Goal: Complete application form: Complete application form

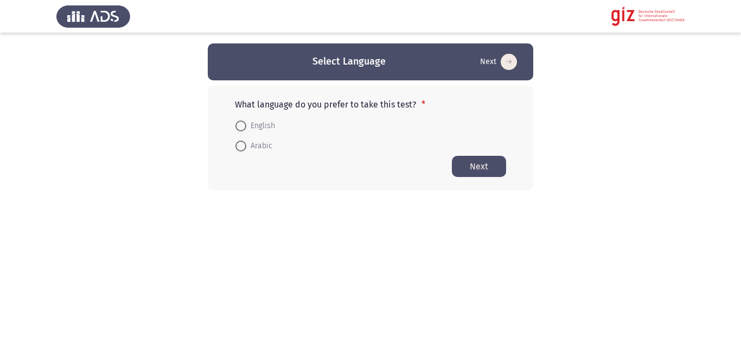
click at [240, 144] on span at bounding box center [240, 146] width 11 height 11
click at [240, 144] on input "Arabic" at bounding box center [240, 146] width 11 height 11
radio input "true"
click at [240, 144] on span at bounding box center [240, 146] width 11 height 11
click at [240, 144] on input "Arabic" at bounding box center [240, 146] width 11 height 11
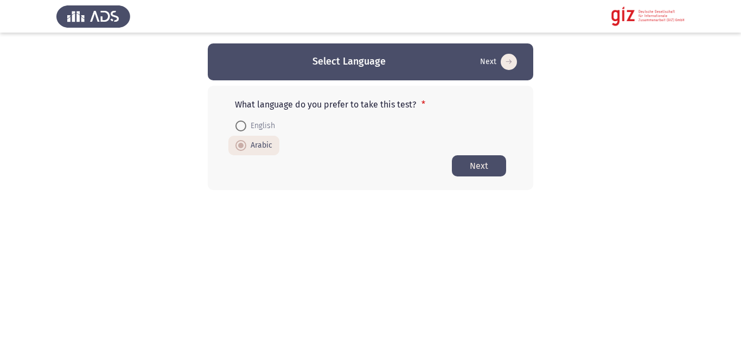
click at [460, 174] on button "Next" at bounding box center [479, 165] width 54 height 21
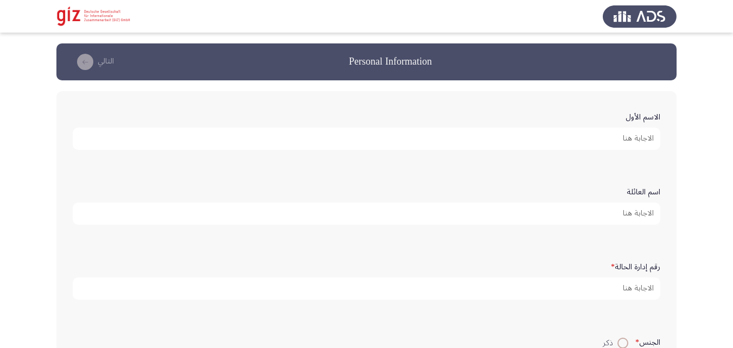
click at [484, 138] on input "الاسم الأول" at bounding box center [367, 139] width 588 height 22
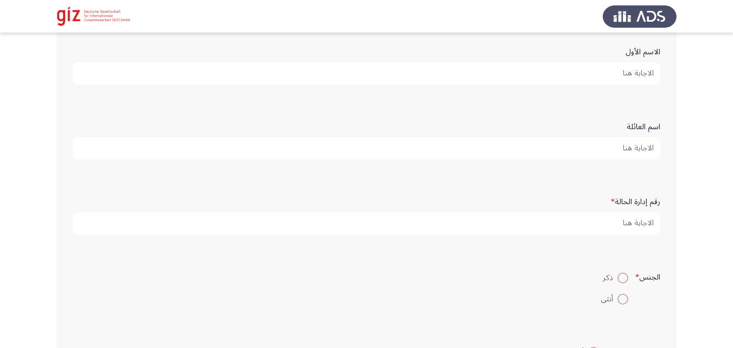
scroll to position [66, 0]
click at [505, 75] on input "الاسم الأول" at bounding box center [367, 73] width 588 height 22
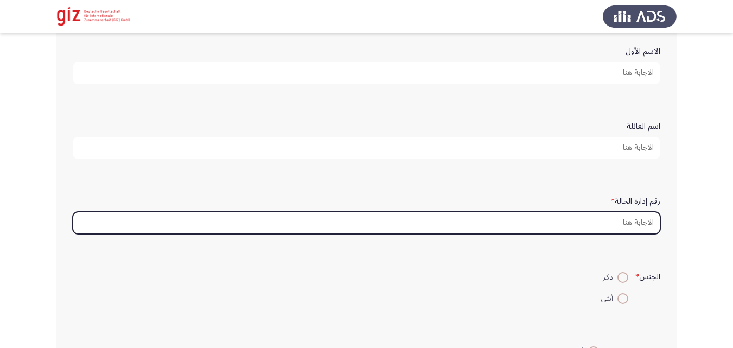
click at [501, 229] on input "رقم إدارة الحالة *" at bounding box center [367, 223] width 588 height 22
type input "l"
paste input "Retrieving data. Wait a few seconds and try to cut or copy again."
type input "Retrieving data. Wait a few seconds and try to cut or copy again."
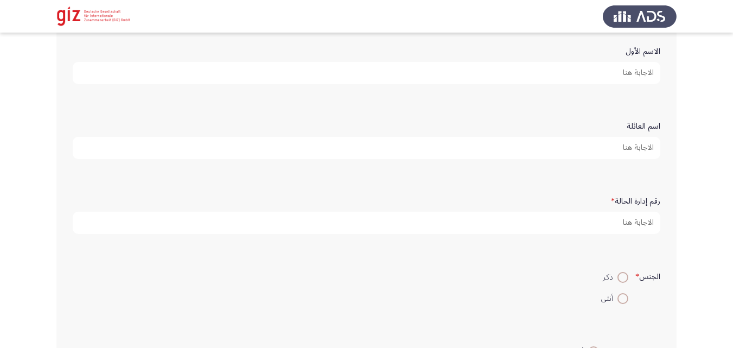
drag, startPoint x: 647, startPoint y: 266, endPoint x: 642, endPoint y: 260, distance: 7.7
click at [642, 260] on div "الجنس * ذكر أنثى" at bounding box center [366, 287] width 598 height 74
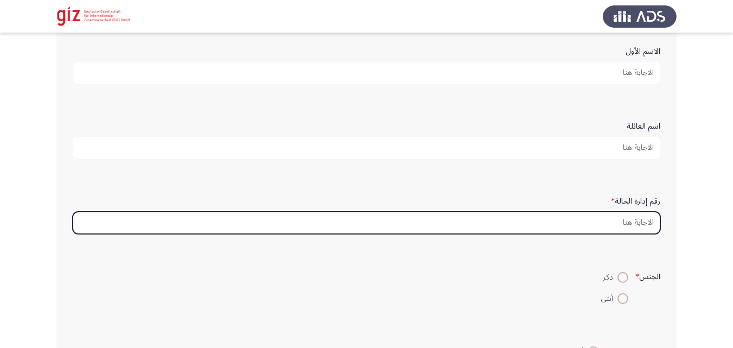
click at [497, 223] on input "رقم إدارة الحالة *" at bounding box center [367, 223] width 588 height 22
paste input "Retrieving data. Wait a few seconds and try to cut or copy again."
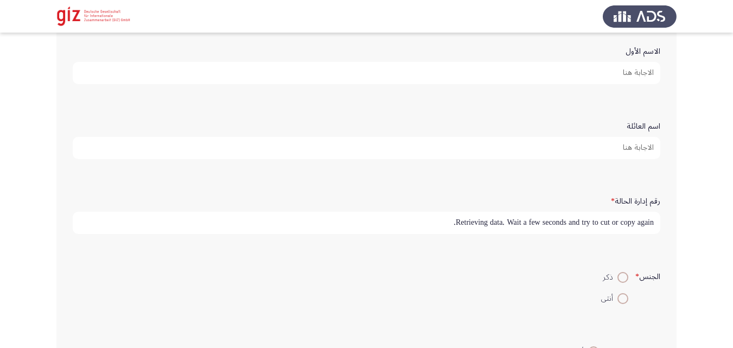
drag, startPoint x: 482, startPoint y: 127, endPoint x: 467, endPoint y: -17, distance: 144.5
type input "Retrieving data. Wait a few seconds and try to cut or copy again."
click at [546, 73] on input "الاسم الأول" at bounding box center [367, 73] width 588 height 22
paste input "Retrieving data. Wait a few seconds and try to cut or copy again."
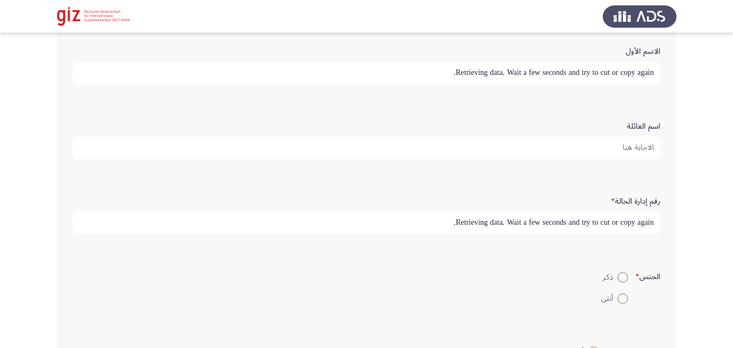
type input "Retrieving data. Wait a few seconds and try to cut or copy again."
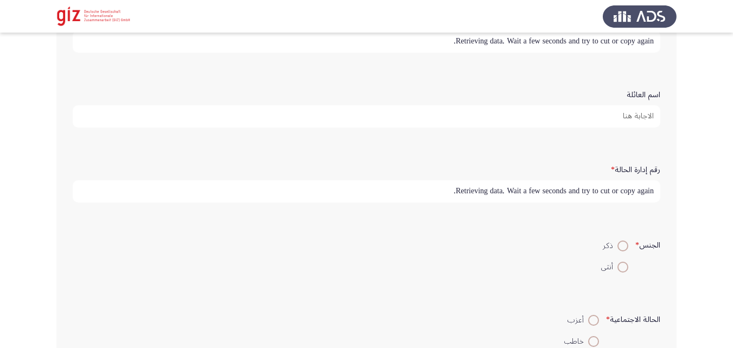
scroll to position [101, 0]
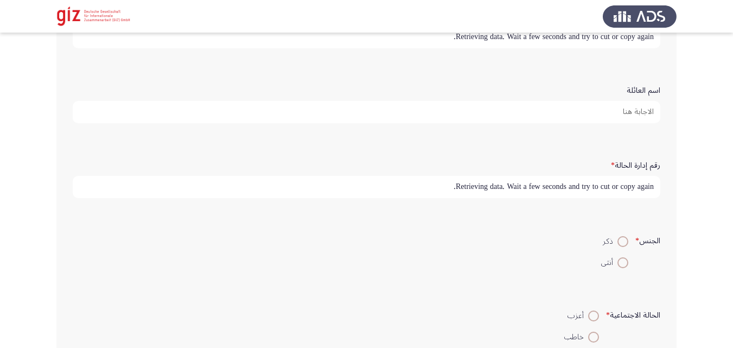
click at [594, 182] on input "Retrieving data. Wait a few seconds and try to cut or copy again." at bounding box center [367, 187] width 588 height 22
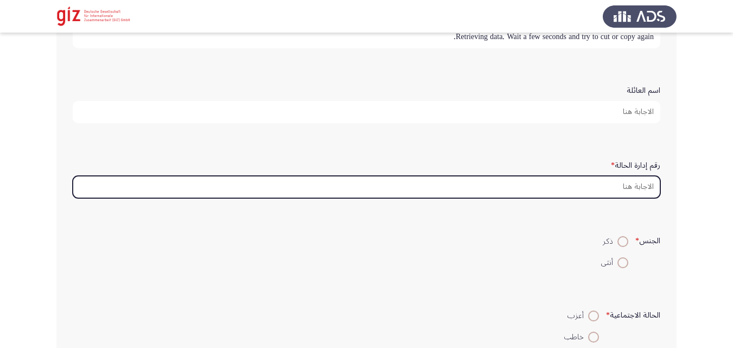
type input "ؤ"
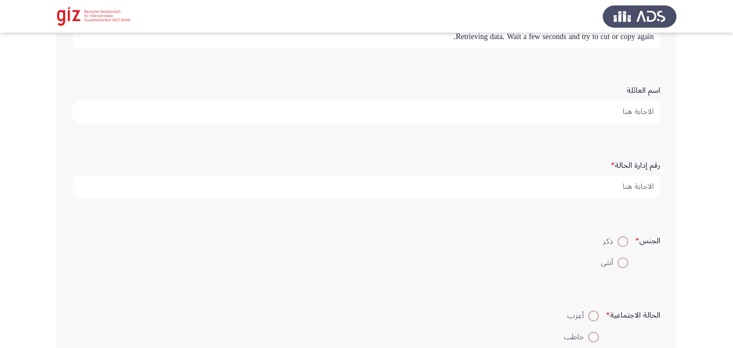
click at [602, 42] on input "Retrieving data. Wait a few seconds and try to cut or copy again." at bounding box center [367, 37] width 588 height 22
type input "ك"
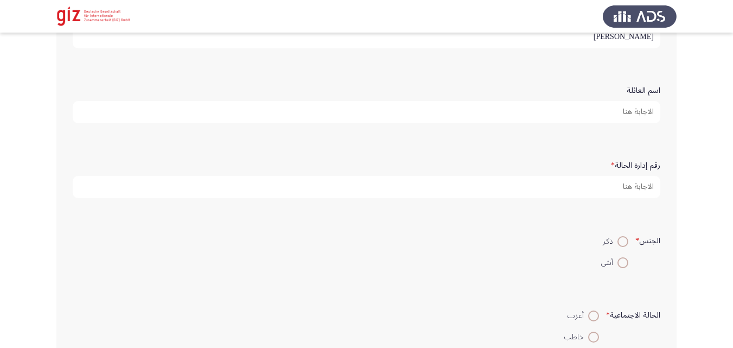
type input "مصطفي محمد ربيع"
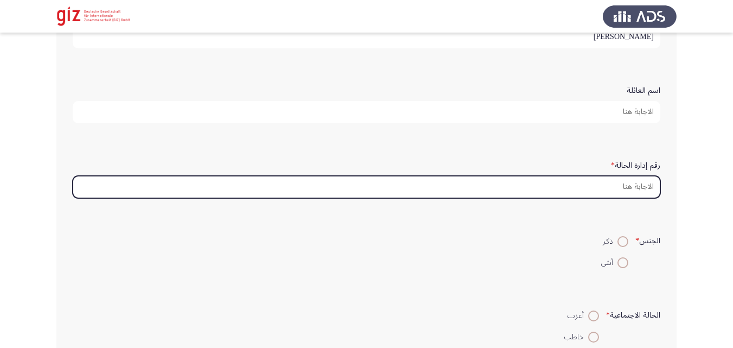
paste input "Retrieving data. Wait a few seconds and try to cut or copy again."
type input "Retrieving data. Wait a few seconds and try to cut or copy again."
type input "م"
type input "ج"
paste input "PIMAUG00031-LUXOR"
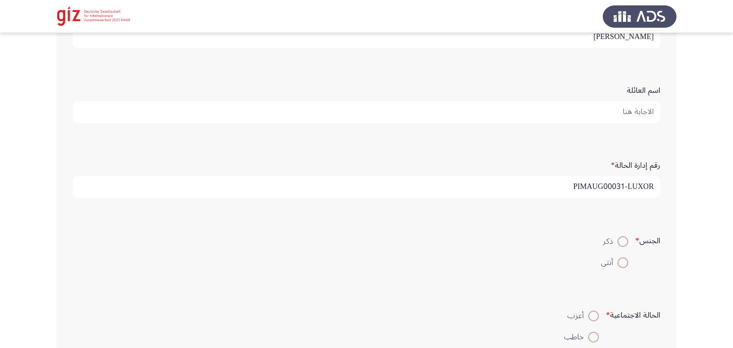
type input "PIMAUG00031-LUXOR"
drag, startPoint x: 411, startPoint y: 218, endPoint x: 560, endPoint y: 196, distance: 150.8
click at [622, 242] on span at bounding box center [622, 241] width 11 height 11
click at [622, 242] on input "ذكر" at bounding box center [622, 241] width 11 height 11
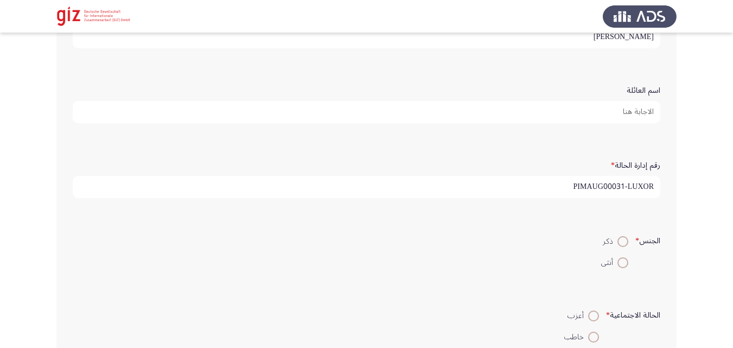
radio input "true"
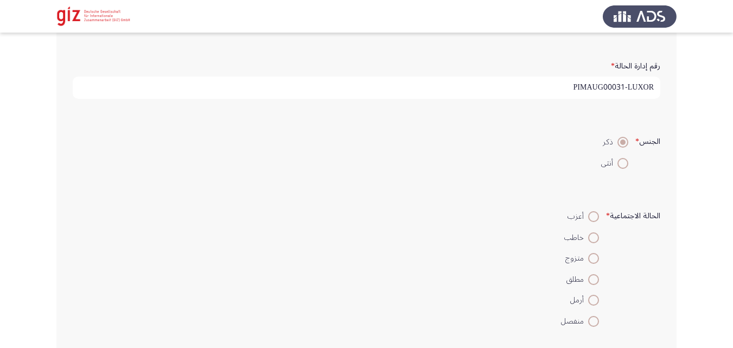
scroll to position [210, 0]
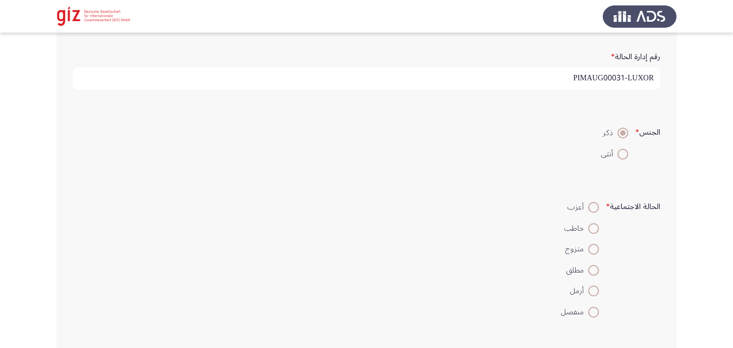
click at [534, 85] on input "PIMAUG00031-LUXOR" at bounding box center [367, 78] width 588 height 22
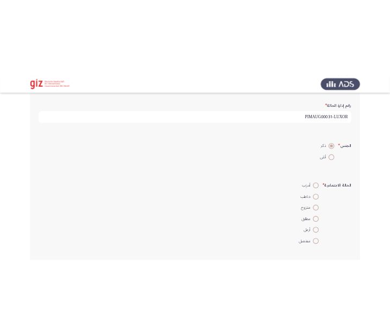
scroll to position [0, 0]
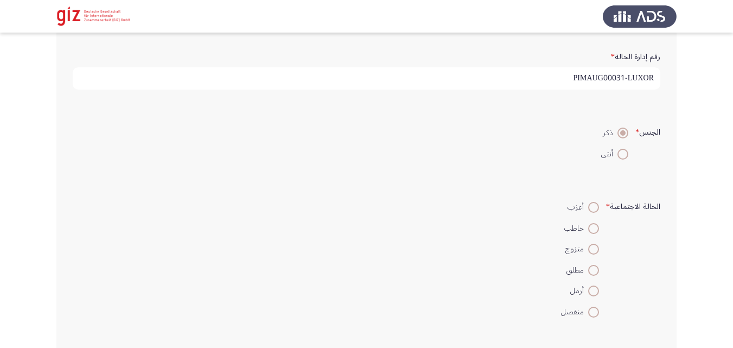
drag, startPoint x: 534, startPoint y: 85, endPoint x: 556, endPoint y: 75, distance: 23.8
click at [556, 75] on input "PIMAUG00031-LUXOR" at bounding box center [367, 78] width 588 height 22
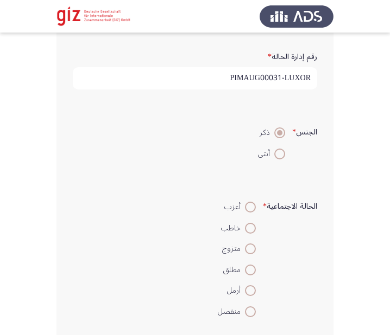
click at [253, 244] on span at bounding box center [250, 249] width 11 height 11
click at [253, 244] on input "متزوج" at bounding box center [250, 249] width 11 height 11
radio input "true"
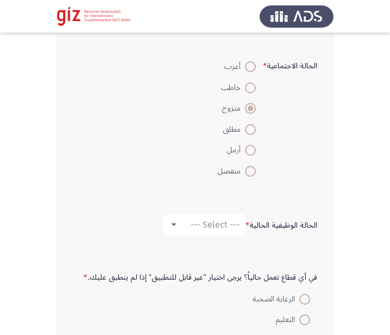
scroll to position [351, 0]
click at [209, 227] on span "--- Select ---" at bounding box center [214, 224] width 49 height 10
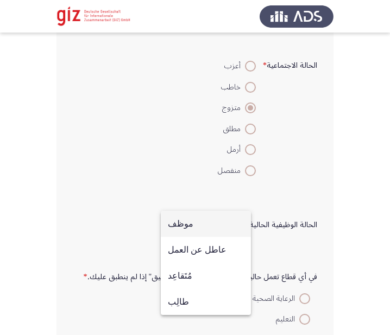
click at [206, 232] on span "موظف" at bounding box center [206, 224] width 76 height 26
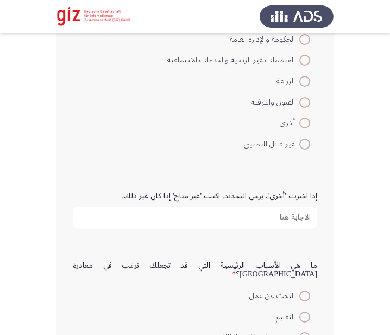
scroll to position [853, 0]
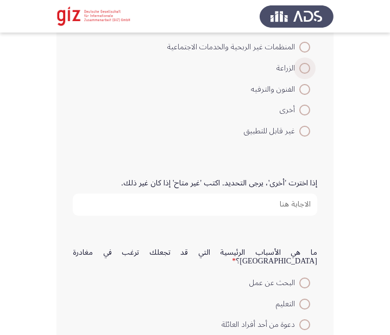
click at [303, 73] on span at bounding box center [304, 68] width 11 height 11
click at [303, 73] on input "الزراعة" at bounding box center [304, 68] width 11 height 11
radio input "true"
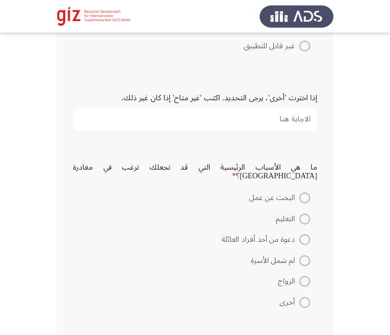
scroll to position [941, 0]
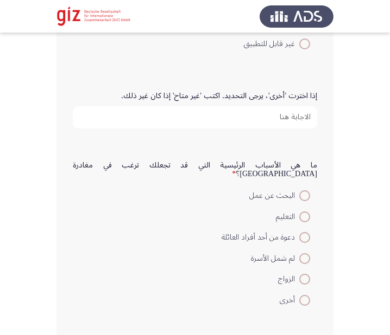
click at [150, 108] on input "إذا اخترت 'أخرى'، يرجى التحديد. اكتب 'غير متاح' إذا كان غير ذلك." at bounding box center [195, 117] width 244 height 22
click at [308, 184] on mat-radio-button "البحث عن عمل" at bounding box center [265, 194] width 103 height 21
click at [307, 195] on span at bounding box center [304, 195] width 11 height 11
click at [307, 195] on input "البحث عن عمل" at bounding box center [304, 195] width 11 height 11
radio input "true"
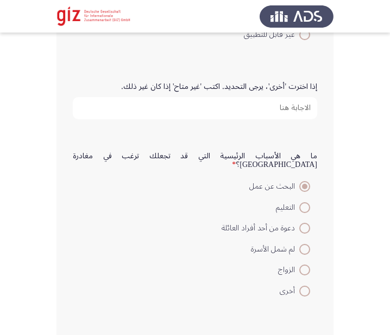
scroll to position [951, 0]
drag, startPoint x: 247, startPoint y: 49, endPoint x: 225, endPoint y: 55, distance: 22.9
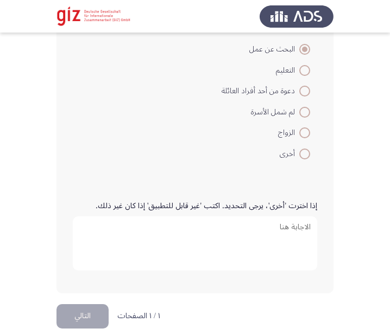
scroll to position [1096, 0]
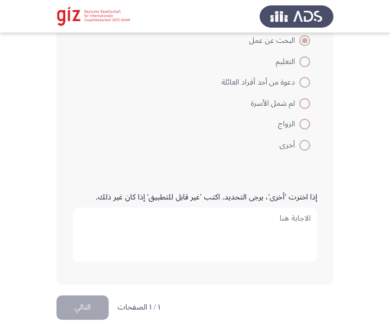
click at [201, 132] on form "ما هي الأسباب الرئيسية التي قد تجعلك ترغب في مغادرة مصر؟ * البحث عن عمل التعليم…" at bounding box center [195, 80] width 244 height 149
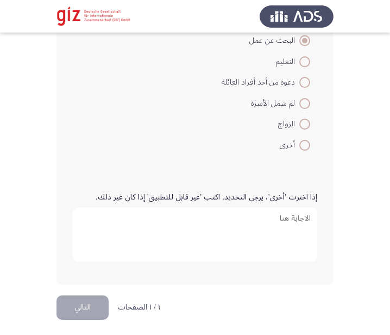
click at [202, 225] on textarea "إذا اخترت 'أخرى'، يرجى التحديد. اكتب 'غير قابل للتطبيق' إذا كان غير ذلك." at bounding box center [195, 235] width 244 height 54
click at [136, 167] on div "ما هي الأسباب الرئيسية التي قد تجعلك ترغب في مغادرة مصر؟ * البحث عن عمل التعليم…" at bounding box center [194, 81] width 255 height 182
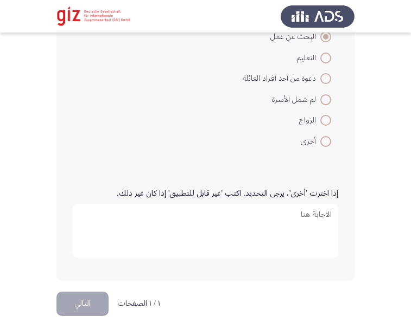
click at [86, 305] on button "التالي" at bounding box center [82, 304] width 52 height 24
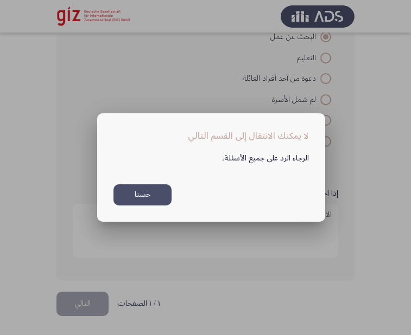
click at [86, 305] on div at bounding box center [205, 167] width 411 height 335
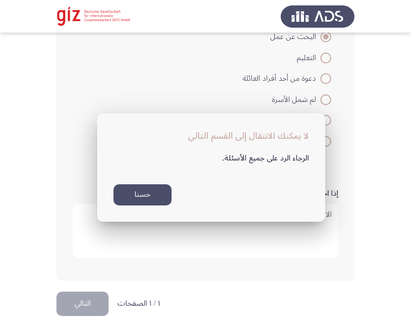
click at [87, 305] on button "التالي" at bounding box center [82, 304] width 52 height 24
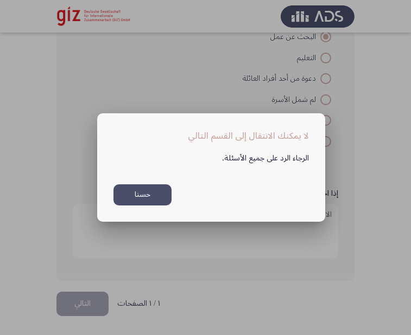
click at [125, 209] on mat-dialog-container "لا يمكنك الانتقال إلى القسم التالي الرجاء الرد على جميع الأسئلة. حسنا" at bounding box center [211, 167] width 228 height 109
click at [150, 182] on div "الرجاء الرد على جميع الأسئلة. حسنا" at bounding box center [210, 174] width 221 height 63
click at [149, 201] on button "حسنا" at bounding box center [142, 194] width 58 height 21
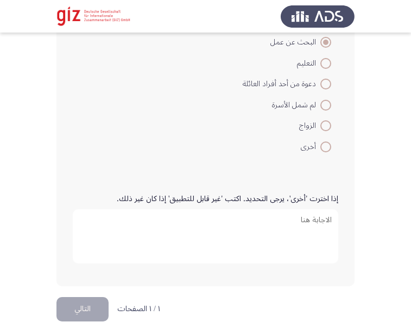
scroll to position [1096, 0]
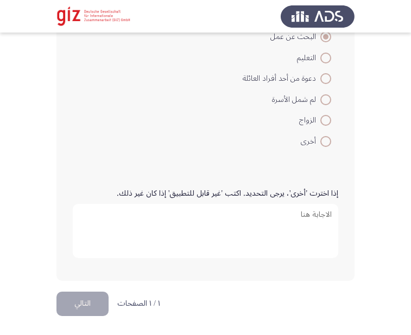
click at [308, 168] on div "إذا اخترت 'أخرى'، يرجى التحديد. اكتب 'غير قابل للتطبيق' إذا كان غير ذلك." at bounding box center [205, 224] width 276 height 113
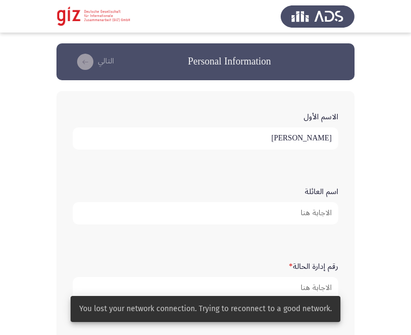
drag, startPoint x: 202, startPoint y: 192, endPoint x: 264, endPoint y: -56, distance: 255.7
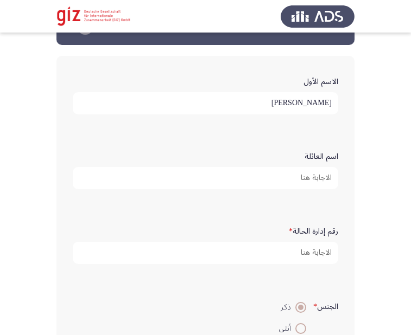
scroll to position [110, 0]
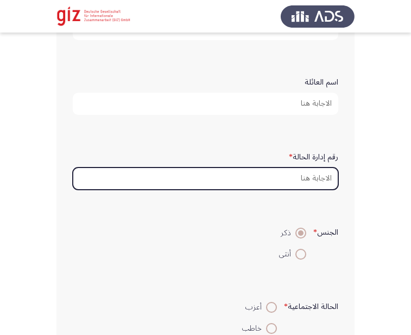
click at [296, 175] on input "رقم إدارة الحالة *" at bounding box center [205, 179] width 265 height 22
paste input "PIMAUG00031-LUXOR"
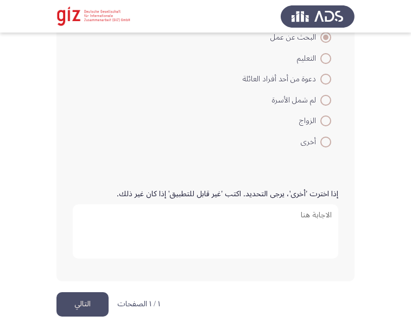
scroll to position [1096, 0]
type input "PIMAUG00031-LUXOR"
click at [66, 301] on button "التالي" at bounding box center [82, 304] width 52 height 24
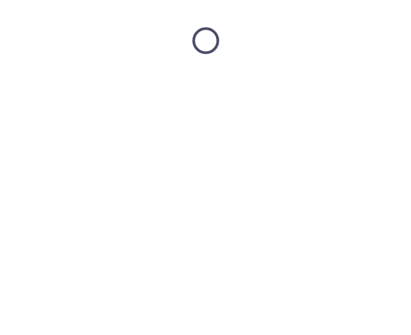
scroll to position [0, 0]
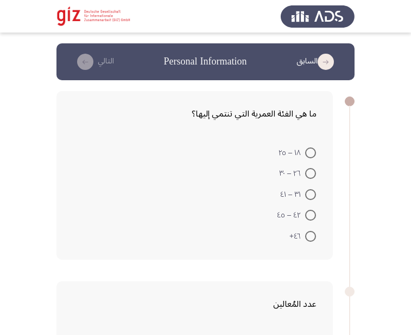
click at [309, 155] on span at bounding box center [310, 153] width 11 height 11
click at [309, 155] on input "١٨ – ٢٥" at bounding box center [310, 153] width 11 height 11
radio input "true"
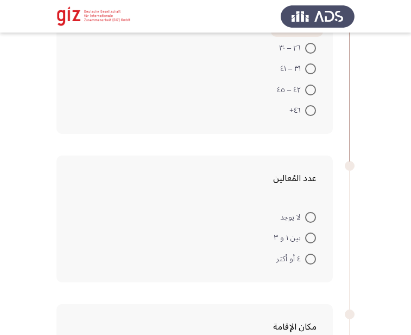
scroll to position [162, 0]
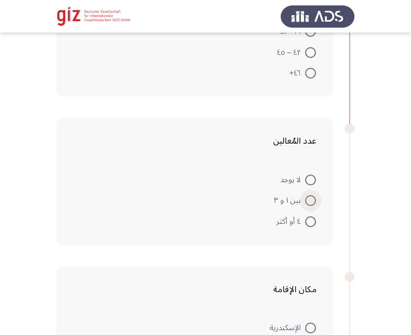
click at [307, 202] on span at bounding box center [310, 200] width 11 height 11
click at [307, 202] on input "بين ١ و ٣" at bounding box center [310, 200] width 11 height 11
radio input "true"
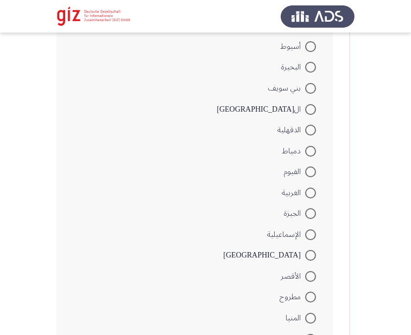
scroll to position [486, 0]
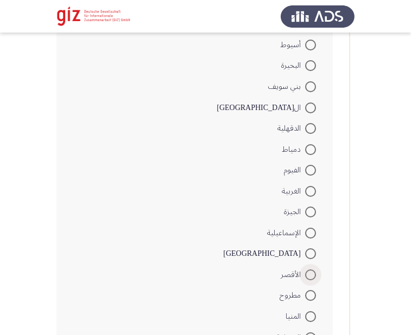
click at [305, 274] on span at bounding box center [310, 275] width 11 height 11
click at [305, 274] on input "الأقصر" at bounding box center [310, 275] width 11 height 11
radio input "true"
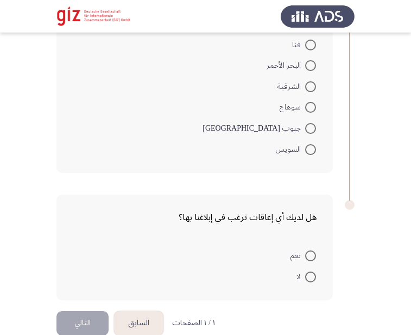
scroll to position [897, 0]
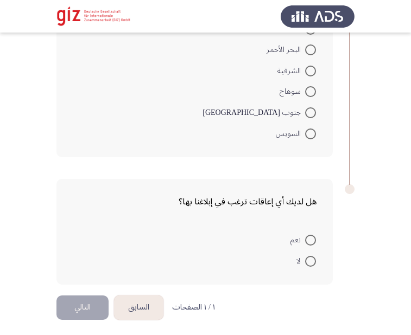
click at [312, 262] on span at bounding box center [310, 261] width 11 height 11
click at [312, 262] on input "لا" at bounding box center [310, 261] width 11 height 11
radio input "true"
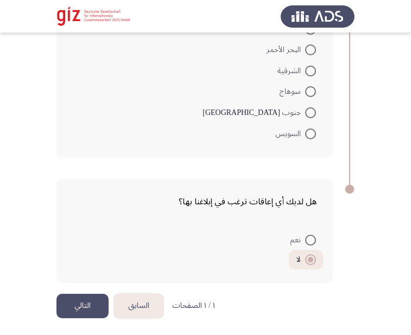
click at [82, 299] on button "التالي" at bounding box center [82, 306] width 52 height 24
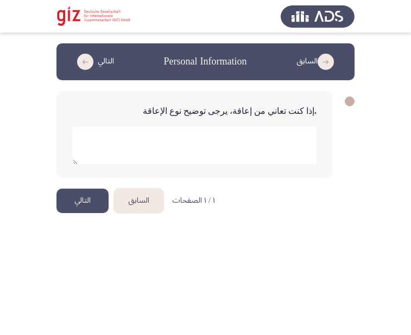
scroll to position [0, 0]
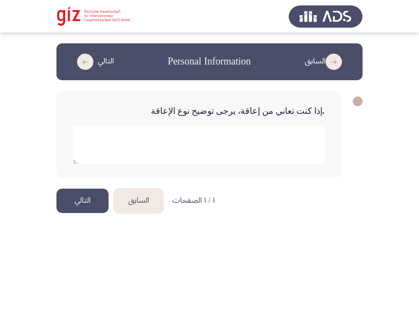
click at [91, 190] on button "التالي" at bounding box center [82, 201] width 52 height 24
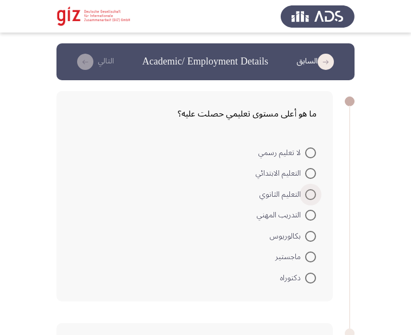
click at [307, 193] on span at bounding box center [310, 194] width 11 height 11
click at [307, 193] on input "التعليم الثانوي" at bounding box center [310, 194] width 11 height 11
radio input "true"
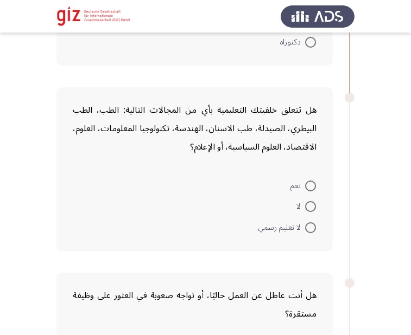
scroll to position [248, 0]
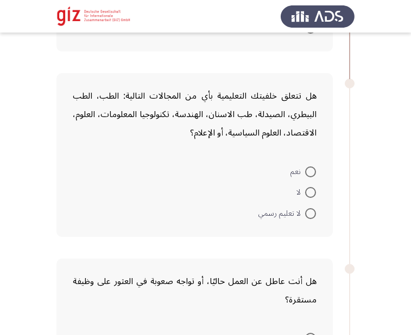
click at [314, 192] on span at bounding box center [310, 192] width 11 height 11
click at [314, 192] on input "لا" at bounding box center [310, 192] width 11 height 11
radio input "true"
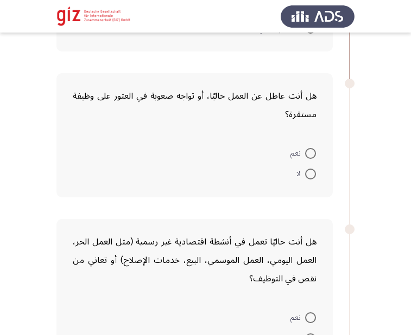
scroll to position [434, 0]
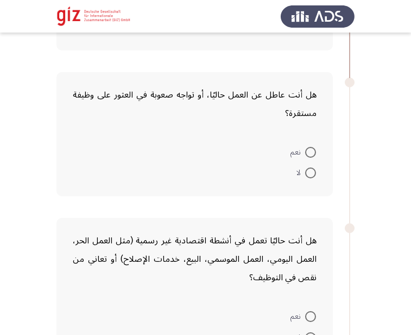
click at [310, 166] on mat-radio-button "لا" at bounding box center [306, 172] width 34 height 21
click at [310, 174] on span at bounding box center [310, 173] width 11 height 11
click at [310, 174] on input "لا" at bounding box center [310, 173] width 11 height 11
radio input "true"
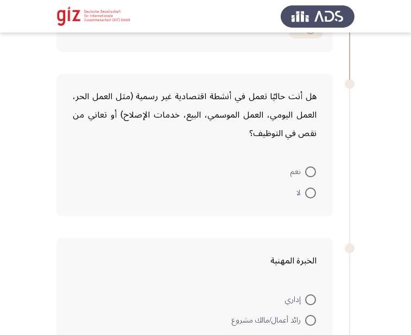
scroll to position [581, 0]
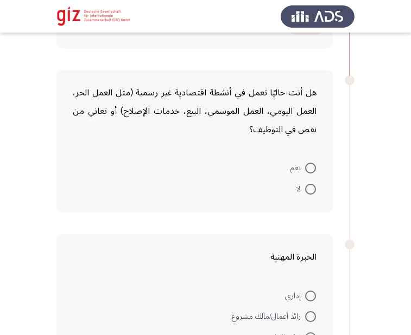
click at [310, 174] on span at bounding box center [310, 168] width 11 height 11
click at [310, 174] on input "نعم" at bounding box center [310, 168] width 11 height 11
radio input "true"
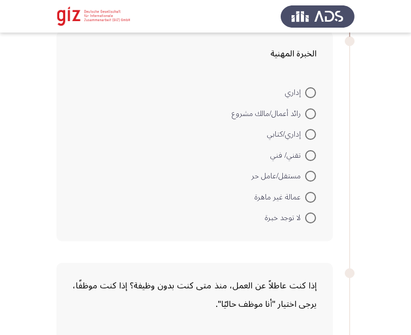
scroll to position [783, 0]
click at [310, 194] on span at bounding box center [310, 197] width 11 height 11
click at [310, 194] on input "عمالة غير ماهرة" at bounding box center [310, 197] width 11 height 11
radio input "true"
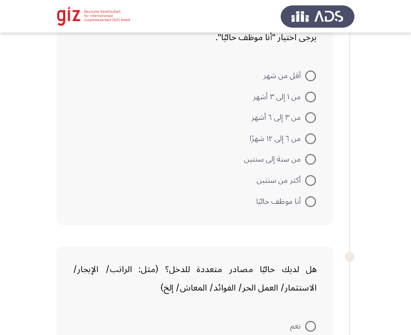
scroll to position [1087, 0]
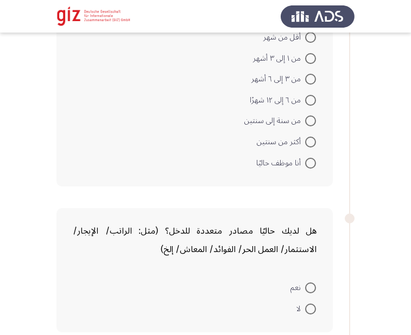
click at [311, 167] on span at bounding box center [310, 163] width 11 height 11
click at [311, 167] on input "أنا موظف حاليًا" at bounding box center [310, 163] width 11 height 11
radio input "true"
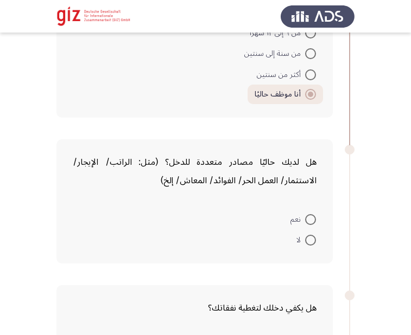
scroll to position [1174, 0]
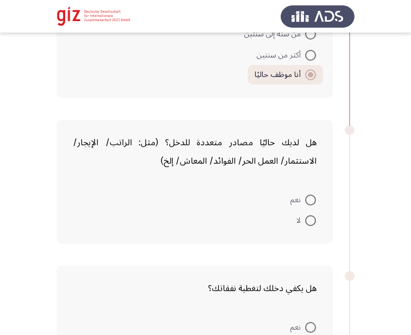
click at [311, 199] on span at bounding box center [310, 200] width 11 height 11
click at [311, 199] on input "نعم" at bounding box center [310, 200] width 11 height 11
radio input "true"
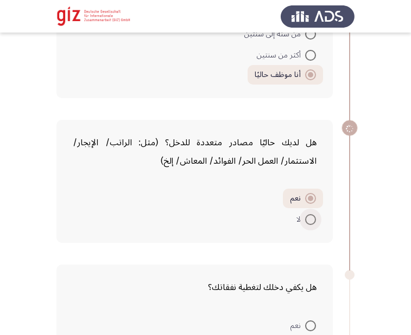
click at [313, 219] on span at bounding box center [310, 219] width 11 height 11
click at [313, 219] on input "لا" at bounding box center [310, 219] width 11 height 11
radio input "true"
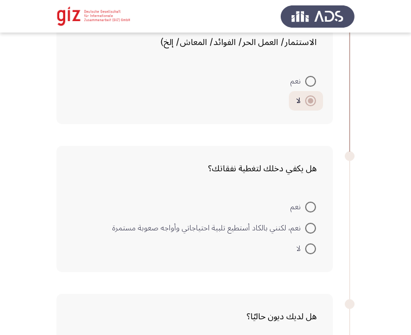
scroll to position [1293, 0]
click at [311, 247] on span at bounding box center [310, 248] width 11 height 11
click at [311, 247] on input "لا" at bounding box center [310, 248] width 11 height 11
radio input "true"
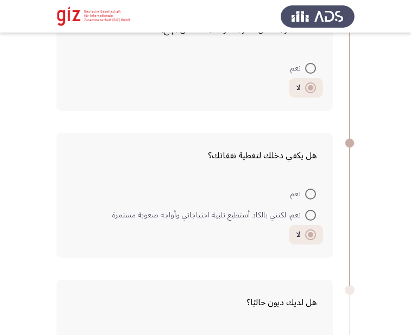
click at [311, 247] on div "هل يكفي دخلك لتغطية نفقاتك؟ نعم نعم، لكنني بالكاد أستطيع تلبية احتياجاتي وأواجه…" at bounding box center [194, 195] width 276 height 125
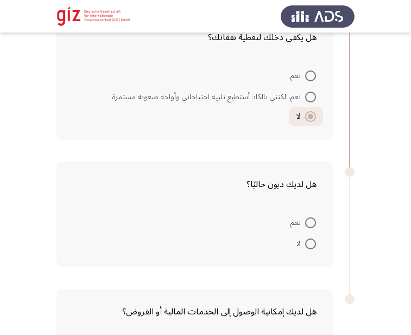
scroll to position [1450, 0]
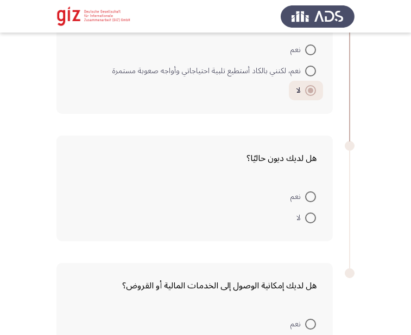
click at [310, 203] on label "نعم" at bounding box center [303, 196] width 26 height 13
click at [310, 202] on input "نعم" at bounding box center [310, 197] width 11 height 11
radio input "true"
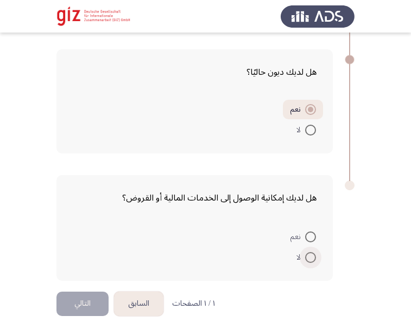
click at [311, 260] on span at bounding box center [310, 257] width 11 height 11
click at [311, 260] on input "لا" at bounding box center [310, 257] width 11 height 11
radio input "true"
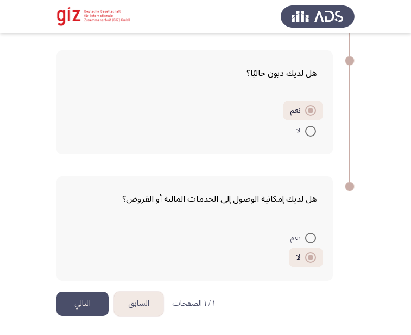
click at [92, 302] on button "التالي" at bounding box center [82, 304] width 52 height 24
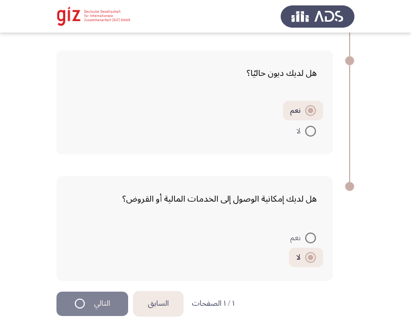
scroll to position [0, 0]
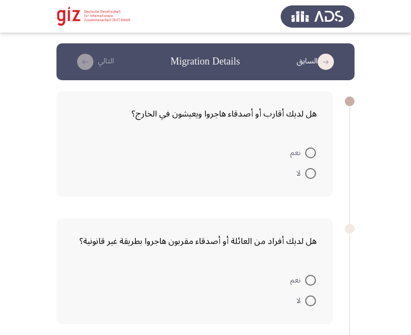
click at [307, 176] on span at bounding box center [310, 173] width 11 height 11
click at [307, 176] on input "لا" at bounding box center [310, 173] width 11 height 11
radio input "true"
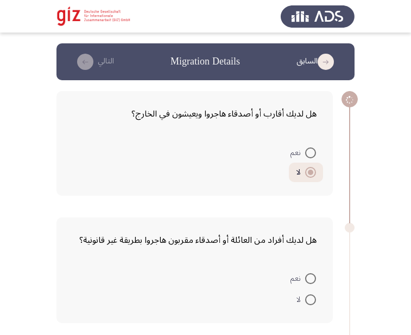
click at [361, 151] on app-assessment-container "السابق Migration Details التالي هل لديك أقارب أو أصدقاء هاجروا ويعيشون في الخار…" at bounding box center [205, 337] width 411 height 588
click at [315, 299] on span at bounding box center [310, 300] width 11 height 11
click at [315, 299] on input "لا" at bounding box center [310, 300] width 11 height 11
radio input "true"
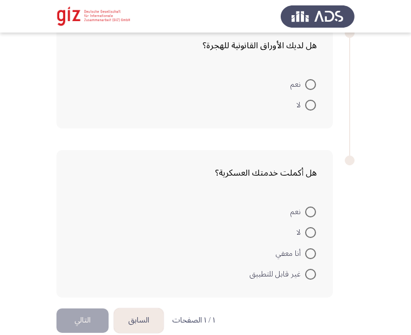
scroll to position [295, 0]
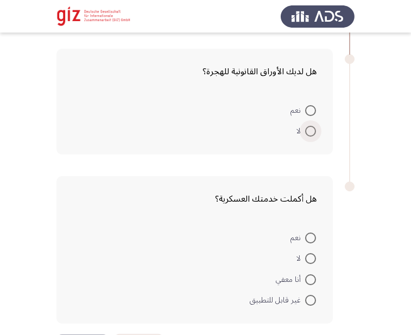
click at [307, 130] on span at bounding box center [310, 131] width 11 height 11
click at [307, 130] on input "لا" at bounding box center [310, 131] width 11 height 11
radio input "true"
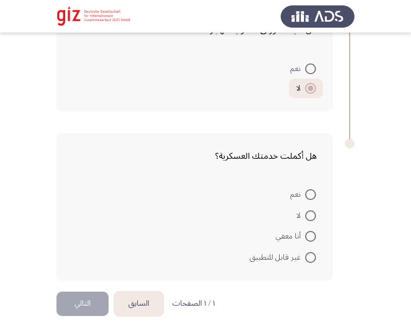
scroll to position [336, 0]
click at [307, 216] on span at bounding box center [310, 216] width 11 height 11
click at [307, 216] on input "لا" at bounding box center [310, 216] width 11 height 11
radio input "true"
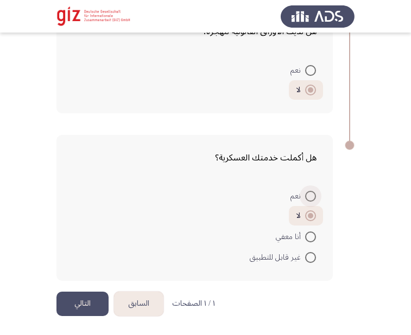
click at [299, 198] on span "نعم" at bounding box center [297, 196] width 15 height 13
click at [305, 198] on input "نعم" at bounding box center [310, 196] width 11 height 11
radio input "true"
click at [68, 299] on button "التالي" at bounding box center [82, 304] width 52 height 24
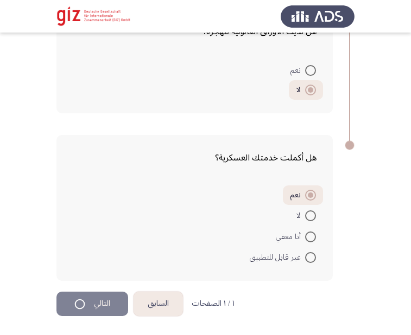
scroll to position [0, 0]
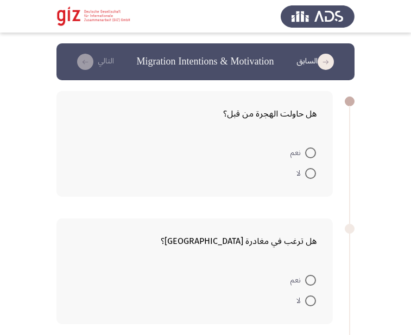
click at [143, 177] on form "نعم لا" at bounding box center [195, 163] width 244 height 42
click at [306, 170] on span at bounding box center [310, 173] width 11 height 11
click at [306, 170] on input "لا" at bounding box center [310, 173] width 11 height 11
radio input "true"
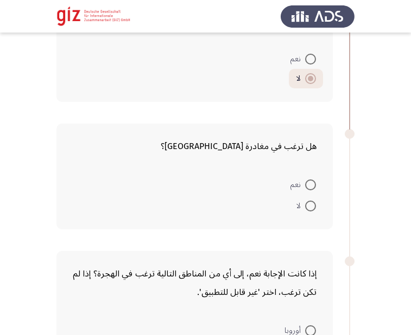
scroll to position [114, 0]
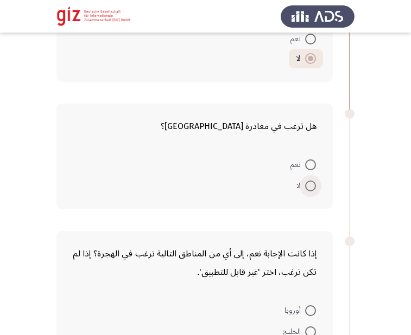
click at [311, 180] on label "لا" at bounding box center [306, 186] width 20 height 13
click at [311, 181] on input "لا" at bounding box center [310, 186] width 11 height 11
radio input "true"
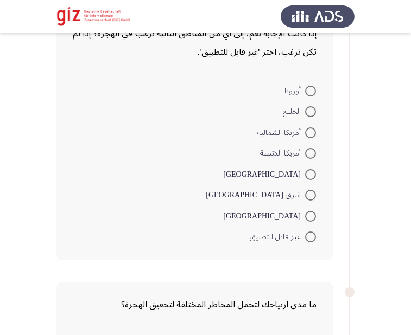
scroll to position [333, 0]
click at [311, 233] on span at bounding box center [310, 236] width 11 height 11
click at [311, 233] on input "غير قابل للتطبيق" at bounding box center [310, 236] width 11 height 11
radio input "true"
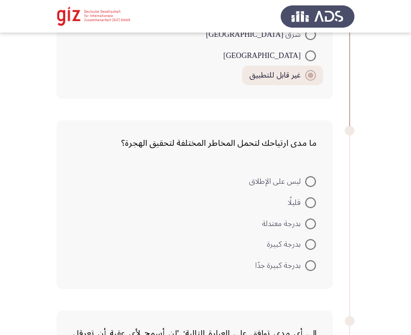
scroll to position [495, 0]
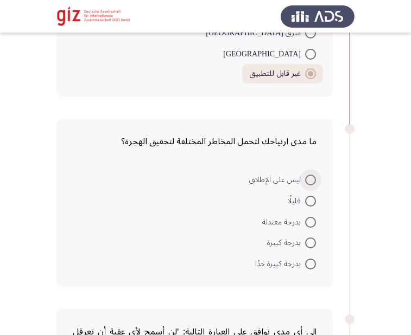
click at [309, 180] on span at bounding box center [310, 180] width 11 height 11
click at [309, 180] on input "ليس على الإطلاق" at bounding box center [310, 180] width 11 height 11
radio input "true"
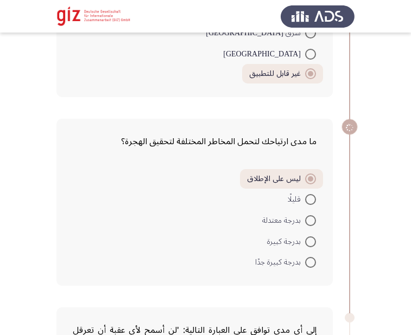
click at [309, 180] on span at bounding box center [310, 178] width 5 height 5
click at [309, 180] on input "ليس على الإطلاق" at bounding box center [310, 179] width 11 height 11
click at [309, 180] on span at bounding box center [310, 178] width 5 height 5
click at [309, 180] on input "ليس على الإطلاق" at bounding box center [310, 179] width 11 height 11
drag, startPoint x: 309, startPoint y: 180, endPoint x: 302, endPoint y: 180, distance: 7.1
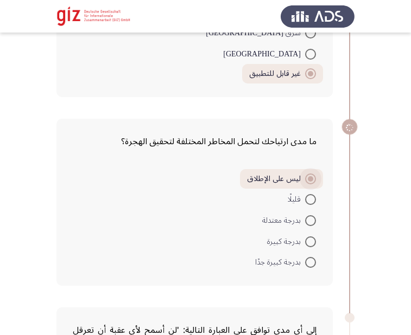
click at [308, 180] on span at bounding box center [310, 178] width 5 height 5
click at [308, 180] on input "ليس على الإطلاق" at bounding box center [310, 179] width 11 height 11
click at [302, 180] on label "ليس على الإطلاق" at bounding box center [281, 179] width 69 height 13
click at [305, 180] on input "ليس على الإطلاق" at bounding box center [310, 179] width 11 height 11
click at [302, 180] on span "ليس على الإطلاق" at bounding box center [276, 179] width 58 height 13
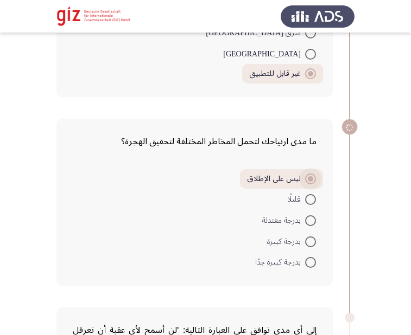
click at [305, 180] on input "ليس على الإطلاق" at bounding box center [310, 179] width 11 height 11
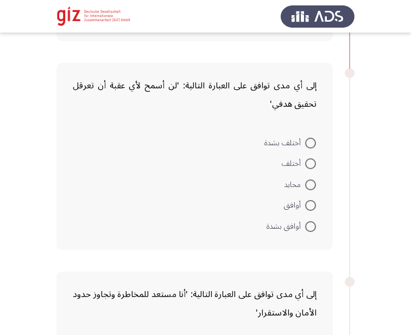
click at [297, 164] on span "أختلف" at bounding box center [293, 163] width 23 height 13
click at [305, 164] on input "أختلف" at bounding box center [310, 163] width 11 height 11
radio input "true"
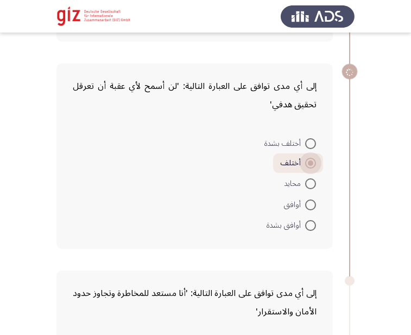
click at [297, 164] on span "أختلف" at bounding box center [292, 163] width 25 height 13
click at [305, 164] on input "أختلف" at bounding box center [310, 163] width 11 height 11
click at [297, 164] on span "أختلف" at bounding box center [292, 163] width 25 height 13
click at [305, 164] on input "أختلف" at bounding box center [310, 163] width 11 height 11
click at [297, 164] on span "أختلف" at bounding box center [292, 163] width 25 height 13
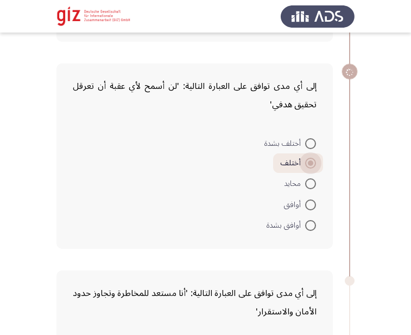
click at [305, 164] on input "أختلف" at bounding box center [310, 163] width 11 height 11
click at [297, 164] on span "أختلف" at bounding box center [292, 163] width 25 height 13
click at [305, 164] on input "أختلف" at bounding box center [310, 163] width 11 height 11
click at [297, 163] on span "أختلف" at bounding box center [292, 163] width 25 height 13
click at [305, 163] on input "أختلف" at bounding box center [310, 163] width 11 height 11
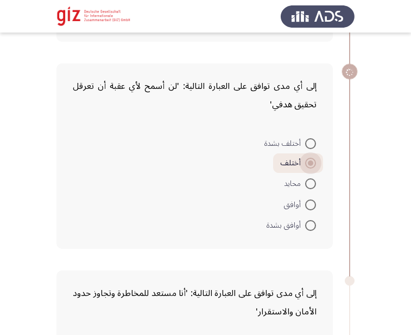
click at [297, 163] on span "أختلف" at bounding box center [292, 163] width 25 height 13
click at [305, 163] on input "أختلف" at bounding box center [310, 163] width 11 height 11
click at [297, 163] on span "أختلف" at bounding box center [292, 163] width 25 height 13
click at [305, 163] on input "أختلف" at bounding box center [310, 163] width 11 height 11
click at [297, 163] on span "أختلف" at bounding box center [292, 163] width 25 height 13
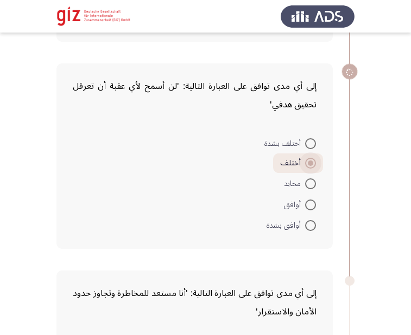
click at [305, 163] on input "أختلف" at bounding box center [310, 163] width 11 height 11
click at [297, 163] on span "أختلف" at bounding box center [292, 163] width 25 height 13
click at [305, 163] on input "أختلف" at bounding box center [310, 163] width 11 height 11
click at [297, 163] on span "أختلف" at bounding box center [292, 163] width 25 height 13
click at [305, 163] on input "أختلف" at bounding box center [310, 163] width 11 height 11
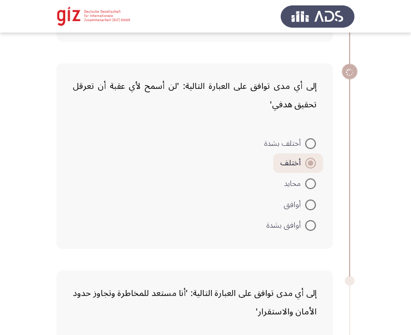
click at [297, 163] on span "أختلف" at bounding box center [292, 163] width 25 height 13
click at [305, 163] on input "أختلف" at bounding box center [310, 163] width 11 height 11
click at [297, 163] on span "أختلف" at bounding box center [292, 163] width 25 height 13
click at [305, 163] on input "أختلف" at bounding box center [310, 163] width 11 height 11
click at [297, 163] on span "أختلف" at bounding box center [292, 163] width 25 height 13
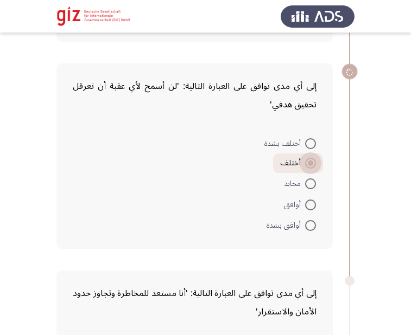
click at [305, 163] on input "أختلف" at bounding box center [310, 163] width 11 height 11
click at [297, 163] on span "أختلف" at bounding box center [292, 163] width 25 height 13
click at [305, 163] on input "أختلف" at bounding box center [310, 163] width 11 height 11
click at [297, 163] on span "أختلف" at bounding box center [292, 163] width 25 height 13
click at [305, 163] on input "أختلف" at bounding box center [310, 163] width 11 height 11
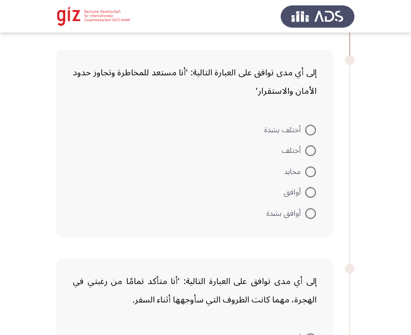
scroll to position [960, 0]
click at [313, 132] on span at bounding box center [310, 129] width 11 height 11
click at [313, 132] on input "أختلف بشدة" at bounding box center [310, 129] width 11 height 11
radio input "true"
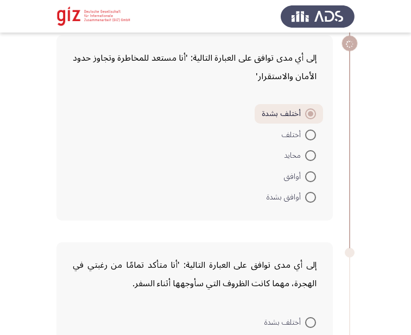
scroll to position [975, 0]
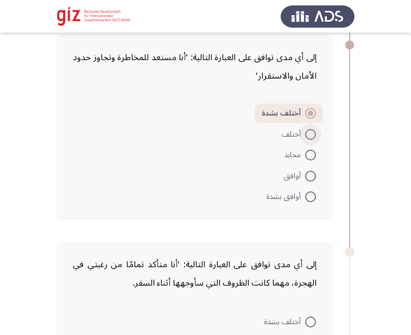
click at [313, 132] on span at bounding box center [310, 134] width 11 height 11
click at [313, 132] on input "أختلف" at bounding box center [310, 134] width 11 height 11
radio input "true"
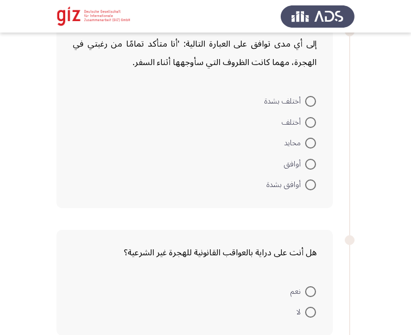
scroll to position [1198, 0]
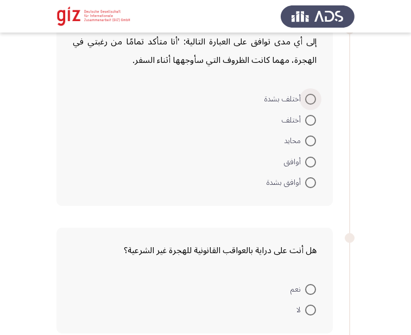
click at [305, 105] on span at bounding box center [310, 99] width 11 height 11
click at [305, 105] on input "أختلف بشدة" at bounding box center [310, 99] width 11 height 11
radio input "true"
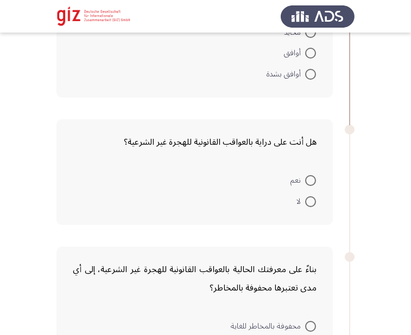
scroll to position [1325, 0]
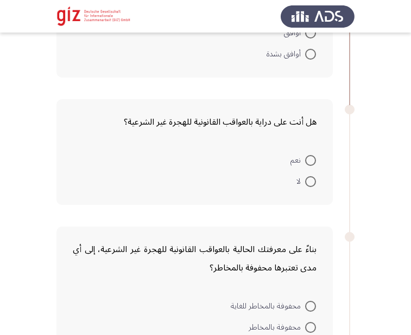
click at [316, 164] on mat-radio-button "نعم" at bounding box center [303, 160] width 40 height 21
click at [312, 162] on span at bounding box center [310, 160] width 11 height 11
click at [312, 162] on input "نعم" at bounding box center [310, 160] width 11 height 11
radio input "true"
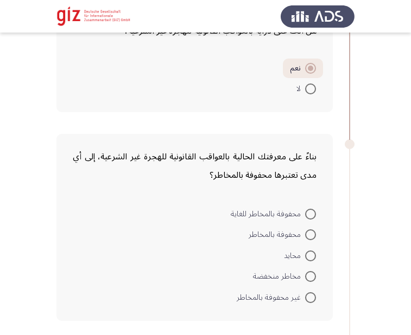
scroll to position [1454, 0]
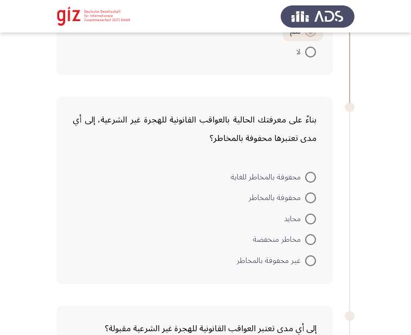
click at [307, 177] on span at bounding box center [310, 177] width 11 height 11
click at [307, 177] on input "محفوفة بالمخاطر للغاية" at bounding box center [310, 177] width 11 height 11
radio input "true"
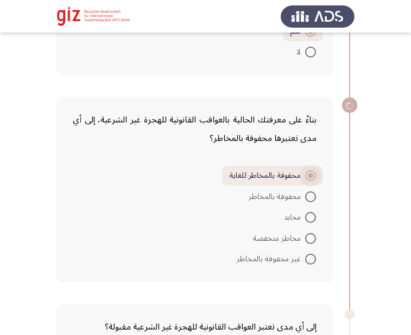
click at [307, 177] on span at bounding box center [310, 175] width 11 height 11
click at [307, 177] on input "محفوفة بالمخاطر للغاية" at bounding box center [310, 175] width 11 height 11
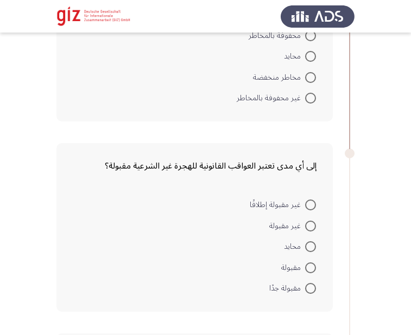
scroll to position [1615, 0]
click at [310, 289] on span at bounding box center [310, 288] width 11 height 11
click at [310, 289] on input "مقبولة جدًا" at bounding box center [310, 288] width 11 height 11
radio input "true"
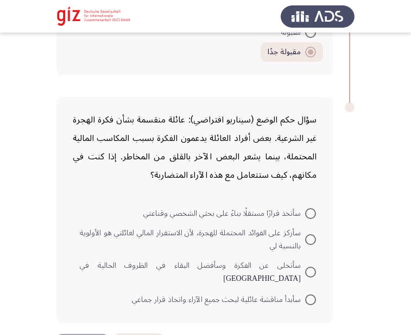
scroll to position [1851, 0]
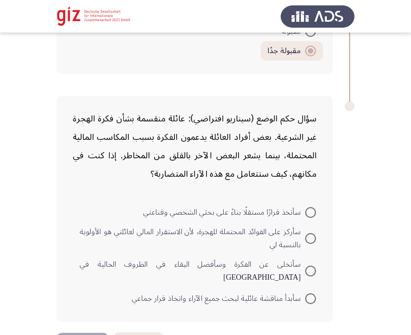
drag, startPoint x: 311, startPoint y: 209, endPoint x: 310, endPoint y: 286, distance: 77.1
click at [310, 202] on mat-radio-group "سأتخذ قرارًا مستقلًا بناءً على بحثي الشخصي وقناعتي سأركز على الفوائد المحتملة ل…" at bounding box center [198, 202] width 250 height 0
click at [310, 299] on span at bounding box center [310, 299] width 0 height 0
click at [310, 294] on input "سأبدأ مناقشة عائلية لبحث جميع الآراء واتخاذ قرار جماعي" at bounding box center [310, 299] width 11 height 11
radio input "true"
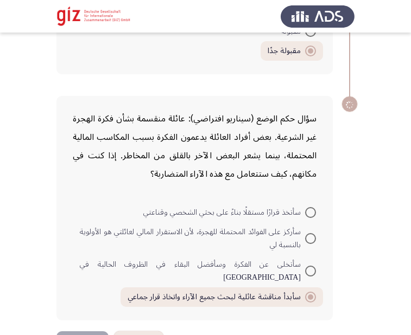
scroll to position [1879, 0]
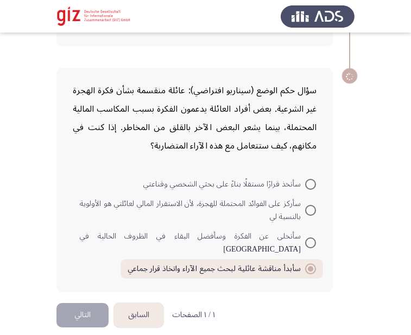
click at [73, 281] on div "سؤال حكم الوضع (سيناريو افتراضي): عائلة منقسمة بشأن فكرة الهجرة غير الشرعية. بع…" at bounding box center [194, 180] width 276 height 225
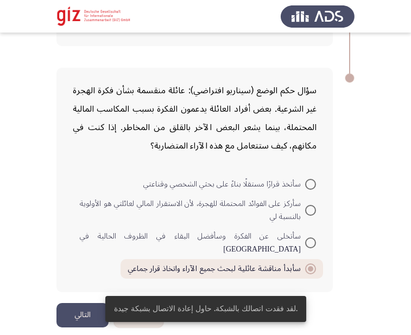
click at [80, 303] on button "التالي" at bounding box center [82, 315] width 52 height 24
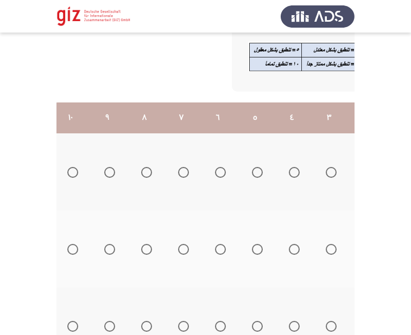
scroll to position [0, -180]
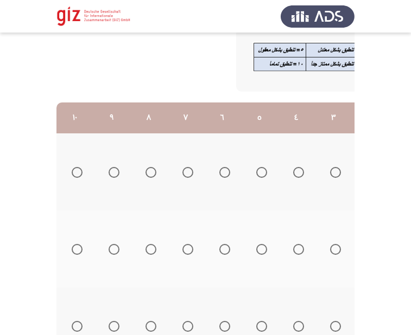
click at [77, 171] on span "Select an option" at bounding box center [77, 172] width 11 height 11
click at [77, 171] on input "Select an option" at bounding box center [77, 172] width 11 height 11
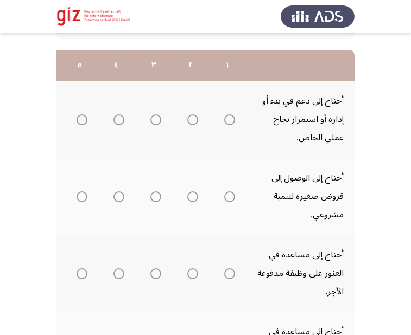
scroll to position [170, 0]
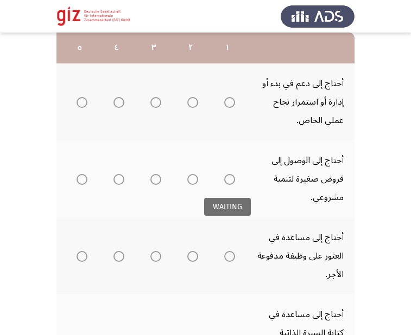
click at [227, 182] on span "Select an option" at bounding box center [229, 179] width 11 height 11
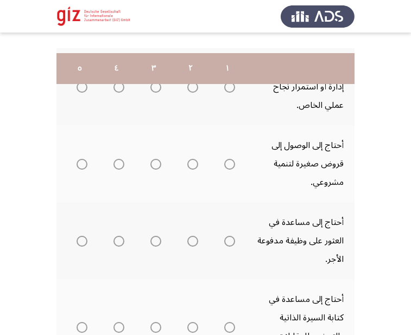
scroll to position [221, 0]
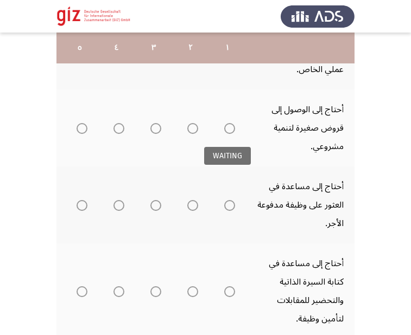
click at [231, 126] on span "Select an option" at bounding box center [229, 128] width 11 height 11
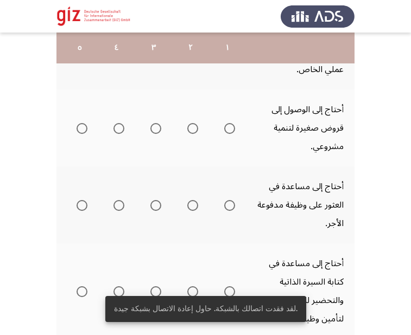
click at [228, 133] on span "Select an option" at bounding box center [229, 128] width 11 height 11
click at [228, 133] on input "Select an option" at bounding box center [229, 128] width 11 height 11
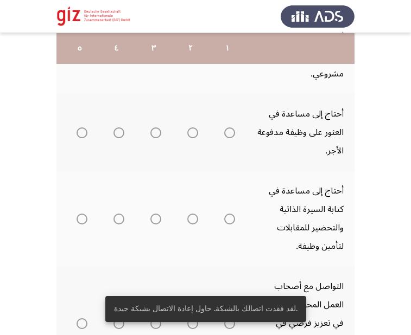
scroll to position [295, 0]
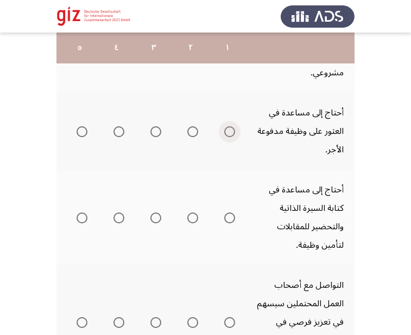
click at [231, 133] on span "Select an option" at bounding box center [229, 131] width 11 height 11
click at [231, 133] on input "Select an option" at bounding box center [229, 131] width 11 height 11
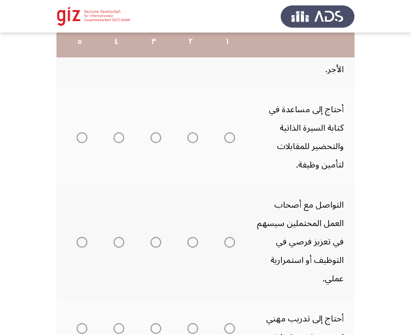
scroll to position [380, 0]
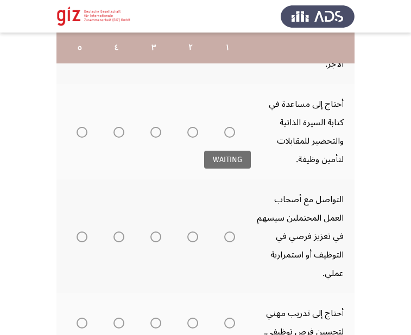
click at [230, 131] on span "Select an option" at bounding box center [229, 132] width 11 height 11
click at [230, 131] on input "Select an option" at bounding box center [229, 132] width 11 height 11
click at [230, 131] on span "Select an option" at bounding box center [229, 132] width 5 height 5
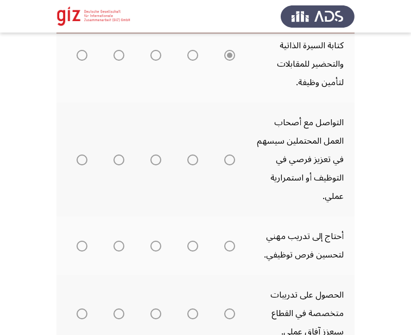
scroll to position [468, 0]
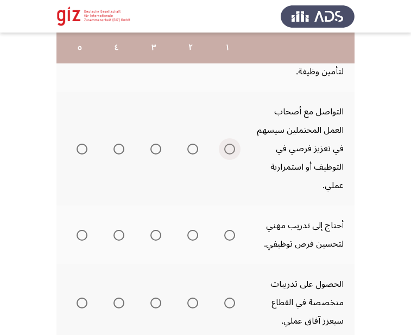
click at [230, 152] on span "Select an option" at bounding box center [229, 149] width 11 height 11
click at [230, 152] on input "Select an option" at bounding box center [229, 149] width 11 height 11
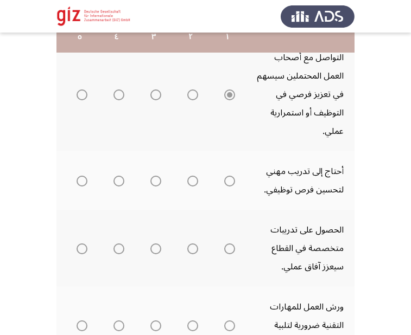
scroll to position [526, 0]
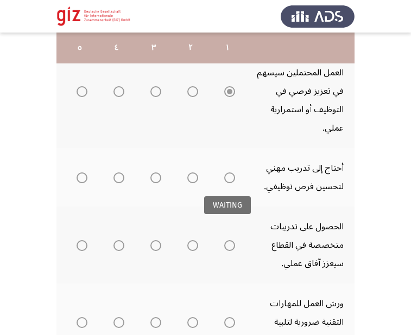
click at [230, 183] on mat-tooltip-component "WAITING" at bounding box center [227, 205] width 73 height 44
click at [230, 183] on span "Select an option" at bounding box center [229, 178] width 11 height 11
click at [230, 183] on input "Select an option" at bounding box center [229, 178] width 11 height 11
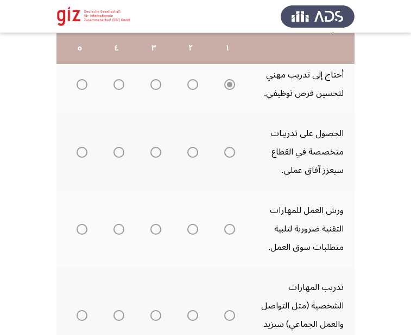
scroll to position [620, 0]
click at [239, 112] on th at bounding box center [227, 83] width 37 height 59
click at [231, 145] on mat-radio-group "Select an option" at bounding box center [227, 151] width 15 height 18
click at [231, 151] on span "Select an option" at bounding box center [229, 151] width 11 height 11
click at [231, 151] on input "Select an option" at bounding box center [229, 151] width 11 height 11
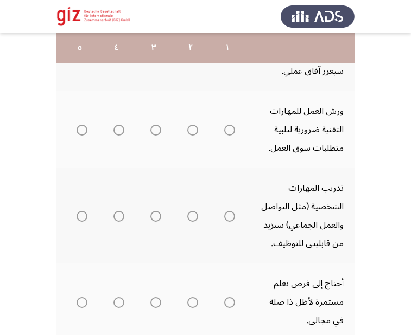
scroll to position [720, 0]
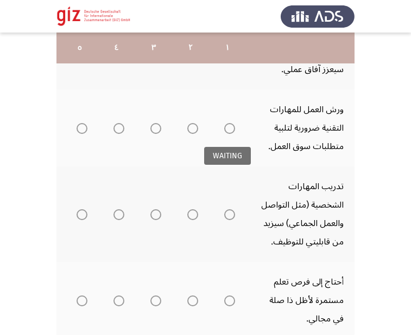
click at [231, 134] on mat-tooltip-component "WAITING" at bounding box center [227, 156] width 73 height 44
click at [230, 128] on span "Select an option" at bounding box center [229, 128] width 11 height 11
click at [230, 128] on input "Select an option" at bounding box center [229, 128] width 11 height 11
click at [230, 127] on span "Select an option" at bounding box center [229, 128] width 5 height 5
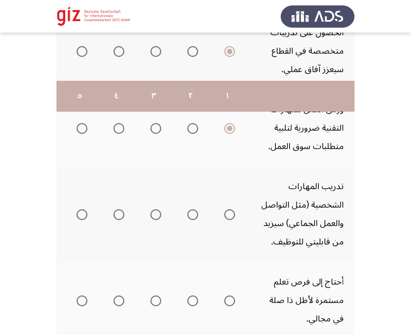
scroll to position [808, 0]
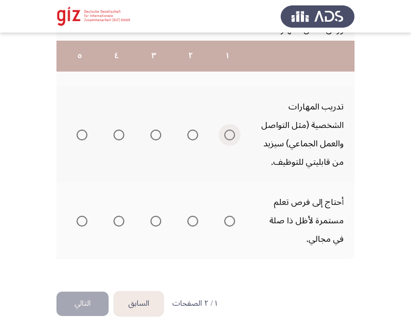
click at [227, 130] on span "Select an option" at bounding box center [229, 135] width 11 height 11
click at [227, 130] on input "Select an option" at bounding box center [229, 135] width 11 height 11
click at [232, 216] on span "Select an option" at bounding box center [229, 221] width 11 height 11
click at [231, 216] on span "Select an option" at bounding box center [229, 221] width 11 height 11
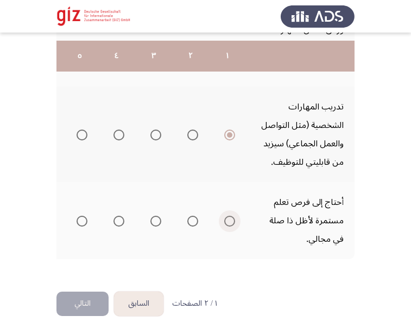
click at [231, 216] on input "Select an option" at bounding box center [229, 221] width 11 height 11
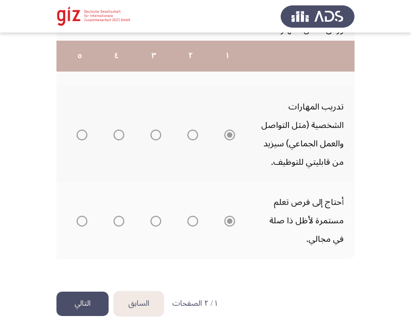
click at [86, 302] on button "التالي" at bounding box center [82, 304] width 52 height 24
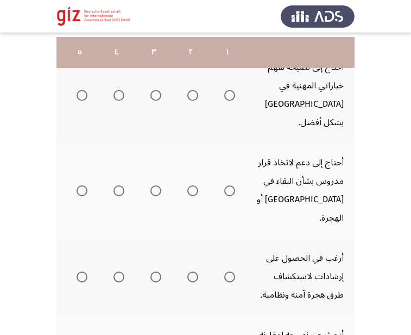
scroll to position [196, 0]
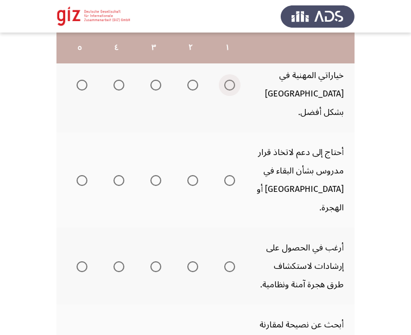
click at [231, 80] on span "Select an option" at bounding box center [229, 85] width 11 height 11
click at [231, 80] on input "Select an option" at bounding box center [229, 85] width 11 height 11
click at [231, 175] on span "Select an option" at bounding box center [229, 180] width 11 height 11
click at [231, 175] on input "Select an option" at bounding box center [229, 180] width 11 height 11
click at [222, 262] on label "Select an option" at bounding box center [227, 267] width 15 height 11
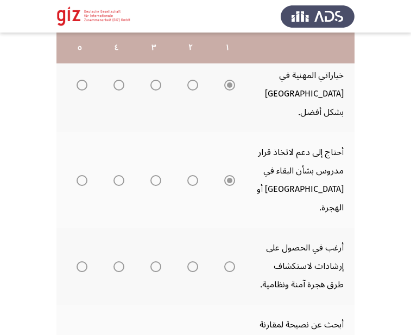
click at [227, 262] on span "Select an option" at bounding box center [229, 267] width 11 height 11
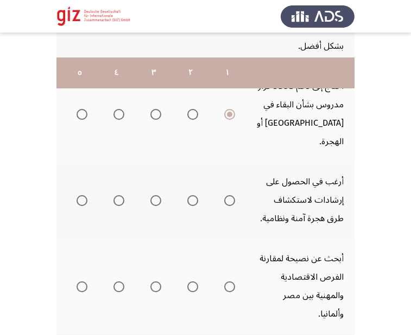
scroll to position [289, 0]
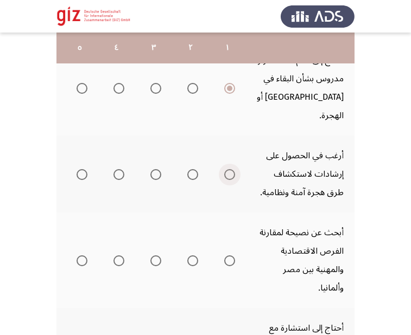
click at [226, 169] on span "Select an option" at bounding box center [229, 174] width 11 height 11
click at [226, 169] on input "Select an option" at bounding box center [229, 174] width 11 height 11
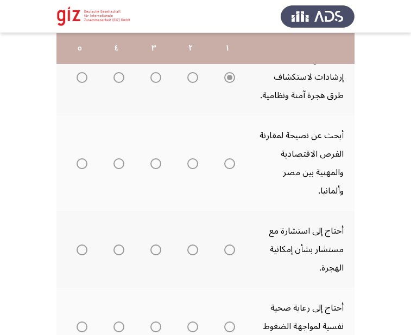
scroll to position [386, 0]
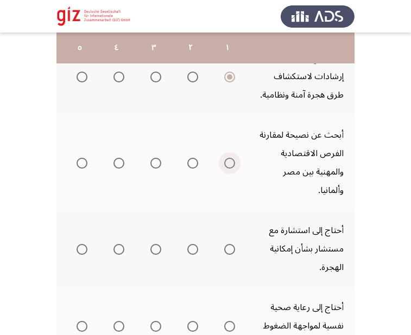
click at [231, 158] on span "Select an option" at bounding box center [229, 163] width 11 height 11
click at [231, 158] on input "Select an option" at bounding box center [229, 163] width 11 height 11
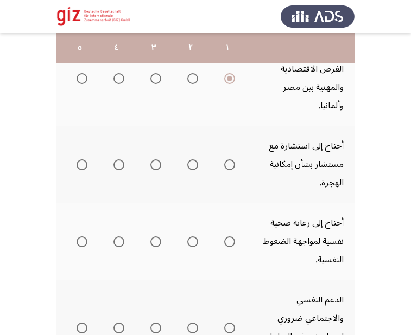
scroll to position [471, 0]
click at [226, 155] on mat-radio-group "Select an option" at bounding box center [227, 164] width 15 height 18
click at [232, 159] on span "Select an option" at bounding box center [229, 164] width 11 height 11
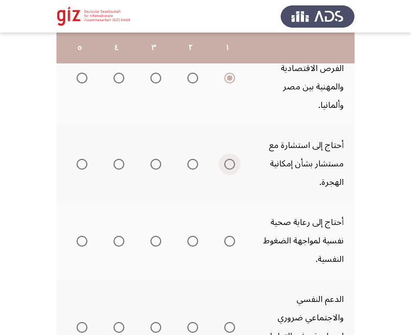
click at [232, 159] on input "Select an option" at bounding box center [229, 164] width 11 height 11
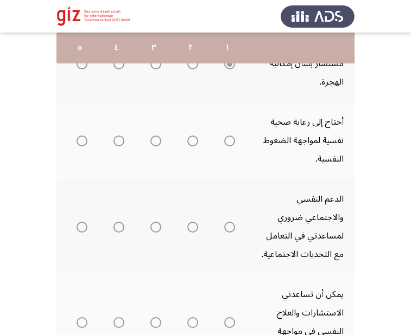
scroll to position [573, 0]
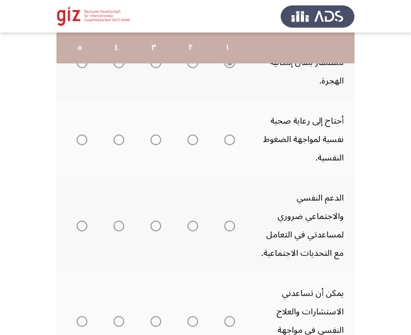
click at [231, 130] on mat-radio-group "Select an option" at bounding box center [227, 139] width 15 height 18
click at [231, 109] on mat-tooltip-component "WAITING" at bounding box center [227, 131] width 73 height 44
click at [231, 135] on span "Select an option" at bounding box center [229, 140] width 11 height 11
click at [232, 135] on span "Select an option" at bounding box center [229, 140] width 11 height 11
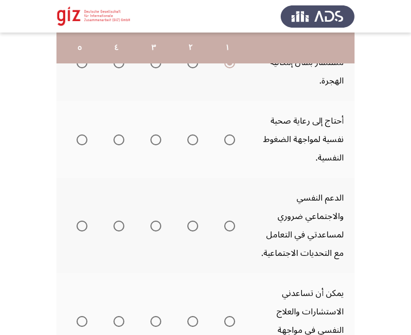
click at [232, 135] on input "Select an option" at bounding box center [229, 140] width 11 height 11
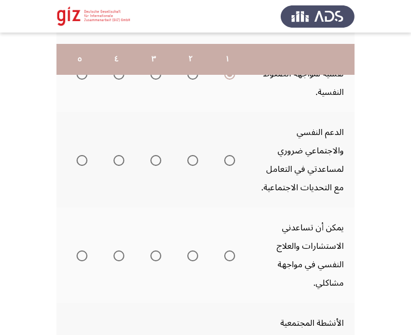
scroll to position [650, 0]
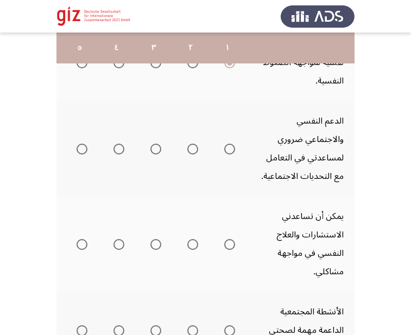
click at [227, 139] on mat-radio-group "Select an option" at bounding box center [227, 148] width 15 height 18
click at [233, 144] on span "Select an option" at bounding box center [229, 149] width 11 height 11
click at [233, 144] on input "Select an option" at bounding box center [229, 149] width 11 height 11
click at [234, 239] on span "Select an option" at bounding box center [229, 244] width 11 height 11
click at [234, 239] on input "Select an option" at bounding box center [229, 244] width 11 height 11
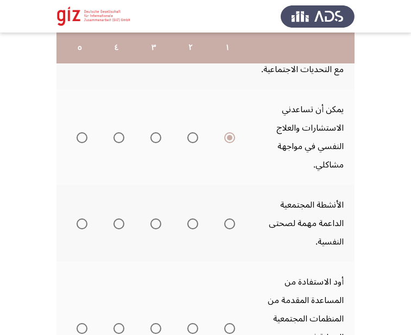
scroll to position [757, 0]
click at [233, 218] on span "Select an option" at bounding box center [229, 223] width 11 height 11
click at [233, 218] on input "Select an option" at bounding box center [229, 223] width 11 height 11
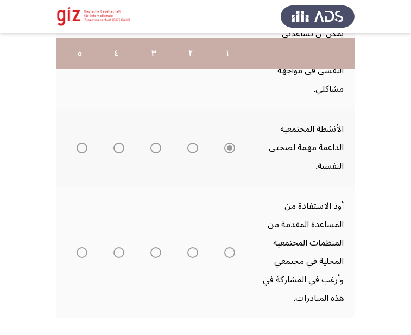
scroll to position [848, 0]
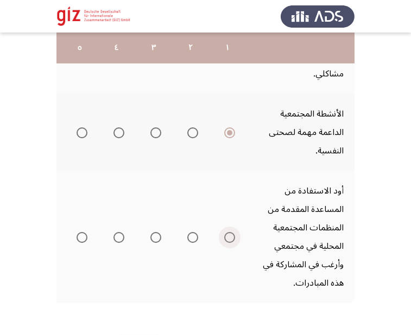
click at [234, 232] on span "Select an option" at bounding box center [229, 237] width 11 height 11
click at [234, 232] on input "Select an option" at bounding box center [229, 237] width 11 height 11
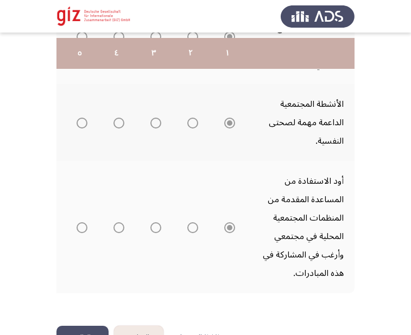
scroll to position [863, 0]
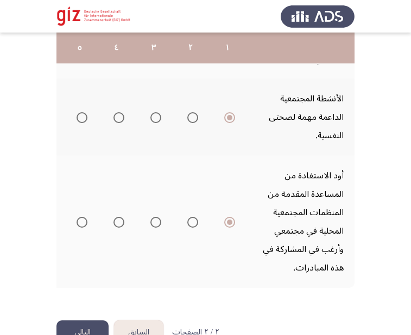
click at [85, 321] on button "التالي" at bounding box center [82, 333] width 52 height 24
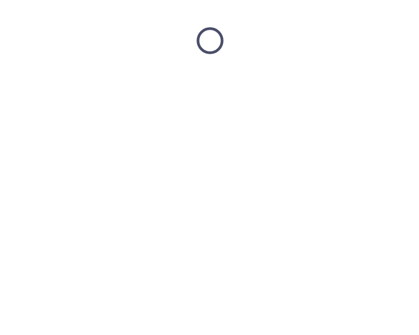
scroll to position [0, 0]
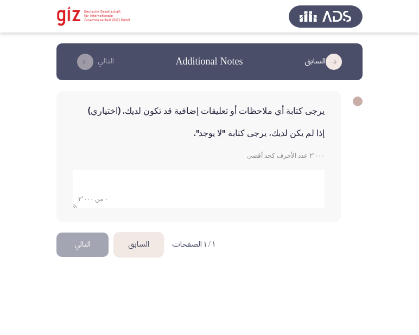
click at [120, 197] on textarea "add answer for essay" at bounding box center [199, 189] width 252 height 38
type textarea "ا"
type textarea "لا"
click at [82, 276] on html "السابق Additional Notes التالي يرجى كتابة أي ملاحظات أو تعليقات إضافية قد تكون …" at bounding box center [209, 138] width 419 height 276
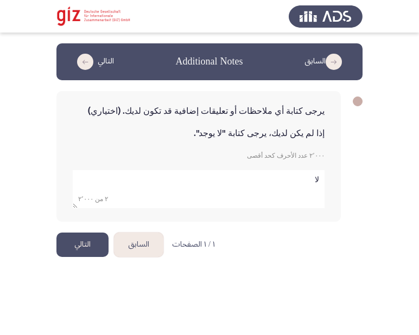
click at [83, 233] on div "السابق Additional Notes التالي يرجى كتابة أي ملاحظات أو تعليقات إضافية قد تكون …" at bounding box center [209, 137] width 306 height 189
click at [84, 236] on button "التالي" at bounding box center [82, 245] width 52 height 24
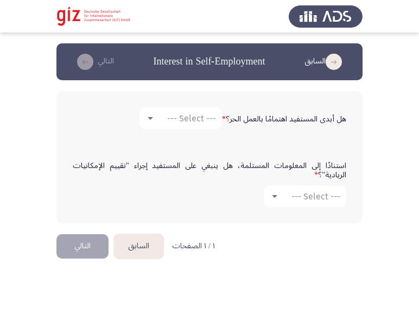
click at [231, 122] on label "هل أبدى المستفيد اهتمامًا بالعمل الحر؟ *" at bounding box center [284, 119] width 124 height 9
click at [199, 123] on span "--- Select ---" at bounding box center [191, 118] width 49 height 10
click at [197, 118] on span "نعم" at bounding box center [181, 118] width 74 height 26
click at [277, 199] on div at bounding box center [275, 196] width 10 height 9
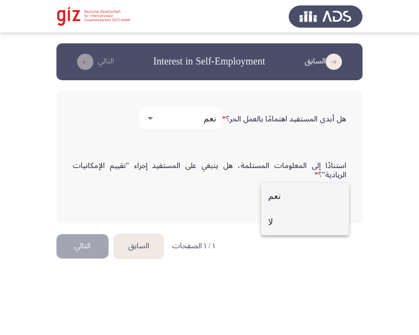
click at [282, 231] on span "لا" at bounding box center [305, 222] width 74 height 26
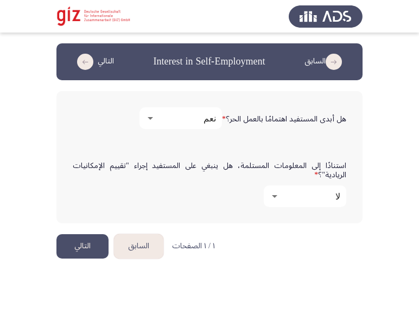
click at [93, 243] on button "التالي" at bounding box center [82, 246] width 52 height 24
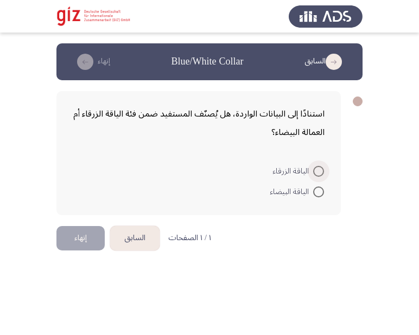
click at [318, 173] on span at bounding box center [318, 171] width 11 height 11
click at [318, 173] on input "الياقة الزرقاء" at bounding box center [318, 171] width 11 height 11
radio input "true"
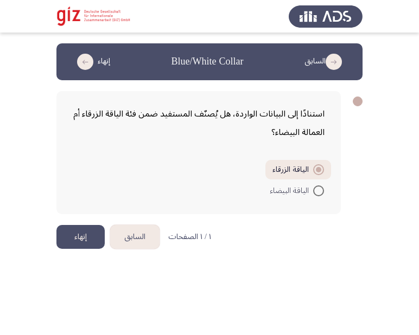
click at [92, 228] on button "إنهاء" at bounding box center [80, 237] width 48 height 24
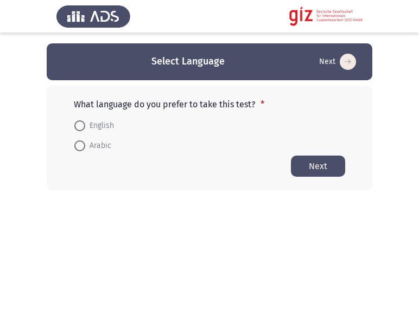
click at [91, 144] on span "Arabic" at bounding box center [98, 145] width 26 height 13
click at [85, 144] on input "Arabic" at bounding box center [79, 146] width 11 height 11
radio input "true"
click at [320, 165] on button "Next" at bounding box center [318, 165] width 54 height 21
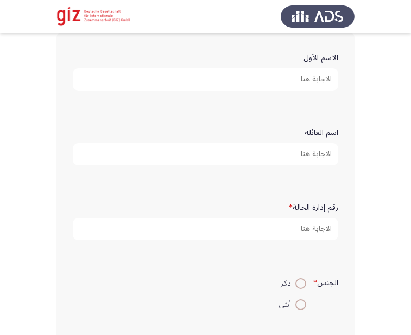
scroll to position [71, 0]
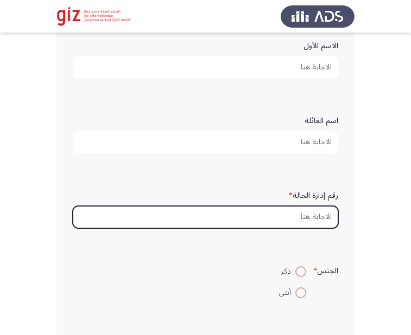
click at [296, 220] on input "رقم إدارة الحالة *" at bounding box center [205, 217] width 265 height 22
paste input "PIMAUG00032-LUXOR"
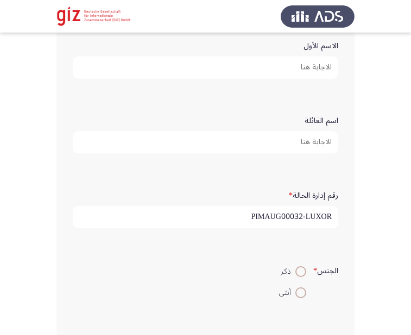
type input "PIMAUG00032-LUXOR"
click at [265, 69] on input "الاسم الأول" at bounding box center [205, 67] width 265 height 22
paste input "علاء محمد ماهر"
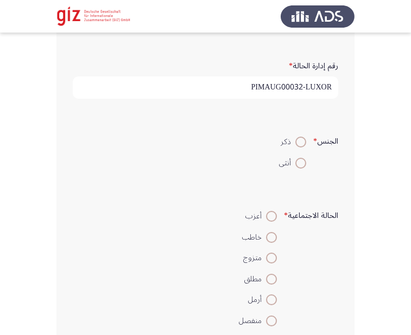
scroll to position [202, 0]
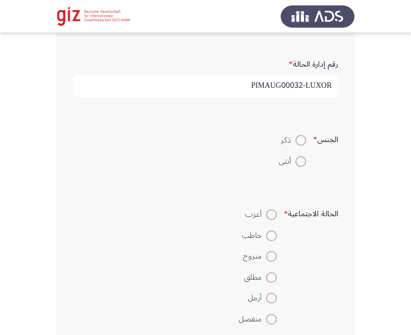
type input "علاء محمد ماهر"
click at [302, 144] on span at bounding box center [300, 140] width 11 height 11
click at [302, 144] on input "ذكر" at bounding box center [300, 140] width 11 height 11
radio input "true"
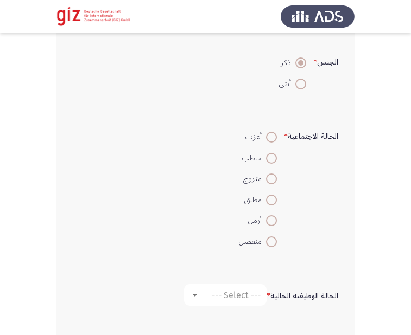
scroll to position [281, 0]
click at [272, 141] on span at bounding box center [271, 136] width 11 height 11
click at [272, 141] on input "أعزب" at bounding box center [271, 136] width 11 height 11
radio input "true"
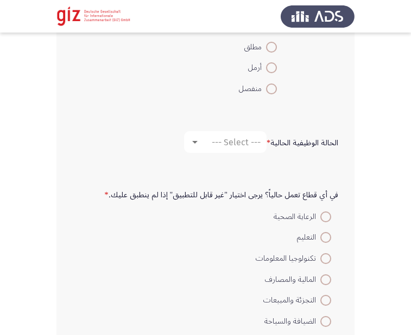
scroll to position [441, 0]
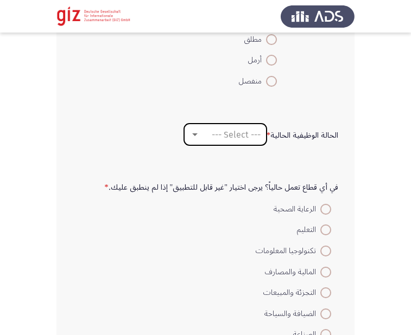
click at [242, 138] on span "--- Select ---" at bounding box center [236, 135] width 49 height 10
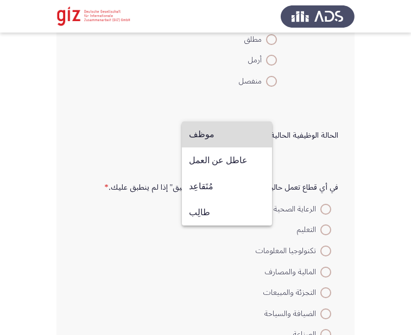
click at [245, 139] on span "موظف" at bounding box center [227, 135] width 76 height 26
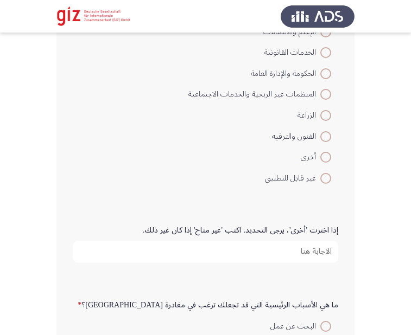
scroll to position [811, 0]
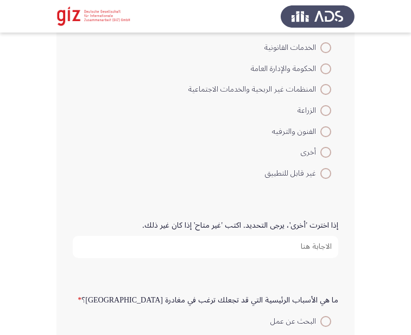
click at [329, 177] on span at bounding box center [325, 173] width 11 height 11
click at [329, 177] on input "غير قابل للتطبيق" at bounding box center [325, 173] width 11 height 11
radio input "true"
click at [299, 246] on input "إذا اخترت 'أخرى'، يرجى التحديد. اكتب 'غير متاح' إذا كان غير ذلك." at bounding box center [205, 247] width 265 height 22
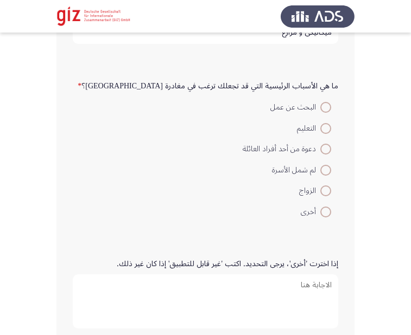
scroll to position [1044, 0]
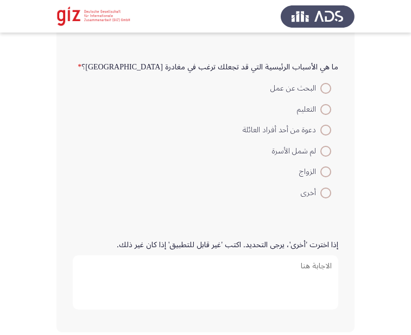
type input "ميكانيكي و مزارع"
click at [332, 82] on mat-radio-button "البحث عن عمل" at bounding box center [286, 87] width 103 height 21
click at [326, 87] on span at bounding box center [325, 88] width 11 height 11
click at [326, 87] on input "البحث عن عمل" at bounding box center [325, 88] width 11 height 11
radio input "true"
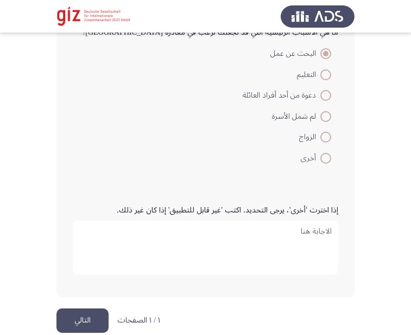
scroll to position [1080, 0]
click at [310, 292] on div "إذا اخترت 'أخرى'، يرجى التحديد. اكتب 'غير قابل للتطبيق' إذا كان غير ذلك." at bounding box center [205, 240] width 276 height 113
click at [82, 313] on button "التالي" at bounding box center [82, 320] width 52 height 24
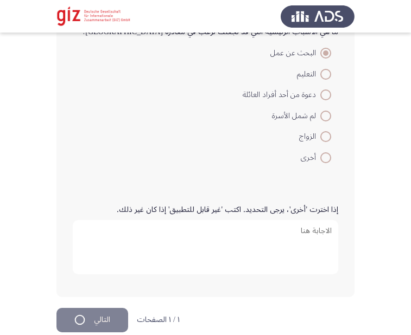
scroll to position [0, 0]
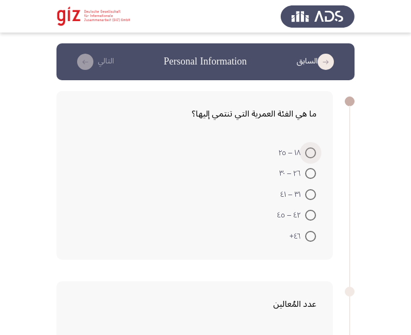
click at [305, 150] on span at bounding box center [310, 153] width 11 height 11
click at [305, 150] on input "١٨ – ٢٥" at bounding box center [310, 153] width 11 height 11
radio input "true"
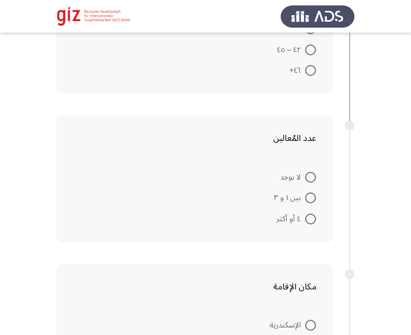
scroll to position [183, 0]
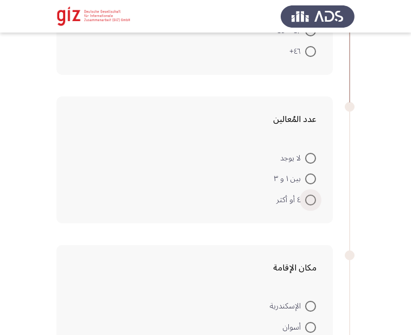
click at [312, 201] on span at bounding box center [310, 200] width 11 height 11
click at [312, 201] on input "٤ أو أكثر" at bounding box center [310, 200] width 11 height 11
radio input "true"
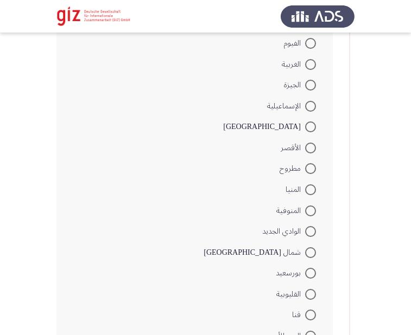
scroll to position [622, 0]
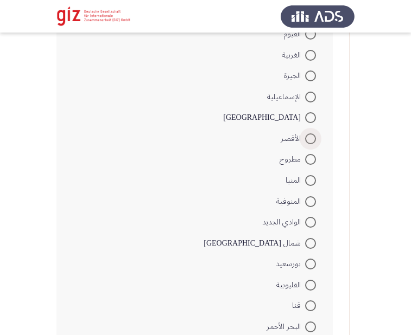
click at [310, 139] on span at bounding box center [310, 139] width 0 height 0
click at [310, 139] on input "الأقصر" at bounding box center [310, 138] width 11 height 11
radio input "true"
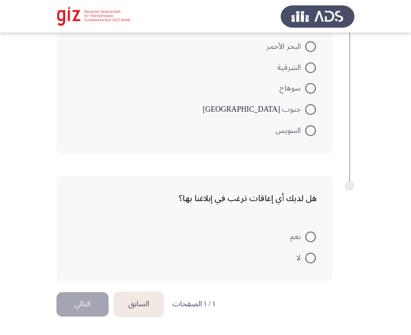
scroll to position [901, 0]
click at [311, 253] on span at bounding box center [310, 257] width 11 height 11
click at [311, 253] on input "لا" at bounding box center [310, 257] width 11 height 11
radio input "true"
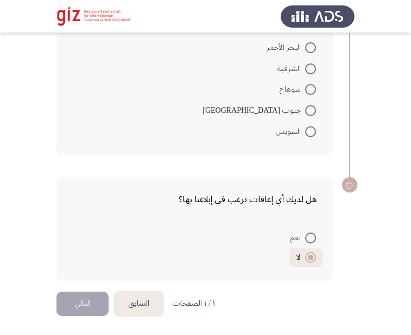
scroll to position [900, 0]
click at [88, 295] on button "التالي" at bounding box center [82, 304] width 52 height 24
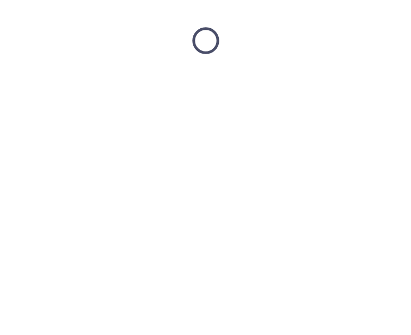
scroll to position [0, 0]
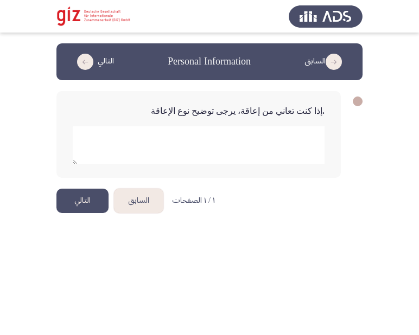
click at [205, 150] on textarea "add answer for essay" at bounding box center [199, 145] width 252 height 38
type textarea "ا"
type textarea "لا"
click at [74, 199] on button "التالي" at bounding box center [82, 201] width 52 height 24
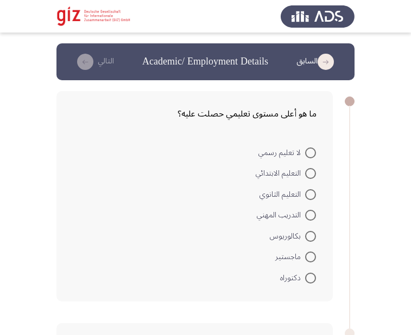
scroll to position [1, 0]
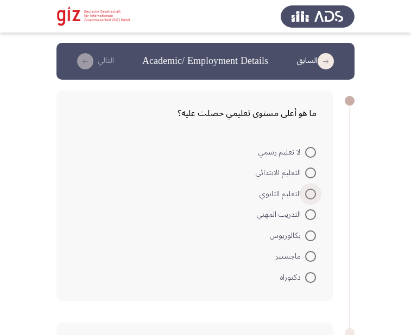
click at [313, 192] on span at bounding box center [310, 194] width 11 height 11
click at [313, 192] on input "التعليم الثانوي" at bounding box center [310, 194] width 11 height 11
radio input "true"
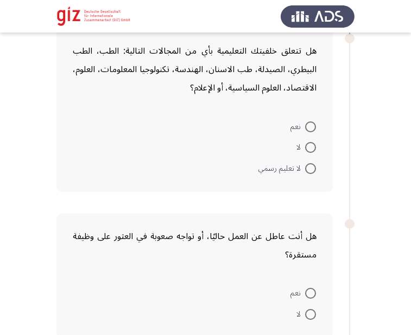
scroll to position [302, 0]
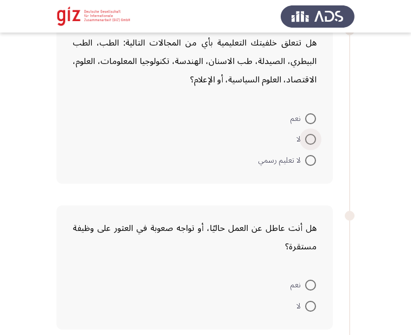
click at [315, 139] on span at bounding box center [310, 139] width 11 height 11
click at [315, 139] on input "لا" at bounding box center [310, 139] width 11 height 11
radio input "true"
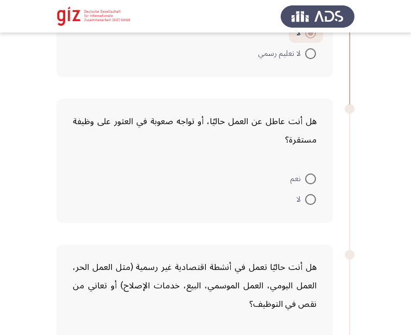
scroll to position [443, 0]
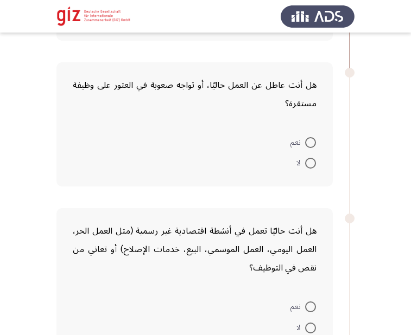
click at [308, 174] on div "هل أنت عاطل عن العمل حاليًا، أو تواجه صعوبة في العثور على وظيفة مستقرة؟ نعم لا" at bounding box center [194, 124] width 276 height 124
click at [309, 163] on span at bounding box center [310, 163] width 11 height 11
click at [309, 163] on input "لا" at bounding box center [310, 163] width 11 height 11
radio input "true"
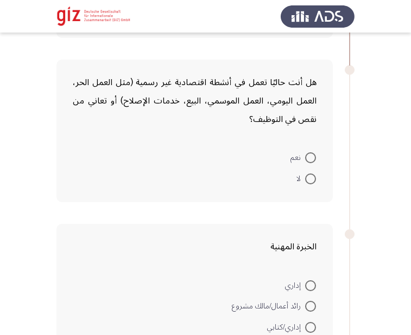
click at [309, 163] on span at bounding box center [310, 157] width 11 height 11
click at [309, 163] on input "نعم" at bounding box center [310, 157] width 11 height 11
radio input "true"
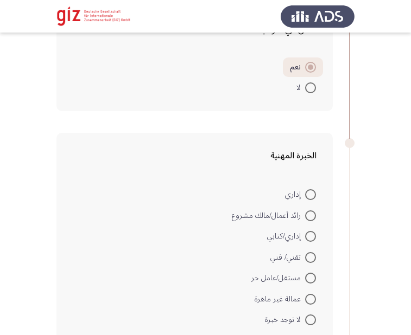
scroll to position [736, 0]
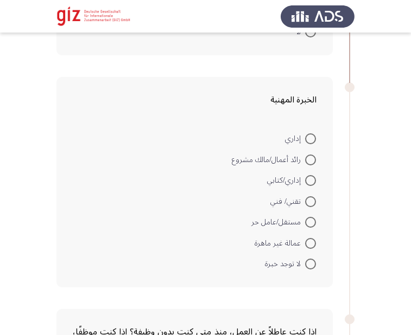
click at [311, 245] on span at bounding box center [310, 243] width 11 height 11
click at [311, 245] on input "عمالة غير ماهرة" at bounding box center [310, 243] width 11 height 11
radio input "true"
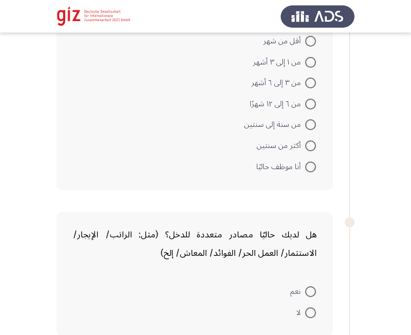
scroll to position [1115, 0]
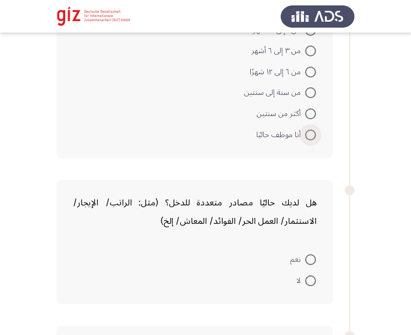
click at [312, 137] on span at bounding box center [310, 135] width 11 height 11
click at [312, 137] on input "أنا موظف حاليًا" at bounding box center [310, 135] width 11 height 11
radio input "true"
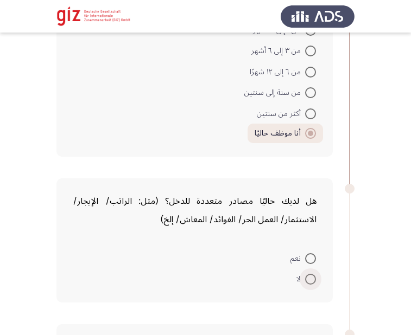
click at [312, 275] on span at bounding box center [310, 279] width 11 height 11
click at [312, 275] on input "لا" at bounding box center [310, 279] width 11 height 11
radio input "true"
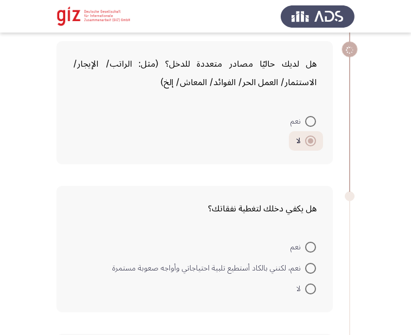
scroll to position [1254, 0]
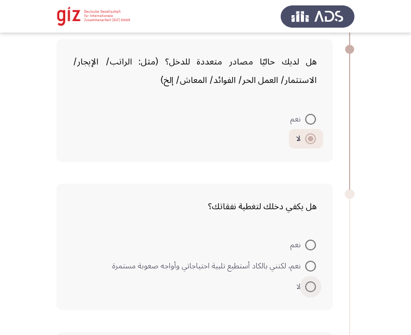
click at [311, 285] on span at bounding box center [310, 287] width 11 height 11
click at [311, 285] on input "لا" at bounding box center [310, 287] width 11 height 11
radio input "true"
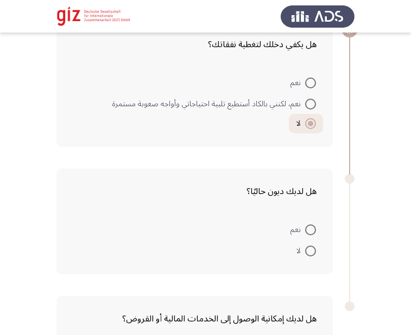
scroll to position [1417, 0]
click at [311, 245] on span at bounding box center [310, 250] width 11 height 11
click at [311, 245] on input "لا" at bounding box center [310, 250] width 11 height 11
radio input "true"
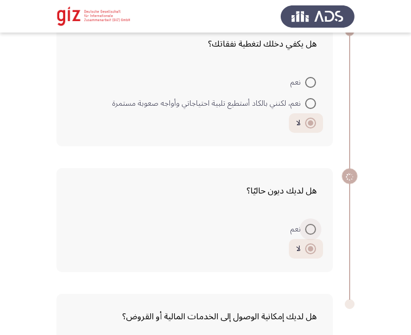
click at [311, 231] on span at bounding box center [310, 229] width 11 height 11
click at [311, 231] on input "نعم" at bounding box center [310, 229] width 11 height 11
radio input "true"
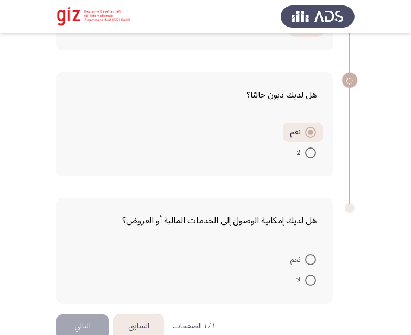
scroll to position [1531, 0]
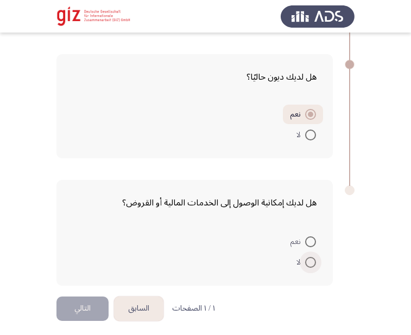
click at [310, 261] on span at bounding box center [310, 262] width 11 height 11
click at [310, 261] on input "لا" at bounding box center [310, 262] width 11 height 11
radio input "true"
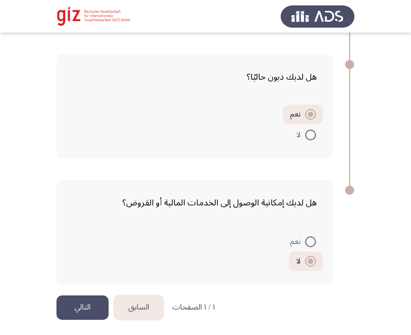
click at [71, 294] on div "هل لديك إمكانية الوصول إلى الخدمات المالية أو القروض؟ نعم لا" at bounding box center [205, 232] width 298 height 126
click at [76, 299] on button "التالي" at bounding box center [82, 308] width 52 height 24
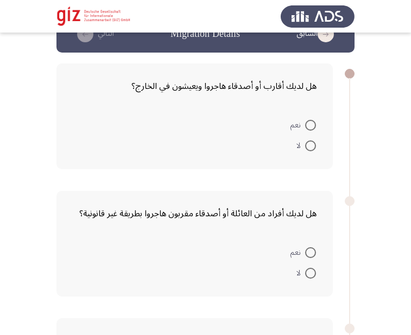
scroll to position [28, 0]
click at [307, 141] on span at bounding box center [310, 145] width 11 height 11
click at [307, 141] on input "لا" at bounding box center [310, 145] width 11 height 11
radio input "true"
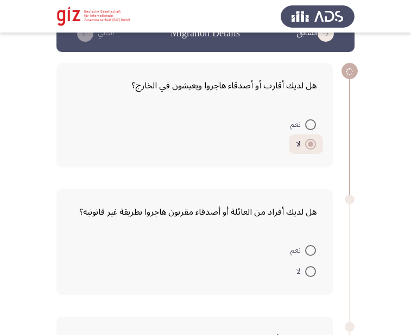
click at [303, 125] on span "نعم" at bounding box center [297, 124] width 15 height 13
click at [305, 125] on input "نعم" at bounding box center [310, 124] width 11 height 11
radio input "true"
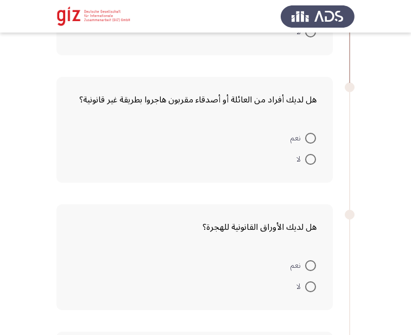
scroll to position [141, 0]
click at [310, 140] on span at bounding box center [310, 137] width 11 height 11
click at [310, 140] on input "نعم" at bounding box center [310, 137] width 11 height 11
radio input "true"
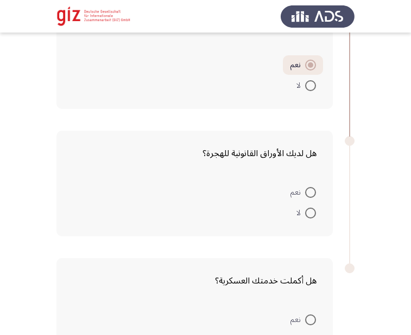
scroll to position [235, 0]
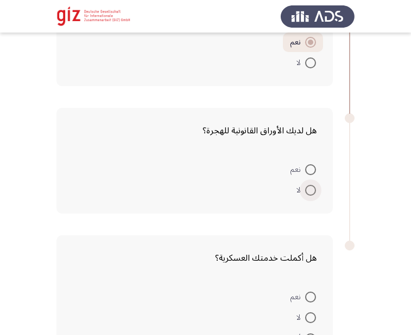
click at [308, 194] on span at bounding box center [310, 190] width 11 height 11
click at [308, 194] on input "لا" at bounding box center [310, 190] width 11 height 11
radio input "true"
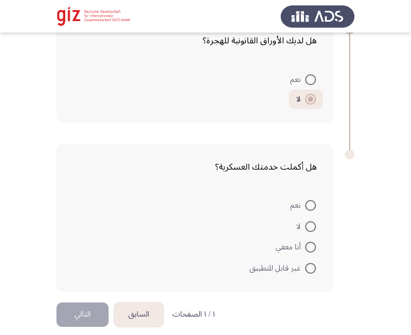
scroll to position [336, 0]
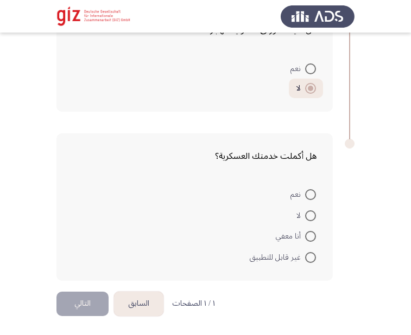
click at [310, 235] on span at bounding box center [310, 236] width 11 height 11
click at [310, 235] on input "أنا معفي" at bounding box center [310, 236] width 11 height 11
radio input "true"
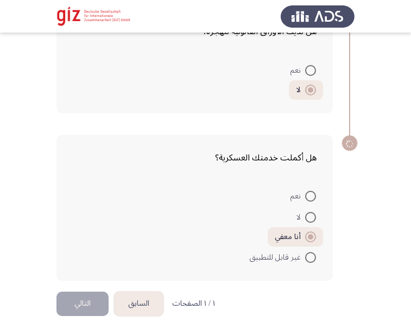
scroll to position [335, 0]
click at [202, 222] on form "نعم لا أنا معفي غير قابل للتطبيق" at bounding box center [195, 227] width 244 height 82
click at [81, 296] on button "التالي" at bounding box center [82, 304] width 52 height 24
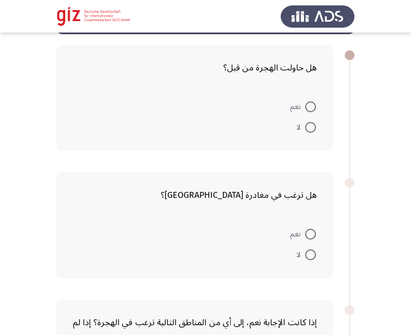
scroll to position [53, 0]
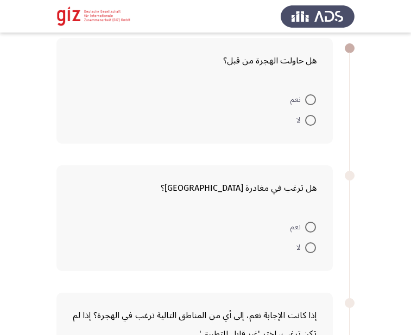
click at [309, 126] on label "لا" at bounding box center [306, 120] width 20 height 13
click at [309, 126] on input "لا" at bounding box center [310, 120] width 11 height 11
radio input "true"
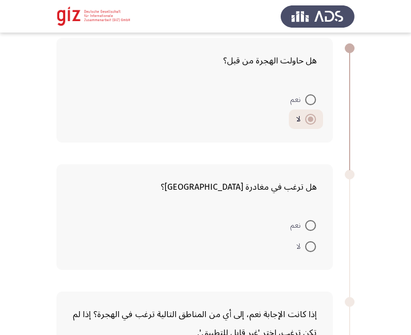
click at [308, 214] on div "هل ترغب في مغادرة مصر؟ نعم لا" at bounding box center [194, 217] width 276 height 106
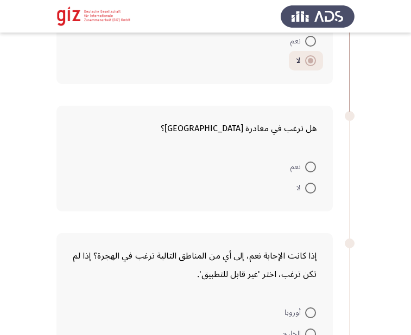
scroll to position [131, 0]
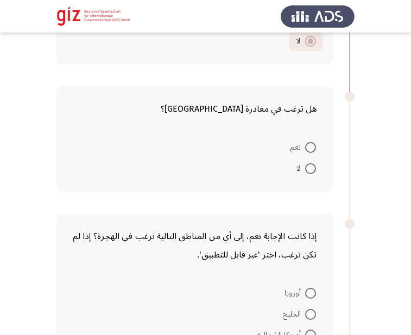
click at [313, 167] on span at bounding box center [310, 168] width 11 height 11
click at [313, 167] on input "لا" at bounding box center [310, 168] width 11 height 11
radio input "true"
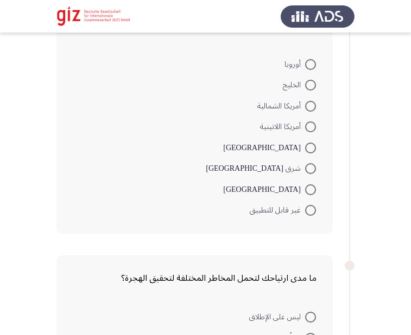
scroll to position [385, 0]
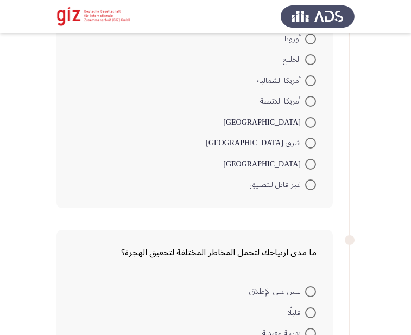
click at [309, 181] on span at bounding box center [310, 185] width 11 height 11
click at [309, 181] on input "غير قابل للتطبيق" at bounding box center [310, 185] width 11 height 11
radio input "true"
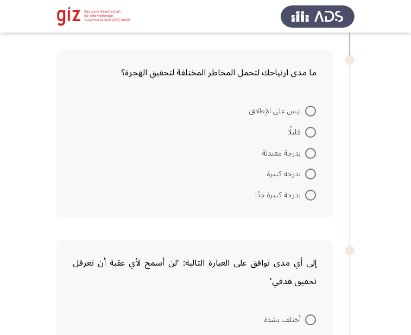
scroll to position [564, 0]
click at [311, 114] on span at bounding box center [310, 110] width 11 height 11
click at [311, 114] on input "ليس على الإطلاق" at bounding box center [310, 110] width 11 height 11
radio input "true"
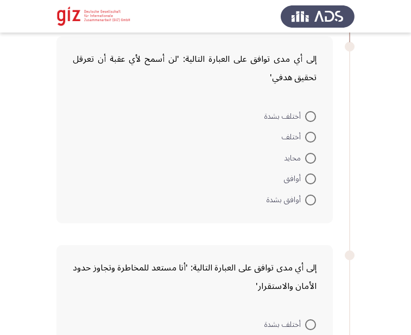
scroll to position [767, 0]
click at [304, 125] on mat-radio-button "أختلف بشدة" at bounding box center [290, 115] width 66 height 21
click at [308, 117] on span at bounding box center [310, 116] width 11 height 11
click at [308, 117] on input "أختلف بشدة" at bounding box center [310, 116] width 11 height 11
radio input "true"
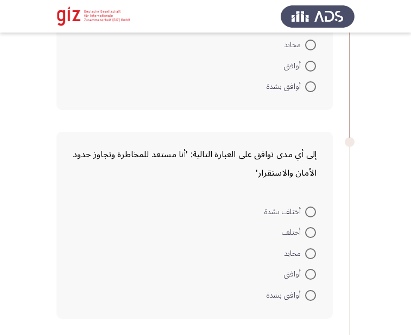
scroll to position [915, 0]
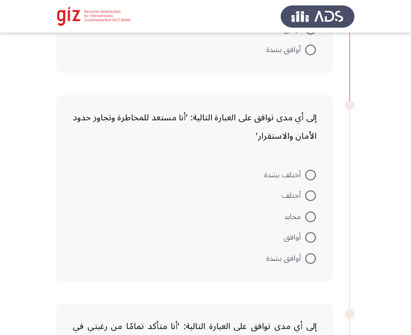
click at [304, 177] on span "أختلف بشدة" at bounding box center [284, 175] width 41 height 13
click at [305, 177] on input "أختلف بشدة" at bounding box center [310, 175] width 11 height 11
radio input "true"
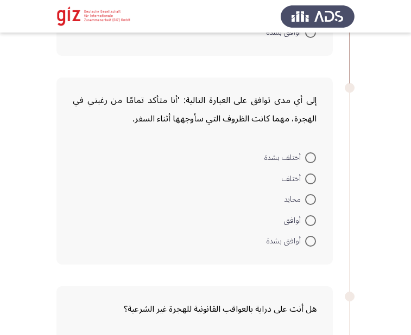
scroll to position [1155, 0]
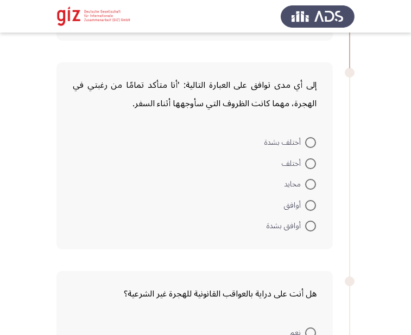
click at [309, 143] on span at bounding box center [310, 142] width 11 height 11
click at [309, 143] on input "أختلف بشدة" at bounding box center [310, 142] width 11 height 11
radio input "true"
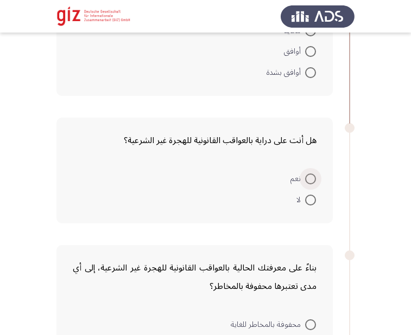
click at [313, 180] on span at bounding box center [310, 179] width 11 height 11
click at [313, 180] on input "نعم" at bounding box center [310, 179] width 11 height 11
radio input "true"
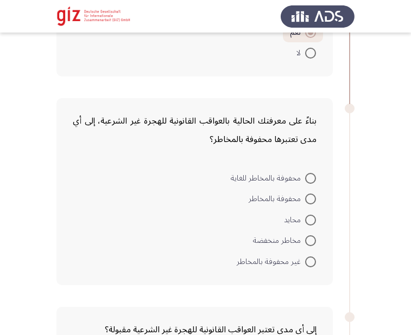
scroll to position [1455, 0]
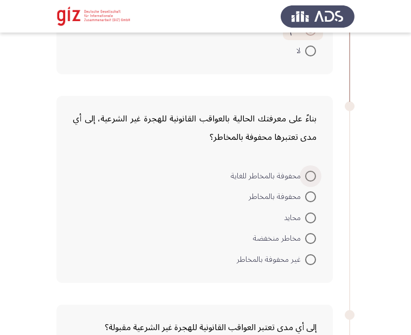
click at [313, 179] on span at bounding box center [310, 176] width 11 height 11
click at [313, 179] on input "محفوفة بالمخاطر للغاية" at bounding box center [310, 176] width 11 height 11
radio input "true"
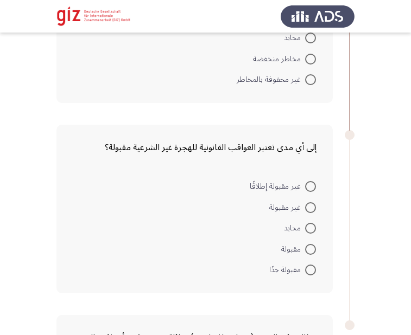
scroll to position [1646, 0]
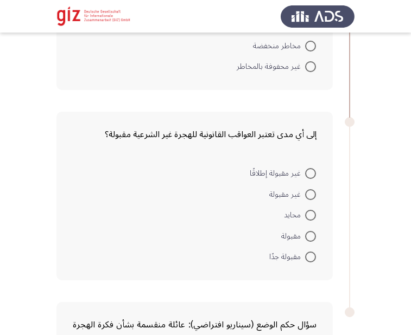
click at [312, 217] on span at bounding box center [310, 215] width 11 height 11
click at [312, 217] on input "محايد" at bounding box center [310, 215] width 11 height 11
radio input "true"
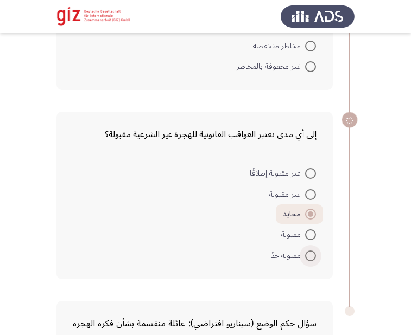
click at [311, 255] on span at bounding box center [310, 256] width 11 height 11
click at [311, 255] on input "مقبولة جدًا" at bounding box center [310, 256] width 11 height 11
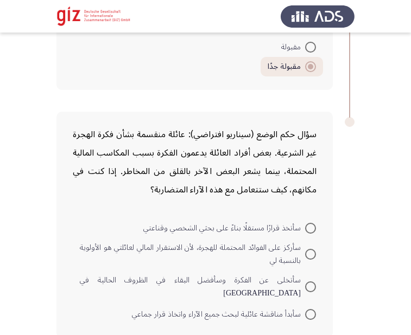
scroll to position [1849, 0]
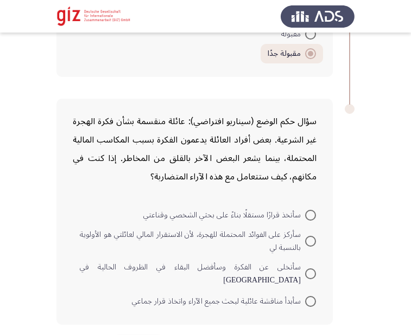
click at [311, 296] on span at bounding box center [310, 301] width 11 height 11
click at [311, 296] on input "سأبدأ مناقشة عائلية لبحث جميع الآراء واتخاذ قرار جماعي" at bounding box center [310, 301] width 11 height 11
radio input "true"
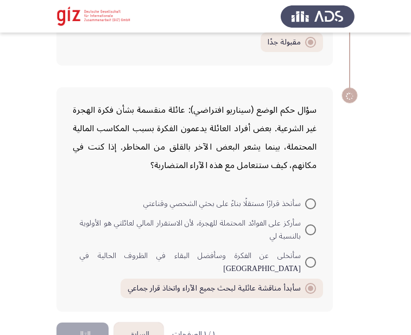
scroll to position [1879, 0]
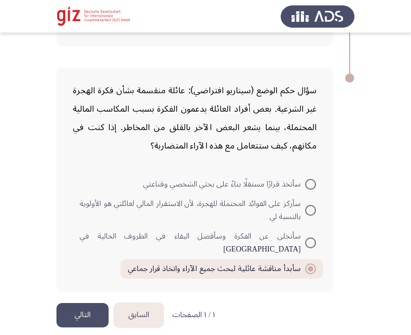
click at [100, 303] on button "التالي" at bounding box center [82, 315] width 52 height 24
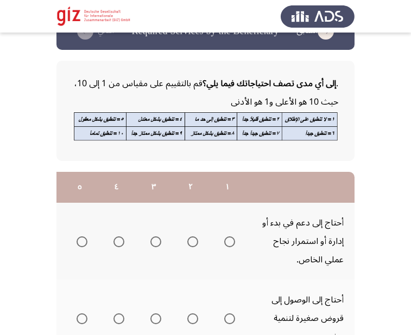
scroll to position [126, 0]
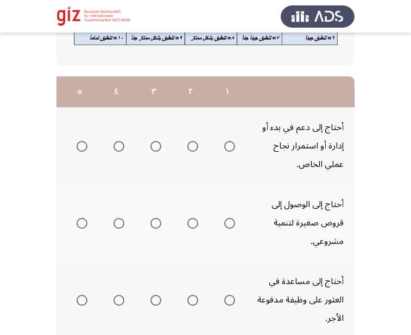
click at [104, 149] on th at bounding box center [116, 145] width 37 height 77
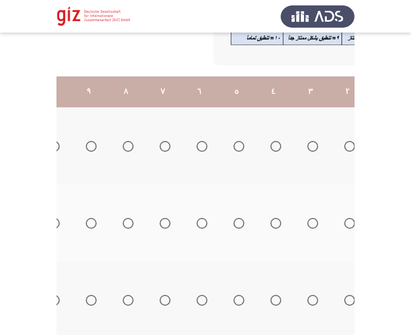
scroll to position [0, -180]
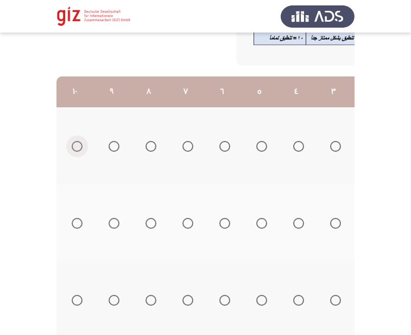
click at [77, 143] on span "Select an option" at bounding box center [77, 146] width 11 height 11
click at [77, 143] on input "Select an option" at bounding box center [77, 146] width 11 height 11
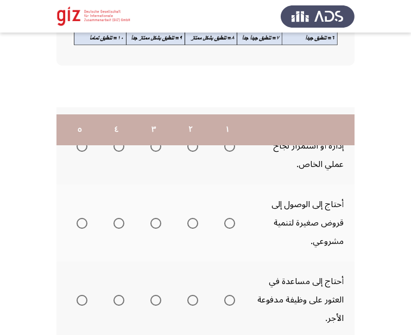
scroll to position [254, 0]
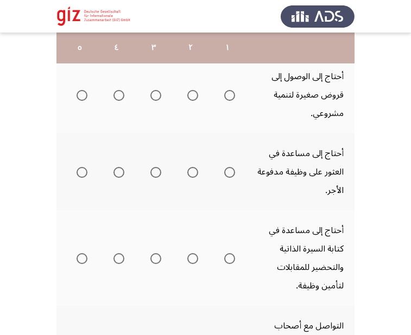
click at [236, 98] on th at bounding box center [227, 94] width 37 height 77
click at [230, 96] on span "Select an option" at bounding box center [229, 95] width 11 height 11
click at [230, 96] on input "Select an option" at bounding box center [229, 95] width 11 height 11
click at [230, 173] on span "Select an option" at bounding box center [229, 172] width 11 height 11
click at [230, 173] on input "Select an option" at bounding box center [229, 172] width 11 height 11
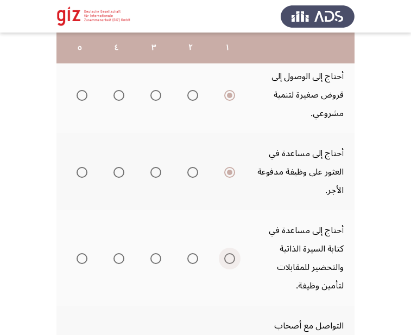
click at [228, 260] on span "Select an option" at bounding box center [229, 258] width 11 height 11
click at [228, 260] on input "Select an option" at bounding box center [229, 258] width 11 height 11
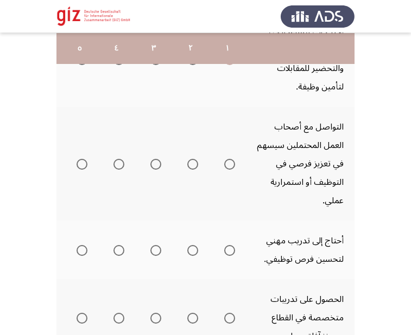
scroll to position [454, 0]
click at [233, 162] on span "Select an option" at bounding box center [229, 163] width 11 height 11
click at [233, 162] on input "Select an option" at bounding box center [229, 163] width 11 height 11
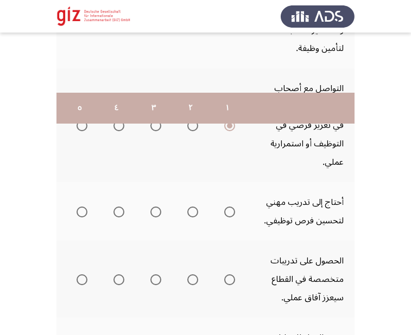
scroll to position [590, 0]
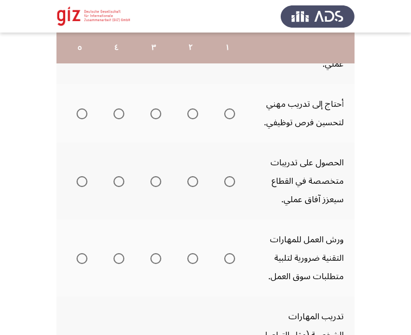
click at [232, 120] on mat-radio-group "Select an option" at bounding box center [227, 113] width 15 height 18
click at [230, 117] on span "Select an option" at bounding box center [229, 114] width 11 height 11
click at [230, 117] on input "Select an option" at bounding box center [229, 114] width 11 height 11
click at [228, 184] on span "Select an option" at bounding box center [229, 181] width 11 height 11
click at [230, 253] on span "Select an option" at bounding box center [229, 258] width 11 height 11
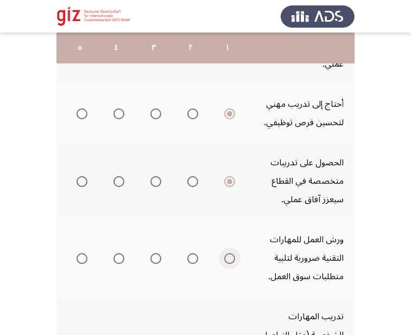
click at [230, 259] on span "Select an option" at bounding box center [230, 259] width 0 height 0
click at [230, 258] on input "Select an option" at bounding box center [229, 258] width 11 height 11
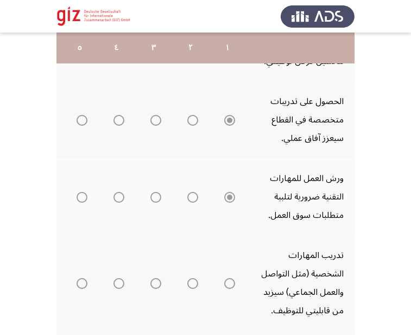
scroll to position [652, 0]
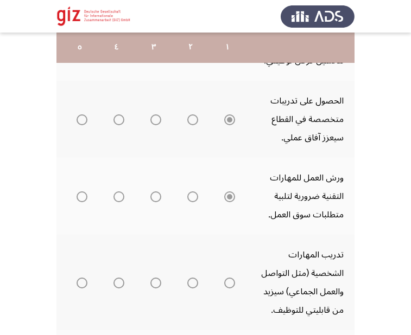
click at [230, 259] on th at bounding box center [227, 282] width 37 height 95
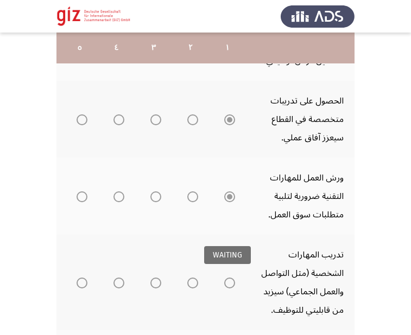
click at [231, 287] on span "Select an option" at bounding box center [229, 283] width 11 height 11
click at [231, 278] on span "Select an option" at bounding box center [229, 283] width 11 height 11
click at [231, 278] on input "Select an option" at bounding box center [229, 283] width 11 height 11
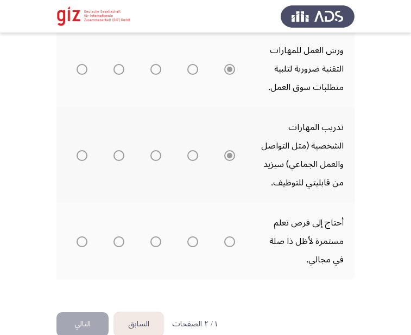
scroll to position [804, 0]
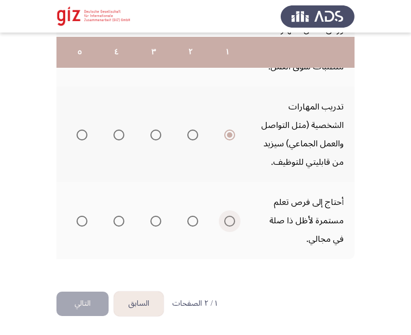
click at [232, 216] on span "Select an option" at bounding box center [229, 221] width 11 height 11
click at [232, 216] on input "Select an option" at bounding box center [229, 221] width 11 height 11
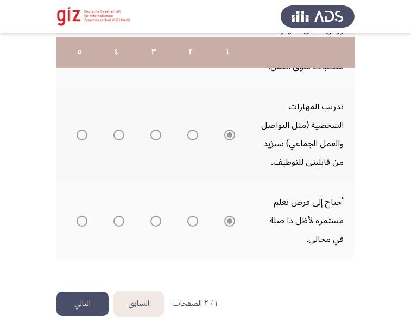
click at [84, 307] on button "التالي" at bounding box center [82, 304] width 52 height 24
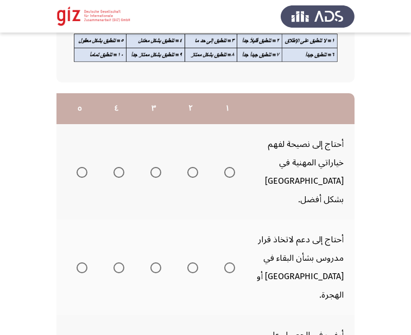
scroll to position [113, 0]
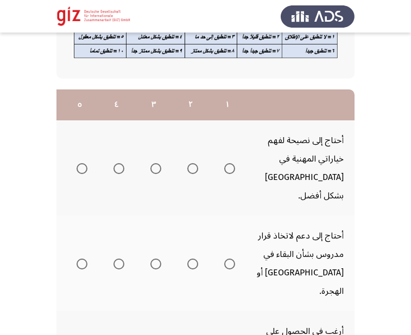
click at [226, 163] on span "Select an option" at bounding box center [229, 168] width 11 height 11
click at [226, 163] on input "Select an option" at bounding box center [229, 168] width 11 height 11
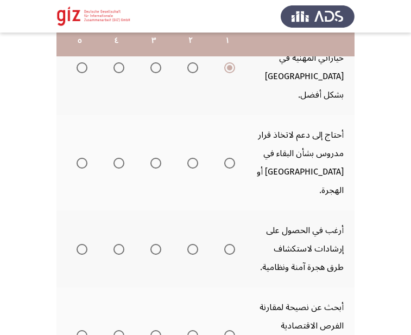
scroll to position [214, 0]
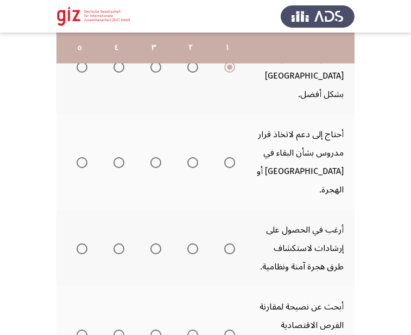
click at [227, 157] on span "Select an option" at bounding box center [229, 162] width 11 height 11
click at [227, 157] on input "Select an option" at bounding box center [229, 162] width 11 height 11
drag, startPoint x: 230, startPoint y: 234, endPoint x: 228, endPoint y: 215, distance: 18.6
click at [228, 244] on span "Select an option" at bounding box center [229, 249] width 11 height 11
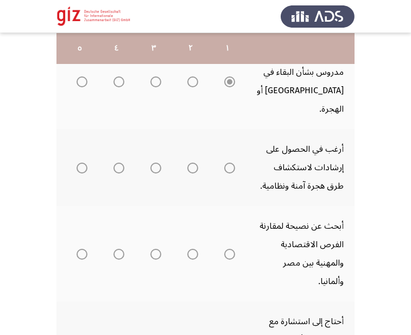
scroll to position [296, 0]
click at [236, 136] on th at bounding box center [227, 167] width 37 height 77
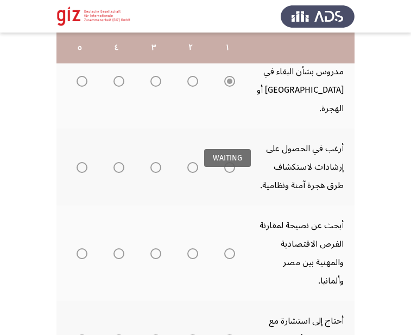
click at [230, 162] on span "Select an option" at bounding box center [229, 167] width 11 height 11
click at [230, 162] on input "Select an option" at bounding box center [229, 167] width 11 height 11
click at [233, 248] on span "Select an option" at bounding box center [229, 253] width 11 height 11
click at [233, 248] on input "Select an option" at bounding box center [229, 253] width 11 height 11
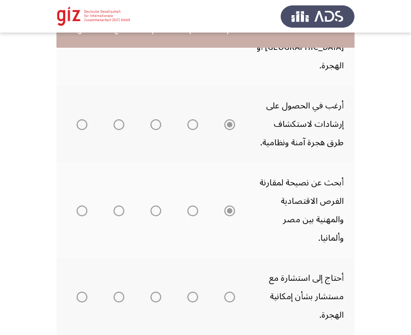
scroll to position [361, 0]
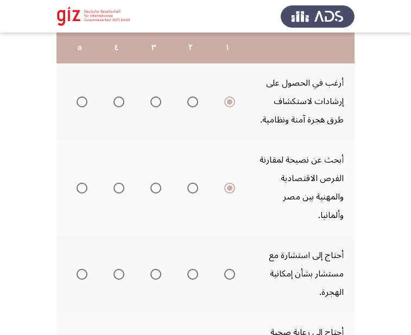
click at [233, 269] on span "Select an option" at bounding box center [229, 274] width 11 height 11
click at [233, 269] on input "Select an option" at bounding box center [229, 274] width 11 height 11
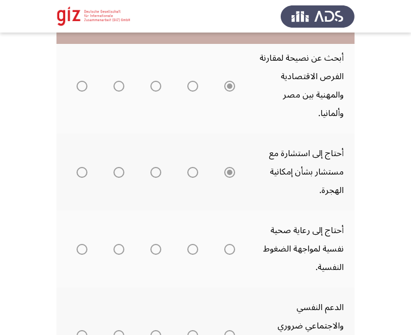
scroll to position [492, 0]
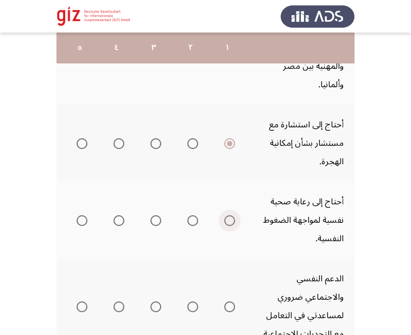
click at [233, 215] on span "Select an option" at bounding box center [229, 220] width 11 height 11
click at [233, 215] on input "Select an option" at bounding box center [229, 220] width 11 height 11
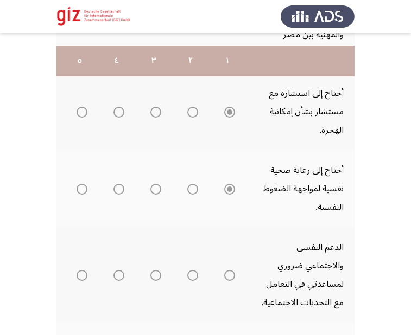
scroll to position [539, 0]
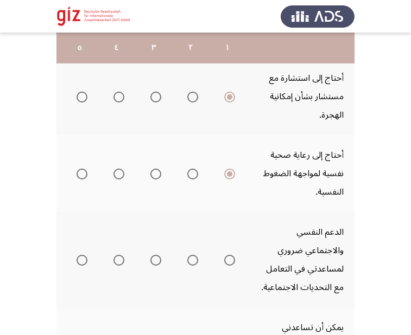
click at [230, 251] on mat-radio-group "Select an option" at bounding box center [227, 260] width 15 height 18
click at [228, 255] on span "Select an option" at bounding box center [229, 260] width 11 height 11
click at [228, 255] on input "Select an option" at bounding box center [229, 260] width 11 height 11
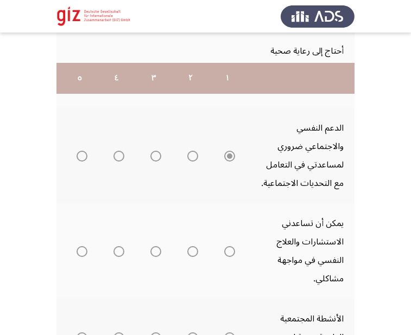
scroll to position [673, 0]
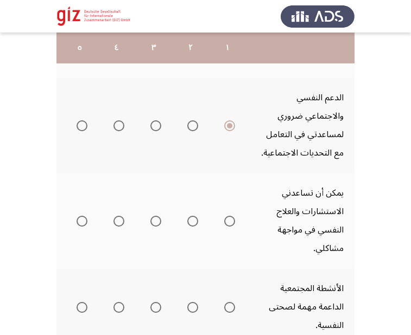
click at [230, 212] on mat-radio-group "Select an option" at bounding box center [227, 221] width 15 height 18
click at [231, 216] on span "Select an option" at bounding box center [229, 221] width 11 height 11
click at [231, 216] on input "Select an option" at bounding box center [229, 221] width 11 height 11
click at [230, 302] on span "Select an option" at bounding box center [229, 307] width 11 height 11
click at [231, 302] on span "Select an option" at bounding box center [229, 307] width 11 height 11
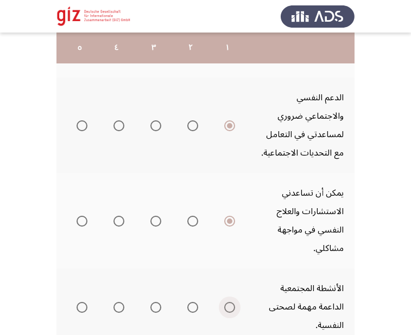
click at [231, 302] on span "Select an option" at bounding box center [229, 307] width 11 height 11
click at [231, 302] on input "Select an option" at bounding box center [229, 307] width 11 height 11
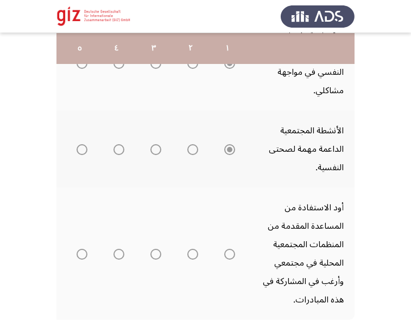
scroll to position [832, 0]
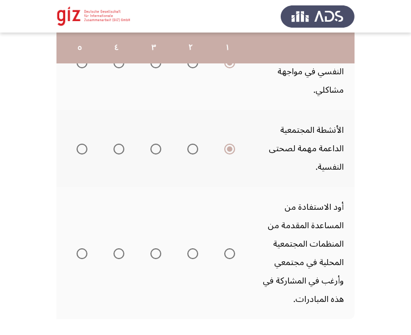
click at [233, 248] on span "Select an option" at bounding box center [229, 253] width 11 height 11
click at [233, 248] on input "Select an option" at bounding box center [229, 253] width 11 height 11
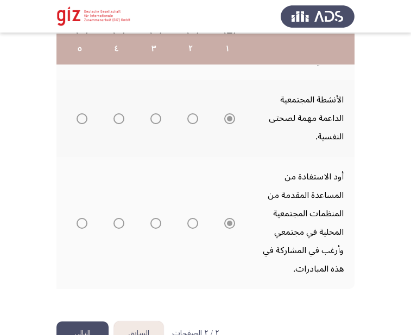
scroll to position [863, 0]
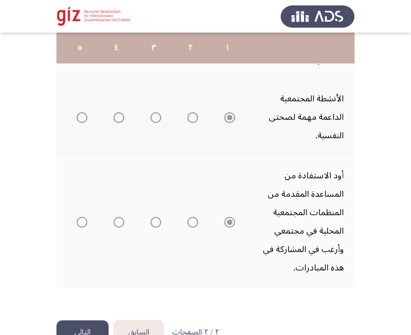
click at [91, 321] on button "التالي" at bounding box center [82, 333] width 52 height 24
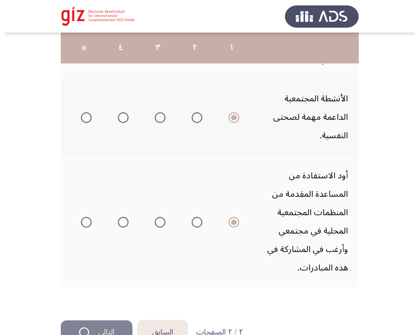
scroll to position [0, 0]
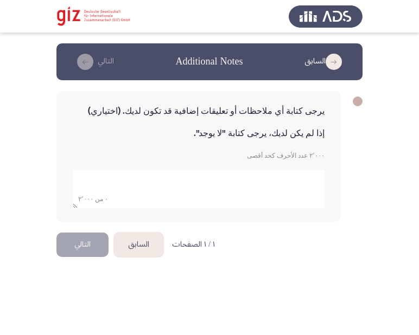
click at [274, 185] on textarea "add answer for essay" at bounding box center [199, 189] width 252 height 38
type textarea "لا"
click at [143, 276] on html "السابق Additional Notes التالي يرجى كتابة أي ملاحظات أو تعليقات إضافية قد تكون …" at bounding box center [209, 138] width 419 height 276
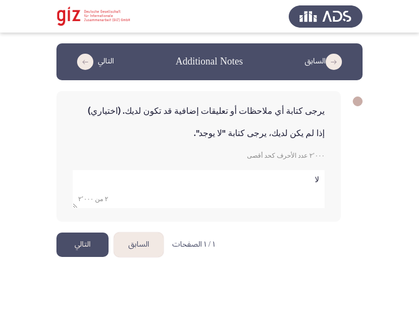
click at [97, 250] on button "التالي" at bounding box center [82, 245] width 52 height 24
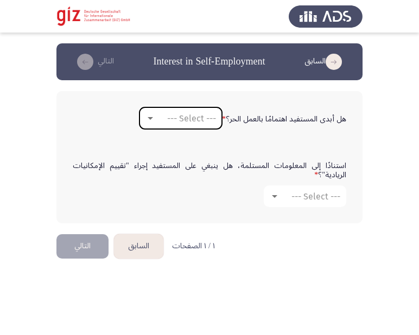
click at [190, 121] on span "--- Select ---" at bounding box center [191, 118] width 49 height 10
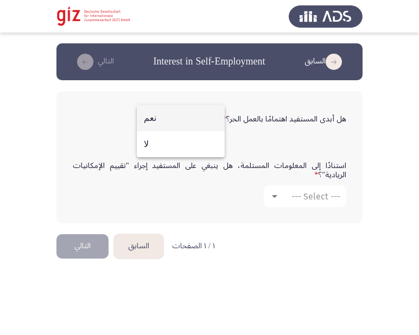
click at [189, 124] on span "نعم" at bounding box center [181, 118] width 74 height 26
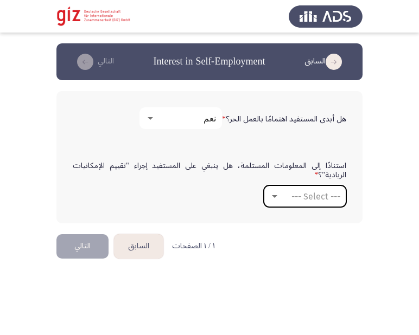
click at [288, 190] on mat-select "--- Select ---" at bounding box center [305, 197] width 82 height 22
click at [290, 207] on mat-select "--- Select ---" at bounding box center [305, 197] width 82 height 22
click at [282, 201] on div "--- Select ---" at bounding box center [309, 197] width 61 height 10
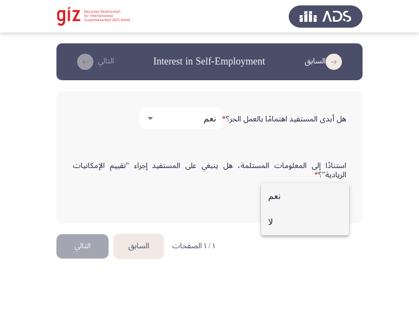
click at [283, 222] on span "لا" at bounding box center [305, 222] width 74 height 26
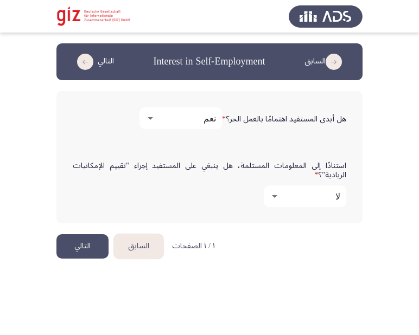
click at [74, 241] on button "التالي" at bounding box center [82, 246] width 52 height 24
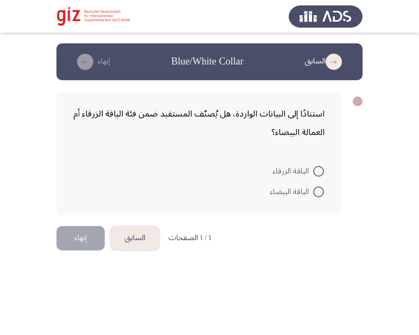
click at [314, 169] on span at bounding box center [318, 171] width 11 height 11
click at [314, 169] on input "الياقة الزرقاء" at bounding box center [318, 171] width 11 height 11
radio input "true"
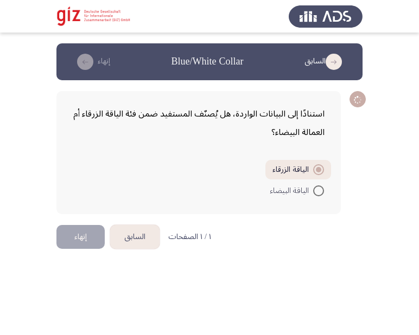
click at [100, 196] on form "الياقة الزرقاء الياقة البيضاء" at bounding box center [199, 180] width 252 height 41
click at [99, 196] on form "الياقة الزرقاء الياقة البيضاء" at bounding box center [199, 180] width 252 height 41
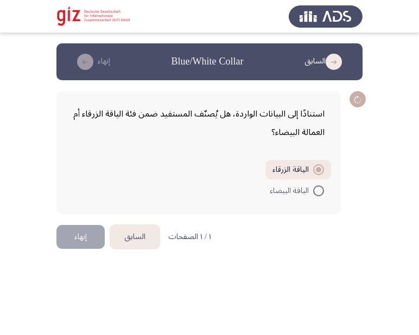
click at [99, 196] on form "الياقة الزرقاء الياقة البيضاء" at bounding box center [199, 180] width 252 height 41
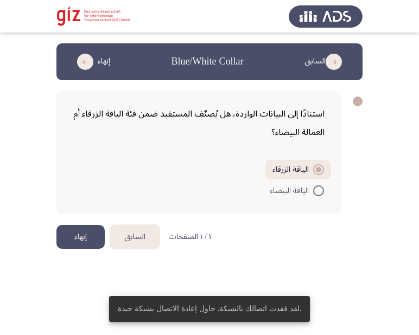
click at [87, 247] on button "إنهاء" at bounding box center [80, 237] width 48 height 24
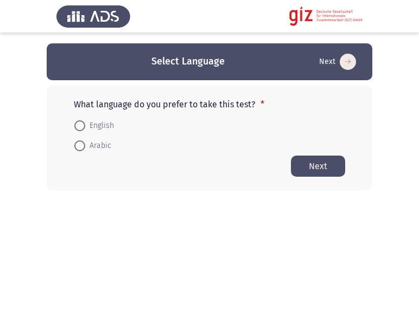
click at [75, 146] on span at bounding box center [79, 146] width 11 height 11
click at [75, 146] on input "Arabic" at bounding box center [79, 146] width 11 height 11
radio input "true"
click at [355, 150] on div "What language do you prefer to take this test? * English Arabic Next" at bounding box center [210, 138] width 326 height 104
click at [318, 160] on button "Next" at bounding box center [318, 165] width 54 height 21
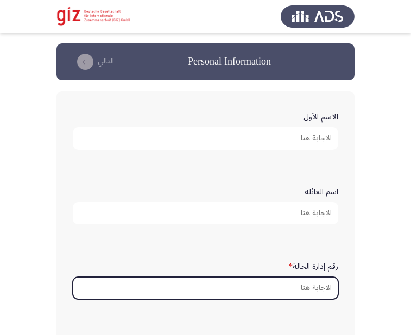
click at [285, 279] on input "رقم إدارة الحالة *" at bounding box center [205, 288] width 265 height 22
paste input "PIMAUG00033-LUXOR"
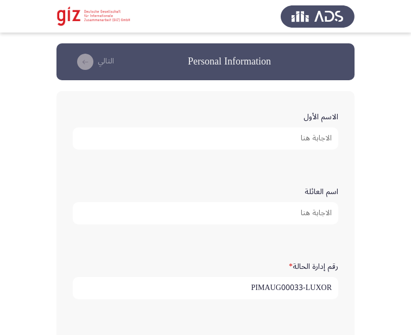
type input "PIMAUG00033-LUXOR"
click at [314, 134] on input "الاسم الأول" at bounding box center [205, 139] width 265 height 22
type input "ه"
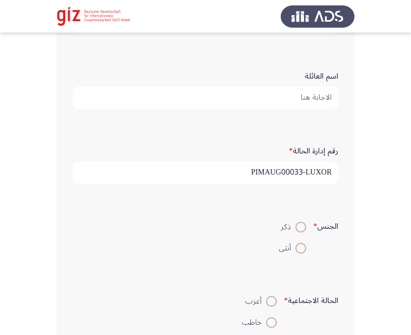
scroll to position [145, 0]
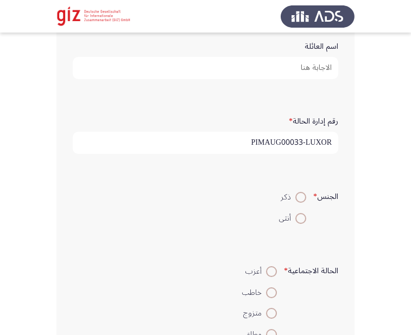
type input "[PERSON_NAME]"
click at [297, 202] on span at bounding box center [300, 197] width 11 height 11
click at [297, 202] on input "ذكر" at bounding box center [300, 197] width 11 height 11
radio input "true"
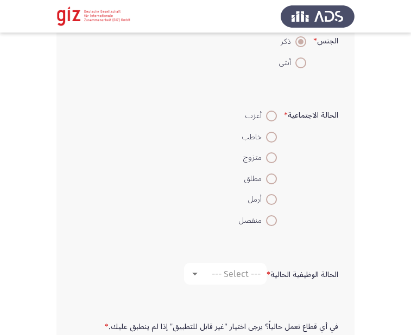
scroll to position [303, 0]
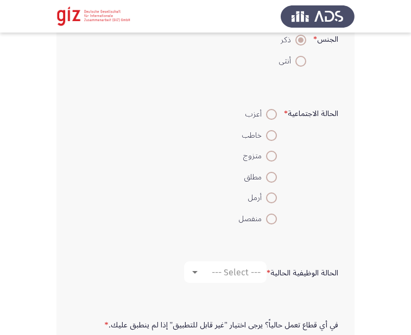
click at [270, 122] on mat-radio-button "أعزب" at bounding box center [258, 114] width 52 height 21
click at [270, 112] on span at bounding box center [271, 114] width 11 height 11
click at [270, 112] on input "أعزب" at bounding box center [271, 114] width 11 height 11
radio input "true"
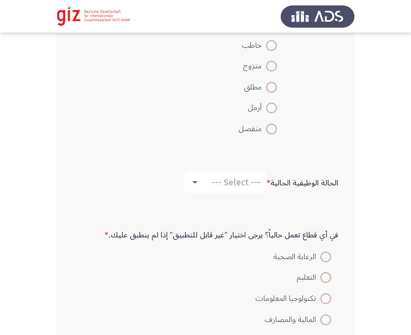
scroll to position [413, 0]
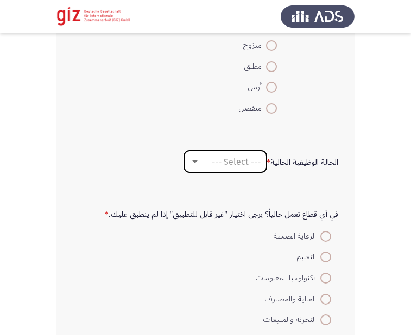
click at [239, 161] on span "--- Select ---" at bounding box center [236, 162] width 49 height 10
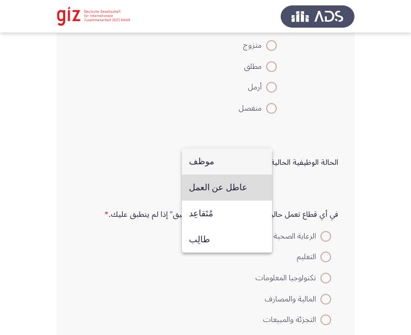
click at [236, 189] on span "عاطل عن العمل" at bounding box center [227, 188] width 76 height 26
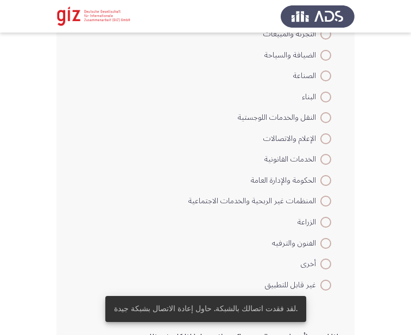
scroll to position [723, 0]
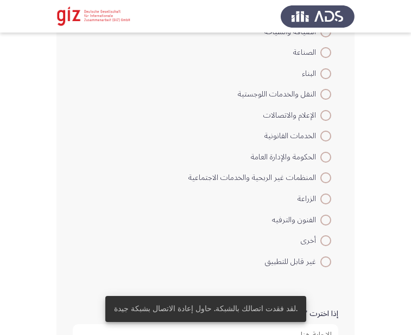
click at [307, 214] on span "الفنون والترفيه" at bounding box center [296, 220] width 48 height 13
click at [320, 215] on input "الفنون والترفيه" at bounding box center [325, 220] width 11 height 11
radio input "true"
click at [307, 214] on span "الفنون والترفيه" at bounding box center [296, 220] width 48 height 13
click at [320, 215] on input "الفنون والترفيه" at bounding box center [325, 220] width 11 height 11
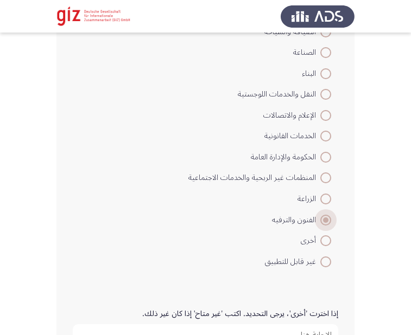
click at [307, 214] on span "الفنون والترفيه" at bounding box center [296, 220] width 48 height 13
click at [320, 215] on input "الفنون والترفيه" at bounding box center [325, 220] width 11 height 11
click at [307, 214] on span "الفنون والترفيه" at bounding box center [296, 220] width 48 height 13
click at [320, 215] on input "الفنون والترفيه" at bounding box center [325, 220] width 11 height 11
click at [307, 214] on span "الفنون والترفيه" at bounding box center [296, 220] width 48 height 13
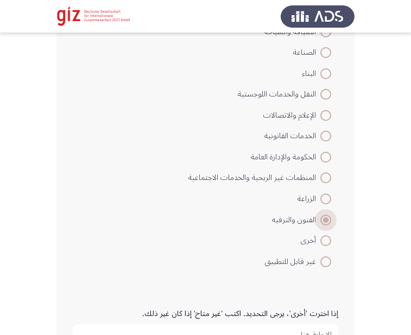
click at [320, 215] on input "الفنون والترفيه" at bounding box center [325, 220] width 11 height 11
click at [307, 214] on span "الفنون والترفيه" at bounding box center [296, 220] width 48 height 13
click at [320, 215] on input "الفنون والترفيه" at bounding box center [325, 220] width 11 height 11
click at [307, 214] on span "الفنون والترفيه" at bounding box center [296, 220] width 48 height 13
click at [320, 215] on input "الفنون والترفيه" at bounding box center [325, 220] width 11 height 11
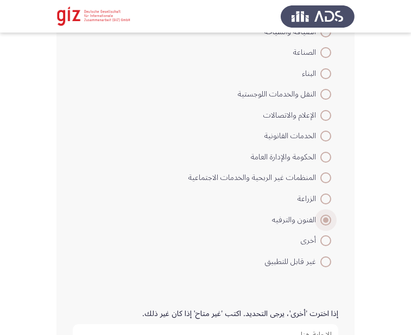
click at [307, 214] on span "الفنون والترفيه" at bounding box center [296, 220] width 48 height 13
click at [320, 215] on input "الفنون والترفيه" at bounding box center [325, 220] width 11 height 11
click at [324, 258] on span at bounding box center [325, 262] width 11 height 11
click at [324, 258] on input "غير قابل للتطبيق" at bounding box center [325, 262] width 11 height 11
radio input "true"
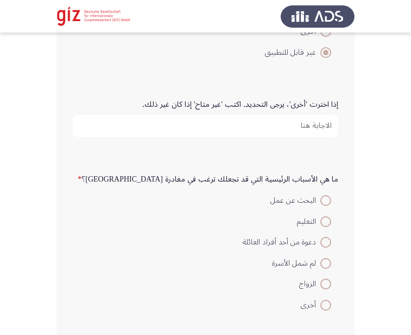
scroll to position [1011, 0]
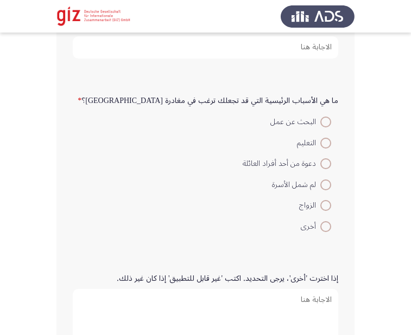
click at [324, 122] on span at bounding box center [325, 122] width 11 height 11
click at [324, 122] on input "البحث عن عمل" at bounding box center [325, 122] width 11 height 11
radio input "true"
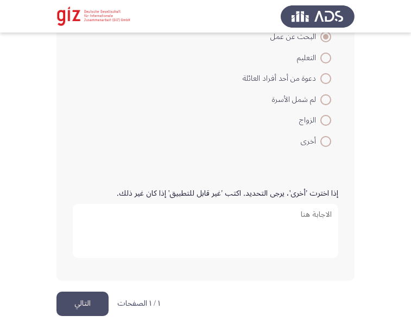
click at [96, 295] on button "التالي" at bounding box center [82, 304] width 52 height 24
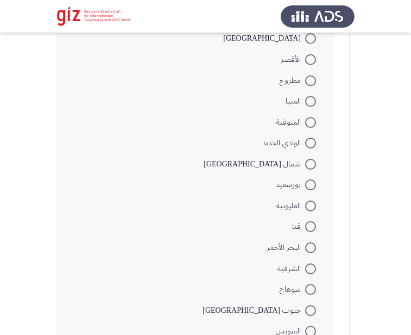
scroll to position [702, 0]
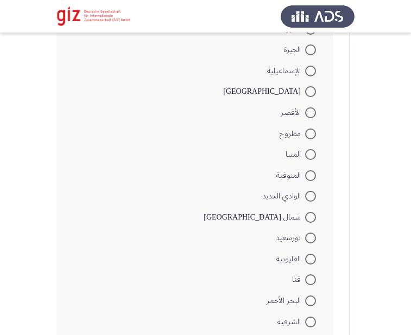
click at [315, 115] on span at bounding box center [310, 112] width 11 height 11
click at [315, 115] on input "الأقصر" at bounding box center [310, 112] width 11 height 11
radio input "true"
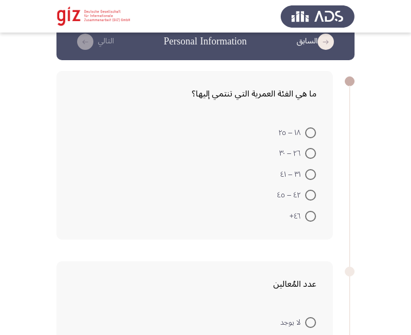
scroll to position [0, 0]
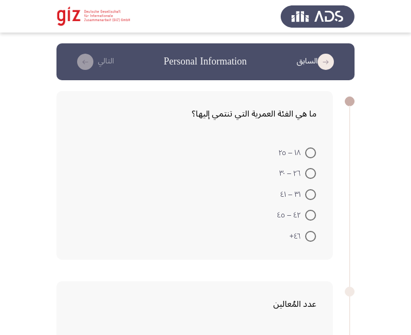
click at [311, 159] on label "١٨ – ٢٥" at bounding box center [296, 152] width 37 height 13
click at [311, 158] on input "١٨ – ٢٥" at bounding box center [310, 153] width 11 height 11
radio input "true"
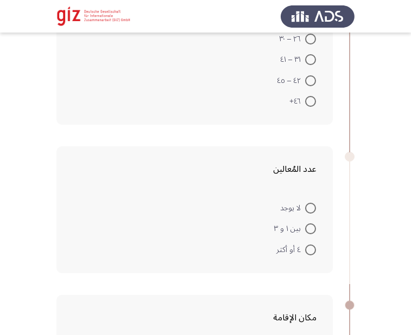
scroll to position [134, 0]
click at [311, 211] on span at bounding box center [310, 207] width 11 height 11
click at [311, 211] on input "لا يوجد" at bounding box center [310, 207] width 11 height 11
radio input "true"
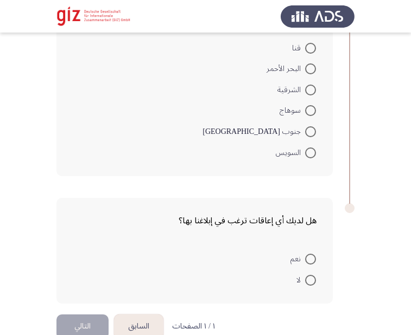
scroll to position [901, 0]
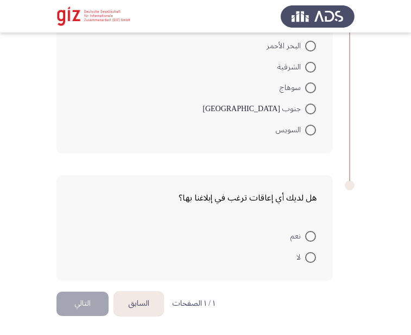
click at [311, 245] on mat-radio-button "نعم" at bounding box center [303, 236] width 40 height 21
click at [310, 239] on span at bounding box center [310, 236] width 11 height 11
click at [310, 239] on input "نعم" at bounding box center [310, 236] width 11 height 11
radio input "true"
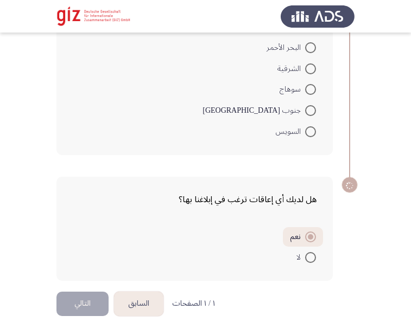
scroll to position [900, 0]
click at [310, 258] on span at bounding box center [310, 258] width 0 height 0
click at [310, 257] on input "لا" at bounding box center [310, 257] width 11 height 11
radio input "true"
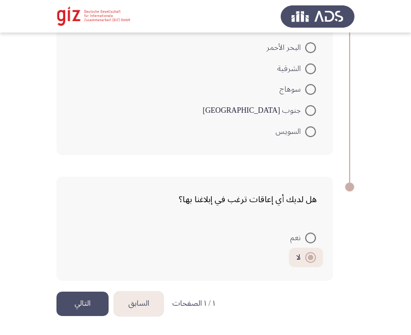
click at [92, 301] on button "التالي" at bounding box center [82, 304] width 52 height 24
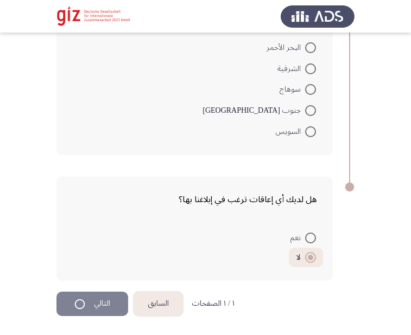
scroll to position [0, 0]
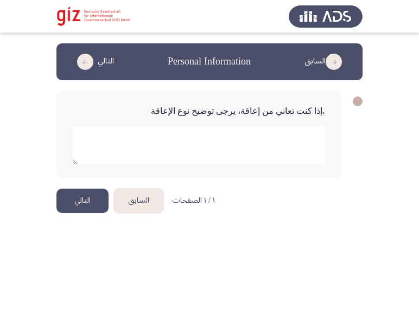
click at [73, 218] on html "السابق Personal Information التالي .إذا كنت تعاني من إعاقة، يرجى توضيح نوع الإع…" at bounding box center [209, 116] width 419 height 232
click at [88, 199] on button "التالي" at bounding box center [82, 201] width 52 height 24
click at [87, 194] on button "التالي" at bounding box center [82, 201] width 52 height 24
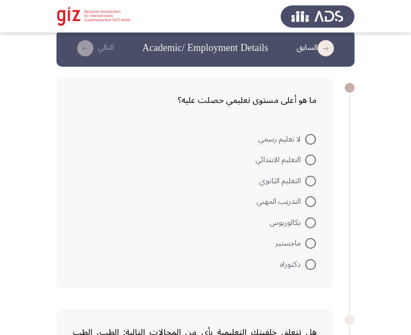
scroll to position [15, 0]
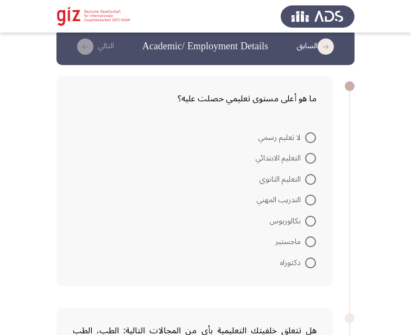
click at [313, 136] on span at bounding box center [310, 137] width 11 height 11
click at [313, 136] on input "لا تعليم رسمي" at bounding box center [310, 137] width 11 height 11
radio input "true"
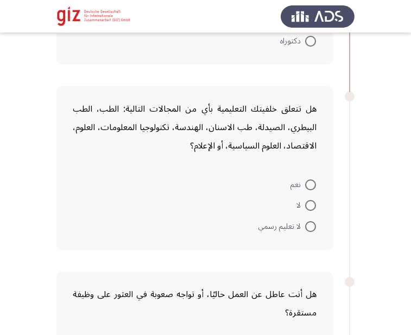
scroll to position [243, 0]
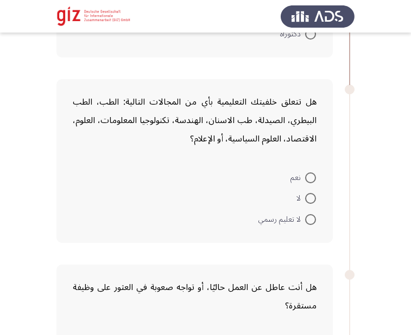
click at [307, 190] on mat-radio-button "لا" at bounding box center [306, 198] width 34 height 21
click at [311, 200] on span at bounding box center [310, 198] width 11 height 11
click at [311, 200] on input "لا" at bounding box center [310, 198] width 11 height 11
radio input "true"
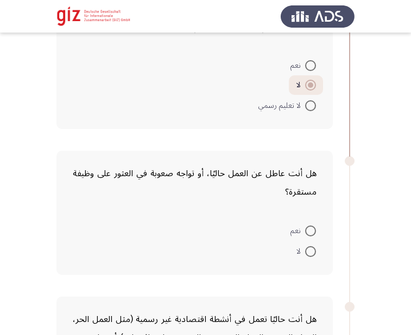
click at [315, 232] on span at bounding box center [310, 231] width 11 height 11
click at [315, 232] on input "نعم" at bounding box center [310, 231] width 11 height 11
radio input "true"
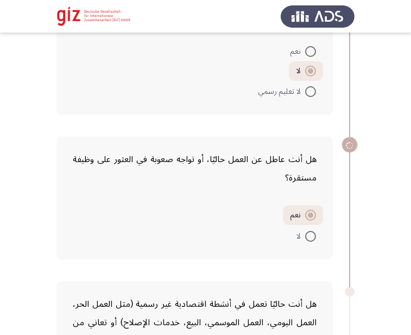
scroll to position [372, 0]
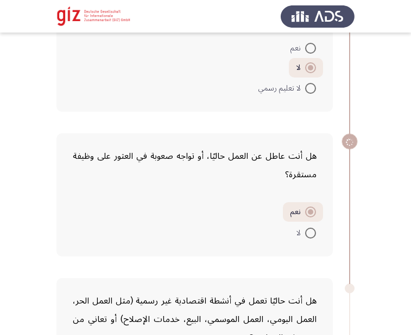
drag, startPoint x: 315, startPoint y: 232, endPoint x: 323, endPoint y: -7, distance: 238.9
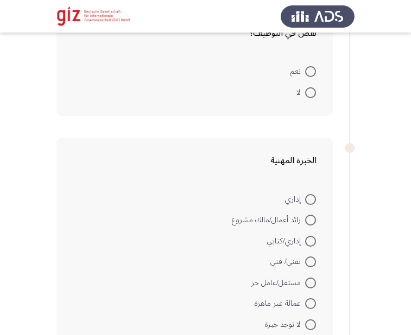
scroll to position [678, 0]
click at [312, 90] on span at bounding box center [310, 92] width 11 height 11
click at [312, 90] on input "لا" at bounding box center [310, 92] width 11 height 11
radio input "true"
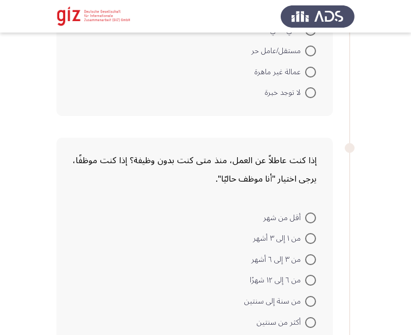
scroll to position [874, 0]
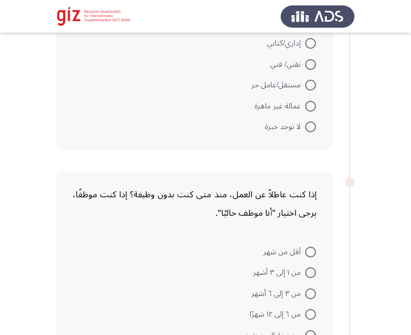
click at [307, 120] on label "لا توجد خبرة" at bounding box center [290, 126] width 51 height 13
click at [307, 122] on input "لا توجد خبرة" at bounding box center [310, 127] width 11 height 11
radio input "true"
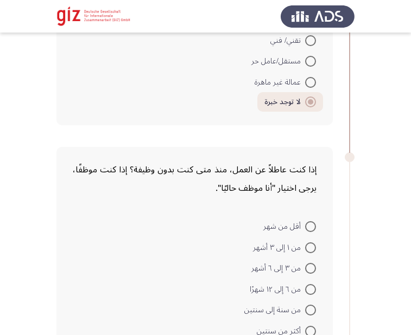
scroll to position [991, 0]
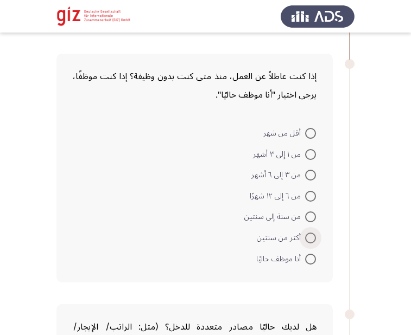
click at [309, 235] on span at bounding box center [310, 238] width 11 height 11
click at [309, 235] on input "أكثر من سنتين" at bounding box center [310, 238] width 11 height 11
radio input "true"
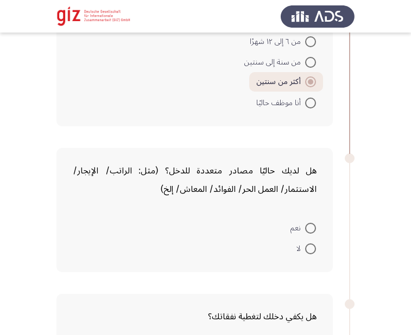
scroll to position [1146, 0]
drag, startPoint x: 309, startPoint y: 241, endPoint x: 310, endPoint y: 246, distance: 5.5
click at [310, 246] on mat-radio-button "لا" at bounding box center [306, 248] width 34 height 21
click at [310, 246] on span at bounding box center [310, 248] width 11 height 11
click at [310, 246] on input "لا" at bounding box center [310, 248] width 11 height 11
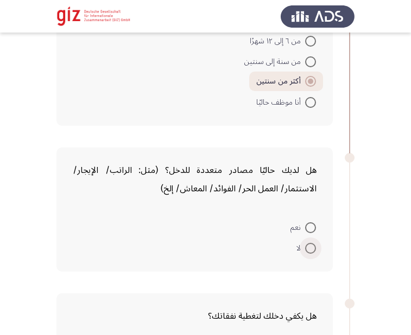
radio input "true"
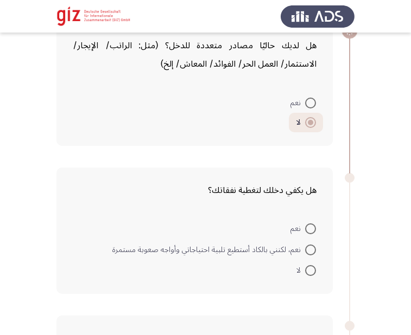
scroll to position [1271, 0]
drag, startPoint x: 313, startPoint y: 280, endPoint x: 313, endPoint y: 275, distance: 5.5
click at [313, 275] on mat-radio-button "لا" at bounding box center [306, 269] width 34 height 21
click at [313, 275] on span at bounding box center [310, 270] width 11 height 11
click at [313, 275] on input "لا" at bounding box center [310, 270] width 11 height 11
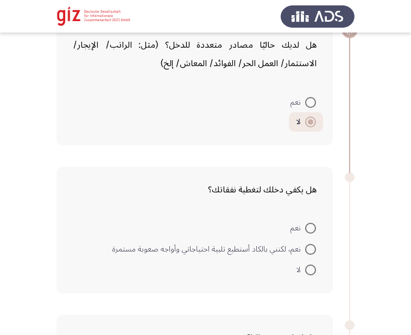
radio input "true"
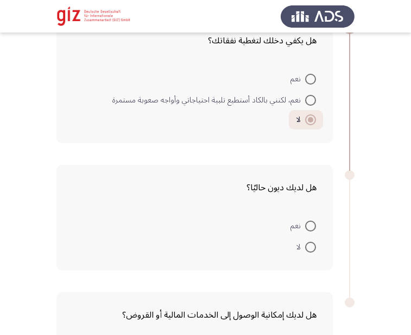
scroll to position [1421, 0]
click at [311, 243] on span at bounding box center [310, 246] width 11 height 11
click at [311, 243] on input "لا" at bounding box center [310, 246] width 11 height 11
radio input "true"
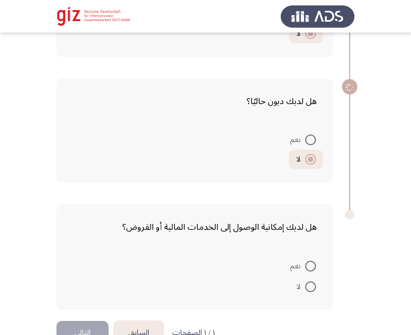
scroll to position [1536, 0]
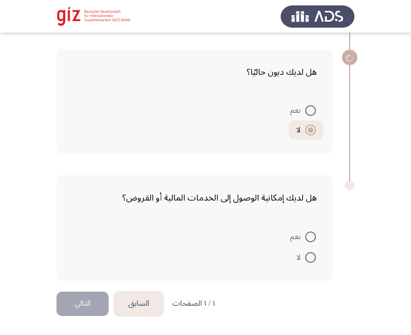
drag, startPoint x: 316, startPoint y: 277, endPoint x: 314, endPoint y: 263, distance: 14.8
click at [314, 263] on div "هل لديك إمكانية الوصول إلى الخدمات المالية أو القروض؟ نعم لا" at bounding box center [194, 228] width 276 height 106
click at [314, 263] on span at bounding box center [310, 257] width 11 height 11
click at [314, 263] on input "لا" at bounding box center [310, 257] width 11 height 11
radio input "true"
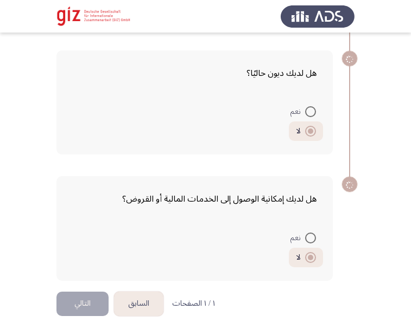
scroll to position [1535, 0]
click at [312, 105] on mat-radio-button "نعم" at bounding box center [303, 111] width 40 height 21
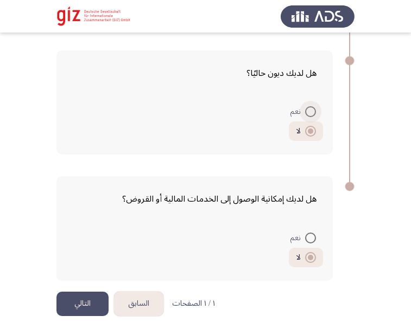
click at [310, 112] on span at bounding box center [310, 111] width 11 height 11
click at [310, 112] on input "نعم" at bounding box center [310, 111] width 11 height 11
radio input "true"
click at [89, 302] on button "التالي" at bounding box center [82, 304] width 52 height 24
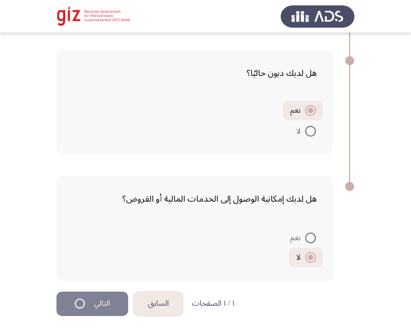
scroll to position [0, 0]
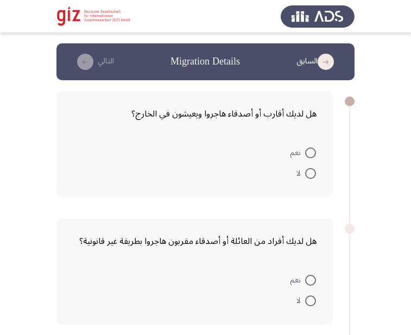
click at [311, 173] on span at bounding box center [310, 173] width 11 height 11
click at [311, 173] on input "لا" at bounding box center [310, 173] width 11 height 11
radio input "true"
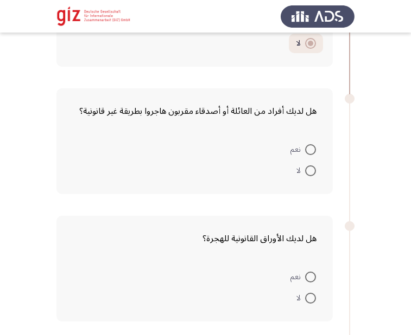
scroll to position [130, 0]
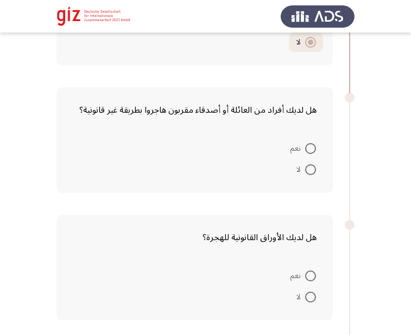
click at [307, 164] on span at bounding box center [310, 169] width 11 height 11
click at [307, 164] on input "لا" at bounding box center [310, 169] width 11 height 11
radio input "true"
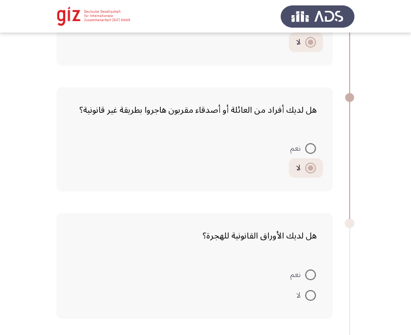
click at [308, 299] on span at bounding box center [310, 295] width 11 height 11
click at [308, 299] on input "لا" at bounding box center [310, 295] width 11 height 11
radio input "true"
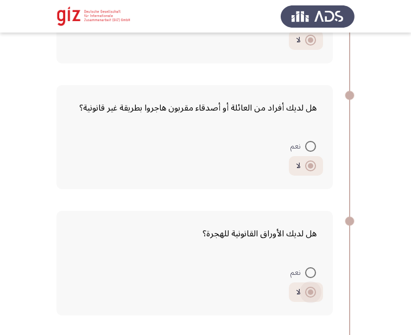
click at [311, 287] on span at bounding box center [310, 292] width 11 height 11
click at [311, 287] on input "لا" at bounding box center [310, 292] width 11 height 11
click at [311, 287] on span at bounding box center [310, 292] width 11 height 11
click at [311, 287] on input "لا" at bounding box center [310, 292] width 11 height 11
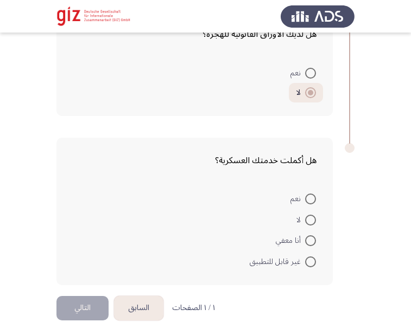
scroll to position [336, 0]
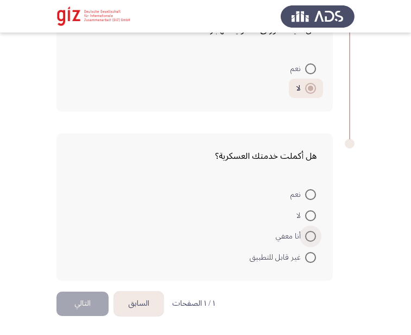
click at [307, 242] on span at bounding box center [310, 236] width 11 height 11
click at [307, 242] on input "أنا معفي" at bounding box center [310, 236] width 11 height 11
radio input "true"
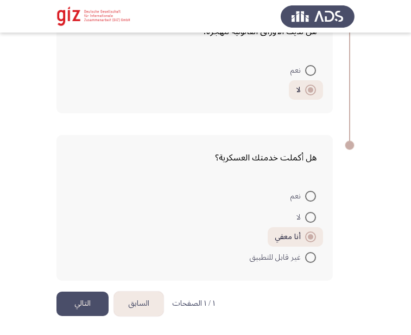
click at [77, 307] on button "التالي" at bounding box center [82, 304] width 52 height 24
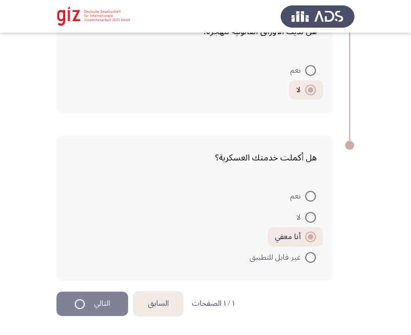
click at [307, 251] on label "غير قابل للتطبيق" at bounding box center [283, 257] width 66 height 13
click at [307, 252] on input "غير قابل للتطبيق" at bounding box center [310, 257] width 11 height 11
radio input "true"
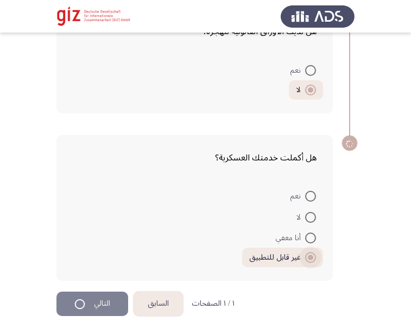
scroll to position [0, 0]
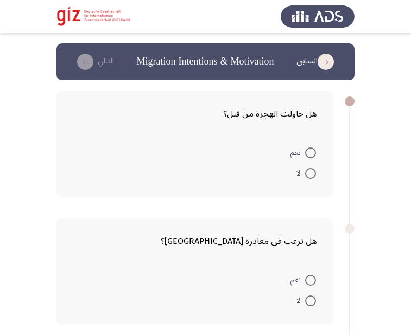
click at [313, 177] on span at bounding box center [310, 173] width 11 height 11
click at [313, 177] on input "لا" at bounding box center [310, 173] width 11 height 11
radio input "true"
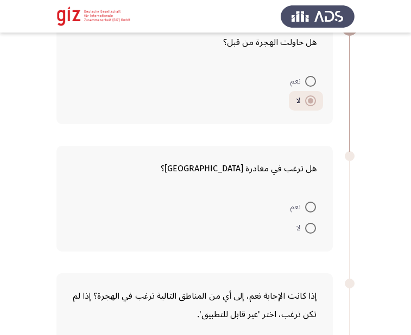
scroll to position [86, 0]
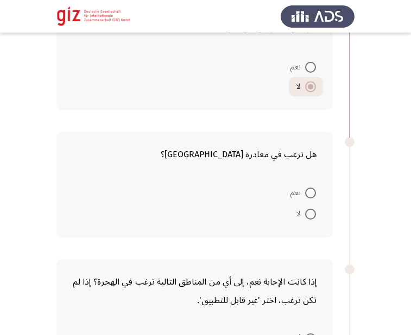
click at [313, 187] on label "نعم" at bounding box center [303, 193] width 26 height 13
click at [313, 188] on input "نعم" at bounding box center [310, 193] width 11 height 11
radio input "true"
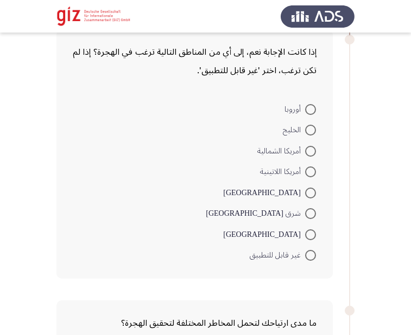
scroll to position [343, 0]
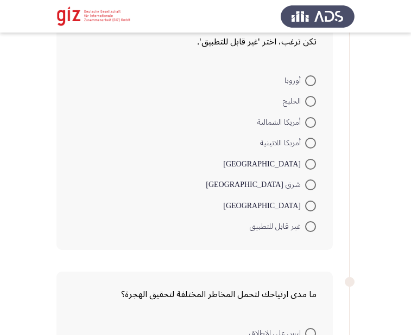
click at [314, 224] on span at bounding box center [310, 226] width 11 height 11
click at [314, 224] on input "غير قابل للتطبيق" at bounding box center [310, 226] width 11 height 11
radio input "true"
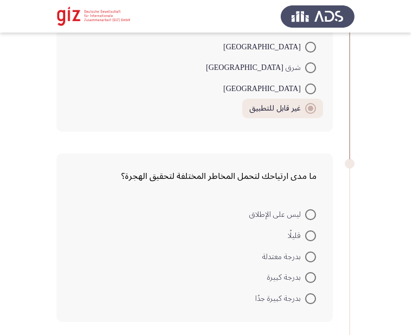
scroll to position [461, 0]
click at [309, 274] on span at bounding box center [310, 277] width 11 height 11
click at [309, 274] on input "بدرجة كبيرة" at bounding box center [310, 277] width 11 height 11
radio input "true"
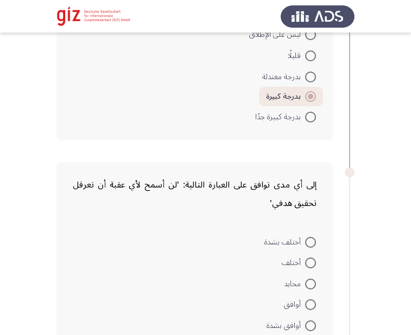
scroll to position [641, 0]
click at [310, 258] on span at bounding box center [310, 262] width 11 height 11
click at [310, 258] on input "أختلف" at bounding box center [310, 262] width 11 height 11
radio input "true"
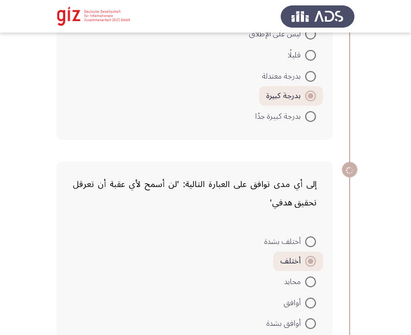
click at [310, 282] on span at bounding box center [310, 282] width 0 height 0
click at [310, 282] on input "محايد" at bounding box center [310, 282] width 11 height 11
radio input "true"
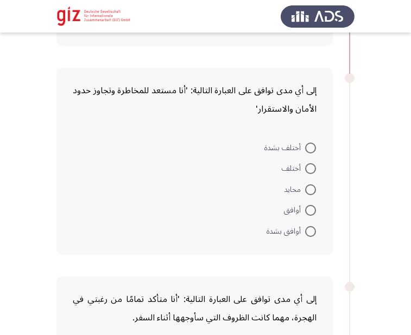
scroll to position [942, 0]
click at [311, 183] on label "محايد" at bounding box center [300, 189] width 32 height 13
click at [311, 184] on input "محايد" at bounding box center [310, 189] width 11 height 11
radio input "true"
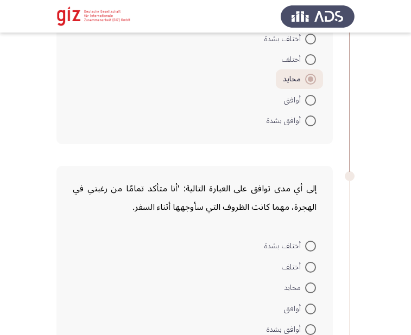
scroll to position [1086, 0]
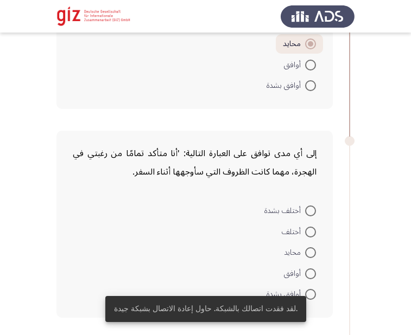
click at [312, 252] on span at bounding box center [310, 252] width 11 height 11
click at [312, 252] on input "محايد" at bounding box center [310, 252] width 11 height 11
radio input "true"
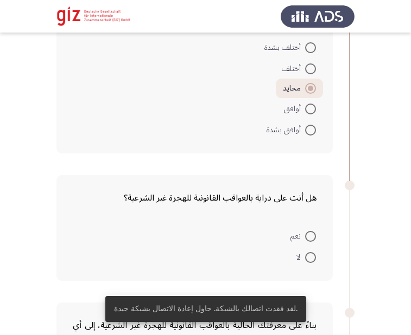
scroll to position [1250, 0]
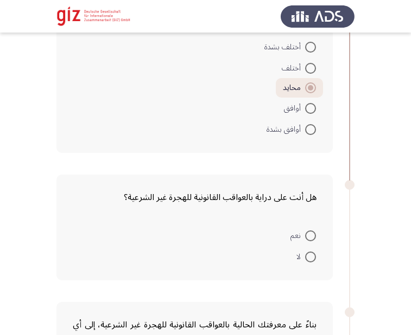
click at [316, 233] on mat-radio-button "نعم" at bounding box center [303, 235] width 40 height 21
click at [310, 234] on span at bounding box center [310, 236] width 11 height 11
click at [310, 234] on input "نعم" at bounding box center [310, 236] width 11 height 11
radio input "true"
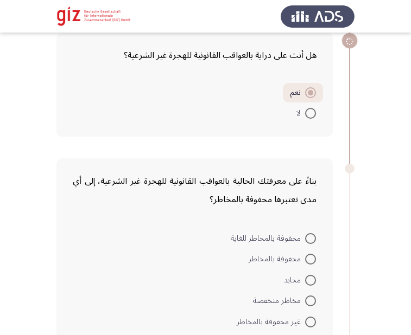
scroll to position [1418, 0]
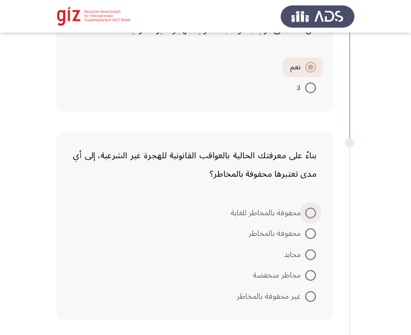
click at [311, 208] on span at bounding box center [310, 213] width 11 height 11
click at [311, 208] on input "محفوفة بالمخاطر للغاية" at bounding box center [310, 213] width 11 height 11
radio input "true"
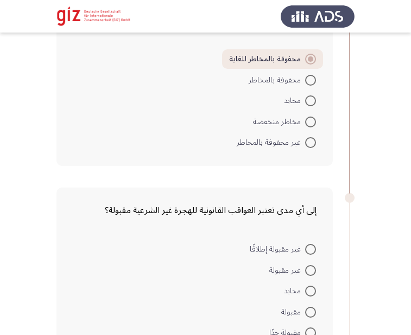
scroll to position [1573, 0]
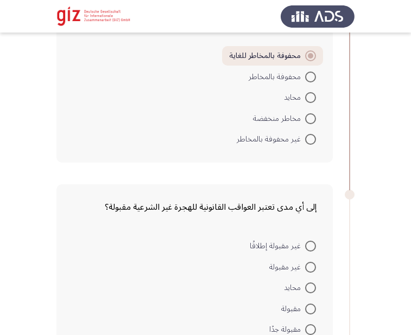
click at [311, 198] on div "إلى أي مدى تعتبر العواقب القانونية للهجرة غير الشرعية مقبولة؟ غير مقبولة إطلاقً…" at bounding box center [194, 268] width 276 height 169
click at [310, 326] on span at bounding box center [310, 329] width 11 height 11
click at [310, 326] on input "مقبولة جدًا" at bounding box center [310, 329] width 11 height 11
radio input "true"
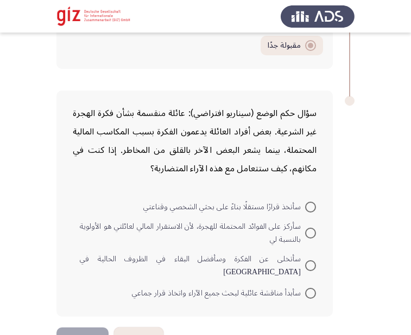
scroll to position [1881, 0]
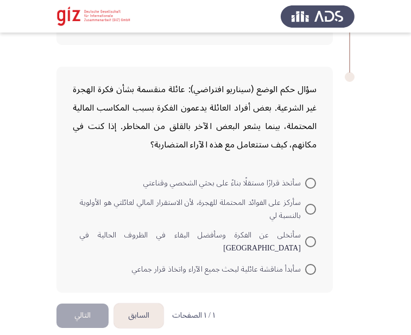
click at [310, 184] on span at bounding box center [310, 183] width 11 height 11
click at [310, 184] on input "سأتخذ قرارًا مستقلًا بناءً على بحثي الشخصي وقناعتي" at bounding box center [310, 183] width 11 height 11
radio input "true"
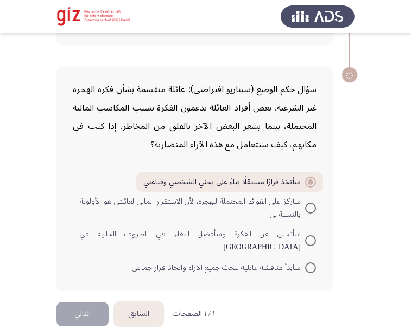
scroll to position [1879, 0]
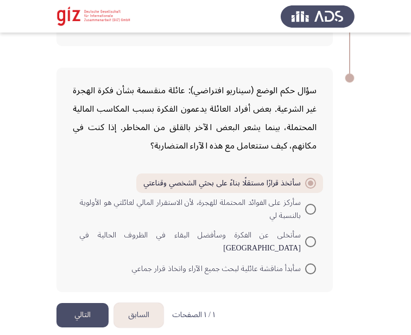
click at [94, 304] on button "التالي" at bounding box center [82, 315] width 52 height 24
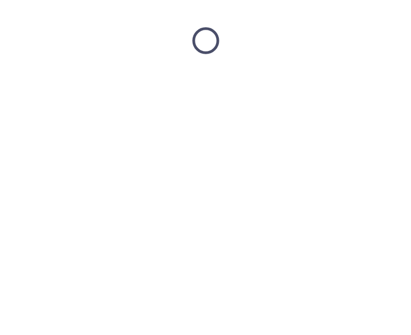
scroll to position [0, 0]
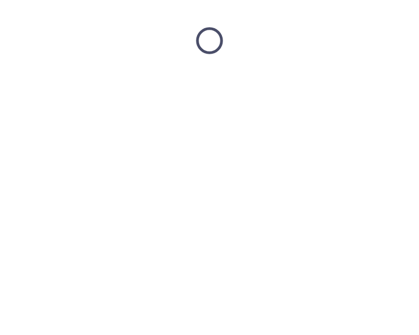
click at [246, 81] on html at bounding box center [209, 40] width 419 height 81
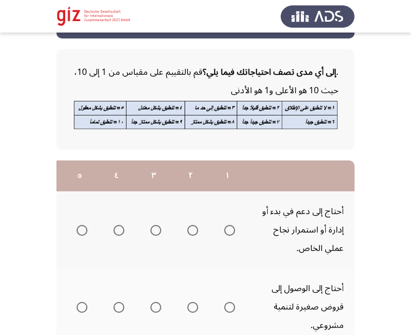
scroll to position [44, 0]
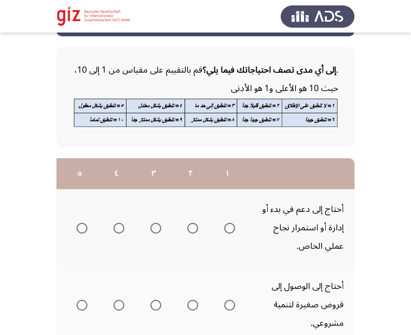
click at [230, 224] on span "Select an option" at bounding box center [229, 228] width 11 height 11
click at [230, 224] on input "Select an option" at bounding box center [229, 228] width 11 height 11
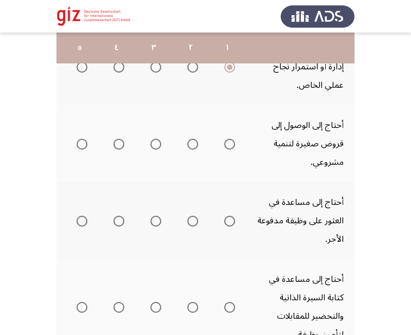
scroll to position [0, -180]
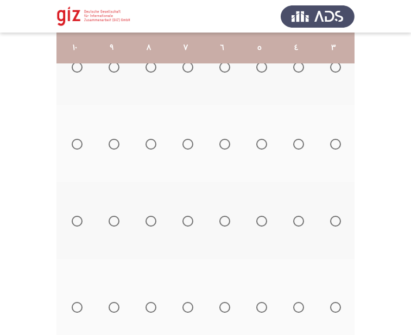
click at [81, 63] on th "١٠" at bounding box center [74, 48] width 37 height 31
click at [77, 70] on span "Select an option" at bounding box center [77, 67] width 11 height 11
click at [77, 70] on input "Select an option" at bounding box center [77, 67] width 11 height 11
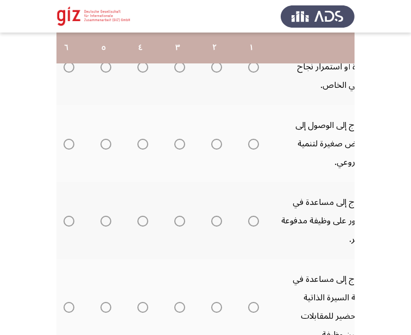
scroll to position [0, 0]
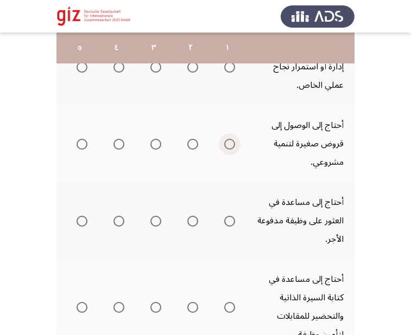
click at [227, 146] on span "Select an option" at bounding box center [229, 144] width 11 height 11
click at [227, 146] on input "Select an option" at bounding box center [229, 144] width 11 height 11
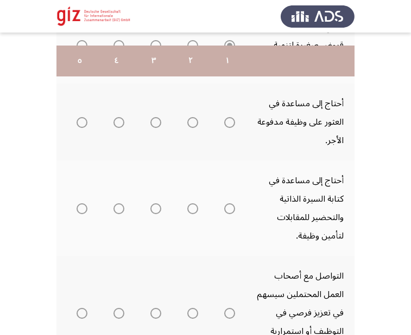
scroll to position [326, 0]
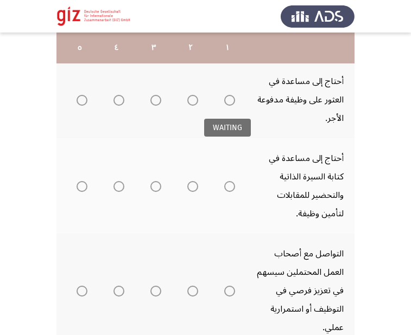
click at [232, 95] on span "Select an option" at bounding box center [229, 100] width 11 height 11
click at [232, 101] on span "Select an option" at bounding box center [229, 100] width 11 height 11
click at [230, 105] on span "Select an option" at bounding box center [229, 100] width 11 height 11
click at [230, 105] on input "Select an option" at bounding box center [229, 100] width 11 height 11
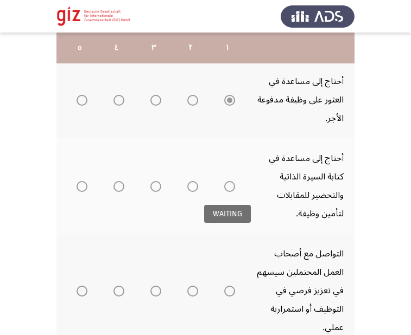
click at [229, 189] on span "Select an option" at bounding box center [229, 186] width 11 height 11
click at [234, 187] on span "Select an option" at bounding box center [229, 186] width 11 height 11
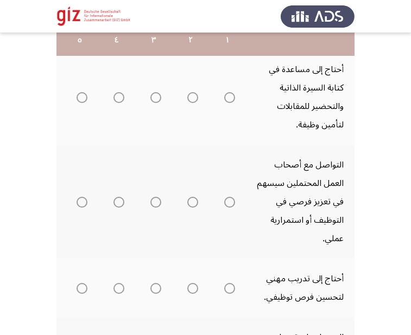
scroll to position [417, 0]
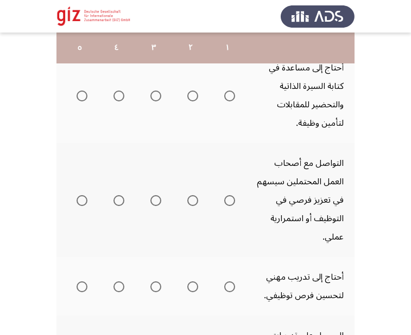
click at [229, 94] on span "Select an option" at bounding box center [229, 96] width 11 height 11
click at [229, 94] on input "Select an option" at bounding box center [229, 96] width 11 height 11
click at [231, 201] on span "Select an option" at bounding box center [229, 200] width 11 height 11
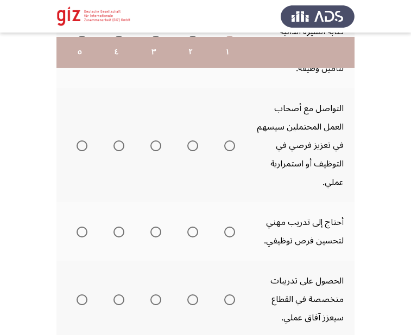
scroll to position [476, 0]
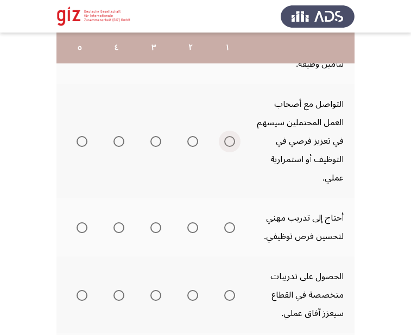
click at [232, 138] on span "Select an option" at bounding box center [229, 141] width 11 height 11
click at [232, 138] on input "Select an option" at bounding box center [229, 141] width 11 height 11
click at [231, 227] on span "Select an option" at bounding box center [229, 227] width 11 height 11
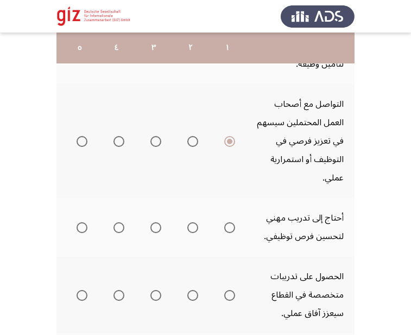
click at [231, 227] on span "Select an option" at bounding box center [229, 227] width 11 height 11
click at [231, 227] on input "Select an option" at bounding box center [229, 227] width 11 height 11
click at [231, 227] on span "Select an option" at bounding box center [229, 227] width 5 height 5
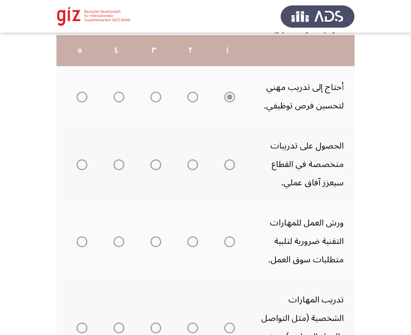
scroll to position [609, 0]
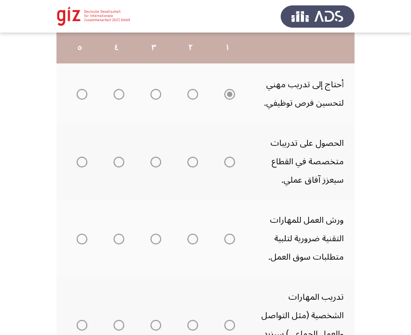
drag, startPoint x: 231, startPoint y: 227, endPoint x: 237, endPoint y: 137, distance: 90.8
click at [237, 154] on tbody "أحتاج إلى دعم في بدء أو إدارة أو استمرار نجاح عملي الخاص. أحتاج إلى الوصول إلى …" at bounding box center [115, 37] width 477 height 826
click at [231, 161] on span "Select an option" at bounding box center [229, 162] width 11 height 11
click at [231, 161] on input "Select an option" at bounding box center [229, 162] width 11 height 11
click at [228, 197] on div "WAITING" at bounding box center [227, 190] width 47 height 18
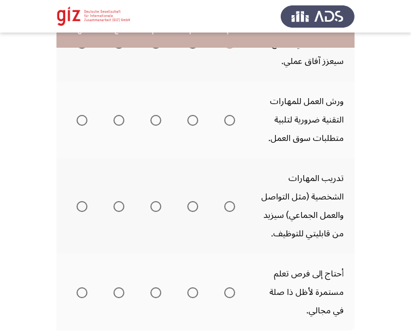
scroll to position [729, 0]
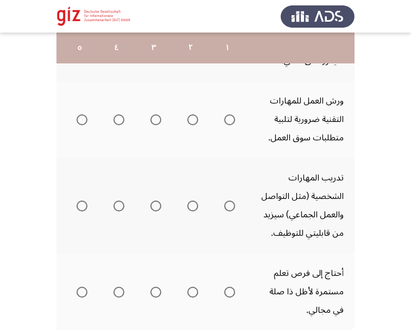
click at [233, 117] on span "Select an option" at bounding box center [229, 119] width 11 height 11
click at [233, 117] on input "Select an option" at bounding box center [229, 119] width 11 height 11
click at [231, 206] on span "Select an option" at bounding box center [229, 206] width 11 height 11
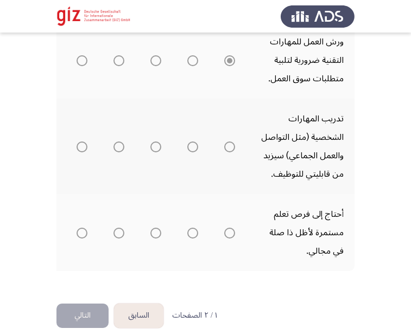
scroll to position [808, 0]
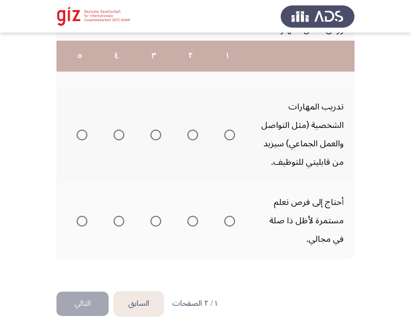
click at [237, 126] on th at bounding box center [227, 134] width 37 height 95
click at [232, 130] on span "Select an option" at bounding box center [229, 135] width 11 height 11
click at [232, 130] on input "Select an option" at bounding box center [229, 135] width 11 height 11
click at [230, 216] on span "Select an option" at bounding box center [229, 221] width 11 height 11
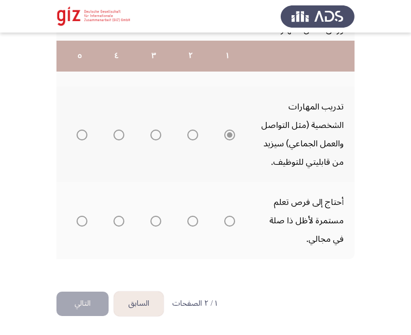
click at [230, 216] on span "Select an option" at bounding box center [229, 221] width 11 height 11
click at [230, 221] on span "Select an option" at bounding box center [230, 221] width 0 height 0
click at [230, 216] on input "Select an option" at bounding box center [229, 221] width 11 height 11
click at [89, 302] on button "التالي" at bounding box center [82, 304] width 52 height 24
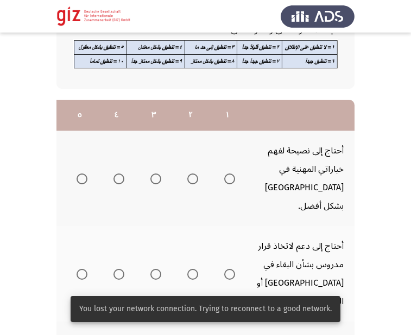
scroll to position [103, 0]
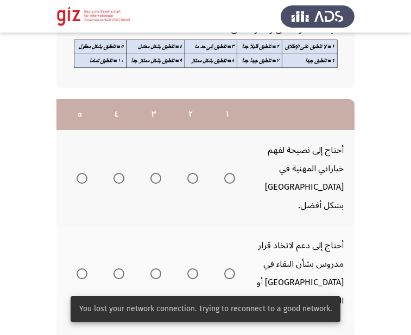
click at [231, 173] on span "Select an option" at bounding box center [229, 178] width 11 height 11
click at [231, 173] on input "Select an option" at bounding box center [229, 178] width 11 height 11
click at [227, 269] on span "Select an option" at bounding box center [229, 274] width 11 height 11
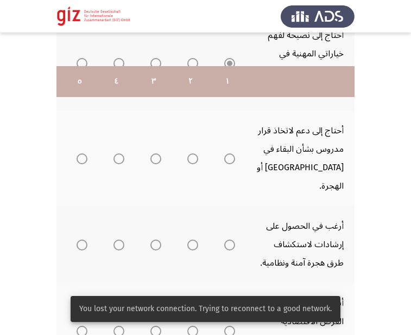
scroll to position [254, 0]
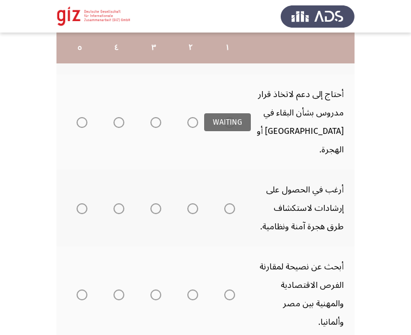
click at [229, 117] on span "Select an option" at bounding box center [229, 122] width 11 height 11
click at [231, 100] on mat-tooltip-component "WAITING" at bounding box center [227, 122] width 73 height 44
click at [231, 117] on span "Select an option" at bounding box center [229, 122] width 11 height 11
click at [231, 117] on input "Select an option" at bounding box center [229, 122] width 11 height 11
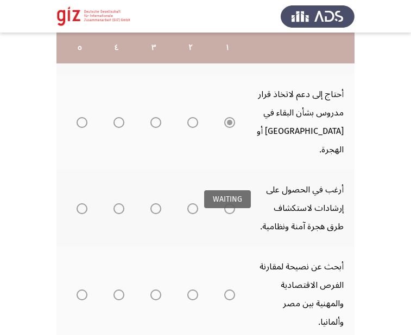
click at [231, 203] on span "Select an option" at bounding box center [229, 208] width 11 height 11
click at [231, 177] on mat-tooltip-component "WAITING" at bounding box center [227, 199] width 73 height 44
click at [230, 203] on span "Select an option" at bounding box center [229, 208] width 11 height 11
click at [230, 203] on input "Select an option" at bounding box center [229, 208] width 11 height 11
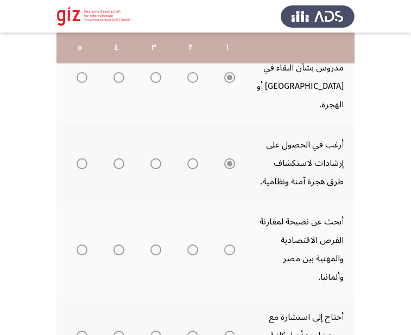
scroll to position [300, 0]
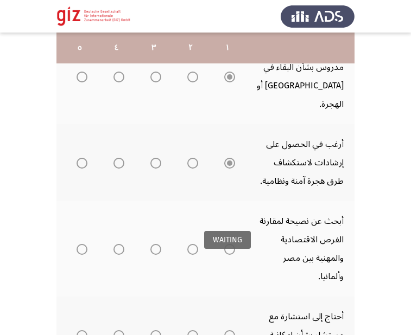
click at [228, 244] on span "Select an option" at bounding box center [229, 249] width 11 height 11
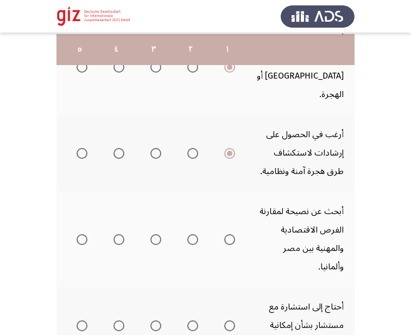
scroll to position [311, 0]
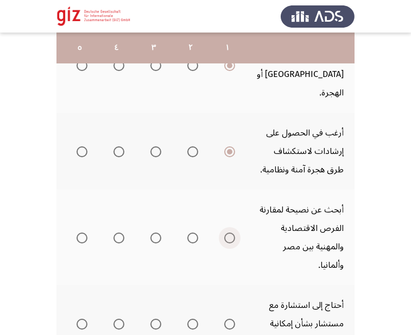
click at [230, 233] on span "Select an option" at bounding box center [229, 238] width 11 height 11
click at [230, 233] on input "Select an option" at bounding box center [229, 238] width 11 height 11
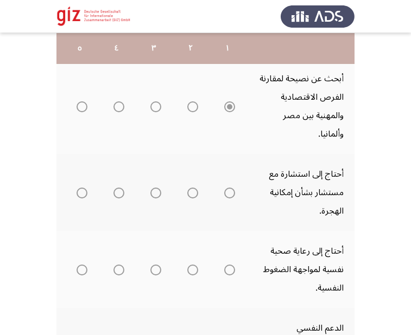
scroll to position [443, 0]
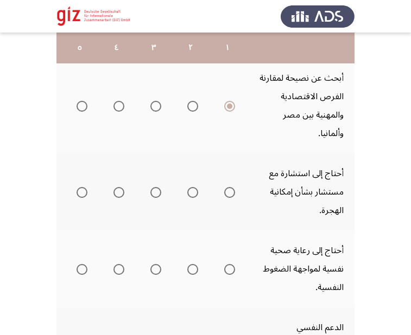
click at [230, 183] on mat-radio-group "Select an option" at bounding box center [227, 192] width 15 height 18
click at [230, 187] on span "Select an option" at bounding box center [229, 192] width 11 height 11
click at [230, 187] on input "Select an option" at bounding box center [229, 192] width 11 height 11
click at [233, 264] on span "Select an option" at bounding box center [229, 269] width 11 height 11
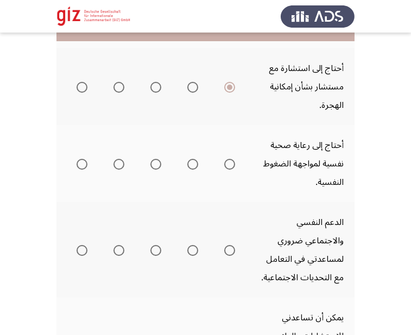
scroll to position [573, 0]
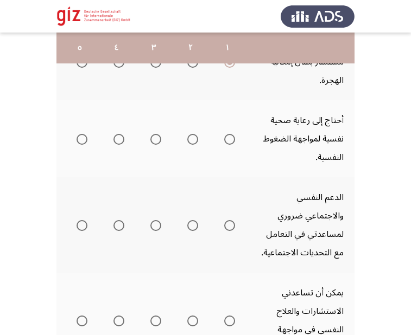
click at [232, 134] on span "Select an option" at bounding box center [229, 139] width 11 height 11
click at [232, 134] on input "Select an option" at bounding box center [229, 139] width 11 height 11
click at [228, 220] on span "Select an option" at bounding box center [229, 225] width 11 height 11
click at [230, 220] on span "Select an option" at bounding box center [229, 225] width 11 height 11
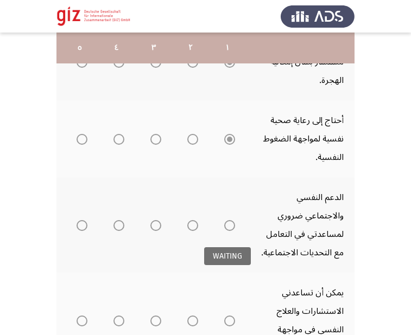
click at [230, 316] on span "Select an option" at bounding box center [229, 321] width 11 height 11
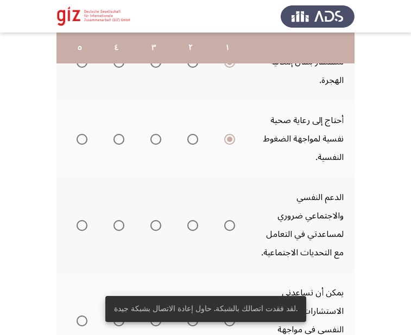
click at [230, 289] on div "لقد فقدت اتصالك بالشبكة. حاول إعادة الاتصال بشبكة جيدة." at bounding box center [205, 309] width 227 height 52
click at [230, 288] on div "لقد فقدت اتصالك بالشبكة. حاول إعادة الاتصال بشبكة جيدة." at bounding box center [205, 309] width 227 height 52
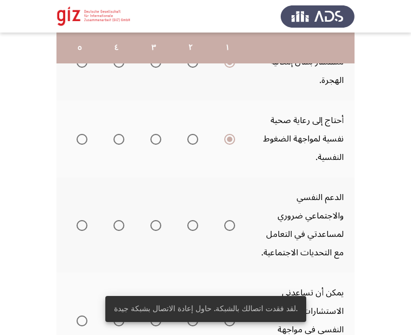
click at [230, 316] on span "Select an option" at bounding box center [229, 321] width 11 height 11
click at [230, 316] on input "Select an option" at bounding box center [229, 321] width 11 height 11
drag, startPoint x: 230, startPoint y: 279, endPoint x: 241, endPoint y: 84, distance: 195.7
click at [230, 221] on tbody "أحتاج إلى نصيحة لفهم خياراتي المهنية في [GEOGRAPHIC_DATA] بشكل أفضل. أحتاج إلى …" at bounding box center [115, 119] width 477 height 918
click at [241, 84] on tbody "أحتاج إلى نصيحة لفهم خياراتي المهنية في [GEOGRAPHIC_DATA] بشكل أفضل. أحتاج إلى …" at bounding box center [115, 119] width 477 height 918
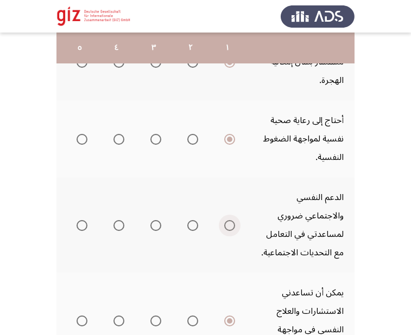
click at [228, 220] on span "Select an option" at bounding box center [229, 225] width 11 height 11
click at [228, 220] on input "Select an option" at bounding box center [229, 225] width 11 height 11
click at [232, 177] on th at bounding box center [227, 224] width 37 height 95
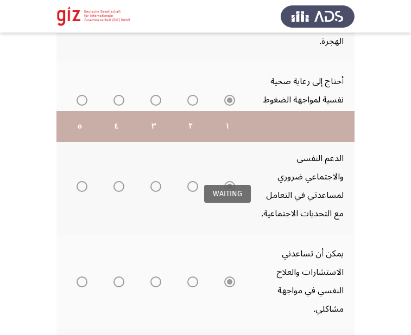
scroll to position [725, 0]
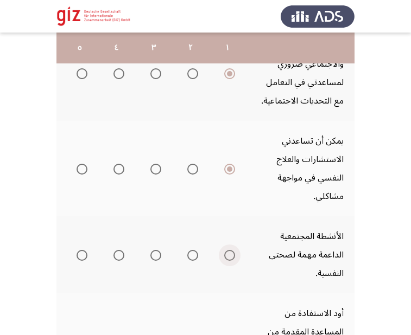
click at [229, 250] on span "Select an option" at bounding box center [229, 255] width 11 height 11
click at [229, 250] on input "Select an option" at bounding box center [229, 255] width 11 height 11
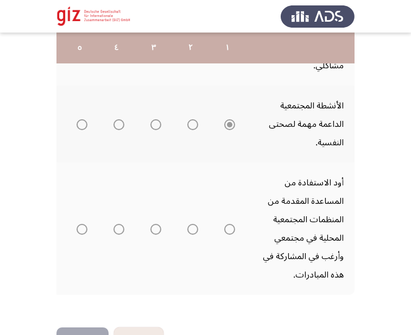
scroll to position [857, 0]
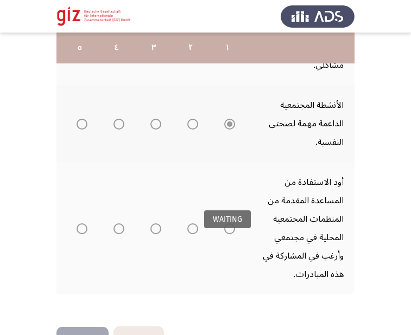
click at [232, 224] on span "Select an option" at bounding box center [229, 229] width 11 height 11
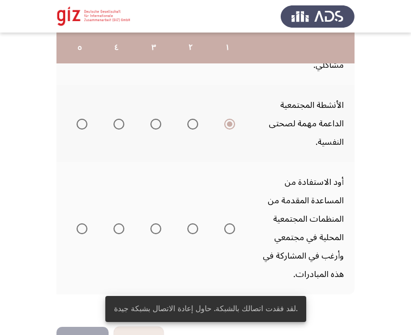
click at [228, 224] on span "Select an option" at bounding box center [229, 229] width 11 height 11
click at [228, 224] on input "Select an option" at bounding box center [229, 229] width 11 height 11
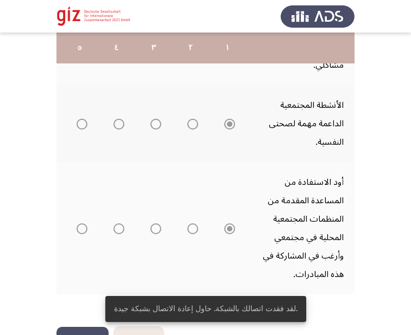
click at [92, 327] on button "التالي" at bounding box center [82, 339] width 52 height 24
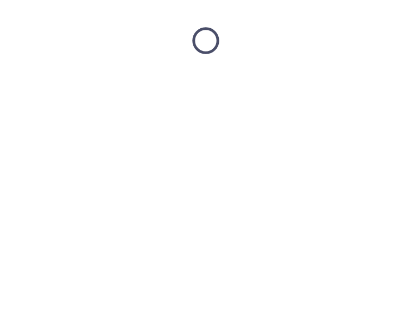
scroll to position [0, 0]
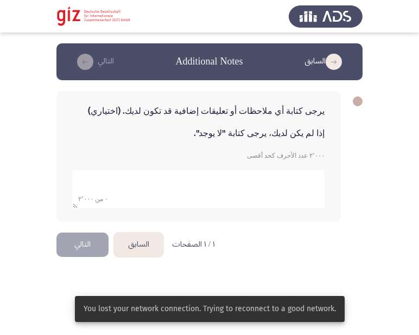
click at [128, 239] on button "السابق" at bounding box center [138, 245] width 49 height 24
click at [151, 247] on button "السابق" at bounding box center [138, 245] width 49 height 24
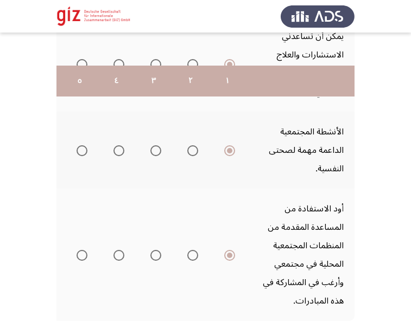
scroll to position [863, 0]
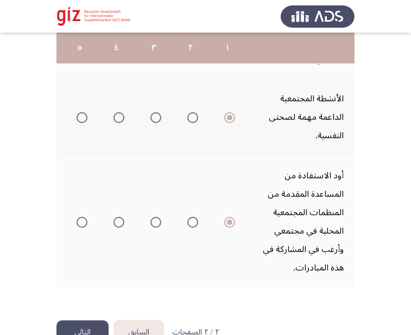
click at [148, 321] on button "السابق" at bounding box center [138, 333] width 49 height 24
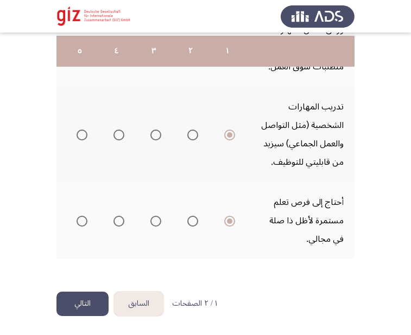
scroll to position [808, 0]
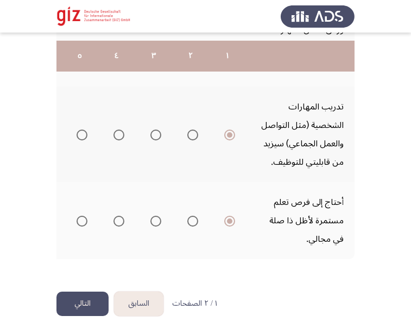
click at [149, 314] on button "السابق" at bounding box center [138, 304] width 49 height 24
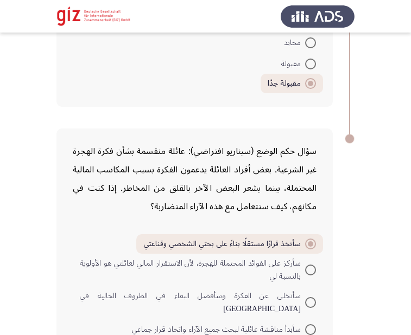
scroll to position [1879, 0]
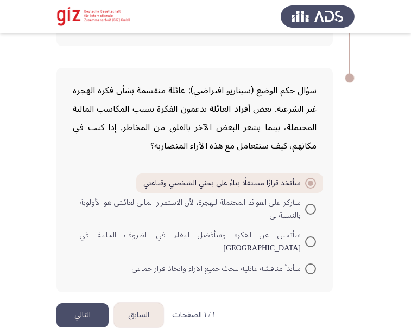
click at [97, 308] on button "التالي" at bounding box center [82, 315] width 52 height 24
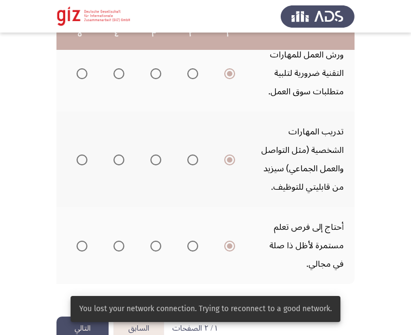
scroll to position [808, 0]
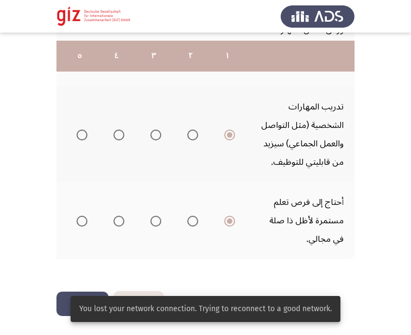
click at [57, 309] on button "التالي" at bounding box center [82, 304] width 52 height 24
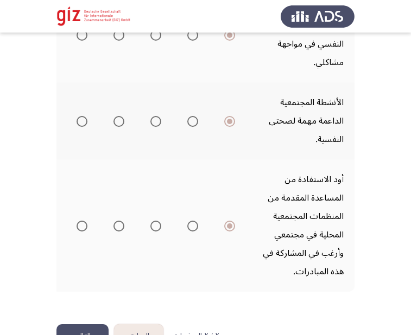
scroll to position [863, 0]
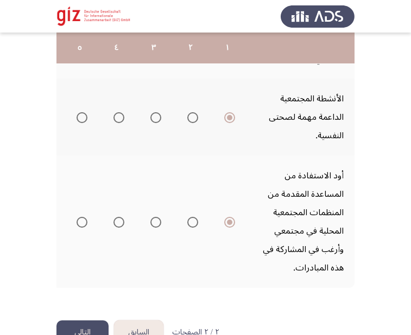
click at [84, 321] on button "التالي" at bounding box center [82, 333] width 52 height 24
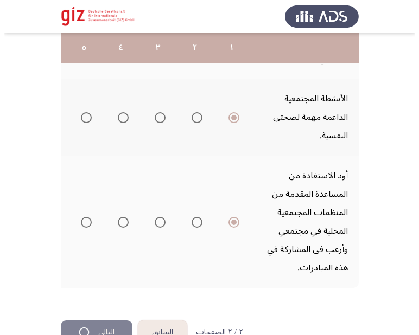
scroll to position [0, 0]
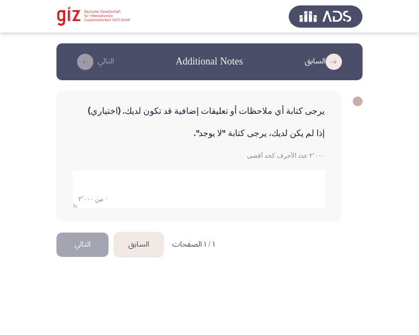
click at [221, 177] on textarea "add answer for essay" at bounding box center [199, 189] width 252 height 38
type textarea "يعاني من مشاكل صحيه كبيره"
click at [82, 276] on html "السابق Additional Notes التالي يرجى كتابة أي ملاحظات أو تعليقات إضافية قد تكون …" at bounding box center [209, 138] width 419 height 276
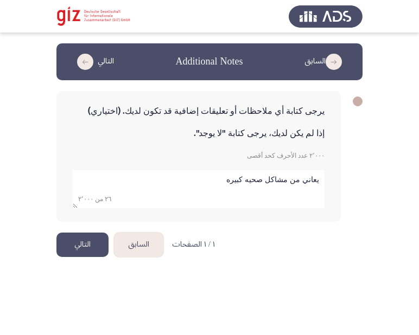
click at [93, 260] on html "السابق Additional Notes التالي يرجى كتابة أي ملاحظات أو تعليقات إضافية قد تكون …" at bounding box center [209, 138] width 419 height 276
click at [85, 242] on button "التالي" at bounding box center [82, 245] width 52 height 24
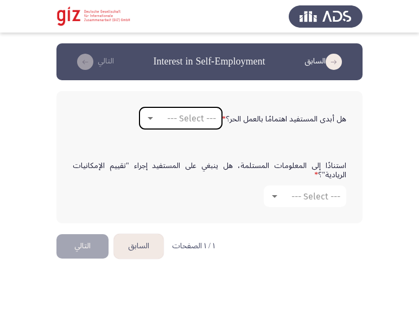
click at [187, 124] on mat-select "--- Select ---" at bounding box center [180, 118] width 82 height 22
click at [188, 121] on span "--- Select ---" at bounding box center [191, 118] width 49 height 10
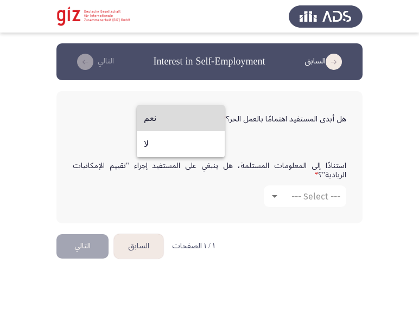
click at [188, 124] on span "نعم" at bounding box center [181, 118] width 74 height 26
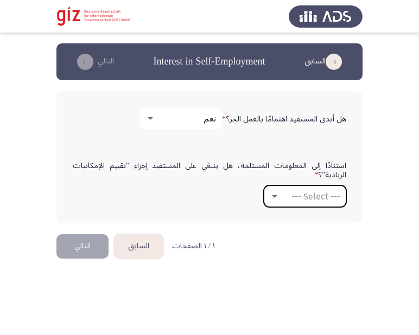
click at [303, 201] on span "--- Select ---" at bounding box center [315, 197] width 49 height 10
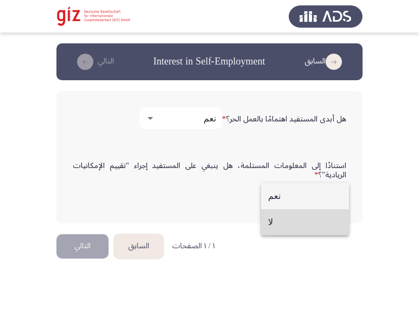
click at [299, 216] on span "لا" at bounding box center [305, 222] width 74 height 26
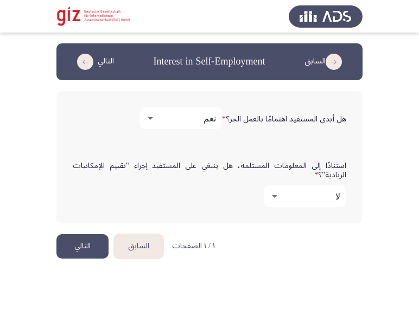
click at [85, 252] on button "التالي" at bounding box center [82, 246] width 52 height 24
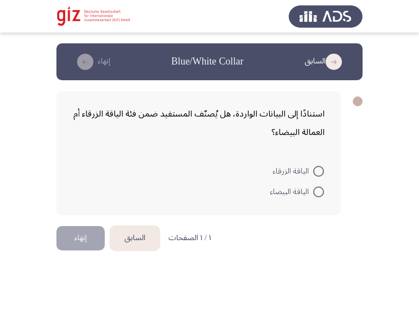
click at [316, 168] on span at bounding box center [318, 171] width 11 height 11
click at [316, 168] on input "الياقة الزرقاء" at bounding box center [318, 171] width 11 height 11
radio input "true"
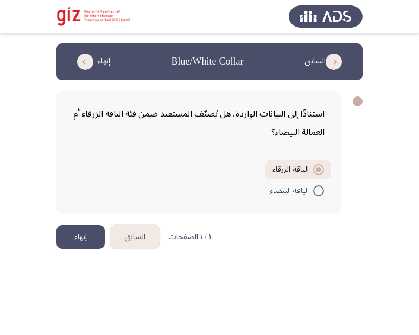
click at [84, 244] on button "إنهاء" at bounding box center [80, 237] width 48 height 24
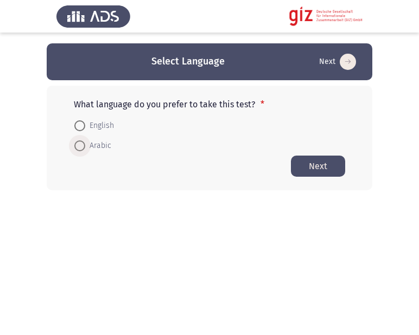
click at [100, 141] on span "Arabic" at bounding box center [98, 145] width 26 height 13
click at [85, 141] on input "Arabic" at bounding box center [79, 146] width 11 height 11
radio input "true"
drag, startPoint x: 349, startPoint y: 175, endPoint x: 327, endPoint y: 166, distance: 23.9
click at [327, 166] on div "What language do you prefer to take this test? * English Arabic Next" at bounding box center [210, 138] width 326 height 104
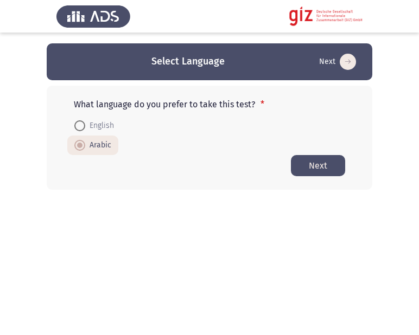
click at [327, 166] on button "Next" at bounding box center [318, 165] width 54 height 21
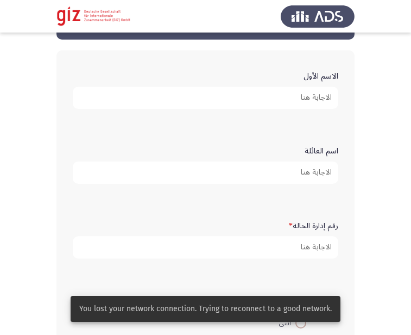
scroll to position [41, 0]
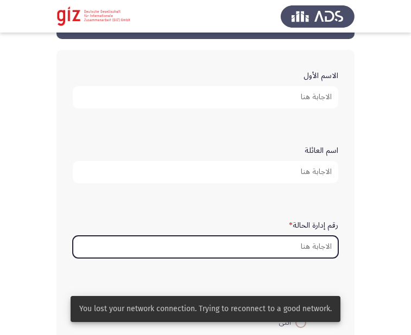
click at [271, 239] on input "رقم إدارة الحالة *" at bounding box center [205, 247] width 265 height 22
paste input "PIMAUG00034-LUXOR"
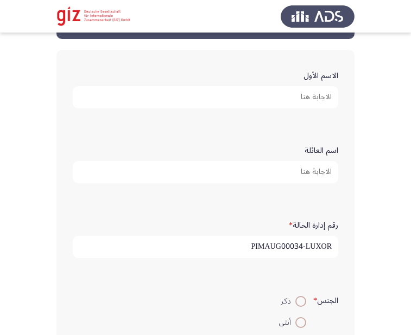
type input "PIMAUG00034-LUXOR"
click at [307, 100] on input "الاسم الأول" at bounding box center [205, 97] width 265 height 22
type input "و"
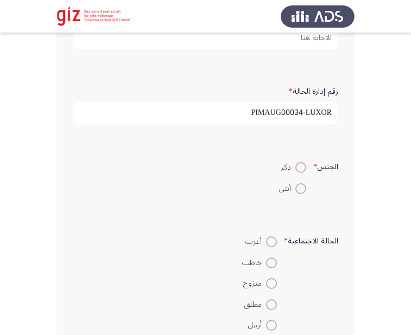
scroll to position [176, 0]
type input "[PERSON_NAME][DATE]"
click at [297, 149] on div "الجنس * ذكر أنثى" at bounding box center [205, 176] width 276 height 74
click at [298, 168] on span at bounding box center [300, 166] width 11 height 11
click at [298, 168] on input "ذكر" at bounding box center [300, 166] width 11 height 11
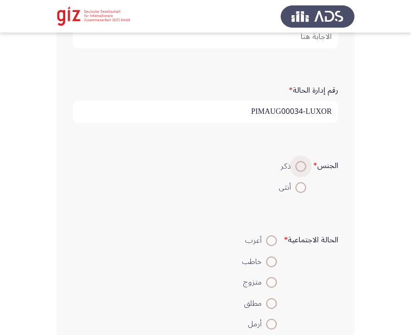
radio input "true"
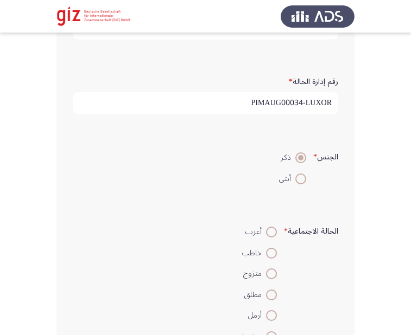
scroll to position [186, 0]
click at [270, 233] on span at bounding box center [271, 231] width 11 height 11
click at [270, 233] on input "أعزب" at bounding box center [271, 231] width 11 height 11
radio input "true"
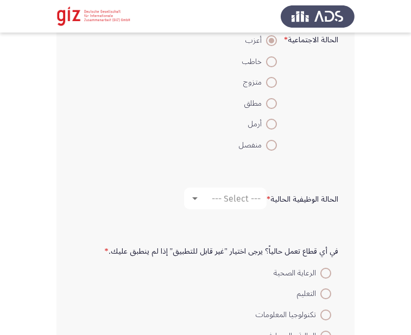
scroll to position [416, 0]
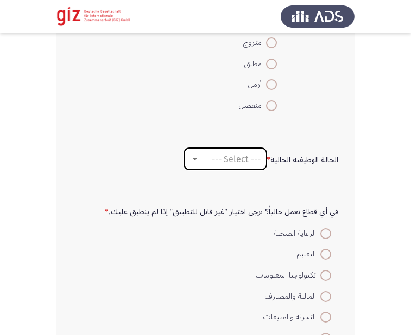
click at [216, 161] on span "--- Select ---" at bounding box center [236, 159] width 49 height 10
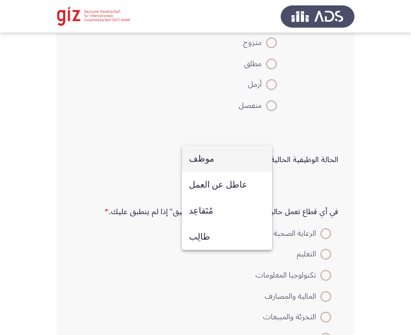
click at [228, 156] on span "موظف" at bounding box center [227, 159] width 76 height 26
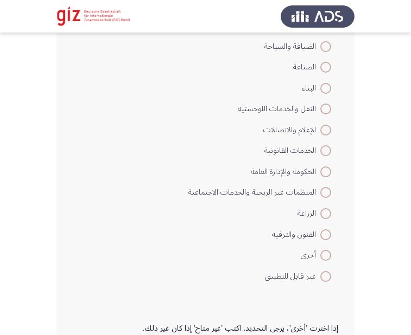
scroll to position [710, 0]
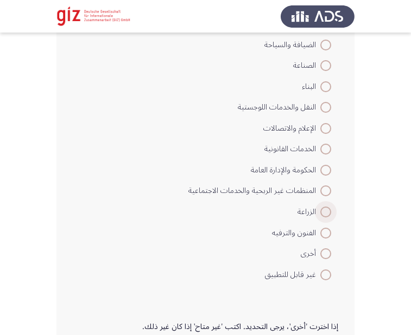
click at [327, 212] on span at bounding box center [325, 212] width 11 height 11
click at [327, 212] on input "الزراعة" at bounding box center [325, 212] width 11 height 11
radio input "true"
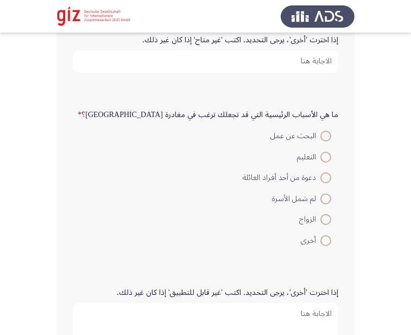
scroll to position [997, 0]
click at [320, 141] on span at bounding box center [325, 135] width 11 height 11
click at [320, 141] on input "البحث عن عمل" at bounding box center [325, 135] width 11 height 11
radio input "true"
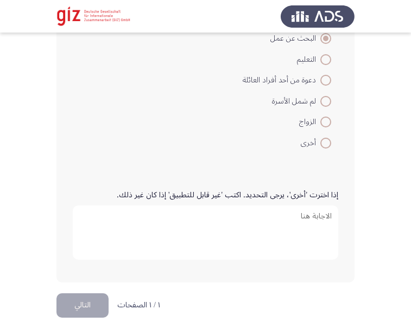
scroll to position [1096, 0]
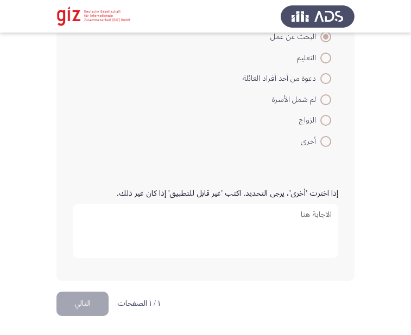
click at [104, 216] on textarea "إذا اخترت 'أخرى'، يرجى التحديد. اكتب 'غير قابل للتطبيق' إذا كان غير ذلك." at bounding box center [205, 231] width 265 height 54
click at [75, 272] on div "إذا اخترت 'أخرى'، يرجى التحديد. اكتب 'غير قابل للتطبيق' إذا كان غير ذلك." at bounding box center [205, 224] width 276 height 113
click at [78, 304] on button "التالي" at bounding box center [82, 304] width 52 height 24
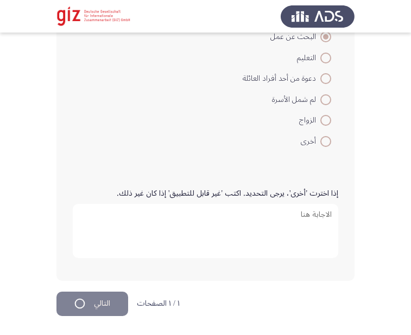
scroll to position [0, 0]
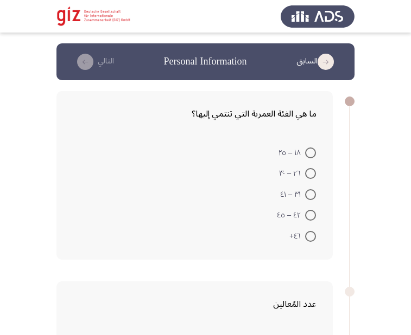
click at [311, 169] on span at bounding box center [310, 173] width 11 height 11
click at [311, 169] on input "٢٦ – ٣٠" at bounding box center [310, 173] width 11 height 11
radio input "true"
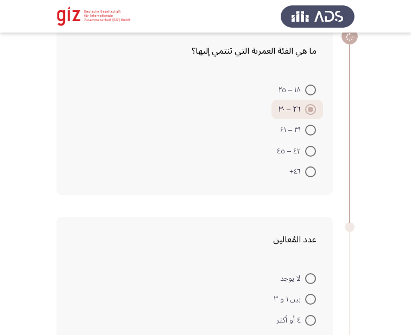
scroll to position [177, 0]
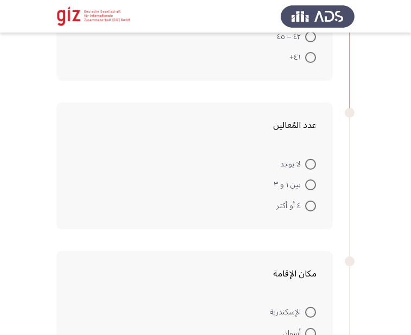
click at [315, 207] on span at bounding box center [310, 206] width 11 height 11
click at [315, 207] on input "٤ أو أكثر" at bounding box center [310, 206] width 11 height 11
radio input "true"
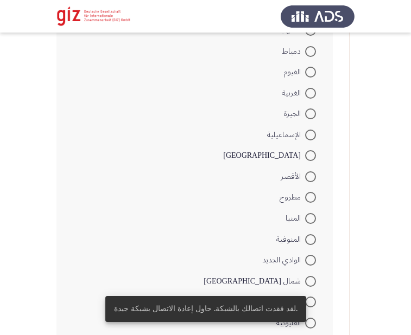
scroll to position [583, 0]
click at [304, 181] on span "الأقصر" at bounding box center [293, 177] width 24 height 13
click at [305, 181] on input "الأقصر" at bounding box center [310, 177] width 11 height 11
radio input "true"
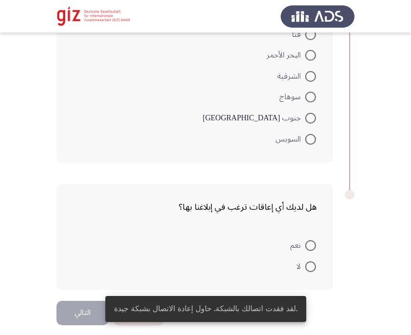
scroll to position [901, 0]
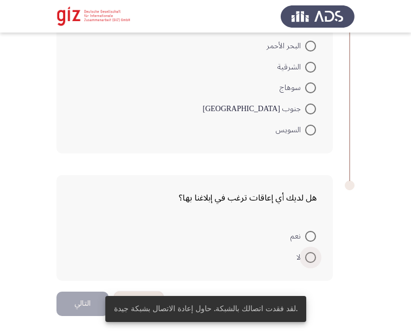
click at [299, 253] on span "لا" at bounding box center [300, 257] width 9 height 13
click at [305, 253] on input "لا" at bounding box center [310, 257] width 11 height 11
radio input "true"
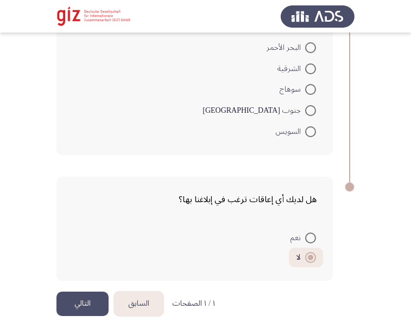
click at [94, 295] on button "التالي" at bounding box center [82, 304] width 52 height 24
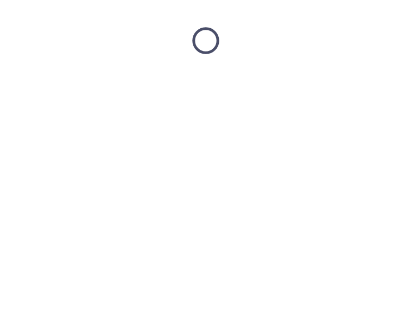
scroll to position [0, 0]
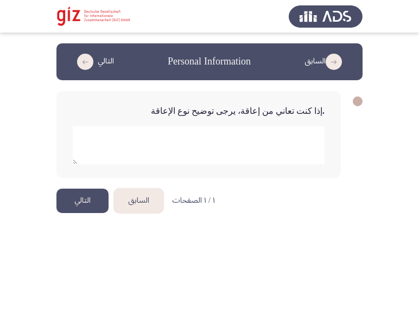
click at [175, 130] on textarea "add answer for essay" at bounding box center [199, 145] width 252 height 38
type textarea "لا"
click at [84, 213] on button "التالي" at bounding box center [82, 201] width 52 height 24
click at [76, 195] on button "التالي" at bounding box center [82, 201] width 52 height 24
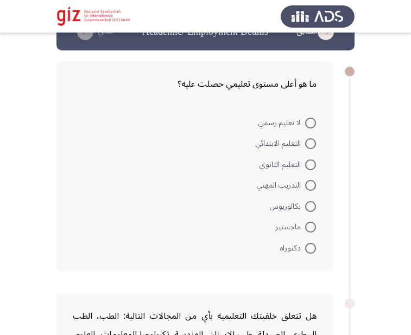
scroll to position [30, 0]
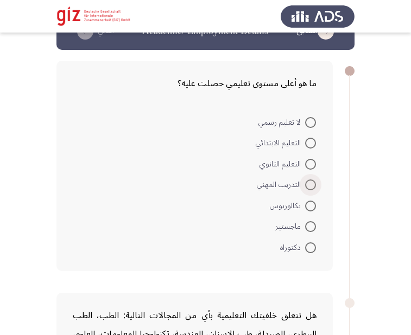
click at [311, 179] on label "التدريب المهني" at bounding box center [286, 185] width 59 height 13
click at [311, 180] on input "التدريب المهني" at bounding box center [310, 185] width 11 height 11
radio input "true"
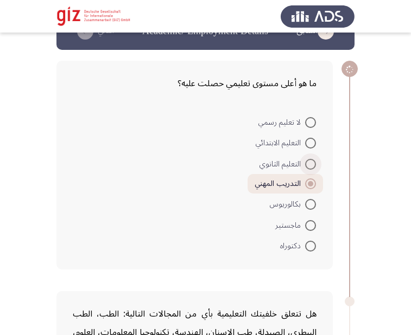
click at [311, 167] on span at bounding box center [310, 164] width 11 height 11
click at [311, 167] on input "التعليم الثانوي" at bounding box center [310, 164] width 11 height 11
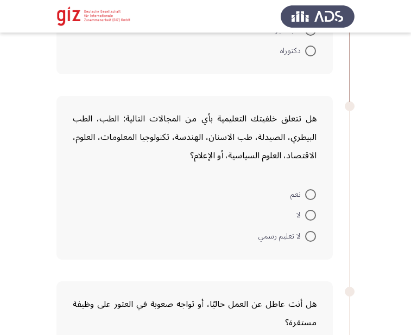
scroll to position [230, 0]
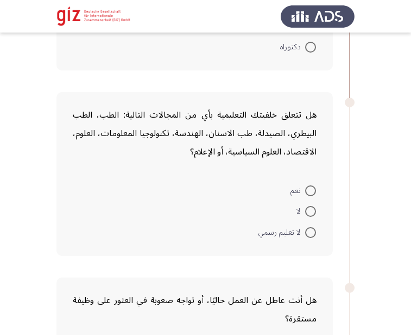
click at [310, 211] on span at bounding box center [310, 211] width 11 height 11
click at [310, 211] on input "لا" at bounding box center [310, 211] width 11 height 11
radio input "true"
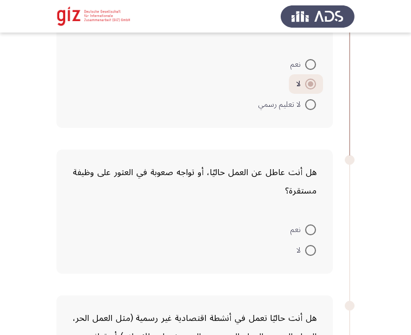
scroll to position [356, 0]
click at [309, 251] on span at bounding box center [310, 250] width 11 height 11
click at [309, 251] on input "لا" at bounding box center [310, 250] width 11 height 11
radio input "true"
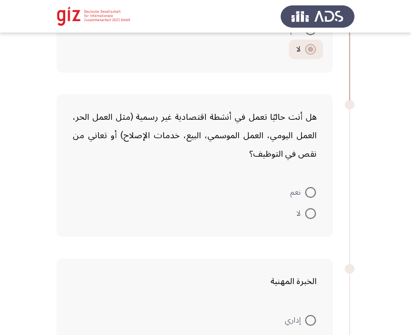
scroll to position [557, 0]
click at [312, 194] on span at bounding box center [310, 192] width 11 height 11
click at [312, 194] on input "نعم" at bounding box center [310, 192] width 11 height 11
radio input "true"
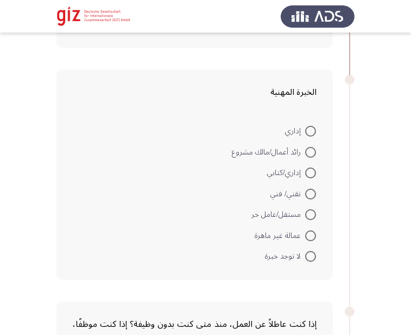
scroll to position [767, 0]
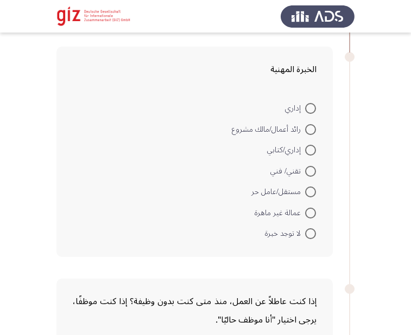
click at [313, 208] on span at bounding box center [310, 213] width 11 height 11
click at [313, 208] on input "عمالة غير ماهرة" at bounding box center [310, 213] width 11 height 11
radio input "true"
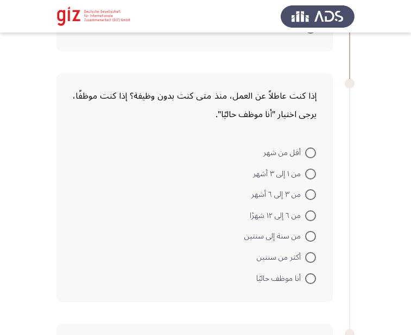
scroll to position [984, 0]
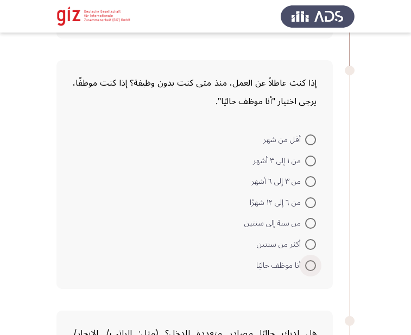
click at [311, 268] on span at bounding box center [310, 265] width 11 height 11
click at [311, 268] on input "أنا موظف حاليًا" at bounding box center [310, 265] width 11 height 11
radio input "true"
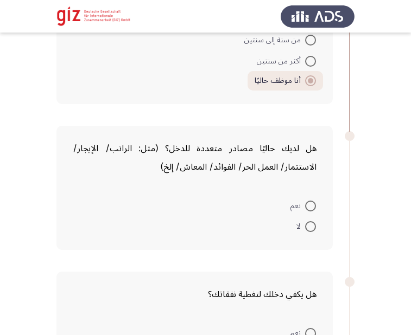
scroll to position [1176, 0]
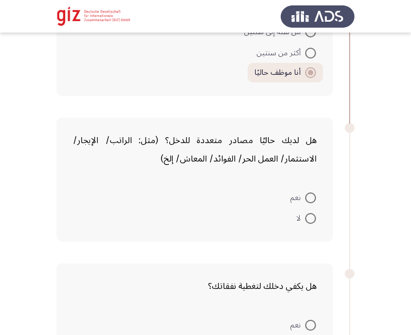
click at [317, 218] on mat-radio-button "لا" at bounding box center [306, 218] width 34 height 21
click at [304, 224] on span "لا" at bounding box center [300, 218] width 9 height 13
click at [305, 224] on input "لا" at bounding box center [310, 218] width 11 height 11
radio input "true"
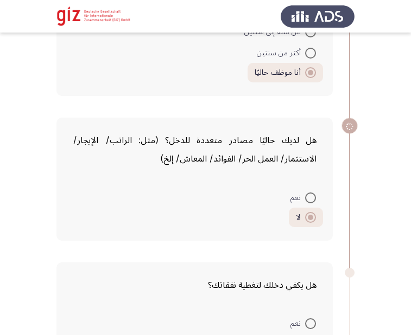
click at [311, 208] on mat-radio-button "لا" at bounding box center [306, 218] width 34 height 20
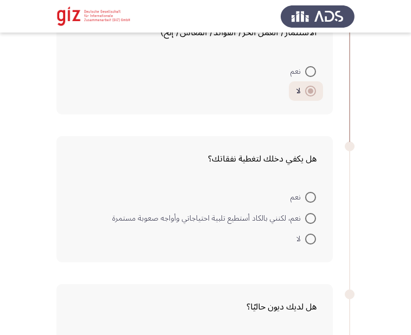
scroll to position [1319, 0]
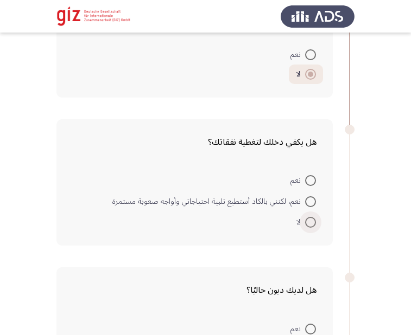
click at [312, 220] on span at bounding box center [310, 222] width 11 height 11
click at [312, 220] on input "لا" at bounding box center [310, 222] width 11 height 11
radio input "true"
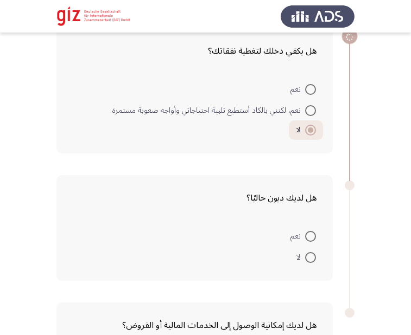
scroll to position [1435, 0]
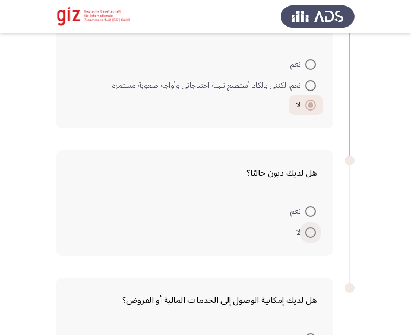
click at [308, 233] on span at bounding box center [310, 232] width 11 height 11
click at [308, 233] on input "لا" at bounding box center [310, 232] width 11 height 11
radio input "true"
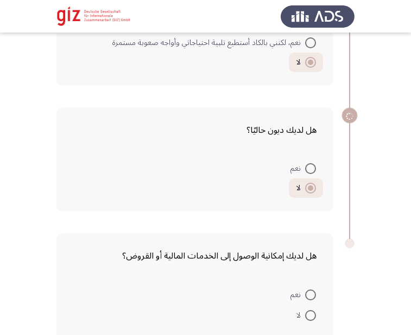
scroll to position [1536, 0]
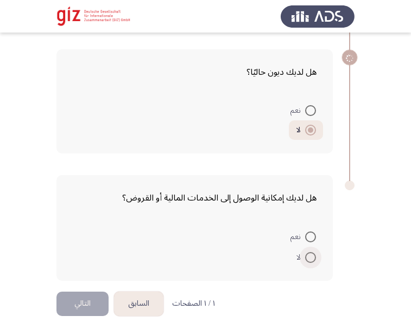
click at [305, 262] on span at bounding box center [310, 257] width 11 height 11
click at [305, 262] on input "لا" at bounding box center [310, 257] width 11 height 11
radio input "true"
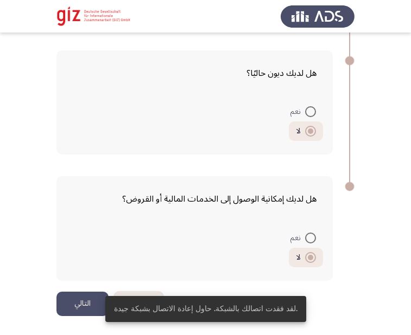
click at [99, 303] on div "لقد فقدت اتصالك بالشبكة. حاول إعادة الاتصال بشبكة جيدة." at bounding box center [205, 309] width 227 height 52
click at [86, 303] on button "التالي" at bounding box center [82, 304] width 52 height 24
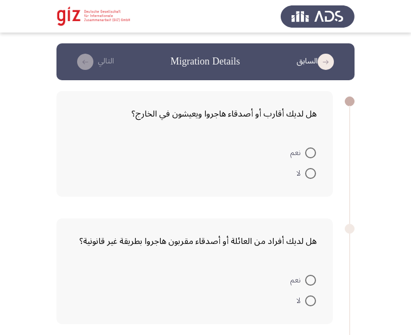
click at [310, 170] on span at bounding box center [310, 173] width 11 height 11
click at [310, 170] on input "لا" at bounding box center [310, 173] width 11 height 11
radio input "true"
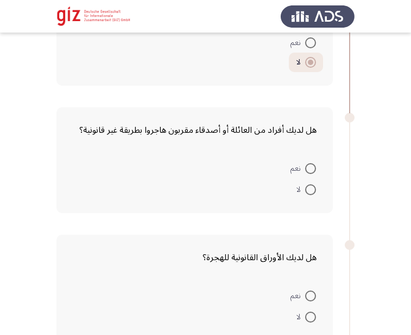
scroll to position [131, 0]
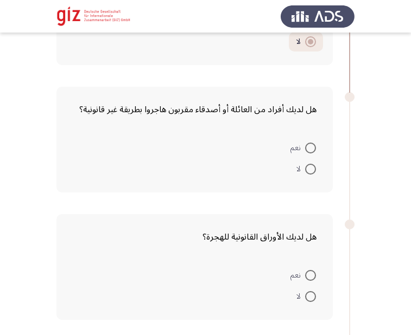
click at [313, 169] on span at bounding box center [310, 169] width 11 height 11
click at [313, 169] on input "لا" at bounding box center [310, 169] width 11 height 11
radio input "true"
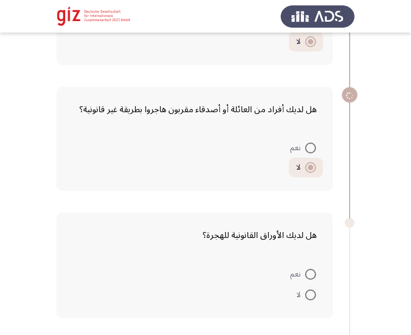
click at [304, 288] on mat-radio-button "لا" at bounding box center [306, 294] width 34 height 21
click at [307, 294] on span at bounding box center [310, 295] width 11 height 11
click at [307, 294] on input "لا" at bounding box center [310, 295] width 11 height 11
radio input "true"
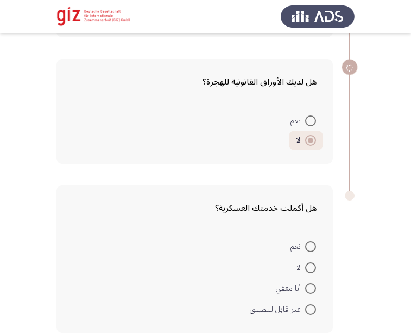
scroll to position [329, 0]
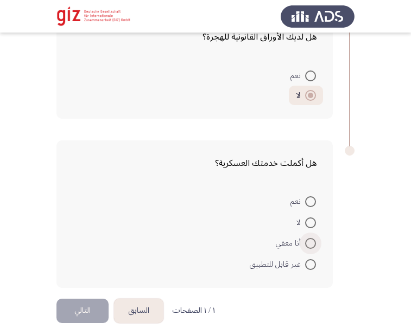
click at [311, 241] on span at bounding box center [310, 243] width 11 height 11
click at [311, 241] on input "أنا معفي" at bounding box center [310, 243] width 11 height 11
radio input "true"
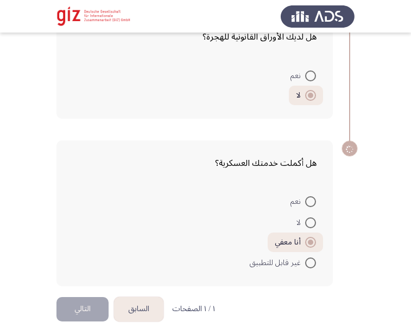
scroll to position [335, 0]
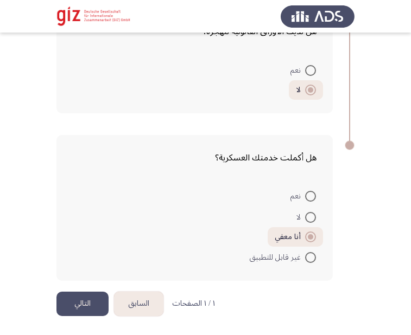
click at [314, 215] on span at bounding box center [310, 217] width 11 height 11
click at [314, 215] on input "لا" at bounding box center [310, 217] width 11 height 11
radio input "true"
click at [84, 299] on button "التالي" at bounding box center [82, 304] width 52 height 24
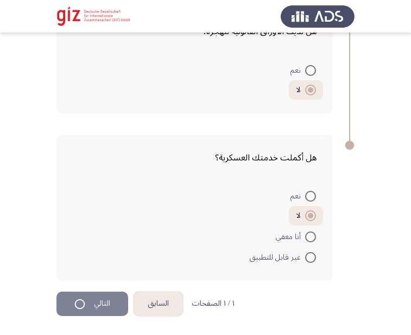
scroll to position [0, 0]
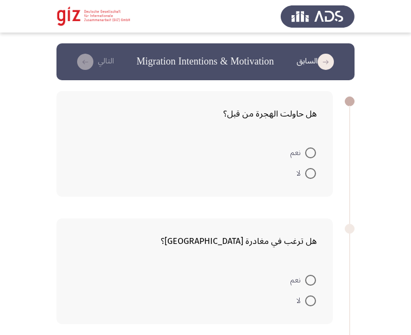
click at [315, 167] on label "لا" at bounding box center [306, 173] width 20 height 13
click at [315, 168] on input "لا" at bounding box center [310, 173] width 11 height 11
radio input "true"
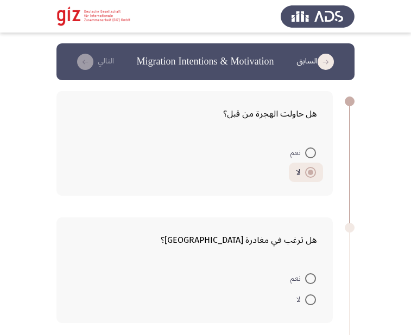
drag, startPoint x: 308, startPoint y: 226, endPoint x: 309, endPoint y: 298, distance: 72.2
click at [309, 298] on div "هل ترغب في مغادرة [GEOGRAPHIC_DATA]؟ نعم لا" at bounding box center [194, 271] width 276 height 106
click at [309, 298] on span at bounding box center [310, 300] width 11 height 11
click at [309, 298] on input "لا" at bounding box center [310, 300] width 11 height 11
radio input "true"
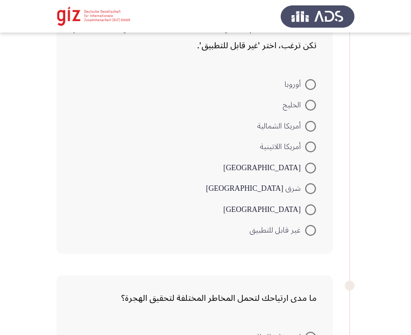
scroll to position [374, 0]
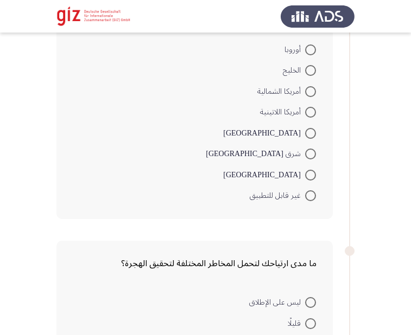
click at [310, 196] on span at bounding box center [310, 196] width 0 height 0
click at [310, 196] on input "غير قابل للتطبيق" at bounding box center [310, 195] width 11 height 11
radio input "true"
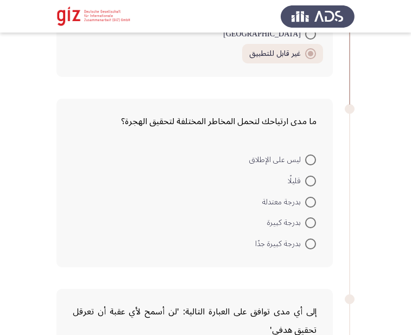
scroll to position [548, 0]
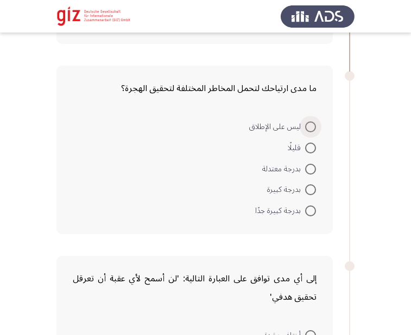
click at [308, 130] on span at bounding box center [310, 127] width 11 height 11
click at [308, 130] on input "ليس على الإطلاق" at bounding box center [310, 127] width 11 height 11
radio input "true"
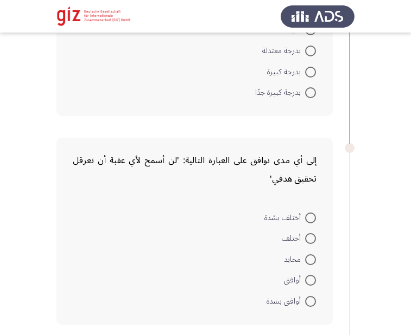
scroll to position [705, 0]
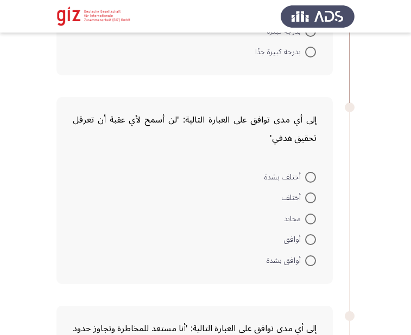
click at [311, 174] on span at bounding box center [310, 177] width 11 height 11
click at [311, 174] on input "أختلف بشدة" at bounding box center [310, 177] width 11 height 11
radio input "true"
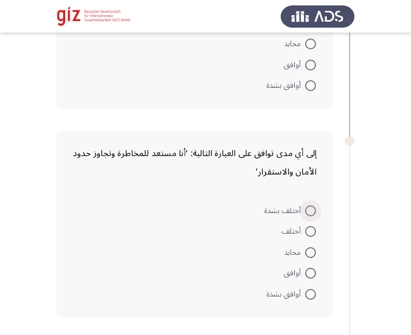
click at [312, 214] on span at bounding box center [310, 211] width 11 height 11
click at [312, 214] on input "أختلف بشدة" at bounding box center [310, 211] width 11 height 11
radio input "true"
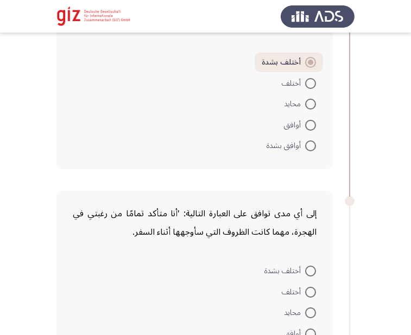
scroll to position [1054, 0]
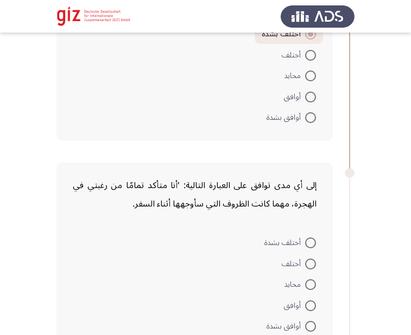
click at [313, 230] on div "إلى أي مدى توافق على العبارة التالية: 'أنا متأكد تمامًا من رغبتي في الهجرة، مهم…" at bounding box center [194, 256] width 276 height 187
click at [313, 242] on span at bounding box center [310, 243] width 11 height 11
click at [313, 242] on input "أختلف بشدة" at bounding box center [310, 243] width 11 height 11
radio input "true"
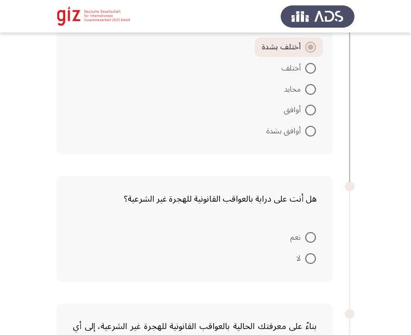
scroll to position [1249, 0]
click at [312, 235] on span at bounding box center [310, 237] width 11 height 11
click at [312, 235] on input "نعم" at bounding box center [310, 237] width 11 height 11
radio input "true"
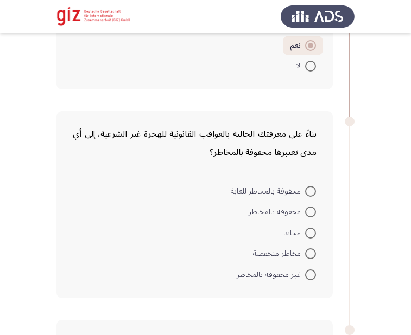
scroll to position [1440, 0]
click at [310, 186] on span at bounding box center [310, 191] width 11 height 11
click at [310, 186] on input "محفوفة بالمخاطر للغاية" at bounding box center [310, 191] width 11 height 11
radio input "true"
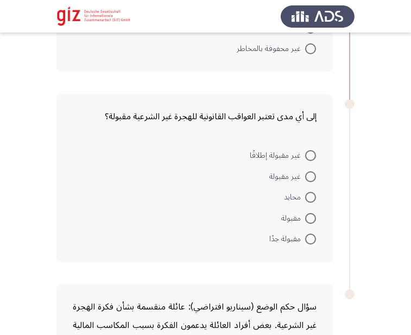
scroll to position [1686, 0]
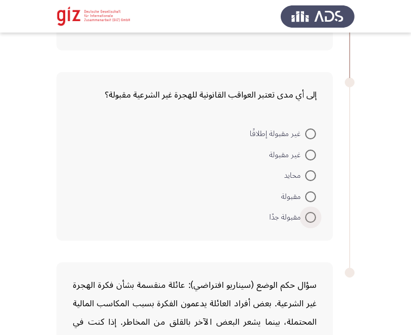
click at [313, 216] on span at bounding box center [310, 217] width 11 height 11
click at [313, 216] on input "مقبولة جدًا" at bounding box center [310, 217] width 11 height 11
radio input "true"
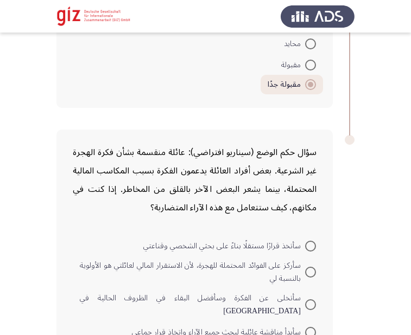
scroll to position [1859, 0]
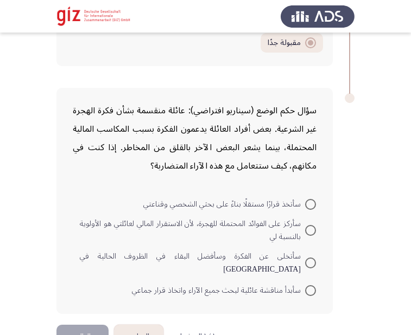
click at [311, 285] on label "سأبدأ مناقشة عائلية لبحث جميع الآراء واتخاذ قرار جماعي" at bounding box center [224, 290] width 184 height 13
click at [311, 285] on input "سأبدأ مناقشة عائلية لبحث جميع الآراء واتخاذ قرار جماعي" at bounding box center [310, 290] width 11 height 11
radio input "true"
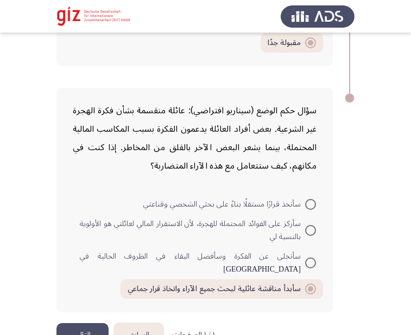
click at [95, 323] on button "التالي" at bounding box center [82, 335] width 52 height 24
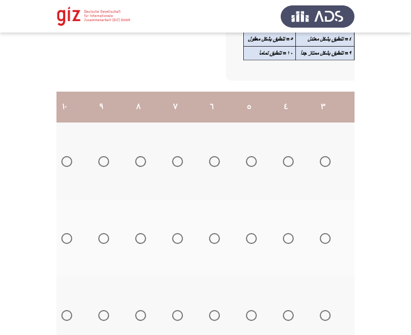
scroll to position [0, -180]
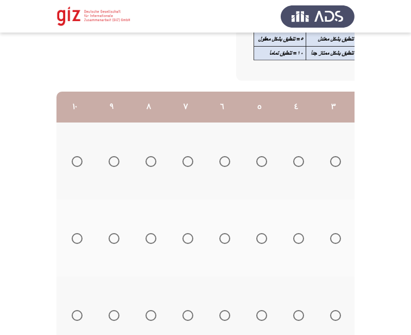
click at [81, 160] on span "Select an option" at bounding box center [77, 161] width 11 height 11
click at [81, 160] on input "Select an option" at bounding box center [77, 161] width 11 height 11
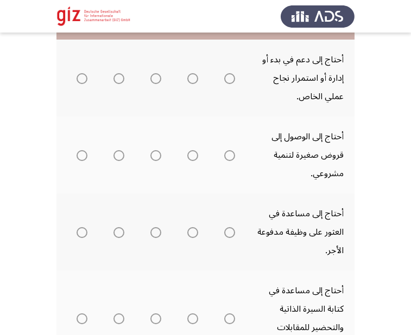
scroll to position [240, 0]
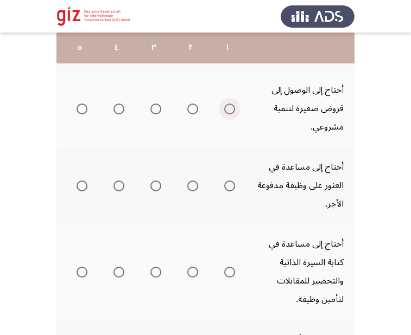
click at [228, 113] on span "Select an option" at bounding box center [229, 109] width 11 height 11
click at [228, 113] on input "Select an option" at bounding box center [229, 109] width 11 height 11
click at [227, 183] on span "Select an option" at bounding box center [229, 186] width 11 height 11
click at [231, 193] on mat-radio-group "Select an option" at bounding box center [227, 185] width 15 height 18
click at [231, 187] on span "Select an option" at bounding box center [229, 186] width 11 height 11
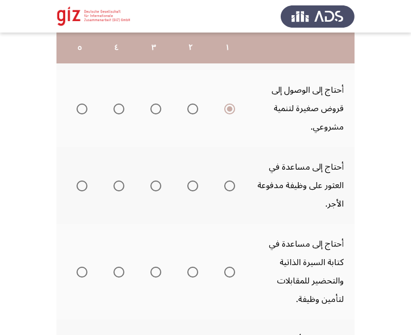
click at [231, 187] on input "Select an option" at bounding box center [229, 186] width 11 height 11
click at [230, 270] on span "Select an option" at bounding box center [229, 272] width 11 height 11
click at [230, 270] on input "Select an option" at bounding box center [229, 272] width 11 height 11
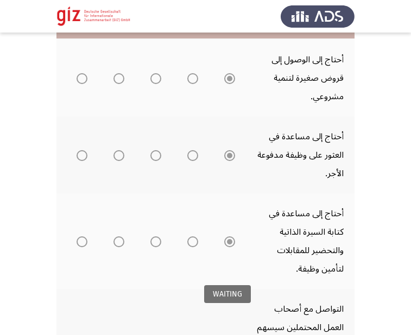
scroll to position [347, 0]
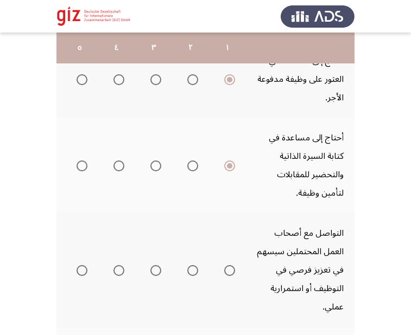
click at [230, 270] on span "Select an option" at bounding box center [229, 270] width 11 height 11
click at [230, 270] on input "Select an option" at bounding box center [229, 270] width 11 height 11
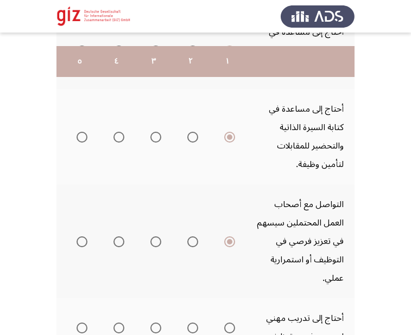
scroll to position [401, 0]
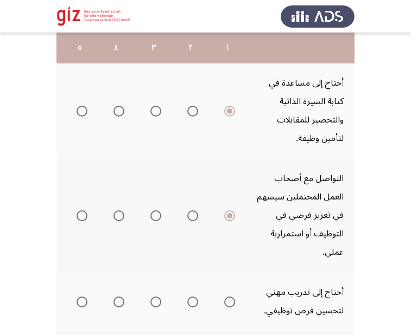
click at [230, 265] on th at bounding box center [227, 215] width 37 height 114
click at [230, 300] on span "Select an option" at bounding box center [229, 302] width 11 height 11
click at [230, 300] on input "Select an option" at bounding box center [229, 302] width 11 height 11
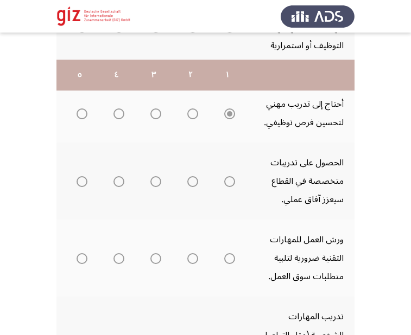
scroll to position [617, 0]
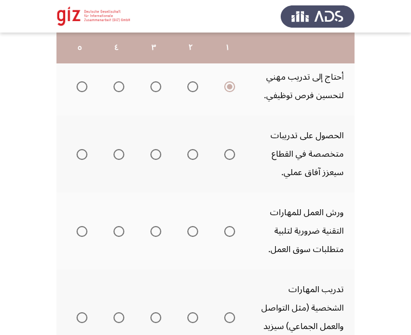
click at [233, 233] on span "Select an option" at bounding box center [229, 231] width 11 height 11
click at [233, 233] on input "Select an option" at bounding box center [229, 231] width 11 height 11
drag, startPoint x: 245, startPoint y: 190, endPoint x: 234, endPoint y: 162, distance: 30.4
click at [238, 170] on th at bounding box center [227, 154] width 37 height 77
click at [227, 151] on span "Select an option" at bounding box center [229, 154] width 11 height 11
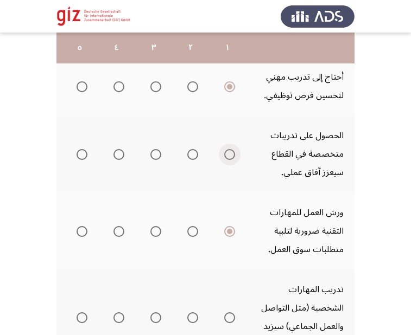
click at [227, 151] on span "Select an option" at bounding box center [229, 154] width 11 height 11
click at [227, 151] on input "Select an option" at bounding box center [229, 154] width 11 height 11
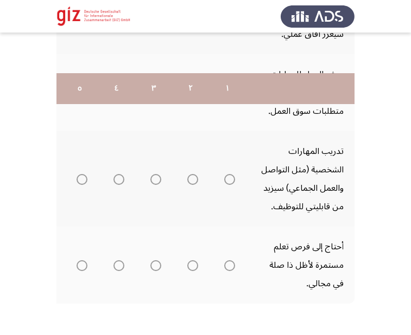
scroll to position [799, 0]
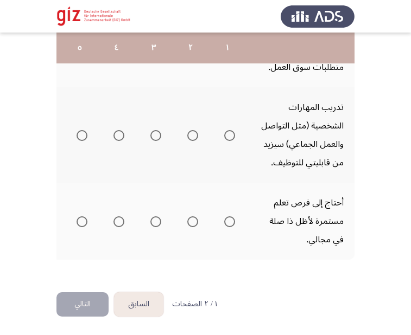
click at [230, 133] on span "Select an option" at bounding box center [229, 135] width 11 height 11
click at [230, 133] on input "Select an option" at bounding box center [229, 135] width 11 height 11
click at [228, 222] on span "Select an option" at bounding box center [229, 221] width 11 height 11
click at [228, 222] on input "Select an option" at bounding box center [229, 221] width 11 height 11
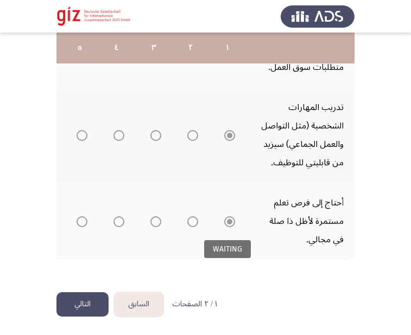
click at [228, 222] on span "Select an option" at bounding box center [229, 221] width 5 height 5
click at [95, 310] on button "التالي" at bounding box center [82, 304] width 52 height 24
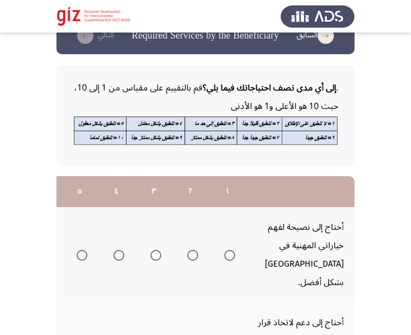
scroll to position [107, 0]
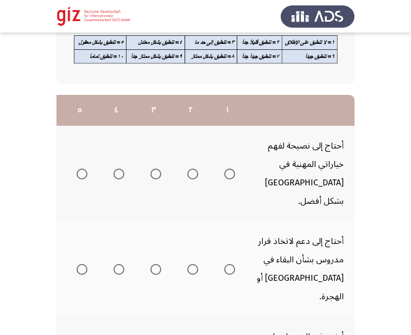
click at [224, 169] on span "Select an option" at bounding box center [229, 174] width 11 height 11
click at [224, 169] on input "Select an option" at bounding box center [229, 174] width 11 height 11
click at [231, 264] on span "Select an option" at bounding box center [229, 269] width 11 height 11
click at [231, 264] on input "Select an option" at bounding box center [229, 269] width 11 height 11
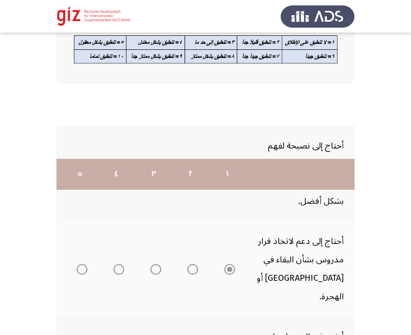
scroll to position [234, 0]
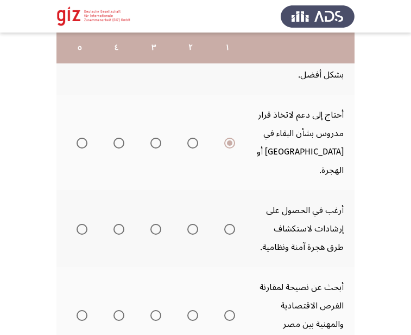
click at [230, 224] on span "Select an option" at bounding box center [229, 229] width 11 height 11
click at [230, 224] on input "Select an option" at bounding box center [229, 229] width 11 height 11
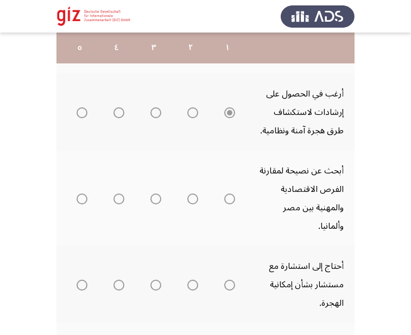
scroll to position [361, 0]
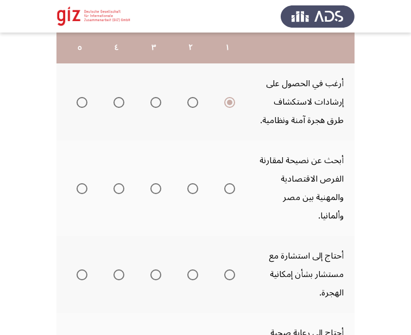
click at [227, 183] on span "Select an option" at bounding box center [229, 188] width 11 height 11
click at [227, 183] on input "Select an option" at bounding box center [229, 188] width 11 height 11
click at [231, 270] on span "Select an option" at bounding box center [229, 275] width 11 height 11
click at [231, 270] on input "Select an option" at bounding box center [229, 275] width 11 height 11
drag, startPoint x: 236, startPoint y: 183, endPoint x: 230, endPoint y: 206, distance: 23.7
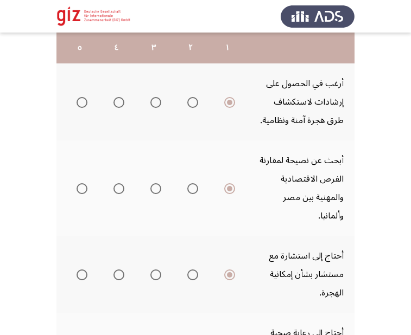
click at [236, 184] on th at bounding box center [227, 188] width 37 height 95
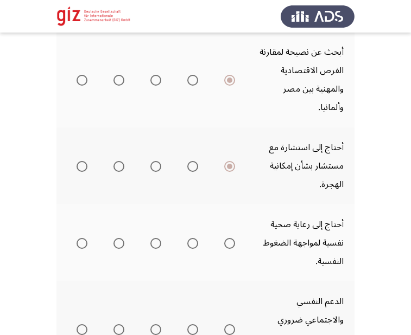
scroll to position [489, 0]
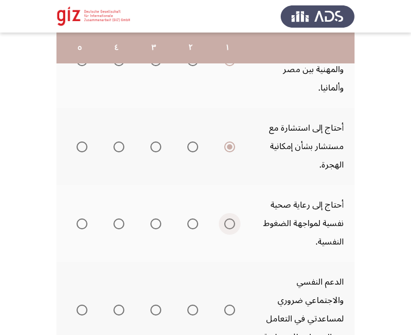
click at [229, 219] on span "Select an option" at bounding box center [229, 224] width 11 height 11
click at [229, 219] on input "Select an option" at bounding box center [229, 224] width 11 height 11
click at [235, 276] on th at bounding box center [227, 309] width 37 height 95
click at [228, 305] on span "Select an option" at bounding box center [229, 310] width 11 height 11
click at [228, 305] on input "Select an option" at bounding box center [229, 310] width 11 height 11
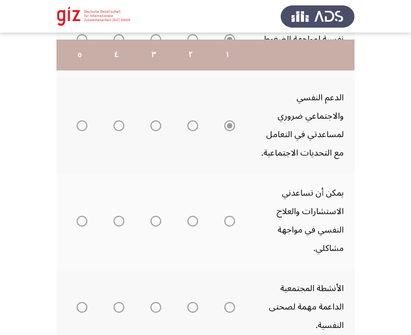
scroll to position [680, 0]
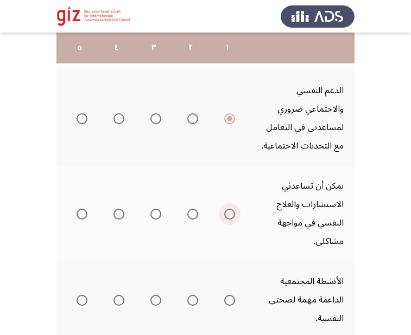
click at [228, 209] on span "Select an option" at bounding box center [229, 214] width 11 height 11
click at [228, 209] on input "Select an option" at bounding box center [229, 214] width 11 height 11
click at [227, 295] on span "Select an option" at bounding box center [229, 300] width 11 height 11
click at [227, 295] on input "Select an option" at bounding box center [229, 300] width 11 height 11
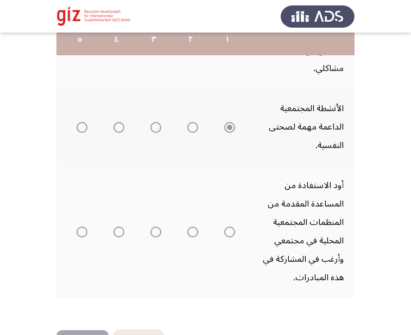
scroll to position [863, 0]
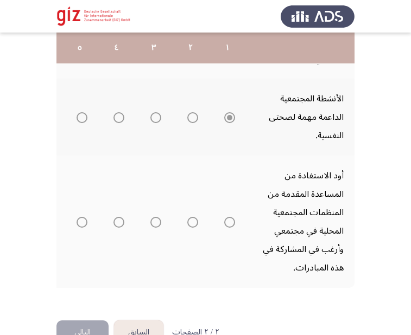
click at [220, 170] on th at bounding box center [227, 222] width 37 height 132
click at [224, 217] on label "Select an option" at bounding box center [227, 222] width 15 height 11
click at [224, 217] on input "Select an option" at bounding box center [229, 222] width 11 height 11
click at [74, 321] on button "التالي" at bounding box center [82, 333] width 52 height 24
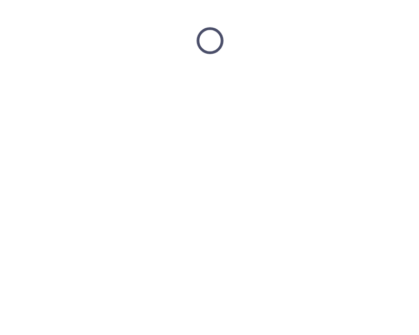
scroll to position [0, 0]
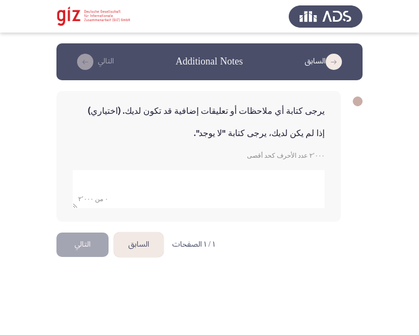
click at [273, 190] on textarea "add answer for essay" at bounding box center [199, 189] width 252 height 38
type textarea "لا"
click at [193, 256] on div "١ / ١ الصفحات السابق التالي" at bounding box center [135, 245] width 158 height 24
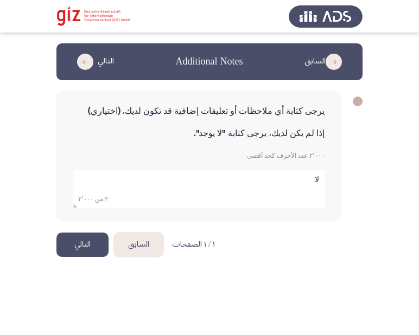
click at [84, 250] on button "التالي" at bounding box center [82, 245] width 52 height 24
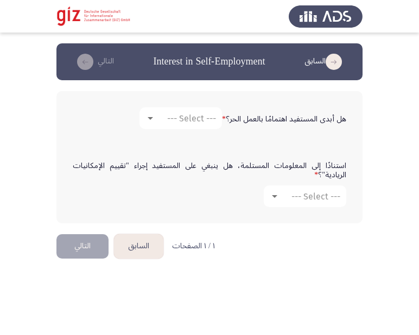
click at [183, 106] on div "هل أبدى المستفيد اهتمامًا بالعمل الحر؟ * --- Select ---" at bounding box center [209, 118] width 284 height 33
click at [182, 114] on span "--- Select ---" at bounding box center [191, 118] width 49 height 10
click at [189, 124] on span "نعم" at bounding box center [181, 118] width 74 height 26
click at [289, 195] on div "--- Select ---" at bounding box center [309, 197] width 61 height 10
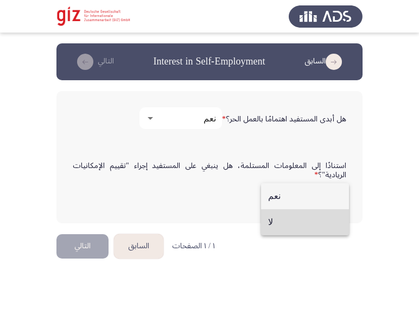
click at [288, 220] on span "لا" at bounding box center [305, 222] width 74 height 26
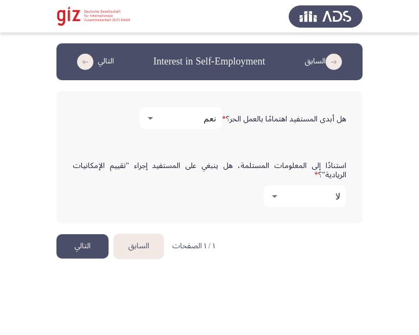
click at [82, 253] on button "التالي" at bounding box center [82, 246] width 52 height 24
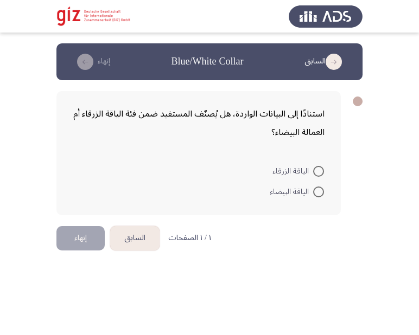
click at [324, 174] on mat-radio-button "الياقة الزرقاء" at bounding box center [298, 170] width 66 height 21
click at [317, 172] on span at bounding box center [318, 171] width 11 height 11
click at [317, 172] on input "الياقة الزرقاء" at bounding box center [318, 171] width 11 height 11
radio input "true"
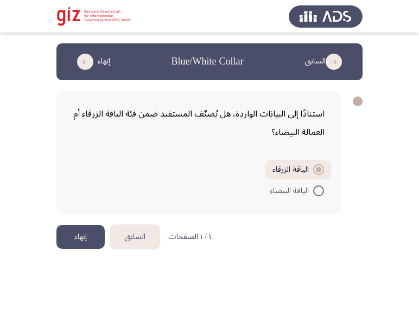
click at [74, 245] on button "إنهاء" at bounding box center [80, 237] width 48 height 24
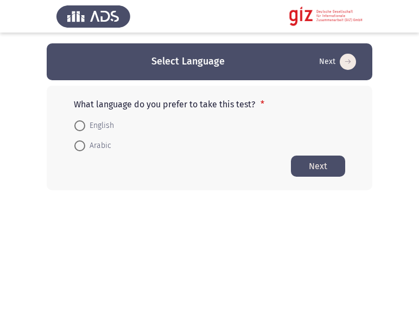
click at [95, 145] on span "Arabic" at bounding box center [98, 145] width 26 height 13
click at [85, 145] on input "Arabic" at bounding box center [79, 146] width 11 height 11
radio input "true"
click at [319, 159] on button "Next" at bounding box center [318, 165] width 54 height 21
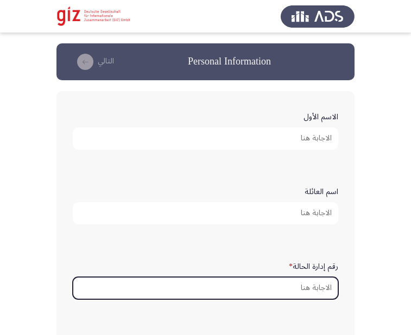
click at [282, 283] on input "رقم إدارة الحالة *" at bounding box center [205, 288] width 265 height 22
paste input "PIMAUG00035-LUXOR"
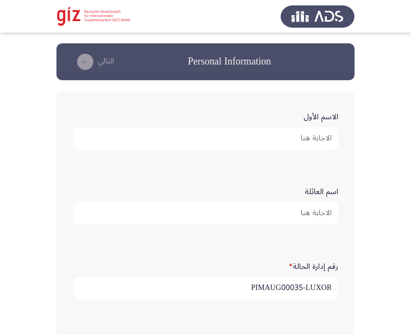
type input "PIMAUG00035-LUXOR"
click at [243, 142] on input "الاسم الأول" at bounding box center [205, 139] width 265 height 22
paste input "[PERSON_NAME]"
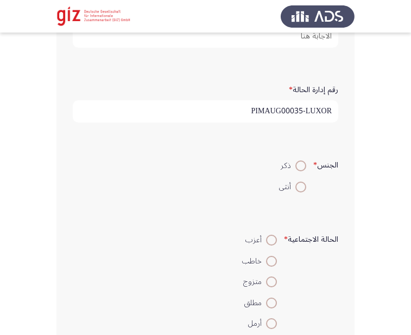
scroll to position [177, 0]
type input "[PERSON_NAME]"
click at [299, 166] on span at bounding box center [300, 165] width 11 height 11
click at [299, 166] on input "ذكر" at bounding box center [300, 165] width 11 height 11
radio input "true"
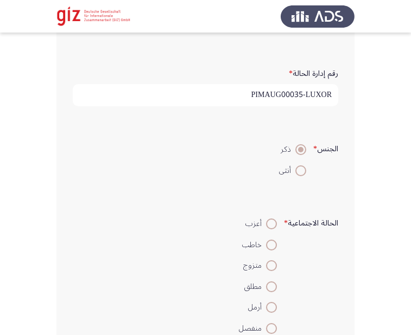
scroll to position [195, 0]
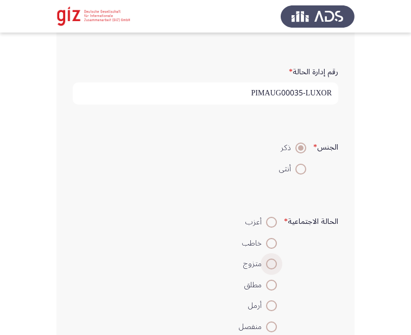
click at [271, 269] on span at bounding box center [271, 264] width 11 height 11
click at [271, 269] on input "متزوج" at bounding box center [271, 264] width 11 height 11
radio input "true"
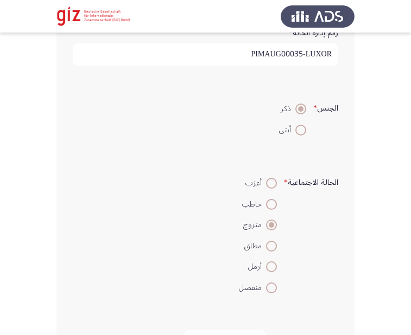
scroll to position [360, 0]
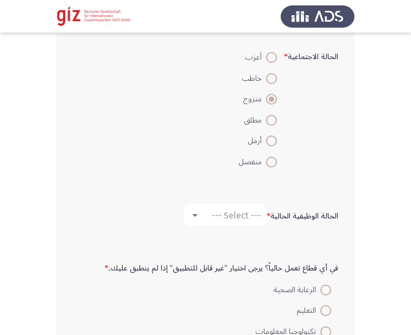
click at [312, 264] on label "في أي قطاع تعمل حالياً؟ يرجى اختيار "غير قابل للتطبيق" إذا لم ينطبق عليك. *" at bounding box center [221, 268] width 233 height 9
click at [249, 203] on div "الحالة الوظيفية الحالية * --- Select ---" at bounding box center [205, 215] width 276 height 33
click at [247, 219] on span "--- Select ---" at bounding box center [236, 216] width 49 height 10
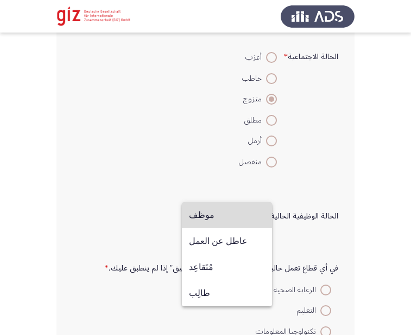
click at [240, 216] on span "موظف" at bounding box center [227, 215] width 76 height 26
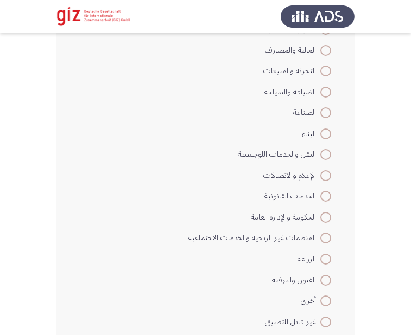
scroll to position [663, 0]
click at [329, 255] on span at bounding box center [325, 258] width 11 height 11
click at [329, 255] on input "الزراعة" at bounding box center [325, 258] width 11 height 11
radio input "true"
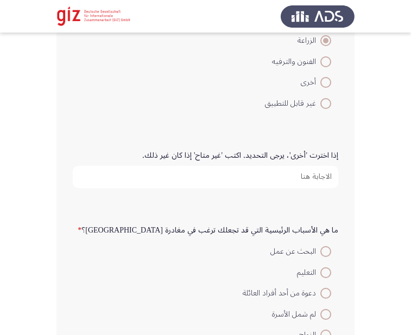
scroll to position [900, 0]
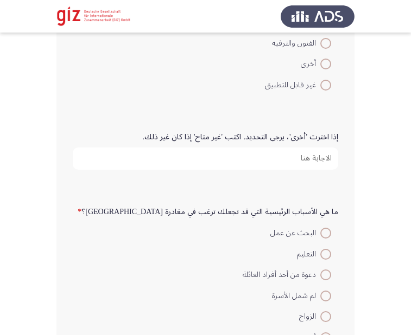
click at [239, 168] on input "إذا اخترت 'أخرى'، يرجى التحديد. اكتب 'غير متاح' إذا كان غير ذلك." at bounding box center [205, 159] width 265 height 22
click at [317, 234] on span "البحث عن عمل" at bounding box center [295, 233] width 50 height 13
click at [320, 234] on input "البحث عن عمل" at bounding box center [325, 233] width 11 height 11
radio input "true"
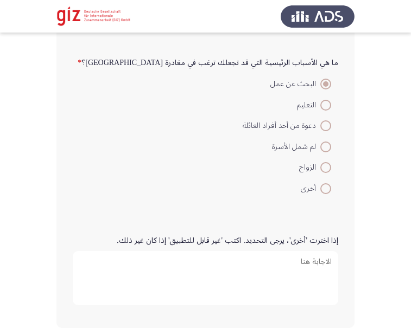
scroll to position [1096, 0]
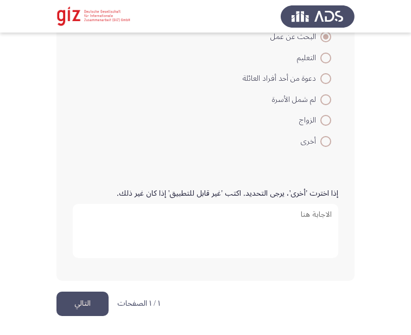
click at [79, 309] on button "التالي" at bounding box center [82, 304] width 52 height 24
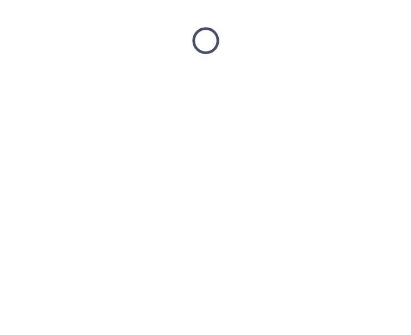
scroll to position [0, 0]
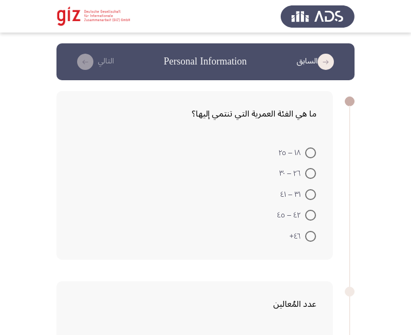
click at [314, 196] on span at bounding box center [310, 194] width 11 height 11
click at [314, 196] on input "٣١ – ٤١" at bounding box center [310, 194] width 11 height 11
radio input "true"
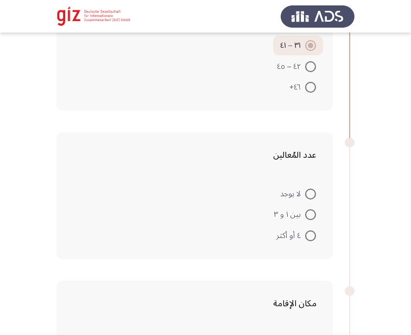
scroll to position [149, 0]
click at [308, 207] on label "بين ١ و ٣" at bounding box center [294, 213] width 42 height 13
click at [308, 208] on input "بين ١ و ٣" at bounding box center [310, 213] width 11 height 11
radio input "true"
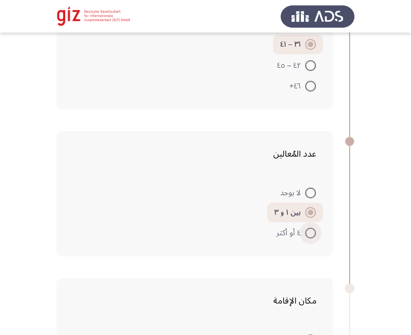
click at [313, 231] on span at bounding box center [310, 233] width 11 height 11
click at [313, 231] on input "٤ أو أكثر" at bounding box center [310, 233] width 11 height 11
radio input "true"
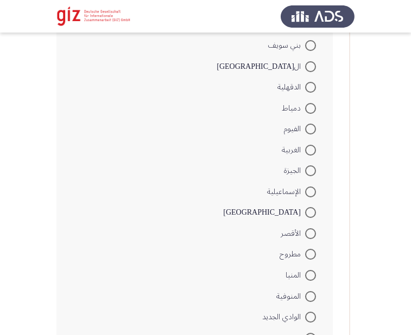
scroll to position [527, 0]
click at [310, 233] on span at bounding box center [310, 233] width 0 height 0
click at [310, 233] on input "الأقصر" at bounding box center [310, 233] width 11 height 11
radio input "true"
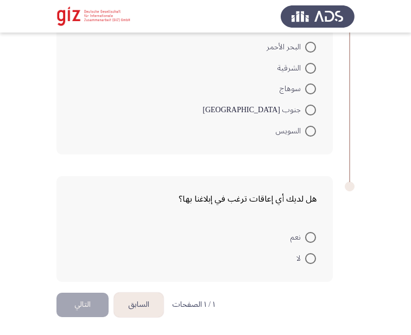
scroll to position [901, 0]
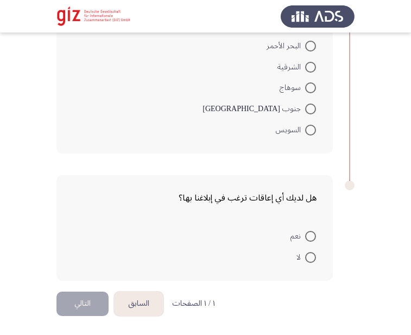
click at [308, 258] on span at bounding box center [310, 257] width 11 height 11
click at [308, 258] on input "لا" at bounding box center [310, 257] width 11 height 11
radio input "true"
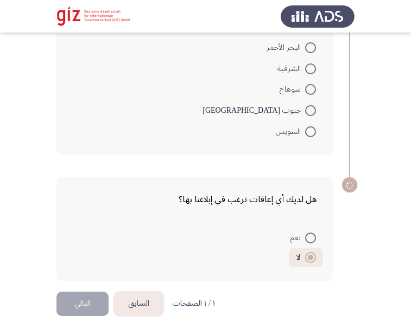
scroll to position [900, 0]
click at [310, 235] on span at bounding box center [310, 238] width 11 height 11
click at [310, 235] on input "نعم" at bounding box center [310, 238] width 11 height 11
radio input "true"
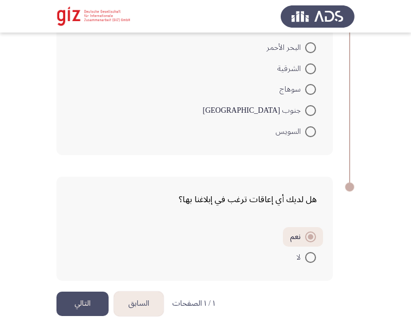
click at [93, 297] on button "التالي" at bounding box center [82, 304] width 52 height 24
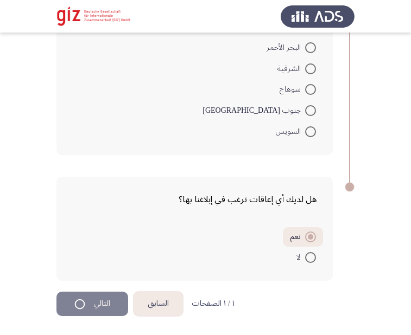
scroll to position [0, 0]
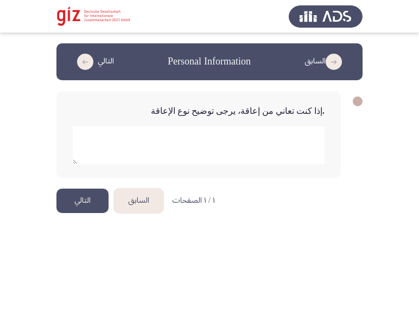
click at [246, 148] on textarea "add answer for essay" at bounding box center [199, 145] width 252 height 38
type textarea "اعاقه جسديه"
click at [254, 190] on html "السابق Personal Information التالي .إذا كنت تعاني من إعاقة، يرجى توضيح نوع الإع…" at bounding box center [209, 116] width 419 height 232
click at [73, 207] on button "التالي" at bounding box center [82, 201] width 52 height 24
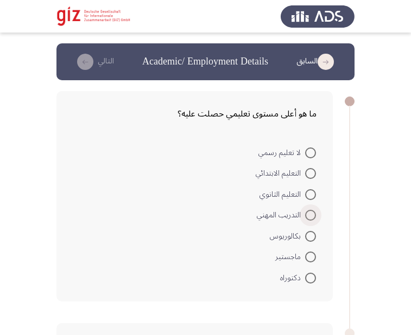
click at [314, 215] on span at bounding box center [310, 215] width 11 height 11
click at [314, 215] on input "التدريب المهني" at bounding box center [310, 215] width 11 height 11
radio input "true"
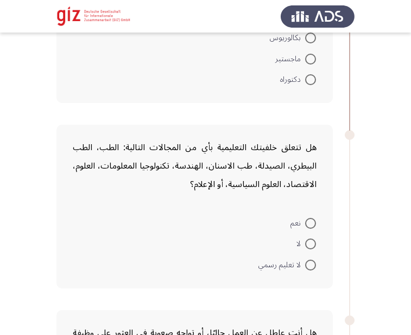
scroll to position [198, 0]
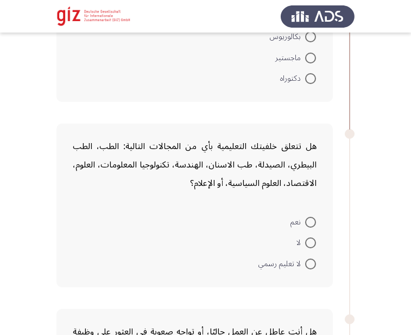
click at [311, 247] on span at bounding box center [310, 243] width 11 height 11
click at [311, 247] on input "لا" at bounding box center [310, 243] width 11 height 11
radio input "true"
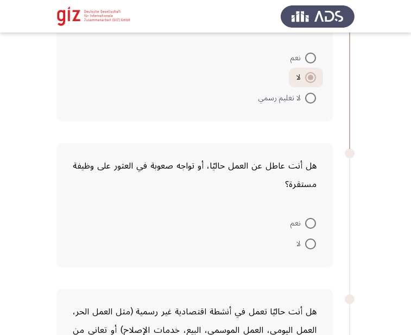
scroll to position [363, 0]
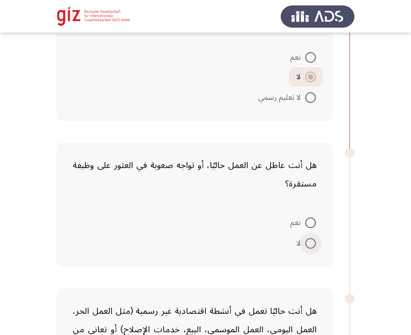
click at [312, 247] on span at bounding box center [310, 243] width 11 height 11
click at [312, 247] on input "لا" at bounding box center [310, 243] width 11 height 11
radio input "true"
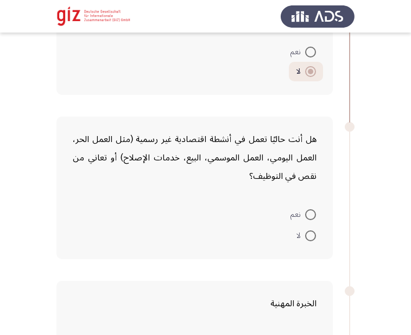
scroll to position [556, 0]
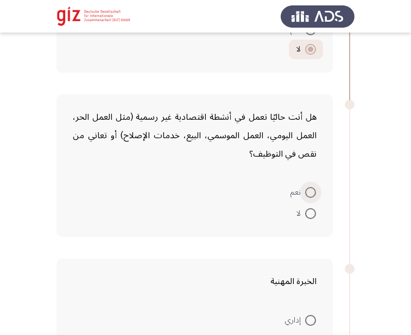
click at [310, 199] on label "نعم" at bounding box center [303, 192] width 26 height 13
click at [310, 198] on input "نعم" at bounding box center [310, 192] width 11 height 11
radio input "true"
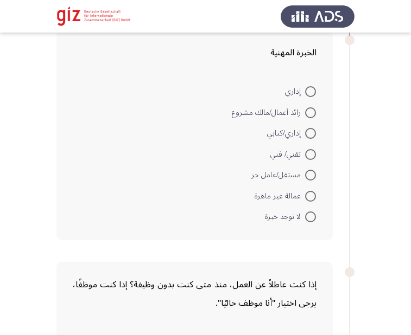
scroll to position [793, 0]
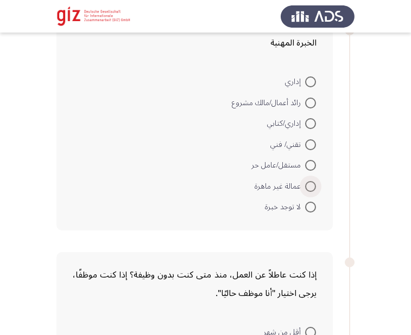
click at [313, 184] on span at bounding box center [310, 186] width 11 height 11
click at [313, 184] on input "عمالة غير ماهرة" at bounding box center [310, 186] width 11 height 11
radio input "true"
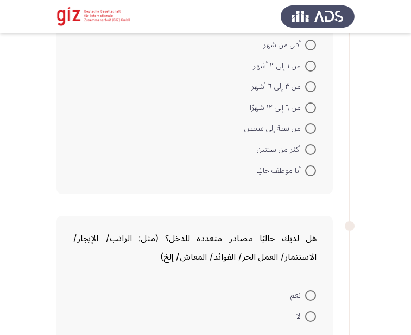
scroll to position [1104, 0]
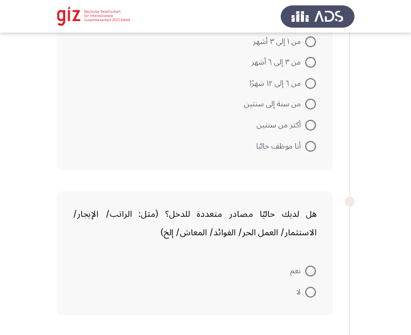
click at [310, 152] on label "أنا موظف حاليًا" at bounding box center [286, 146] width 60 height 13
click at [310, 152] on input "أنا موظف حاليًا" at bounding box center [310, 146] width 11 height 11
radio input "true"
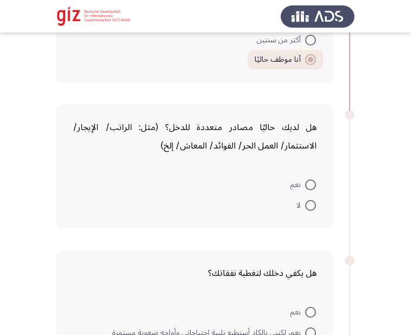
scroll to position [1189, 0]
click at [314, 196] on mat-radio-button "لا" at bounding box center [306, 204] width 34 height 21
click at [310, 214] on mat-radio-button "لا" at bounding box center [306, 204] width 34 height 21
click at [309, 205] on span at bounding box center [310, 205] width 11 height 11
click at [309, 205] on input "لا" at bounding box center [310, 205] width 11 height 11
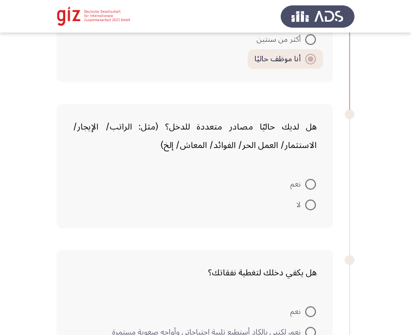
radio input "true"
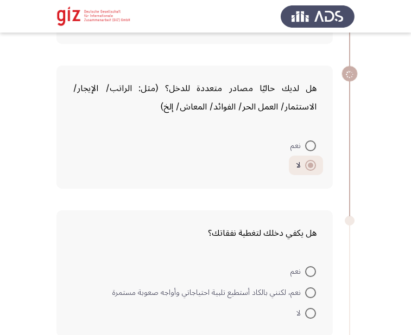
scroll to position [1334, 0]
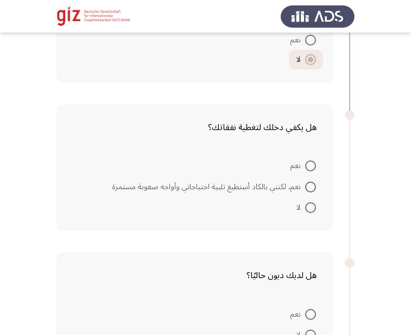
click at [308, 207] on span at bounding box center [310, 207] width 11 height 11
click at [308, 207] on input "لا" at bounding box center [310, 207] width 11 height 11
radio input "true"
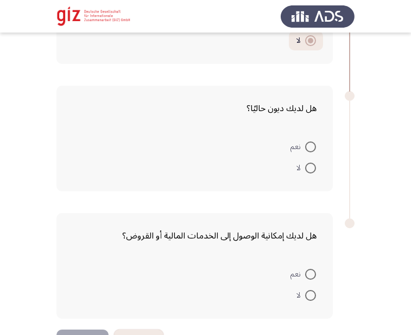
scroll to position [1520, 0]
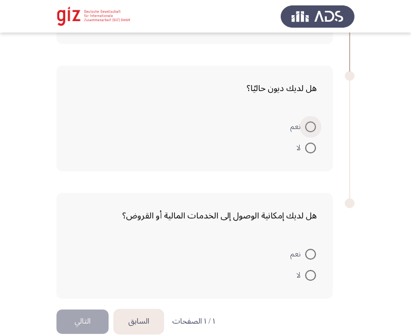
click at [312, 128] on span at bounding box center [310, 127] width 11 height 11
click at [312, 128] on input "نعم" at bounding box center [310, 127] width 11 height 11
radio input "true"
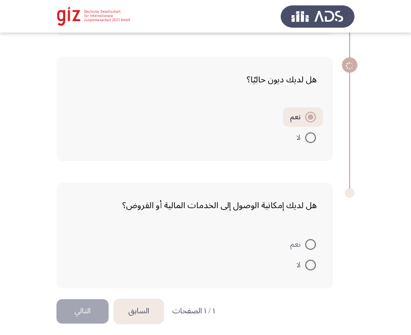
scroll to position [1536, 0]
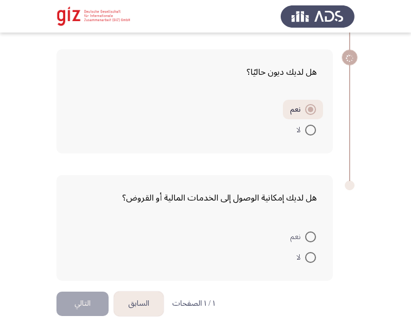
click at [313, 250] on mat-radio-button "لا" at bounding box center [306, 257] width 34 height 21
click at [313, 262] on span at bounding box center [310, 257] width 11 height 11
click at [313, 262] on input "لا" at bounding box center [310, 257] width 11 height 11
radio input "true"
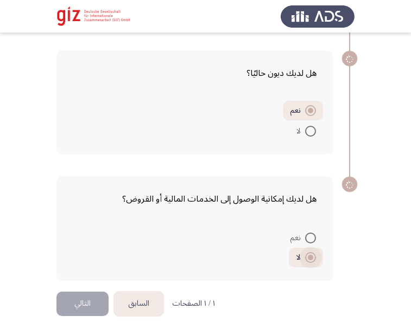
scroll to position [1535, 0]
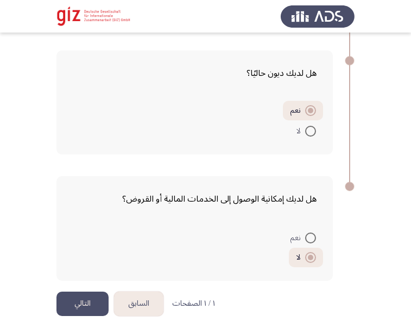
click at [82, 304] on button "التالي" at bounding box center [82, 304] width 52 height 24
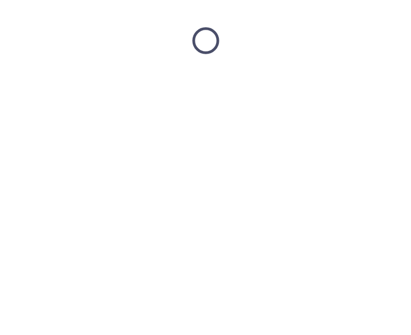
scroll to position [0, 0]
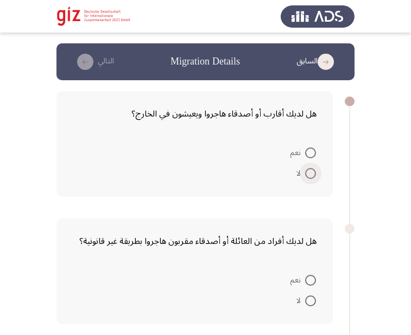
click at [314, 177] on span at bounding box center [310, 173] width 11 height 11
click at [314, 177] on input "لا" at bounding box center [310, 173] width 11 height 11
radio input "true"
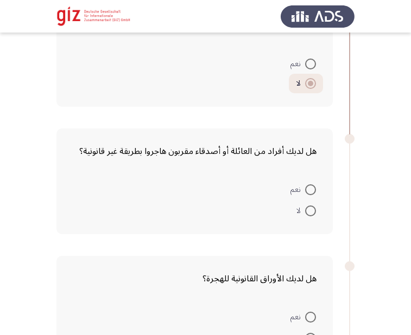
scroll to position [90, 0]
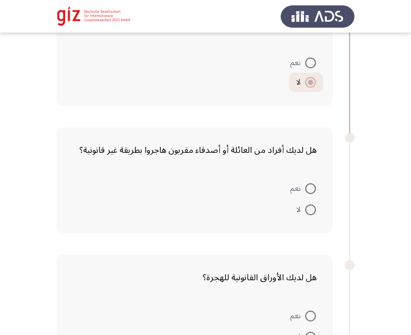
click at [308, 200] on mat-radio-button "لا" at bounding box center [306, 209] width 34 height 21
click at [308, 208] on span at bounding box center [310, 210] width 11 height 11
click at [308, 208] on input "لا" at bounding box center [310, 210] width 11 height 11
radio input "true"
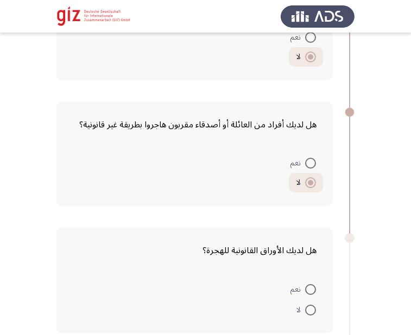
scroll to position [142, 0]
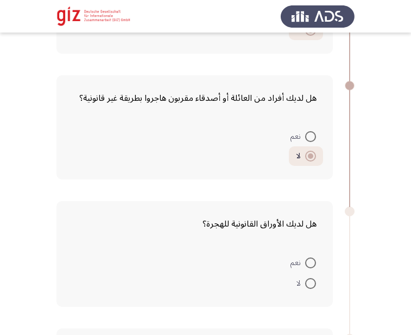
click at [314, 277] on mat-radio-button "لا" at bounding box center [306, 283] width 34 height 21
click at [309, 289] on span at bounding box center [310, 283] width 11 height 11
click at [309, 289] on input "لا" at bounding box center [310, 283] width 11 height 11
radio input "true"
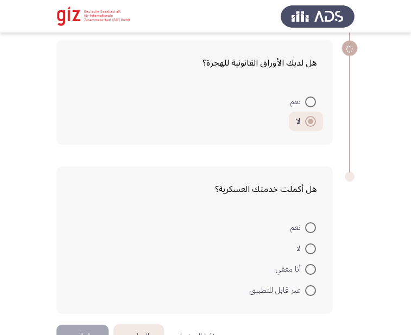
scroll to position [336, 0]
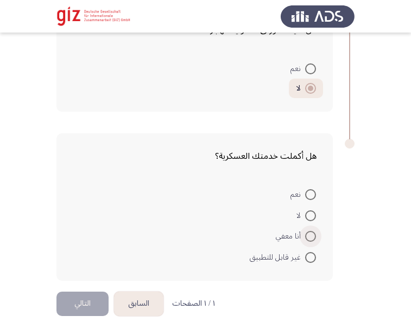
click at [311, 234] on span at bounding box center [310, 236] width 11 height 11
click at [311, 234] on input "أنا معفي" at bounding box center [310, 236] width 11 height 11
radio input "true"
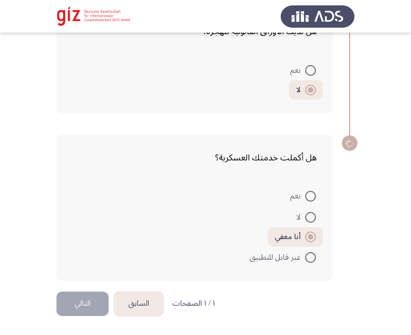
click at [186, 213] on form "نعم لا أنا معفي غير قابل للتطبيق" at bounding box center [195, 227] width 244 height 82
click at [89, 305] on button "التالي" at bounding box center [82, 304] width 52 height 24
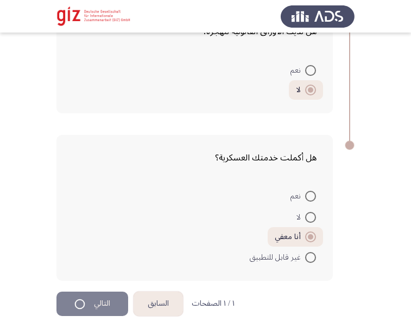
scroll to position [0, 0]
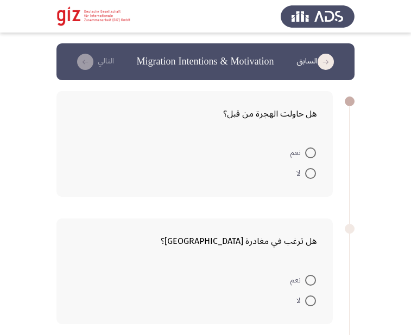
click at [310, 168] on span at bounding box center [310, 173] width 11 height 11
click at [310, 168] on input "لا" at bounding box center [310, 173] width 11 height 11
radio input "true"
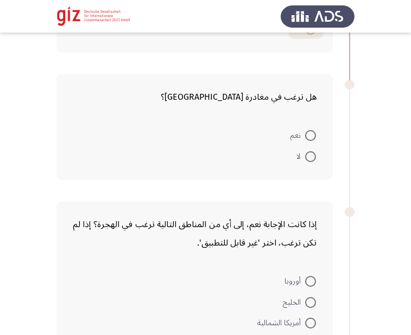
scroll to position [162, 0]
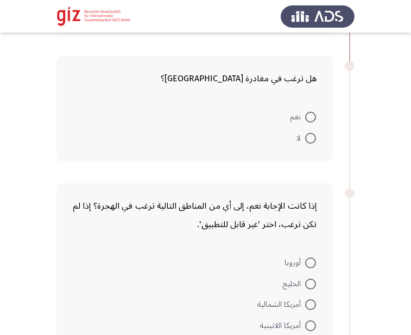
click at [312, 138] on span at bounding box center [310, 138] width 11 height 11
click at [312, 138] on input "لا" at bounding box center [310, 138] width 11 height 11
radio input "true"
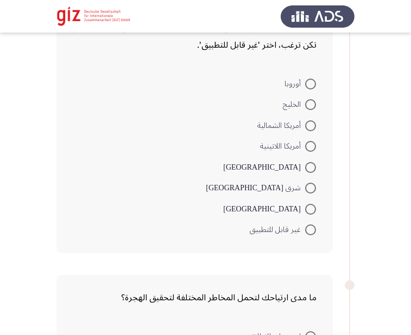
scroll to position [380, 0]
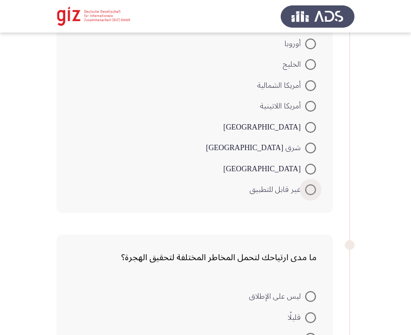
click at [311, 188] on span at bounding box center [310, 189] width 11 height 11
click at [311, 188] on input "غير قابل للتطبيق" at bounding box center [310, 189] width 11 height 11
radio input "true"
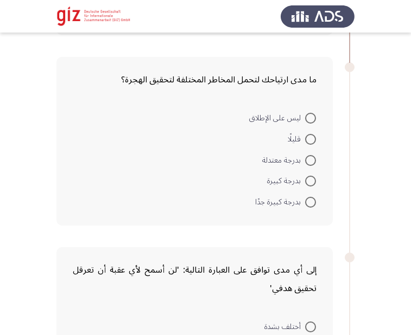
scroll to position [557, 0]
click at [304, 123] on span "ليس على الإطلاق" at bounding box center [277, 117] width 56 height 13
click at [305, 123] on input "ليس على الإطلاق" at bounding box center [310, 117] width 11 height 11
radio input "true"
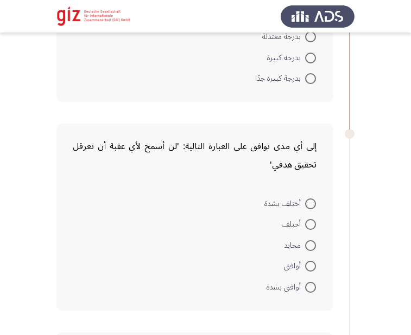
scroll to position [708, 0]
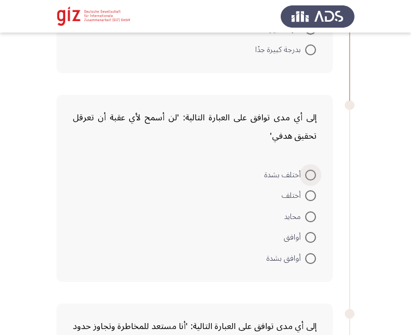
click at [309, 172] on span at bounding box center [310, 175] width 11 height 11
click at [309, 172] on input "أختلف بشدة" at bounding box center [310, 175] width 11 height 11
radio input "true"
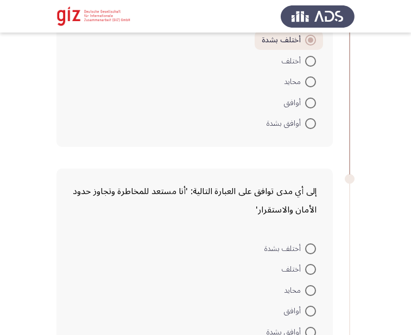
scroll to position [872, 0]
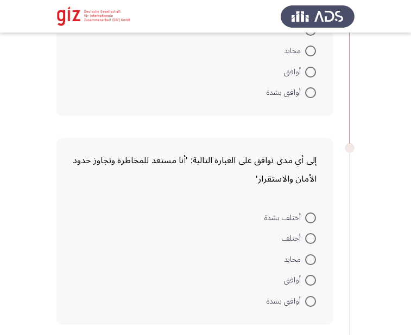
click at [311, 211] on mat-radio-button "أختلف بشدة" at bounding box center [290, 217] width 66 height 21
click at [311, 217] on span at bounding box center [310, 218] width 11 height 11
click at [311, 217] on input "أختلف بشدة" at bounding box center [310, 218] width 11 height 11
radio input "true"
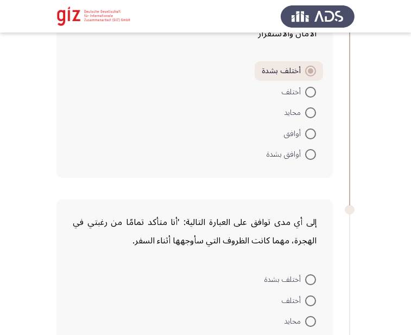
scroll to position [1043, 0]
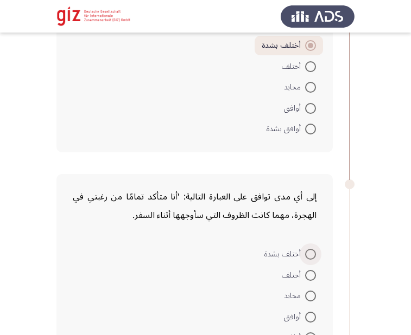
click at [313, 254] on span at bounding box center [310, 254] width 11 height 11
click at [313, 254] on input "أختلف بشدة" at bounding box center [310, 254] width 11 height 11
radio input "true"
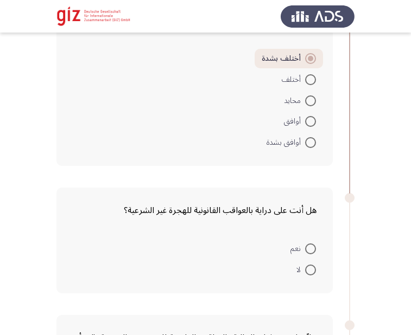
scroll to position [1271, 0]
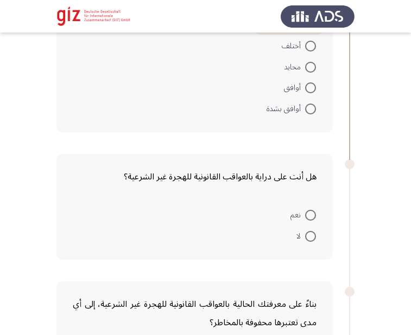
click at [309, 212] on mat-radio-button "نعم" at bounding box center [303, 215] width 40 height 21
click at [309, 212] on span at bounding box center [310, 215] width 11 height 11
click at [309, 212] on input "نعم" at bounding box center [310, 215] width 11 height 11
radio input "true"
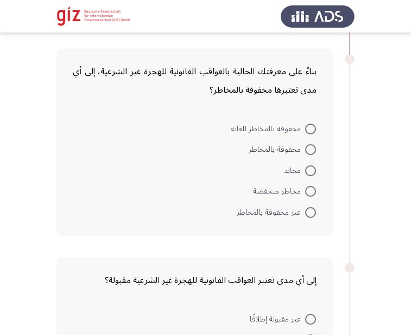
scroll to position [1506, 0]
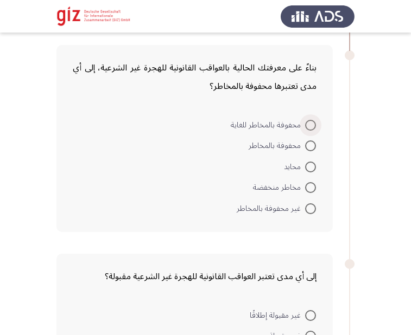
click at [314, 123] on span at bounding box center [310, 125] width 11 height 11
click at [314, 123] on input "محفوفة بالمخاطر للغاية" at bounding box center [310, 125] width 11 height 11
radio input "true"
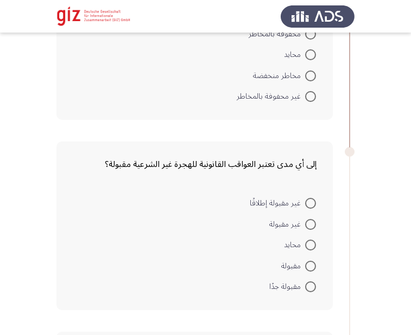
scroll to position [1647, 0]
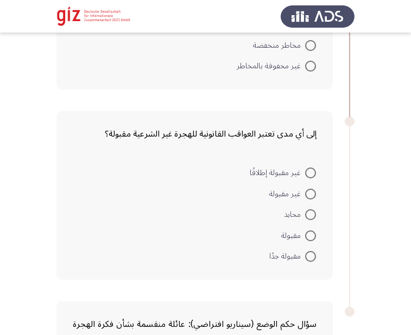
click at [312, 169] on span at bounding box center [310, 173] width 11 height 11
click at [312, 169] on input "غير مقبولة إطلاقًا" at bounding box center [310, 173] width 11 height 11
radio input "true"
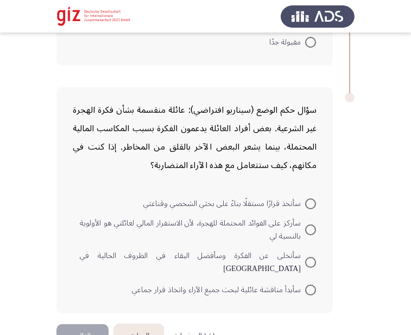
scroll to position [1860, 0]
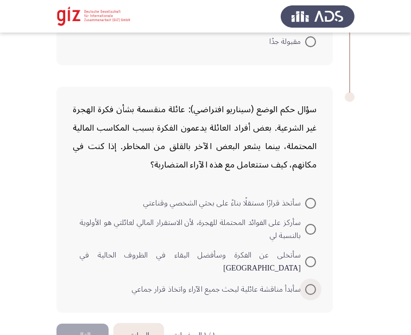
click at [309, 284] on span at bounding box center [310, 289] width 11 height 11
click at [309, 284] on input "سأبدأ مناقشة عائلية لبحث جميع الآراء واتخاذ قرار جماعي" at bounding box center [310, 289] width 11 height 11
radio input "true"
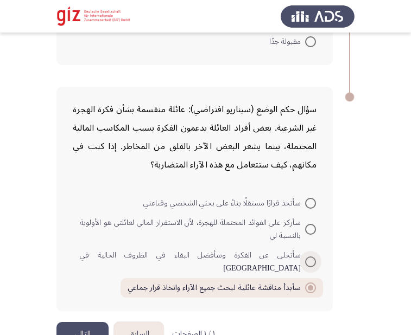
click at [216, 253] on span "سأتخلى عن الفكرة وسأفضل البقاء في الظروف الحالية في [GEOGRAPHIC_DATA]" at bounding box center [192, 262] width 225 height 26
click at [305, 257] on input "سأتخلى عن الفكرة وسأفضل البقاء في الظروف الحالية في [GEOGRAPHIC_DATA]" at bounding box center [310, 262] width 11 height 11
radio input "true"
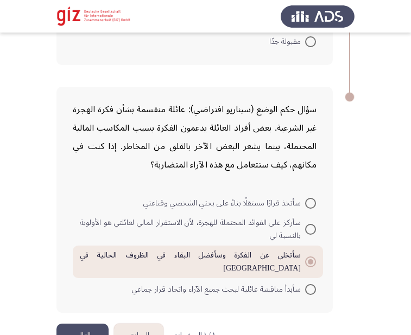
click at [92, 324] on button "التالي" at bounding box center [82, 336] width 52 height 24
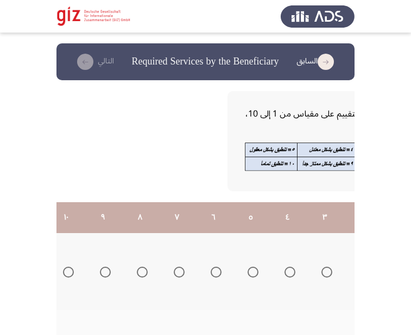
scroll to position [0, -180]
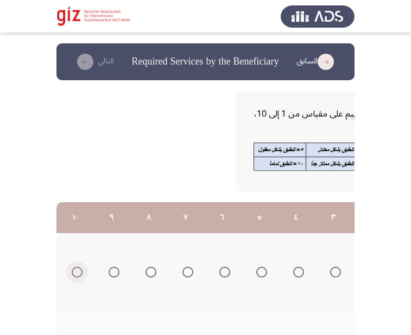
click at [78, 275] on span "Select an option" at bounding box center [77, 272] width 11 height 11
click at [78, 275] on input "Select an option" at bounding box center [77, 272] width 11 height 11
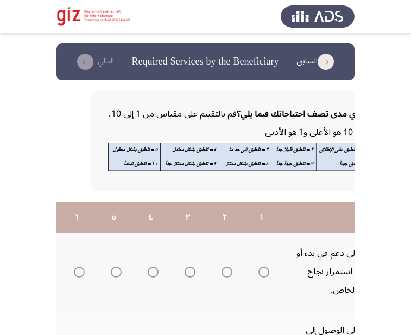
scroll to position [0, 0]
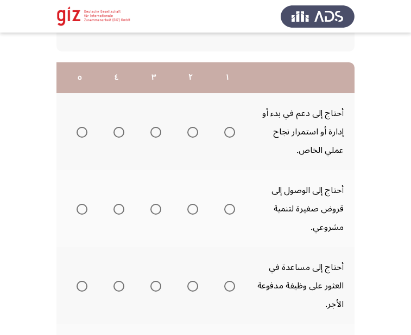
click at [222, 231] on th at bounding box center [227, 208] width 37 height 77
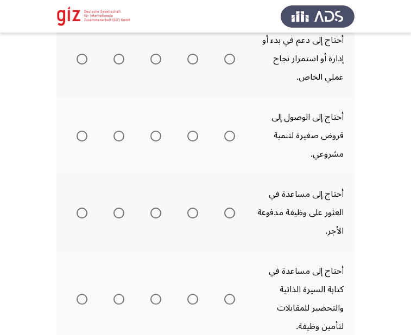
scroll to position [223, 0]
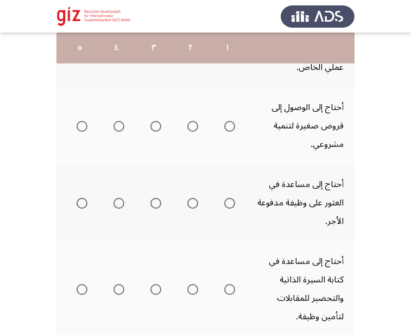
click at [230, 128] on span "Select an option" at bounding box center [229, 126] width 11 height 11
click at [230, 128] on input "Select an option" at bounding box center [229, 126] width 11 height 11
click at [233, 207] on span "Select an option" at bounding box center [229, 203] width 11 height 11
click at [233, 207] on input "Select an option" at bounding box center [229, 203] width 11 height 11
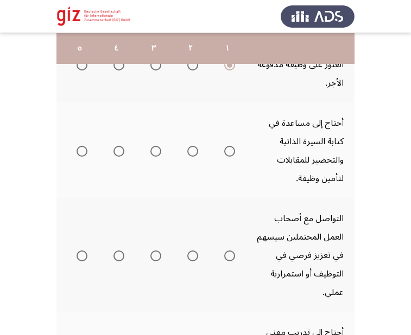
scroll to position [362, 0]
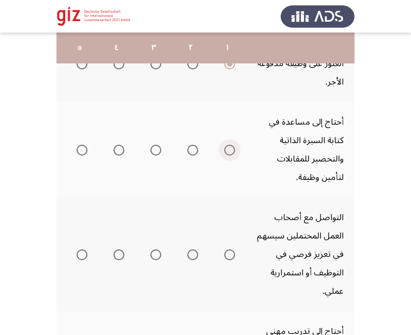
click at [230, 149] on span "Select an option" at bounding box center [229, 150] width 11 height 11
click at [230, 149] on input "Select an option" at bounding box center [229, 150] width 11 height 11
click at [231, 254] on span "Select an option" at bounding box center [229, 255] width 11 height 11
click at [231, 254] on input "Select an option" at bounding box center [229, 255] width 11 height 11
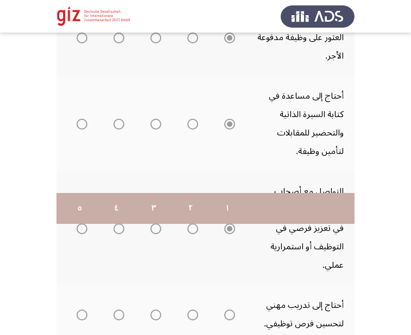
scroll to position [564, 0]
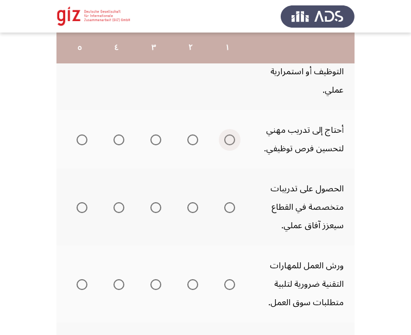
click at [228, 137] on span "Select an option" at bounding box center [229, 140] width 11 height 11
click at [228, 137] on input "Select an option" at bounding box center [229, 140] width 11 height 11
click at [231, 207] on span "Select an option" at bounding box center [229, 207] width 11 height 11
click at [231, 211] on span "Select an option" at bounding box center [229, 207] width 11 height 11
click at [231, 211] on input "Select an option" at bounding box center [229, 207] width 11 height 11
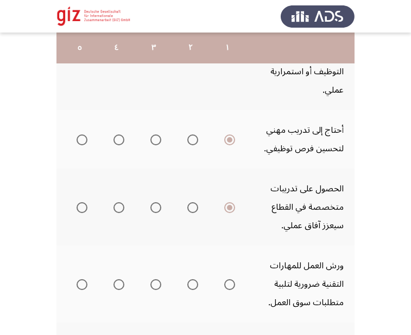
click at [230, 288] on span "Select an option" at bounding box center [229, 284] width 11 height 11
click at [230, 288] on input "Select an option" at bounding box center [229, 284] width 11 height 11
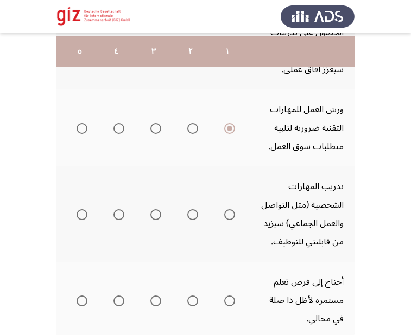
scroll to position [724, 0]
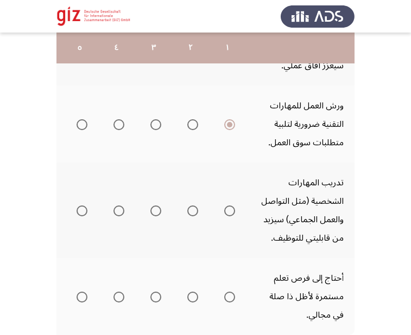
click at [228, 207] on span "Select an option" at bounding box center [229, 211] width 11 height 11
click at [228, 207] on input "Select an option" at bounding box center [229, 211] width 11 height 11
click at [230, 296] on span "Select an option" at bounding box center [229, 297] width 11 height 11
click at [230, 296] on input "Select an option" at bounding box center [229, 297] width 11 height 11
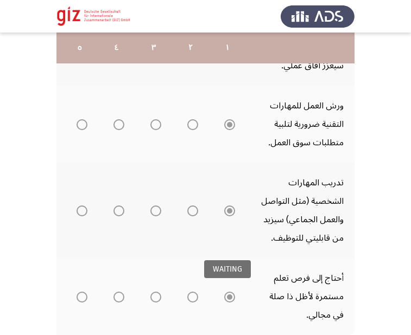
click at [230, 296] on span "Select an option" at bounding box center [229, 297] width 5 height 5
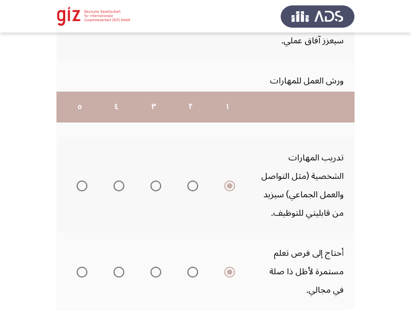
scroll to position [808, 0]
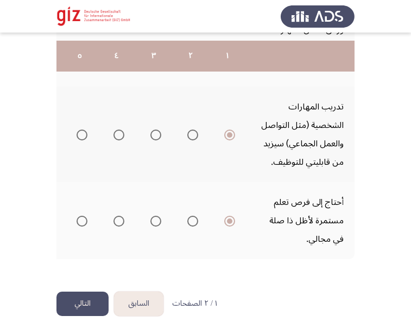
click at [100, 292] on button "التالي" at bounding box center [82, 304] width 52 height 24
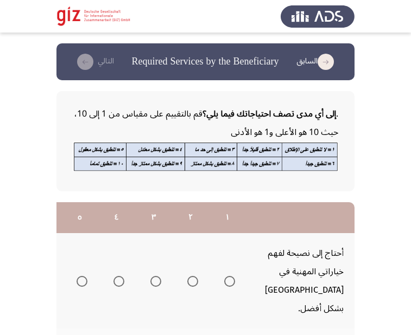
drag, startPoint x: 206, startPoint y: 219, endPoint x: 240, endPoint y: 189, distance: 44.6
click at [213, 208] on tr "١ ٢ ٣ ٤ ٥ ٦ ٧ ٨ ٩ ١٠" at bounding box center [115, 217] width 477 height 31
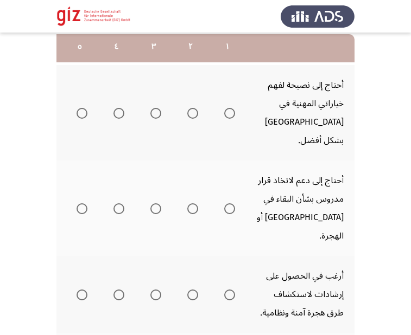
scroll to position [166, 0]
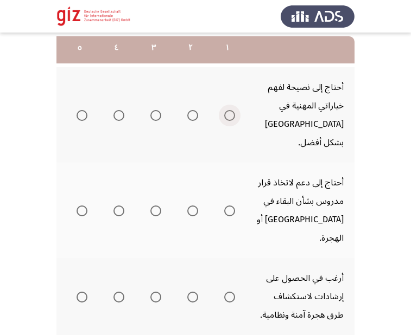
click at [225, 110] on span "Select an option" at bounding box center [229, 115] width 11 height 11
click at [225, 110] on input "Select an option" at bounding box center [229, 115] width 11 height 11
click at [232, 206] on span "Select an option" at bounding box center [229, 211] width 11 height 11
click at [232, 206] on input "Select an option" at bounding box center [229, 211] width 11 height 11
click at [232, 292] on span "Select an option" at bounding box center [229, 297] width 11 height 11
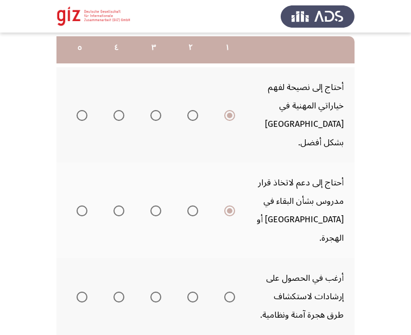
click at [232, 292] on input "Select an option" at bounding box center [229, 297] width 11 height 11
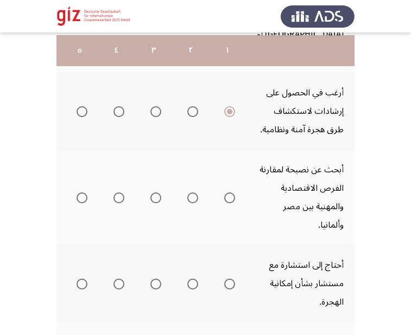
scroll to position [355, 0]
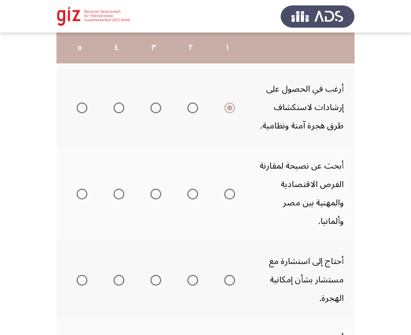
drag, startPoint x: 227, startPoint y: 150, endPoint x: 228, endPoint y: 156, distance: 5.7
click at [228, 184] on mat-radio-group "Select an option" at bounding box center [227, 193] width 15 height 18
click at [228, 189] on span "Select an option" at bounding box center [229, 194] width 11 height 11
click at [228, 189] on input "Select an option" at bounding box center [229, 194] width 11 height 11
click at [230, 281] on span "Select an option" at bounding box center [230, 281] width 0 height 0
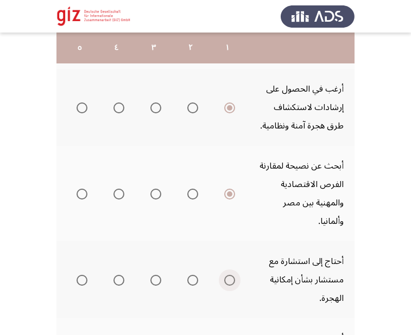
click at [229, 275] on input "Select an option" at bounding box center [229, 280] width 11 height 11
click at [229, 278] on span "Select an option" at bounding box center [229, 280] width 5 height 5
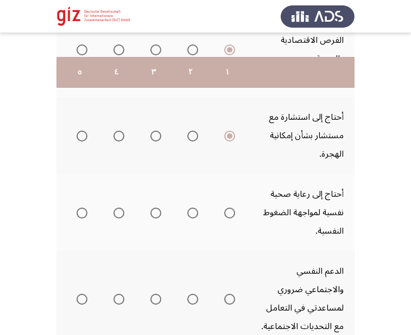
scroll to position [528, 0]
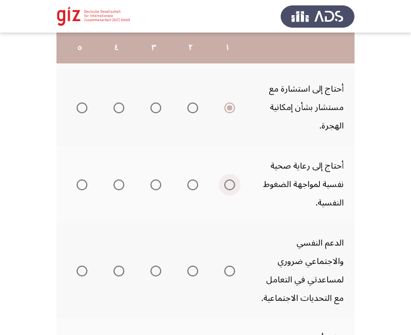
click at [228, 180] on span "Select an option" at bounding box center [229, 185] width 11 height 11
click at [228, 180] on input "Select an option" at bounding box center [229, 185] width 11 height 11
click at [229, 266] on span "Select an option" at bounding box center [229, 271] width 11 height 11
click at [229, 266] on input "Select an option" at bounding box center [229, 271] width 11 height 11
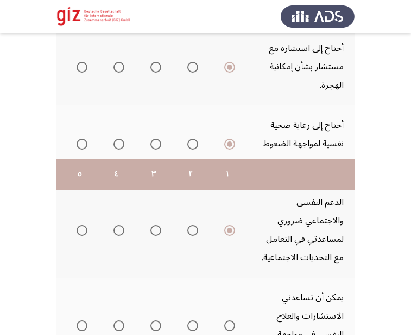
scroll to position [697, 0]
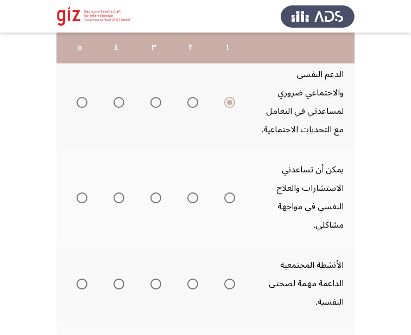
click at [233, 193] on span "Select an option" at bounding box center [229, 198] width 11 height 11
click at [233, 193] on input "Select an option" at bounding box center [229, 198] width 11 height 11
click at [227, 279] on span "Select an option" at bounding box center [229, 284] width 11 height 11
click at [227, 279] on input "Select an option" at bounding box center [229, 284] width 11 height 11
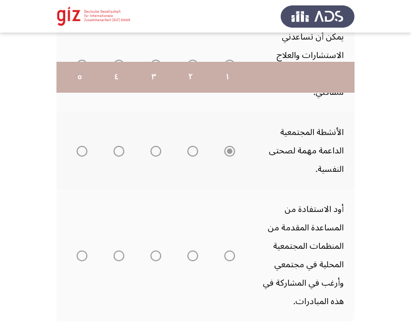
scroll to position [863, 0]
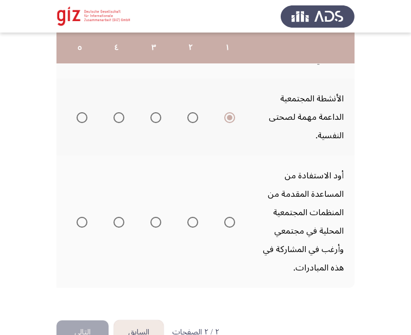
click at [231, 217] on span "Select an option" at bounding box center [229, 222] width 11 height 11
click at [231, 217] on input "Select an option" at bounding box center [229, 222] width 11 height 11
click at [86, 321] on button "التالي" at bounding box center [82, 333] width 52 height 24
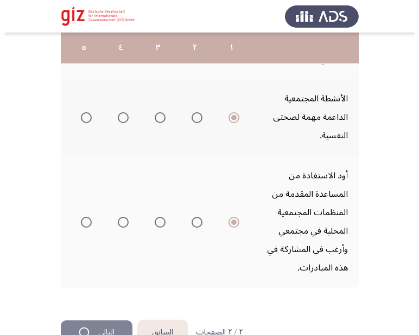
scroll to position [0, 0]
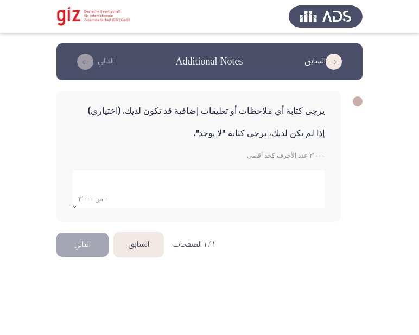
click at [189, 188] on textarea "add answer for essay" at bounding box center [199, 189] width 252 height 38
click at [141, 276] on html "السابق Additional Notes التالي يرجى كتابة أي ملاحظات أو تعليقات إضافية قد تكون …" at bounding box center [209, 138] width 419 height 276
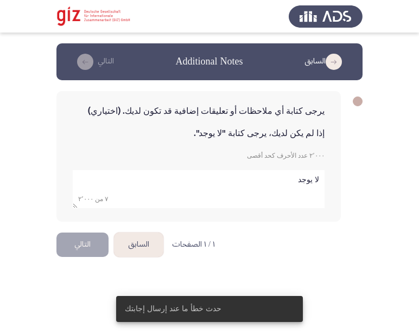
click at [102, 193] on textarea "add answer for essay" at bounding box center [199, 189] width 252 height 38
click at [101, 151] on div "يرجى كتابة أي ملاحظات أو تعليقات إضافية قد تكون لديك. (اختياري) إذا لم يكن لديك…" at bounding box center [198, 156] width 284 height 131
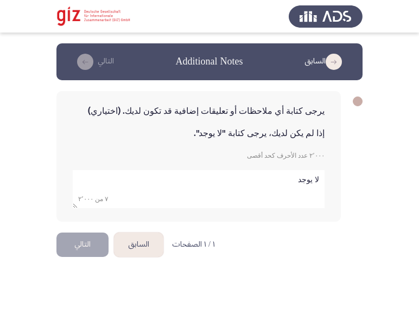
click at [155, 194] on textarea "add answer for essay" at bounding box center [199, 189] width 252 height 38
type textarea "لا يوجد"
click at [87, 246] on button "التالي" at bounding box center [82, 245] width 52 height 24
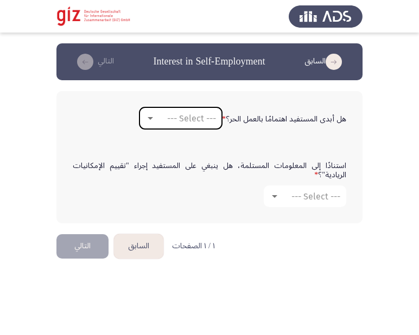
click at [167, 119] on span "--- Select ---" at bounding box center [191, 118] width 49 height 10
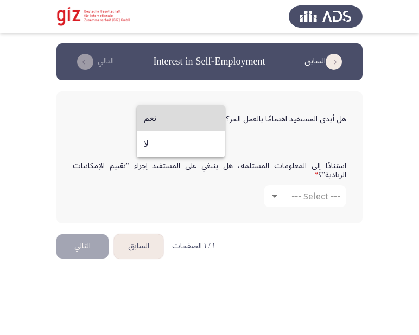
click at [167, 123] on span "نعم" at bounding box center [181, 118] width 74 height 26
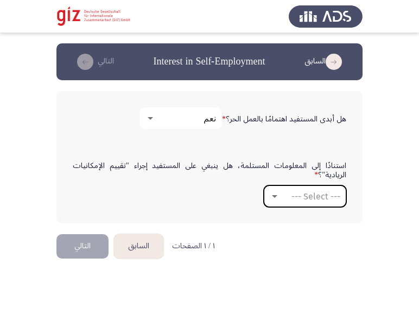
click at [320, 200] on span "--- Select ---" at bounding box center [315, 197] width 49 height 10
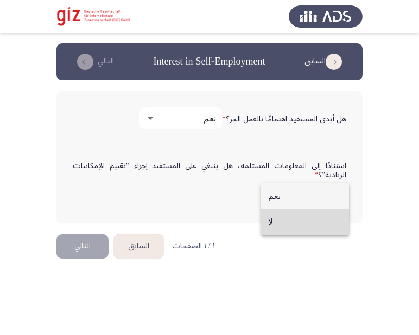
click at [311, 221] on span "لا" at bounding box center [305, 222] width 74 height 26
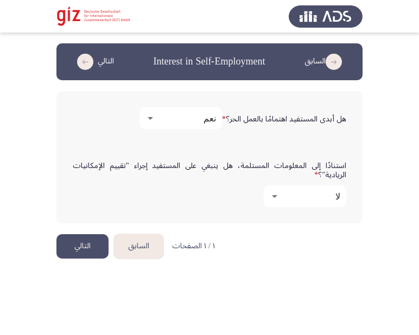
click at [79, 251] on button "التالي" at bounding box center [82, 246] width 52 height 24
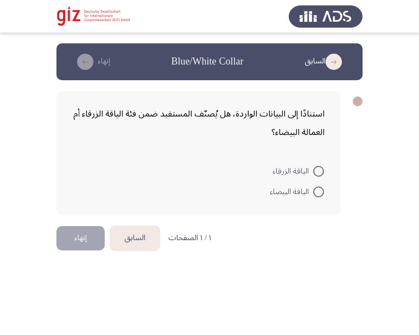
click at [325, 174] on mat-radio-button "الياقة الزرقاء" at bounding box center [298, 170] width 66 height 21
click at [320, 174] on span at bounding box center [318, 171] width 11 height 11
click at [320, 174] on input "الياقة الزرقاء" at bounding box center [318, 171] width 11 height 11
radio input "true"
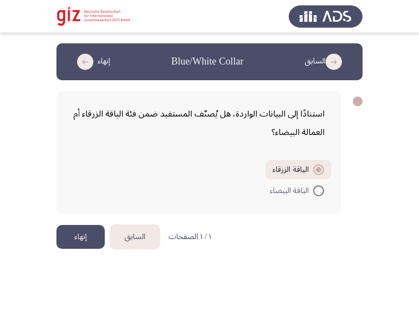
click at [78, 240] on button "إنهاء" at bounding box center [80, 237] width 48 height 24
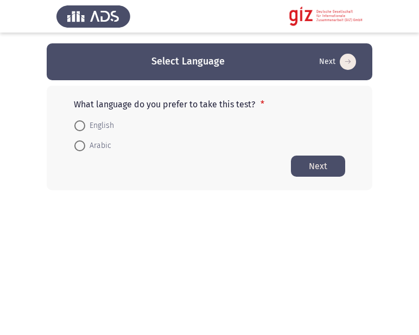
click at [110, 149] on span "Arabic" at bounding box center [98, 145] width 26 height 13
click at [85, 149] on input "Arabic" at bounding box center [79, 146] width 11 height 11
radio input "true"
click at [332, 161] on button "Next" at bounding box center [318, 165] width 54 height 21
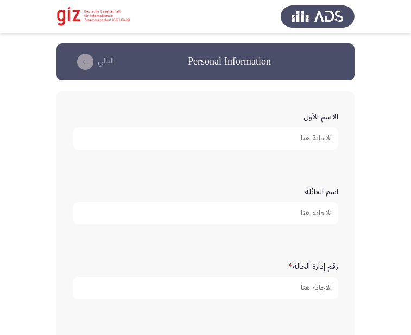
click at [318, 146] on input "الاسم الأول" at bounding box center [205, 139] width 265 height 22
click at [300, 299] on div "رقم إدارة الحالة *" at bounding box center [205, 278] width 276 height 53
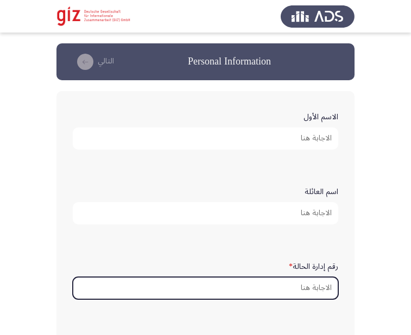
click at [295, 283] on input "رقم إدارة الحالة *" at bounding box center [205, 288] width 265 height 22
paste input "PIMAUG00036-LUXOR"
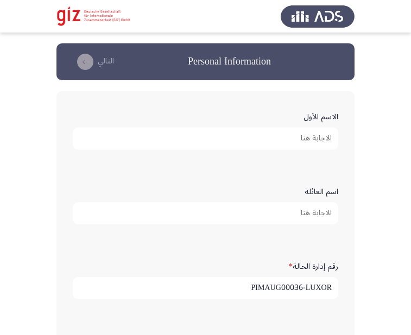
type input "PIMAUG00036-LUXOR"
click at [241, 137] on input "الاسم الأول" at bounding box center [205, 139] width 265 height 22
paste input "عرفات [PERSON_NAME]"
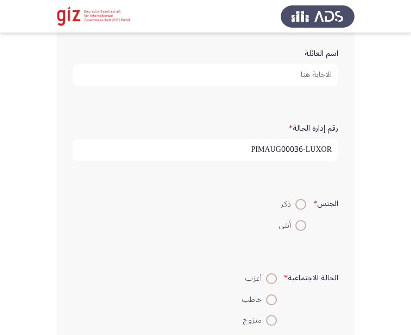
scroll to position [140, 0]
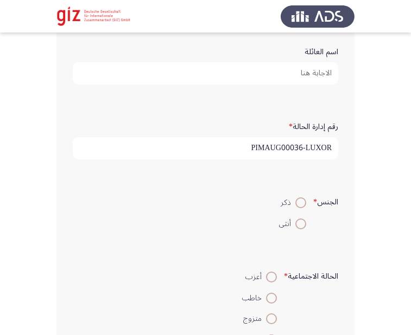
type input "عرفات [PERSON_NAME]"
click at [295, 207] on span at bounding box center [300, 202] width 11 height 11
click at [295, 207] on input "ذكر" at bounding box center [300, 202] width 11 height 11
radio input "true"
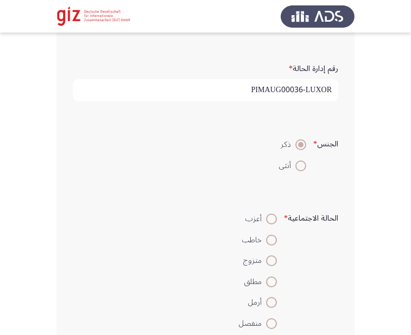
scroll to position [222, 0]
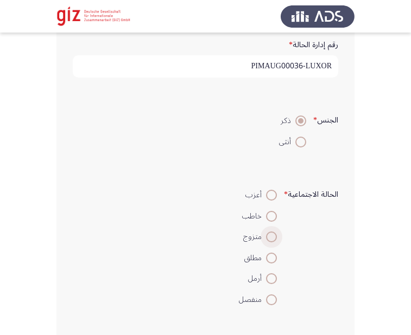
click at [273, 236] on span at bounding box center [271, 237] width 11 height 11
click at [273, 236] on input "متزوج" at bounding box center [271, 237] width 11 height 11
radio input "true"
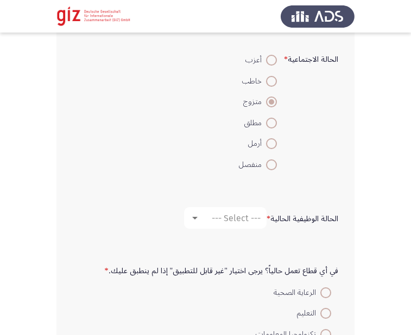
scroll to position [358, 0]
click at [235, 209] on mat-select "--- Select ---" at bounding box center [225, 218] width 82 height 22
click at [235, 220] on span "--- Select ---" at bounding box center [236, 218] width 49 height 10
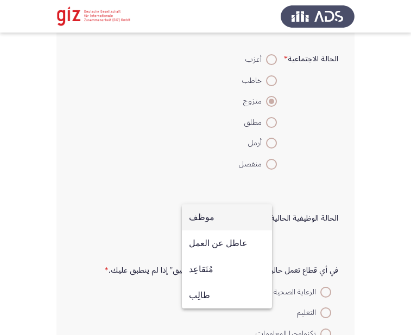
click at [235, 221] on span "موظف" at bounding box center [227, 218] width 76 height 26
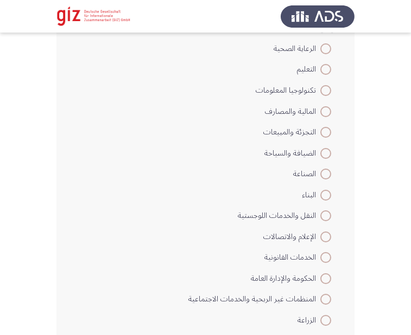
scroll to position [603, 0]
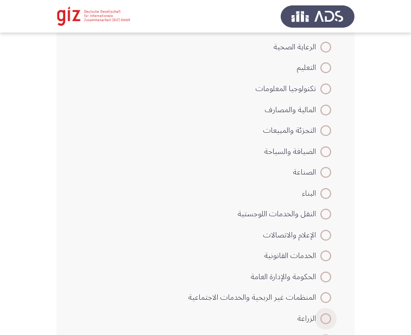
click at [315, 315] on span "الزراعة" at bounding box center [308, 319] width 23 height 13
click at [320, 315] on input "الزراعة" at bounding box center [325, 319] width 11 height 11
radio input "true"
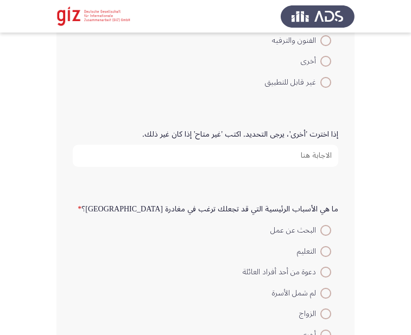
scroll to position [903, 0]
click at [221, 189] on div "ما هي الأسباب الرئيسية التي قد تجعلك ترغب في مغادرة [GEOGRAPHIC_DATA]؟ * البحث …" at bounding box center [205, 272] width 276 height 178
click at [322, 232] on span at bounding box center [325, 230] width 11 height 11
click at [322, 232] on input "البحث عن عمل" at bounding box center [325, 230] width 11 height 11
radio input "true"
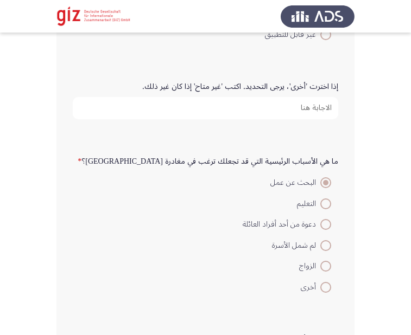
scroll to position [1082, 0]
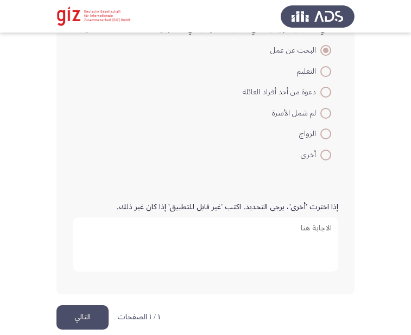
click at [78, 314] on button "التالي" at bounding box center [82, 317] width 52 height 24
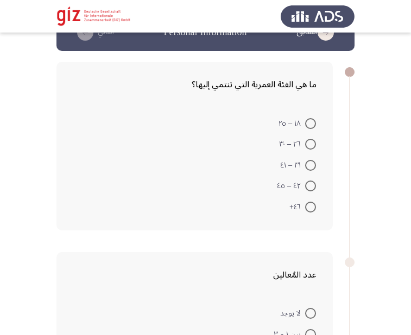
scroll to position [30, 0]
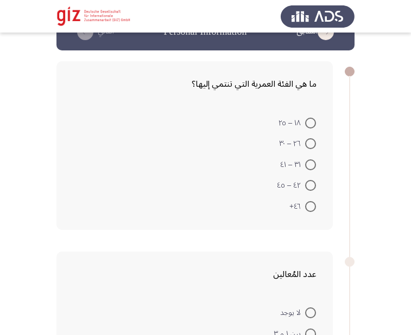
click at [307, 167] on span at bounding box center [310, 165] width 11 height 11
click at [307, 167] on input "٣١ – ٤١" at bounding box center [310, 165] width 11 height 11
radio input "true"
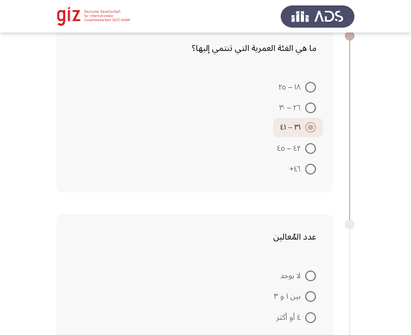
scroll to position [72, 0]
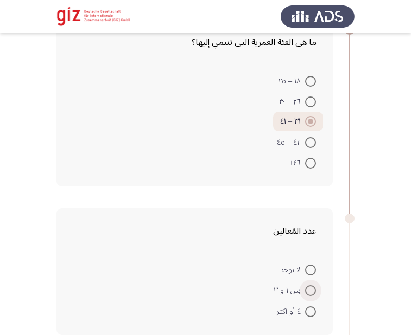
click at [310, 291] on span at bounding box center [310, 290] width 11 height 11
click at [310, 291] on input "بين ١ و ٣" at bounding box center [310, 290] width 11 height 11
radio input "true"
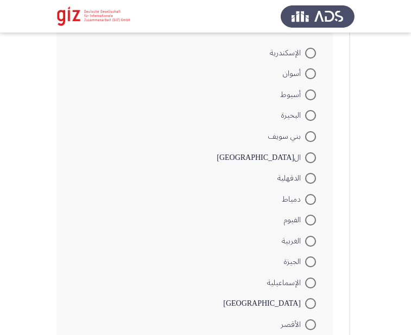
scroll to position [437, 0]
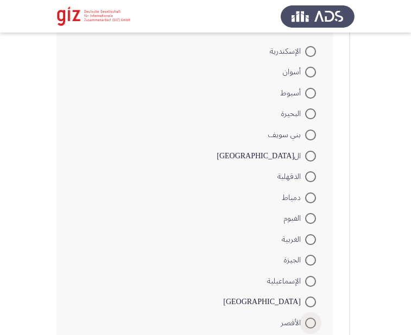
click at [311, 324] on span at bounding box center [310, 323] width 11 height 11
click at [311, 324] on input "الأقصر" at bounding box center [310, 323] width 11 height 11
radio input "true"
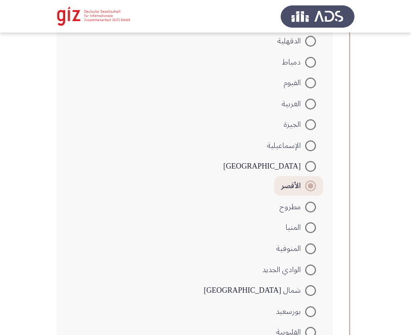
click at [209, 259] on form "الإسكندرية أسوان أسيوط البحيرة [GEOGRAPHIC_DATA] ال[GEOGRAPHIC_DATA] الدقهلية د…" at bounding box center [195, 186] width 244 height 563
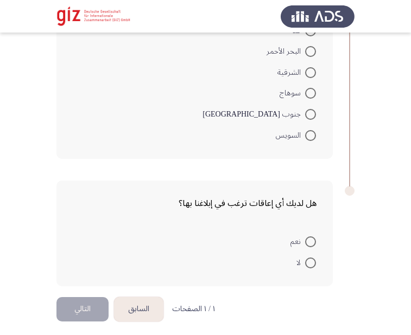
scroll to position [901, 0]
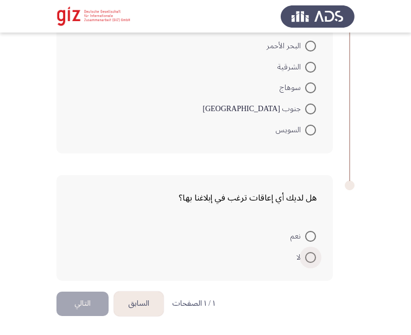
click at [313, 258] on span at bounding box center [310, 257] width 11 height 11
click at [313, 258] on input "لا" at bounding box center [310, 257] width 11 height 11
radio input "true"
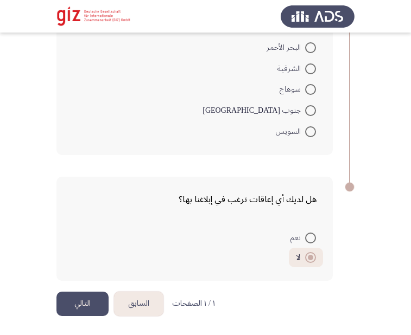
click at [97, 294] on button "التالي" at bounding box center [82, 304] width 52 height 24
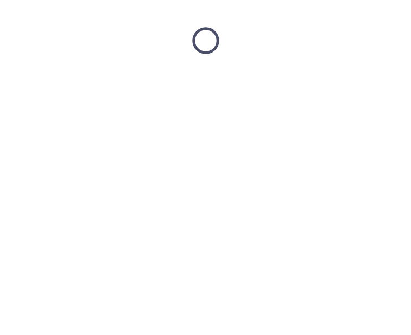
scroll to position [0, 0]
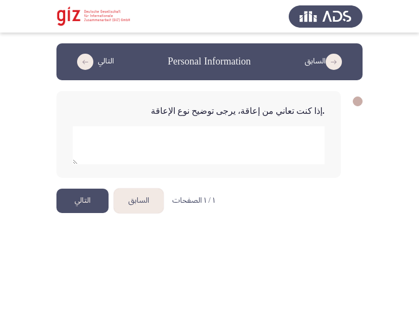
click at [215, 138] on textarea "add answer for essay" at bounding box center [199, 145] width 252 height 38
type textarea "لا"
click at [82, 206] on button "التالي" at bounding box center [82, 201] width 52 height 24
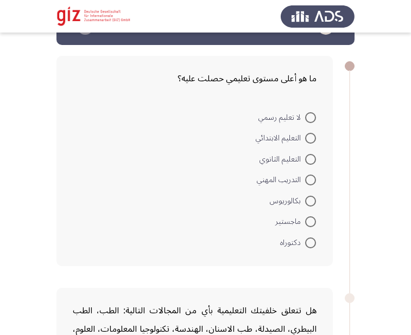
scroll to position [42, 0]
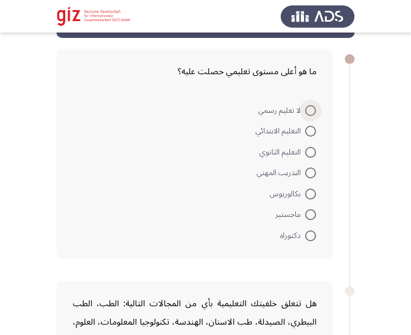
click at [312, 114] on span at bounding box center [310, 110] width 11 height 11
click at [312, 114] on input "لا تعليم رسمي" at bounding box center [310, 110] width 11 height 11
radio input "true"
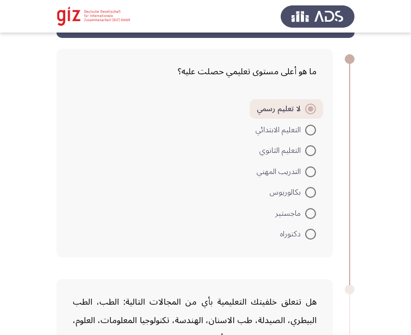
click at [201, 188] on form "لا تعليم رسمي التعليم الابتدائي التعليم الثانوي التدريب المهني بكالوريوس ماجستي…" at bounding box center [195, 171] width 244 height 145
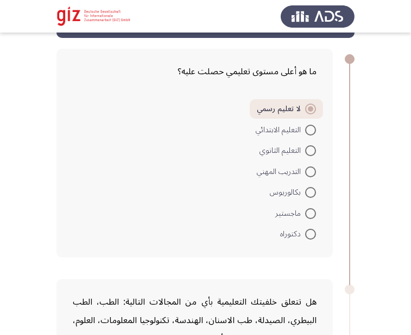
click at [201, 188] on form "لا تعليم رسمي التعليم الابتدائي التعليم الثانوي التدريب المهني بكالوريوس ماجستي…" at bounding box center [195, 171] width 244 height 145
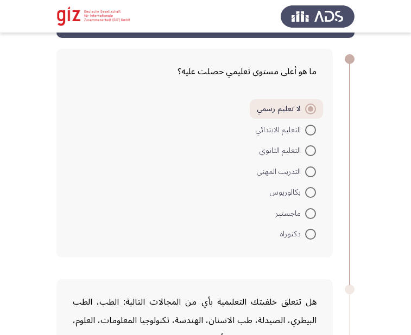
click at [201, 188] on form "لا تعليم رسمي التعليم الابتدائي التعليم الثانوي التدريب المهني بكالوريوس ماجستي…" at bounding box center [195, 171] width 244 height 145
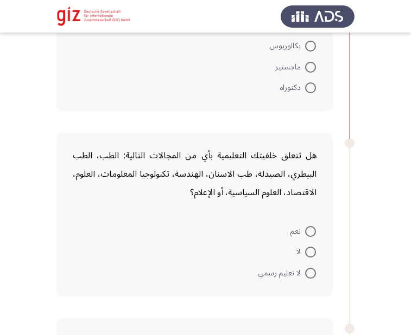
scroll to position [192, 0]
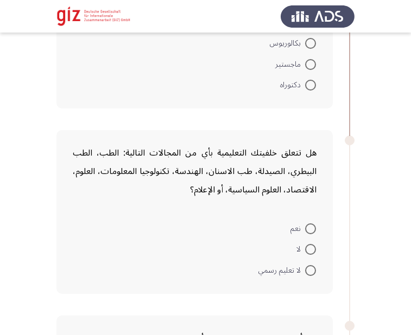
click at [318, 243] on mat-radio-button "لا" at bounding box center [306, 249] width 34 height 21
click at [311, 246] on span at bounding box center [310, 249] width 11 height 11
click at [311, 246] on input "لا" at bounding box center [310, 249] width 11 height 11
radio input "true"
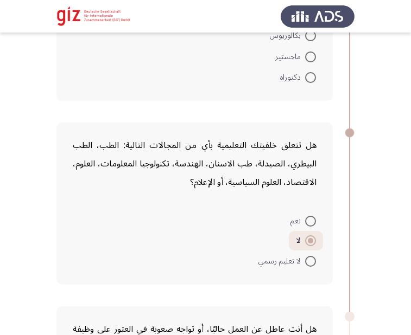
scroll to position [206, 0]
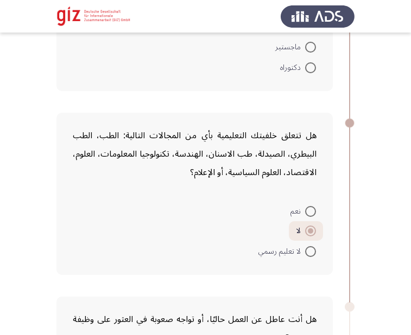
click at [225, 228] on form "نعم لا لا تعليم رسمي" at bounding box center [195, 230] width 244 height 61
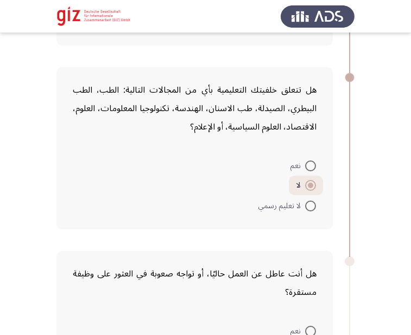
click at [224, 197] on form "نعم لا لا تعليم رسمي" at bounding box center [195, 185] width 244 height 61
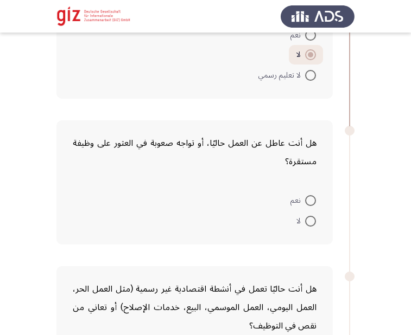
scroll to position [422, 0]
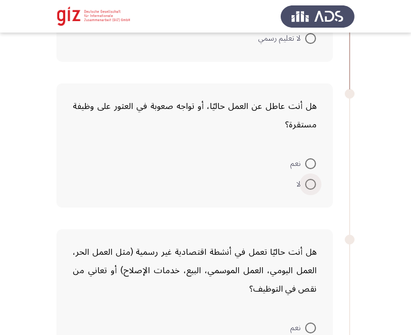
click at [309, 186] on span at bounding box center [310, 184] width 11 height 11
click at [309, 186] on input "لا" at bounding box center [310, 184] width 11 height 11
radio input "true"
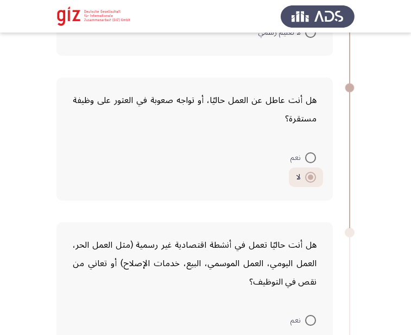
scroll to position [430, 0]
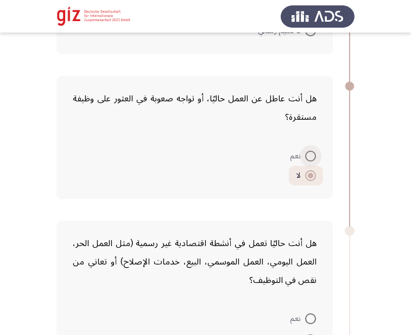
click at [310, 152] on span at bounding box center [310, 156] width 11 height 11
click at [310, 152] on input "نعم" at bounding box center [310, 156] width 11 height 11
radio input "true"
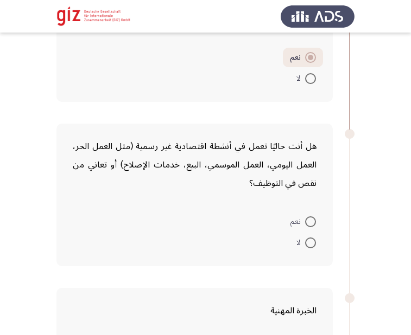
scroll to position [527, 0]
click at [315, 90] on div "هل أنت عاطل عن العمل حاليًا، أو تواجه صعوبة في العثور على وظيفة مستقرة؟ نعم لا" at bounding box center [194, 39] width 276 height 123
click at [311, 84] on label "لا" at bounding box center [306, 78] width 20 height 13
click at [311, 84] on input "لا" at bounding box center [310, 78] width 11 height 11
radio input "true"
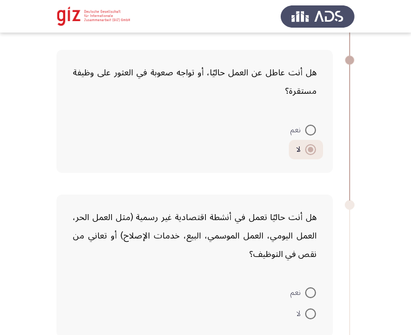
scroll to position [424, 0]
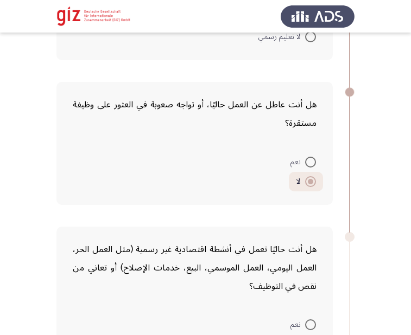
click at [311, 163] on span at bounding box center [310, 162] width 11 height 11
click at [311, 163] on input "نعم" at bounding box center [310, 162] width 11 height 11
radio input "true"
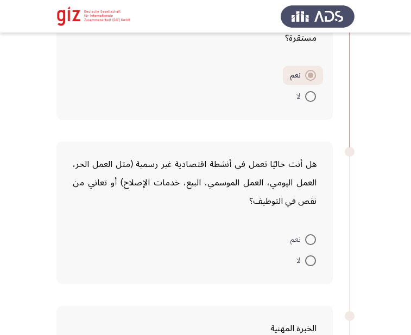
scroll to position [527, 0]
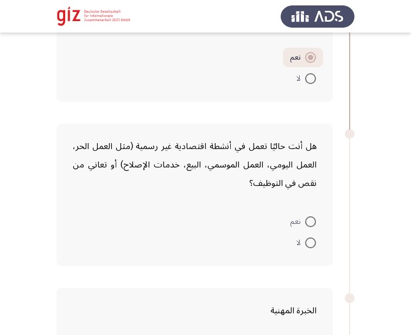
click at [309, 77] on span at bounding box center [310, 78] width 11 height 11
click at [309, 77] on input "لا" at bounding box center [310, 78] width 11 height 11
radio input "true"
click at [305, 218] on span at bounding box center [310, 221] width 11 height 11
click at [305, 218] on input "نعم" at bounding box center [310, 221] width 11 height 11
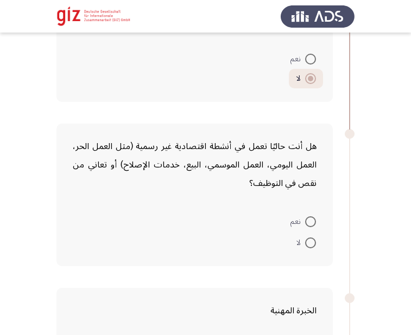
radio input "true"
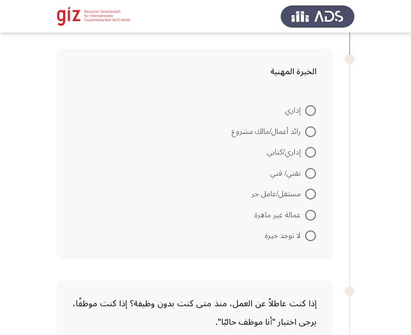
scroll to position [786, 0]
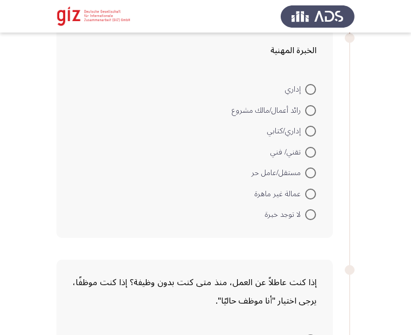
click at [309, 200] on label "عمالة غير ماهرة" at bounding box center [284, 194] width 61 height 13
click at [309, 200] on input "عمالة غير ماهرة" at bounding box center [310, 194] width 11 height 11
radio input "true"
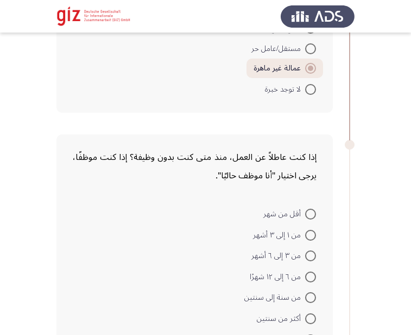
scroll to position [957, 0]
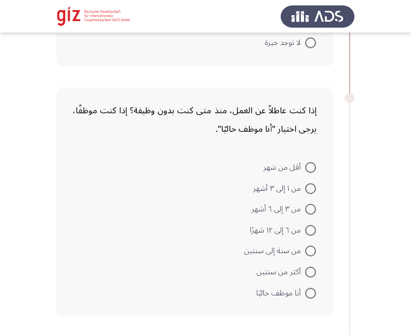
click at [309, 292] on span at bounding box center [310, 293] width 11 height 11
click at [309, 292] on input "أنا موظف حاليًا" at bounding box center [310, 293] width 11 height 11
radio input "true"
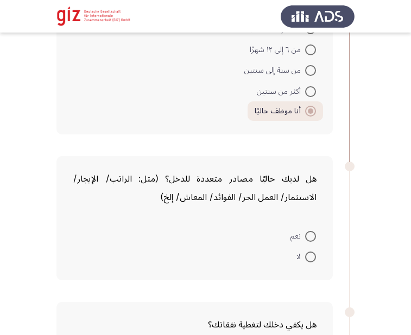
scroll to position [1138, 0]
click at [311, 254] on span at bounding box center [310, 256] width 11 height 11
click at [311, 254] on input "لا" at bounding box center [310, 256] width 11 height 11
radio input "true"
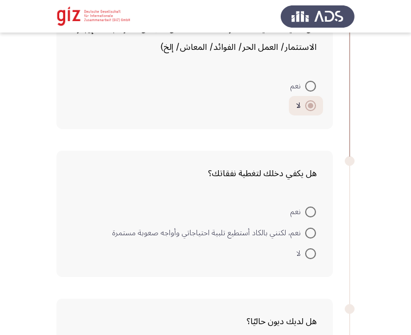
scroll to position [1329, 0]
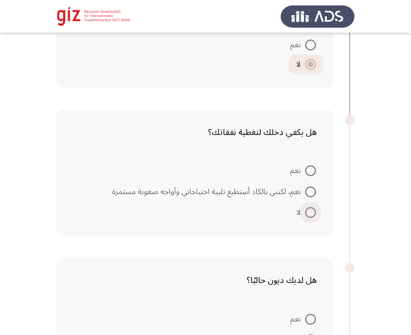
click at [311, 216] on span at bounding box center [310, 212] width 11 height 11
click at [311, 216] on input "لا" at bounding box center [310, 212] width 11 height 11
radio input "true"
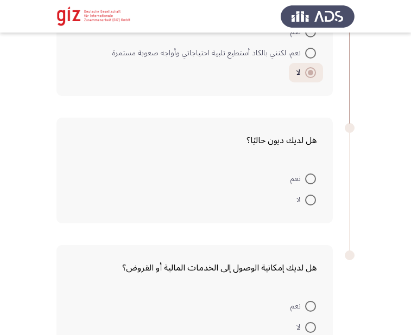
scroll to position [1468, 0]
click at [307, 204] on span at bounding box center [310, 199] width 11 height 11
click at [307, 204] on input "لا" at bounding box center [310, 199] width 11 height 11
radio input "true"
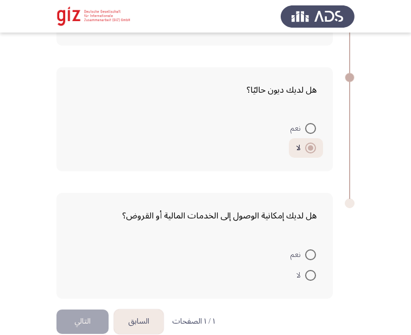
scroll to position [1519, 0]
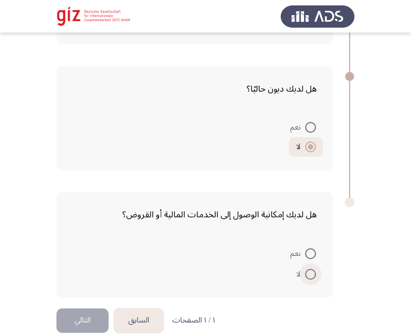
click at [311, 273] on span at bounding box center [310, 274] width 11 height 11
click at [311, 273] on input "لا" at bounding box center [310, 274] width 11 height 11
radio input "true"
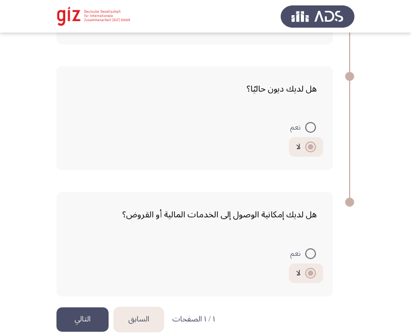
click at [88, 324] on button "التالي" at bounding box center [82, 320] width 52 height 24
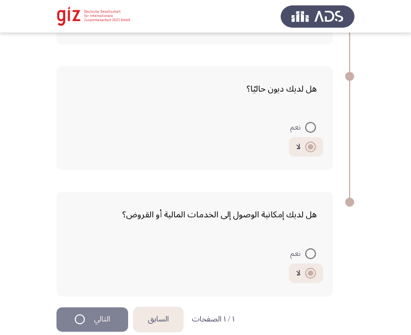
scroll to position [0, 0]
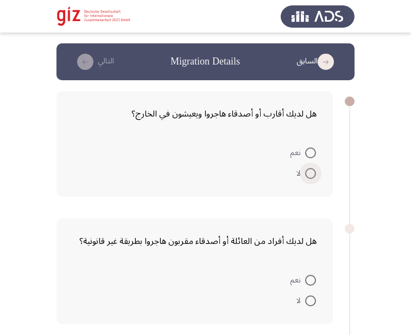
click at [309, 172] on span at bounding box center [310, 173] width 11 height 11
click at [309, 172] on input "لا" at bounding box center [310, 173] width 11 height 11
radio input "true"
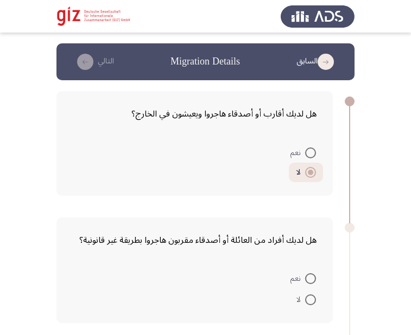
drag, startPoint x: 310, startPoint y: 168, endPoint x: 310, endPoint y: 191, distance: 23.3
click at [310, 174] on span at bounding box center [310, 172] width 11 height 11
click at [310, 174] on input "لا" at bounding box center [310, 172] width 11 height 11
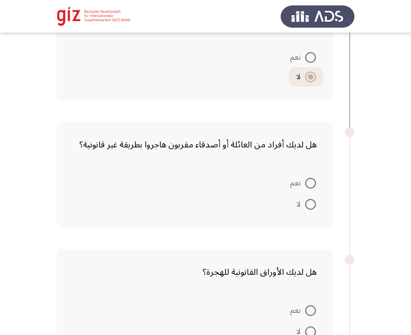
scroll to position [97, 0]
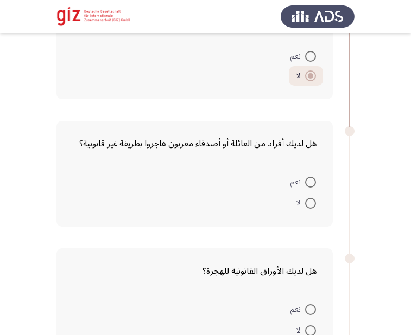
click at [311, 218] on div "هل لديك أفراد من العائلة أو أصدقاء مقربون هاجروا بطريقة غير قانونية؟ نعم لا" at bounding box center [194, 174] width 276 height 106
click at [311, 208] on span at bounding box center [310, 203] width 11 height 11
click at [311, 208] on input "لا" at bounding box center [310, 203] width 11 height 11
radio input "true"
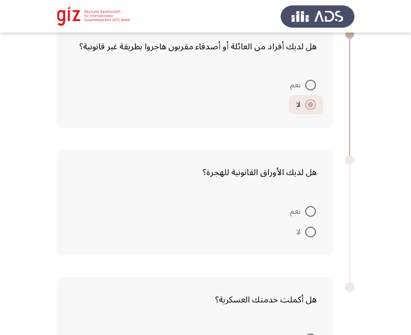
scroll to position [221, 0]
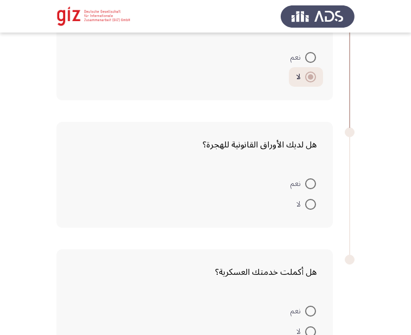
click at [311, 199] on label "لا" at bounding box center [306, 204] width 20 height 13
click at [311, 199] on input "لا" at bounding box center [310, 204] width 11 height 11
radio input "true"
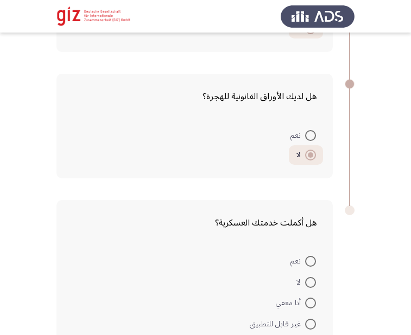
scroll to position [330, 0]
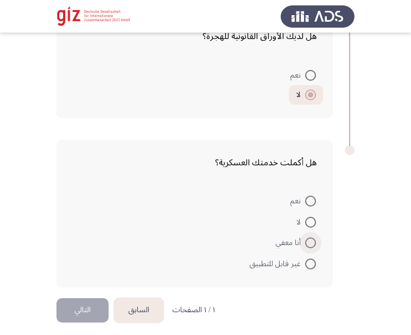
click at [311, 241] on span at bounding box center [310, 243] width 11 height 11
click at [311, 241] on input "أنا معفي" at bounding box center [310, 243] width 11 height 11
radio input "true"
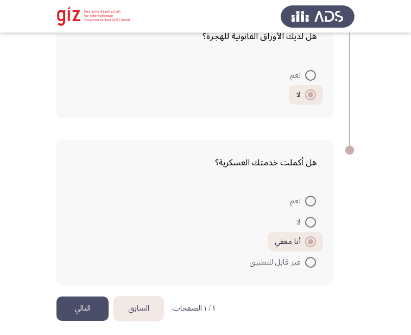
click at [76, 308] on button "التالي" at bounding box center [82, 309] width 52 height 24
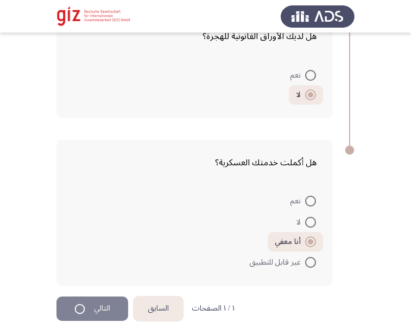
scroll to position [0, 0]
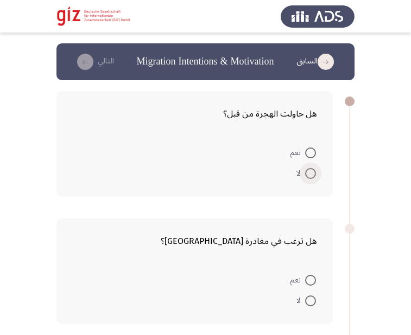
click at [305, 174] on span at bounding box center [310, 173] width 11 height 11
click at [305, 174] on input "لا" at bounding box center [310, 173] width 11 height 11
radio input "true"
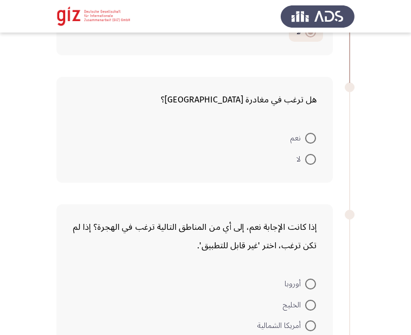
scroll to position [163, 0]
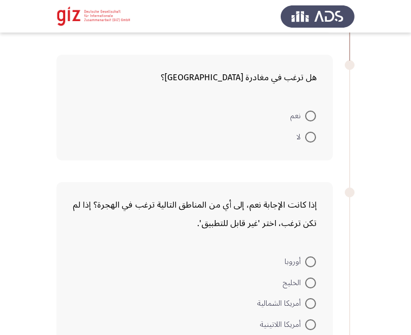
click at [308, 145] on mat-radio-button "لا" at bounding box center [306, 136] width 34 height 21
click at [309, 134] on span at bounding box center [310, 137] width 11 height 11
click at [309, 134] on input "لا" at bounding box center [310, 137] width 11 height 11
radio input "true"
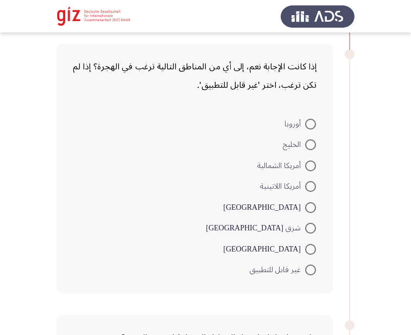
scroll to position [337, 0]
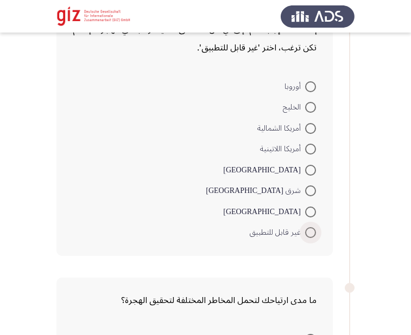
click at [311, 228] on span at bounding box center [310, 232] width 11 height 11
click at [311, 228] on input "غير قابل للتطبيق" at bounding box center [310, 232] width 11 height 11
radio input "true"
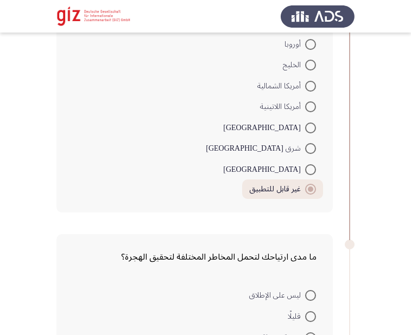
click at [313, 216] on div "إذا كانت الإجابة نعم، إلى أي من المناطق التالية ترغب في الهجرة؟ إذا لم تكن ترغب…" at bounding box center [205, 88] width 298 height 270
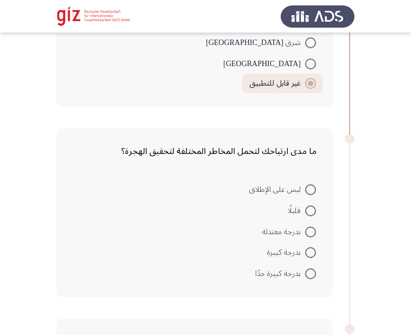
scroll to position [513, 0]
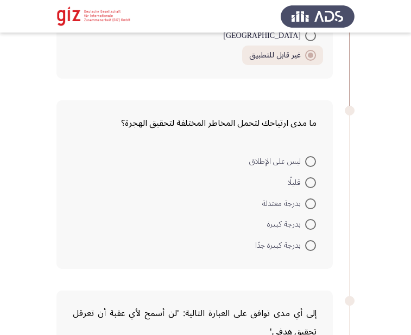
click at [310, 159] on span at bounding box center [310, 161] width 11 height 11
click at [310, 159] on input "ليس على الإطلاق" at bounding box center [310, 161] width 11 height 11
radio input "true"
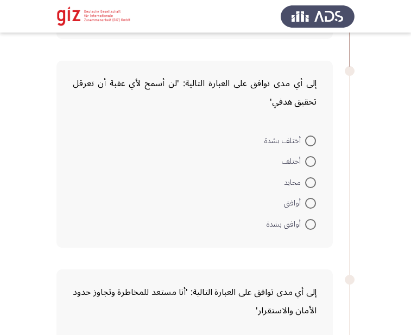
scroll to position [742, 0]
click at [310, 141] on span at bounding box center [310, 141] width 0 height 0
click at [310, 141] on input "أختلف بشدة" at bounding box center [310, 140] width 11 height 11
radio input "true"
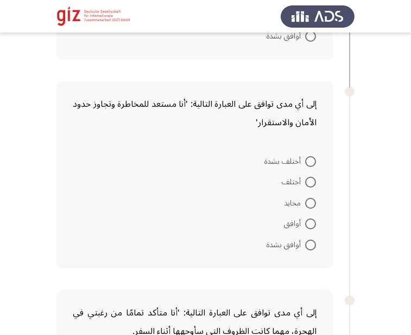
scroll to position [941, 0]
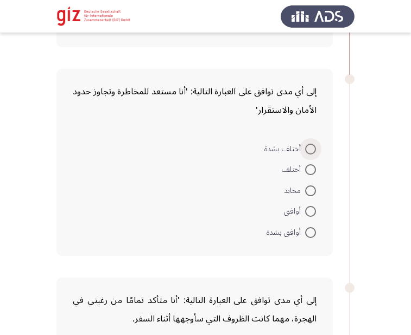
click at [313, 144] on span at bounding box center [310, 149] width 11 height 11
click at [313, 144] on input "أختلف بشدة" at bounding box center [310, 149] width 11 height 11
radio input "true"
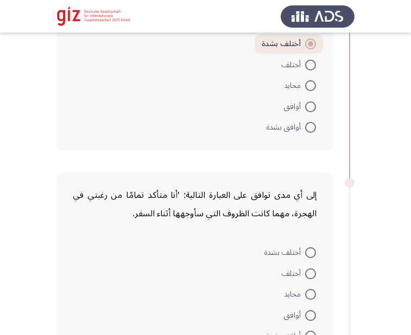
scroll to position [1073, 0]
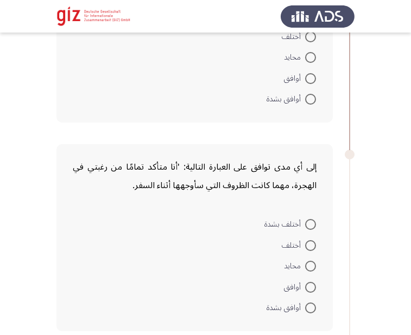
click at [313, 139] on div "إلى أي مدى توافق على العبارة التالية: 'أنا متأكد تمامًا من رغبتي في الهجرة، مهم…" at bounding box center [205, 237] width 298 height 209
drag, startPoint x: 313, startPoint y: 139, endPoint x: 313, endPoint y: 195, distance: 55.9
click at [313, 195] on div "إلى أي مدى توافق على العبارة التالية: 'أنا متأكد تمامًا من رغبتي في الهجرة، مهم…" at bounding box center [205, 237] width 298 height 209
click at [313, 195] on div "إلى أي مدى توافق على العبارة التالية: 'أنا متأكد تمامًا من رغبتي في الهجرة، مهم…" at bounding box center [194, 237] width 276 height 187
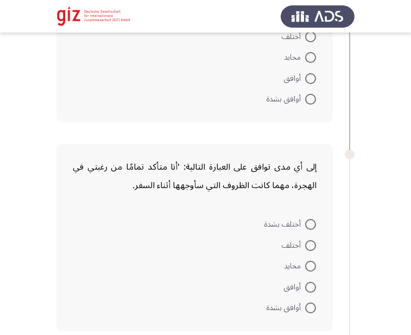
click at [313, 195] on div "إلى أي مدى توافق على العبارة التالية: 'أنا متأكد تمامًا من رغبتي في الهجرة، مهم…" at bounding box center [194, 237] width 276 height 187
click at [312, 228] on span at bounding box center [310, 224] width 11 height 11
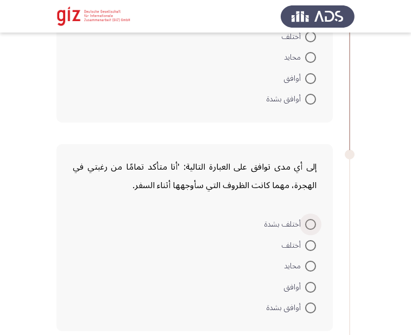
click at [312, 228] on input "أختلف بشدة" at bounding box center [310, 224] width 11 height 11
radio input "true"
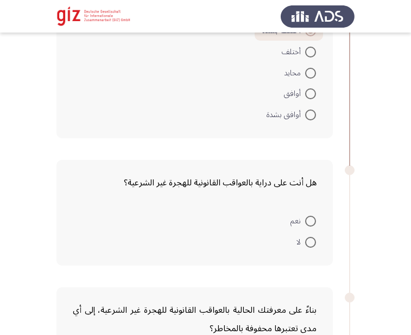
scroll to position [1266, 0]
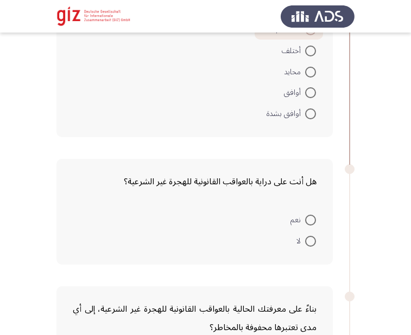
click at [308, 221] on span at bounding box center [310, 220] width 11 height 11
click at [308, 221] on input "نعم" at bounding box center [310, 220] width 11 height 11
radio input "true"
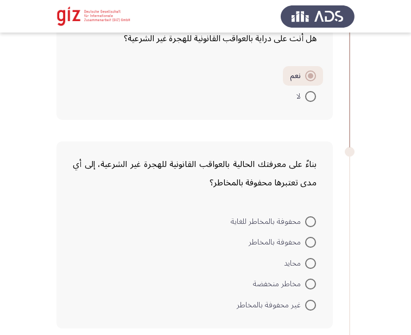
scroll to position [1442, 0]
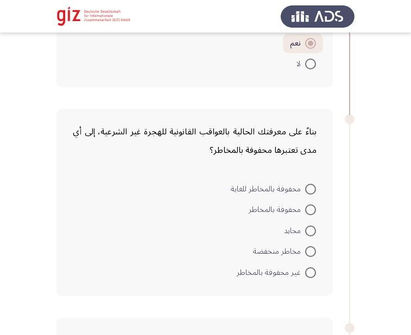
click at [310, 194] on span at bounding box center [310, 189] width 11 height 11
click at [310, 194] on input "محفوفة بالمخاطر للغاية" at bounding box center [310, 189] width 11 height 11
radio input "true"
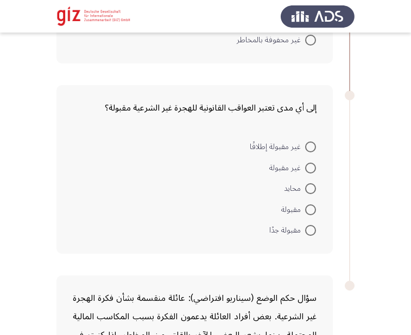
scroll to position [1688, 0]
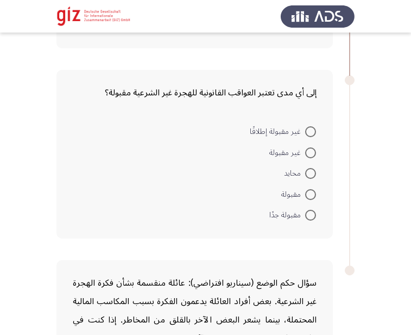
click at [307, 215] on span at bounding box center [310, 215] width 11 height 11
click at [307, 215] on input "مقبولة جدًا" at bounding box center [310, 215] width 11 height 11
radio input "true"
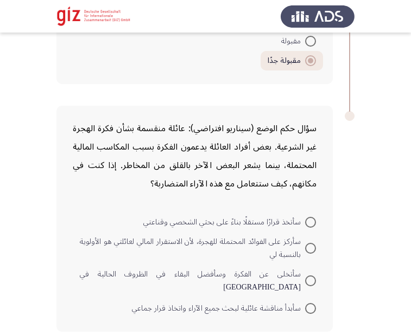
scroll to position [1843, 0]
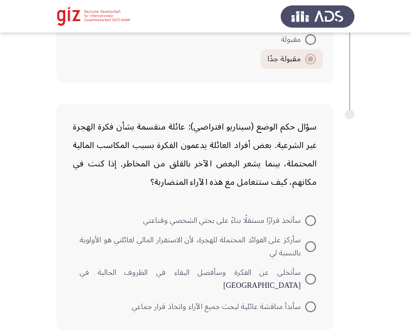
click at [310, 276] on span at bounding box center [310, 279] width 11 height 11
click at [310, 276] on input "سأتخلى عن الفكرة وسأفضل البقاء في الظروف الحالية في [GEOGRAPHIC_DATA]" at bounding box center [310, 279] width 11 height 11
radio input "true"
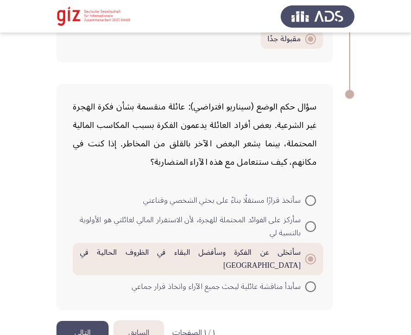
scroll to position [1879, 0]
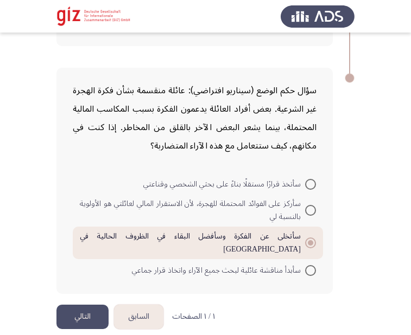
click at [78, 308] on button "التالي" at bounding box center [82, 317] width 52 height 24
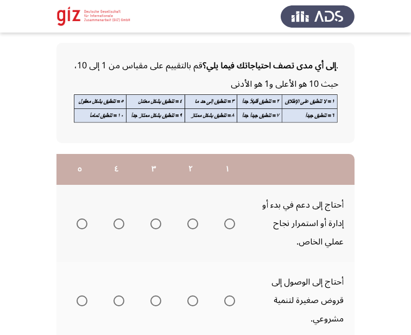
scroll to position [59, 0]
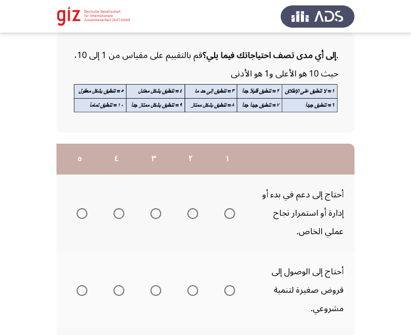
click at [257, 215] on td "أحتاج إلى دعم في بدء أو إدارة أو استمرار نجاح عملي الخاص." at bounding box center [300, 213] width 109 height 77
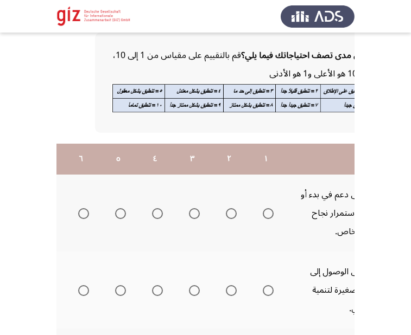
scroll to position [0, -180]
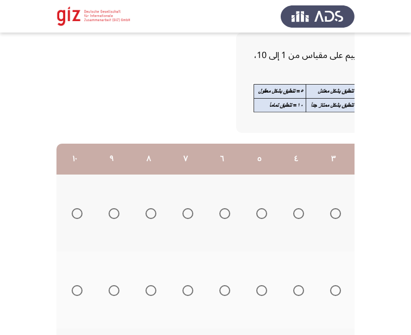
click at [77, 214] on span "Select an option" at bounding box center [77, 213] width 11 height 11
click at [77, 214] on input "Select an option" at bounding box center [77, 213] width 11 height 11
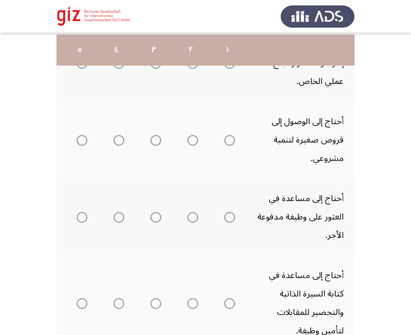
scroll to position [211, 0]
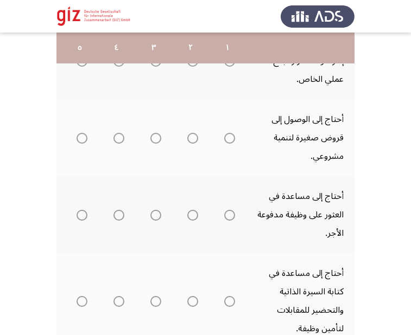
click at [237, 195] on th at bounding box center [227, 214] width 37 height 77
click at [232, 132] on mat-radio-group "Select an option" at bounding box center [227, 138] width 15 height 18
click at [230, 144] on mat-radio-group "Select an option" at bounding box center [227, 138] width 15 height 18
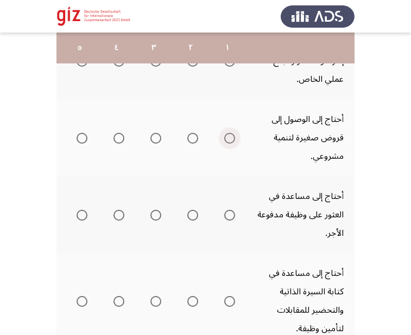
click at [228, 138] on span "Select an option" at bounding box center [229, 138] width 11 height 11
click at [228, 138] on input "Select an option" at bounding box center [229, 138] width 11 height 11
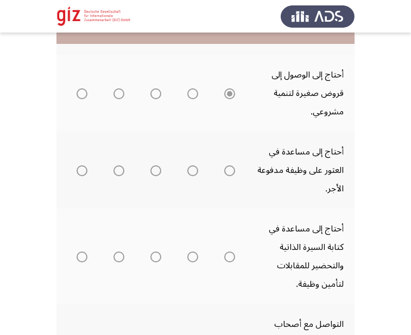
scroll to position [279, 0]
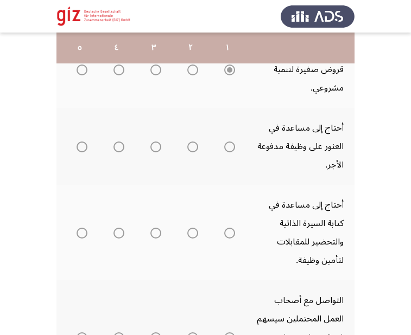
click at [228, 153] on mat-radio-group "Select an option" at bounding box center [227, 146] width 15 height 18
click at [228, 152] on mat-tooltip-component "WAITING" at bounding box center [227, 174] width 73 height 44
click at [232, 145] on span "Select an option" at bounding box center [229, 147] width 11 height 11
click at [230, 148] on span "Select an option" at bounding box center [229, 147] width 11 height 11
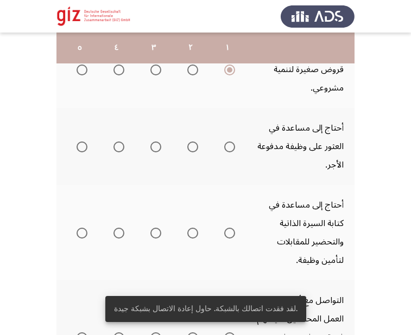
click at [229, 148] on span "Select an option" at bounding box center [229, 147] width 11 height 11
click at [229, 148] on input "Select an option" at bounding box center [229, 147] width 11 height 11
click at [231, 238] on span "Select an option" at bounding box center [229, 233] width 11 height 11
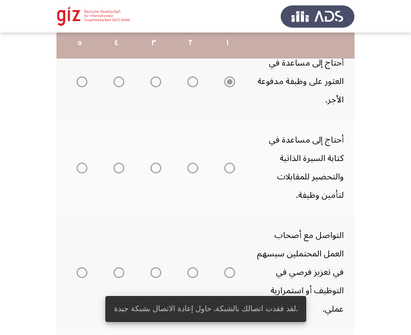
scroll to position [360, 0]
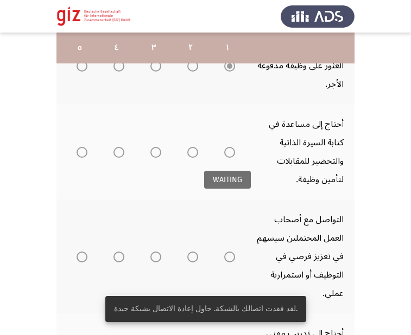
click at [230, 152] on span "Select an option" at bounding box center [229, 152] width 11 height 11
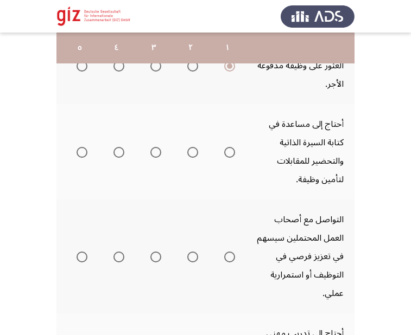
click at [228, 148] on span "Select an option" at bounding box center [229, 152] width 11 height 11
click at [228, 148] on input "Select an option" at bounding box center [229, 152] width 11 height 11
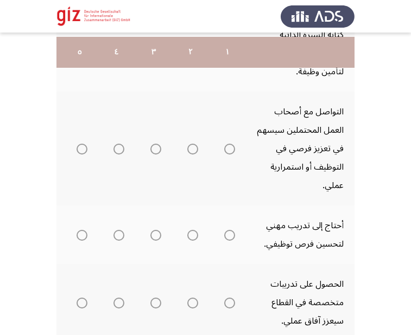
scroll to position [473, 0]
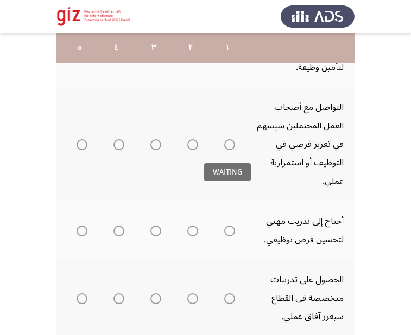
click at [231, 146] on span "Select an option" at bounding box center [229, 144] width 11 height 11
click at [226, 151] on mat-radio-group "Select an option" at bounding box center [227, 144] width 15 height 18
click at [228, 147] on span "Select an option" at bounding box center [229, 144] width 11 height 11
click at [228, 147] on input "Select an option" at bounding box center [229, 144] width 11 height 11
click at [233, 232] on span "Select an option" at bounding box center [229, 231] width 11 height 11
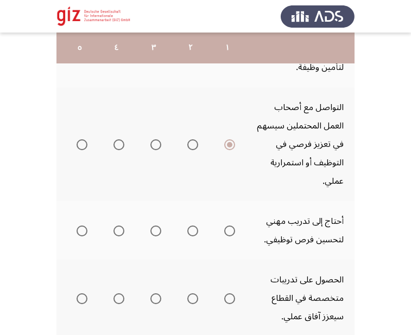
click at [233, 232] on input "Select an option" at bounding box center [229, 231] width 11 height 11
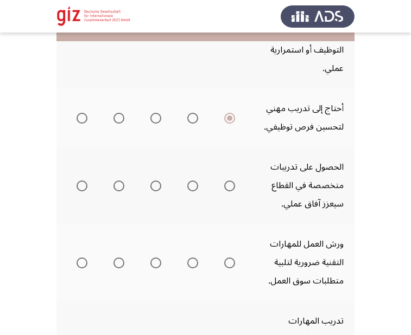
scroll to position [588, 0]
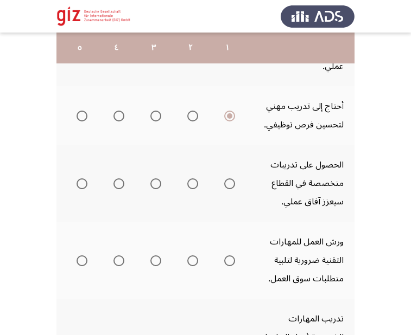
click at [234, 184] on span "Select an option" at bounding box center [229, 184] width 11 height 11
click at [234, 184] on input "Select an option" at bounding box center [229, 184] width 11 height 11
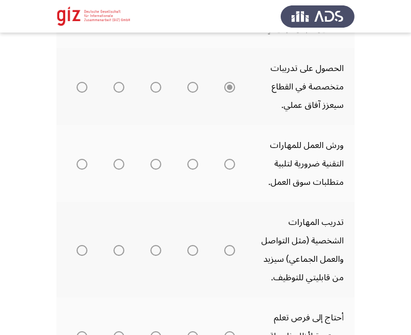
scroll to position [712, 0]
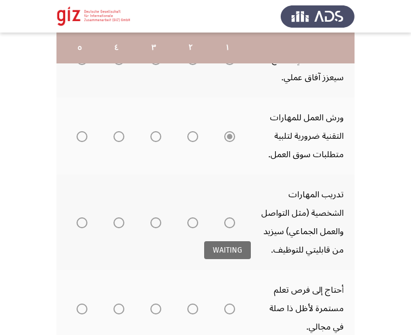
click at [229, 222] on span "Select an option" at bounding box center [229, 223] width 11 height 11
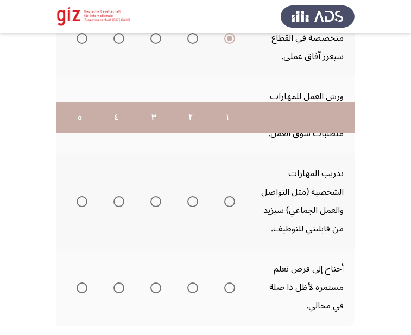
scroll to position [808, 0]
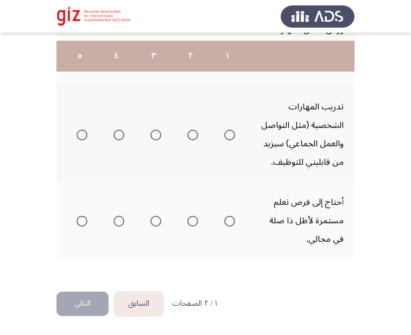
drag, startPoint x: 227, startPoint y: 139, endPoint x: 228, endPoint y: 132, distance: 7.1
click at [228, 132] on th at bounding box center [227, 134] width 37 height 95
click at [228, 132] on span "Select an option" at bounding box center [229, 135] width 11 height 11
click at [228, 132] on input "Select an option" at bounding box center [229, 135] width 11 height 11
click at [230, 216] on span "Select an option" at bounding box center [229, 221] width 11 height 11
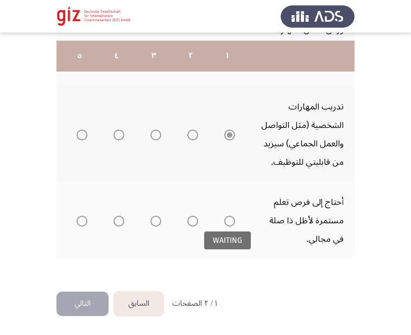
click at [230, 216] on span "Select an option" at bounding box center [229, 221] width 11 height 11
click at [227, 216] on span "Select an option" at bounding box center [229, 221] width 11 height 11
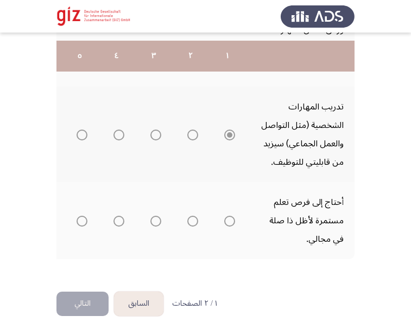
click at [231, 216] on span "Select an option" at bounding box center [229, 221] width 11 height 11
click at [228, 216] on span "Select an option" at bounding box center [229, 221] width 11 height 11
click at [231, 216] on span "Select an option" at bounding box center [229, 221] width 11 height 11
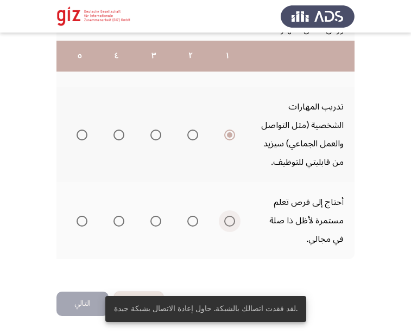
click at [231, 216] on span "Select an option" at bounding box center [229, 221] width 11 height 11
click at [231, 216] on input "Select an option" at bounding box center [229, 221] width 11 height 11
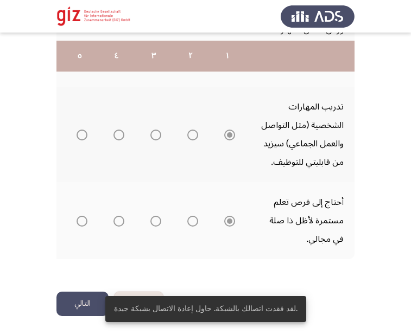
click at [82, 295] on button "التالي" at bounding box center [82, 304] width 52 height 24
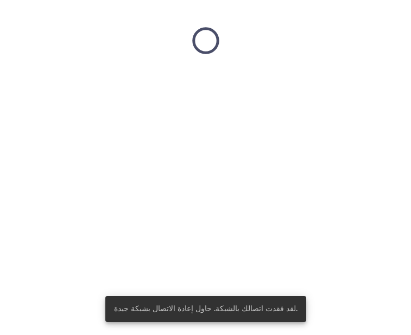
scroll to position [0, 0]
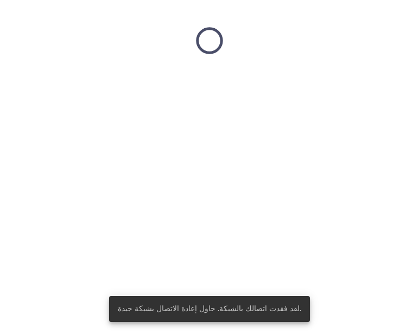
click at [234, 81] on html "لقد فقدت اتصالك بالشبكة. حاول إعادة الاتصال بشبكة جيدة." at bounding box center [209, 40] width 419 height 81
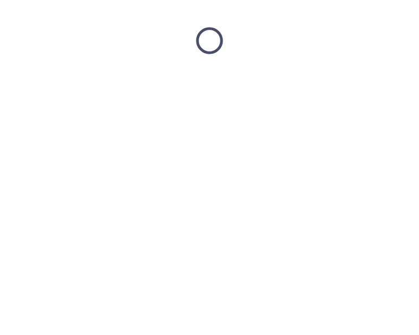
click at [234, 81] on html at bounding box center [209, 40] width 419 height 81
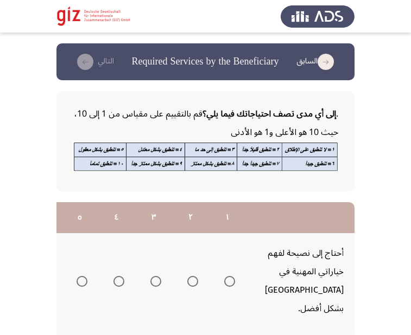
drag, startPoint x: 234, startPoint y: 132, endPoint x: 232, endPoint y: 142, distance: 10.7
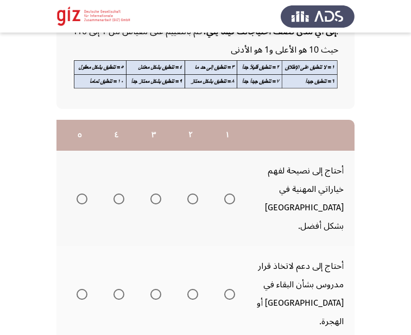
scroll to position [124, 0]
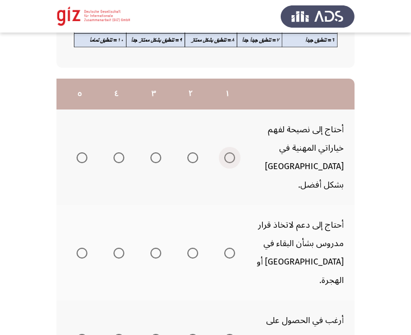
click at [232, 152] on span "Select an option" at bounding box center [229, 157] width 11 height 11
click at [232, 152] on input "Select an option" at bounding box center [229, 157] width 11 height 11
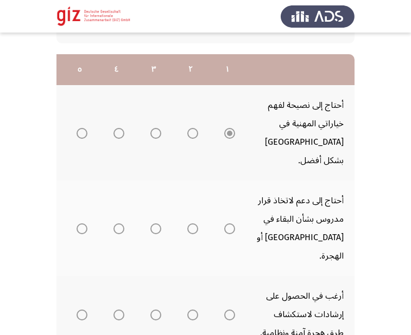
scroll to position [165, 0]
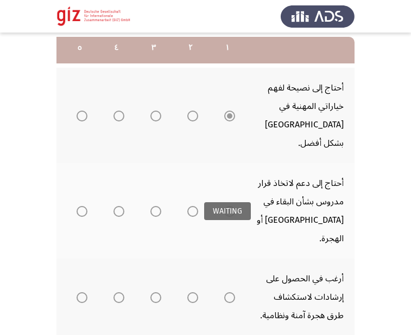
click at [225, 206] on span "Select an option" at bounding box center [229, 211] width 11 height 11
click at [230, 206] on span "Select an option" at bounding box center [229, 211] width 11 height 11
click at [230, 206] on input "Select an option" at bounding box center [229, 211] width 11 height 11
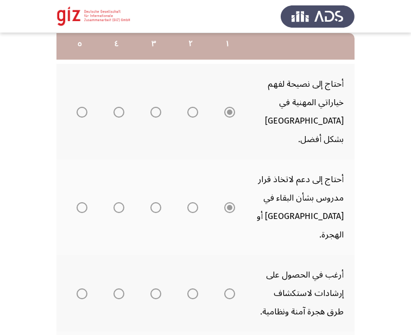
scroll to position [213, 0]
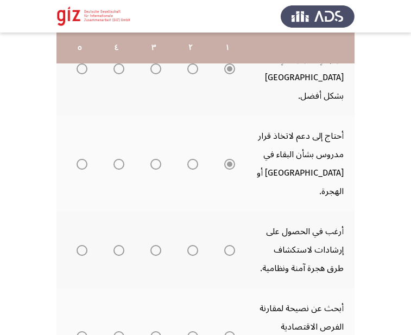
click at [230, 212] on th at bounding box center [227, 250] width 37 height 77
click at [225, 245] on span "Select an option" at bounding box center [229, 250] width 11 height 11
click at [225, 245] on input "Select an option" at bounding box center [229, 250] width 11 height 11
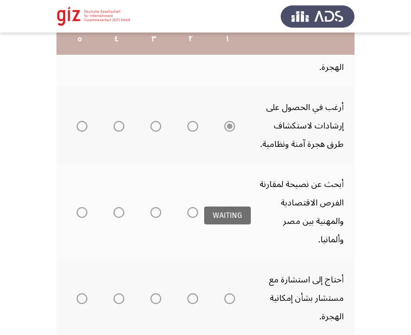
scroll to position [337, 0]
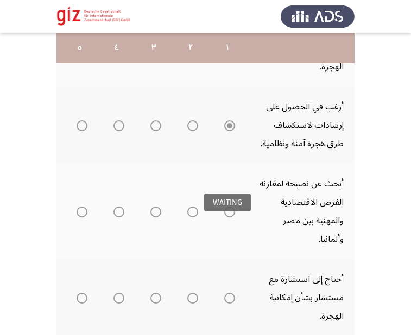
click at [230, 207] on span "Select an option" at bounding box center [229, 212] width 11 height 11
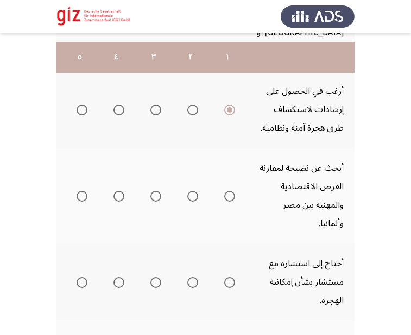
scroll to position [393, 0]
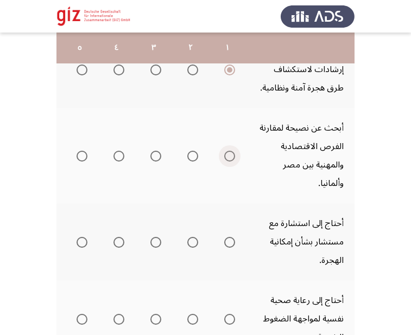
click at [233, 151] on span "Select an option" at bounding box center [229, 156] width 11 height 11
click at [233, 151] on input "Select an option" at bounding box center [229, 156] width 11 height 11
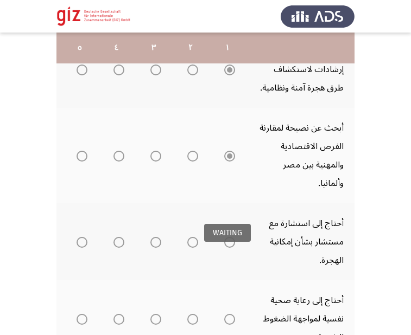
click at [230, 237] on span "Select an option" at bounding box center [229, 242] width 11 height 11
drag, startPoint x: 243, startPoint y: 175, endPoint x: 243, endPoint y: 169, distance: 6.5
click at [243, 203] on th at bounding box center [227, 241] width 37 height 77
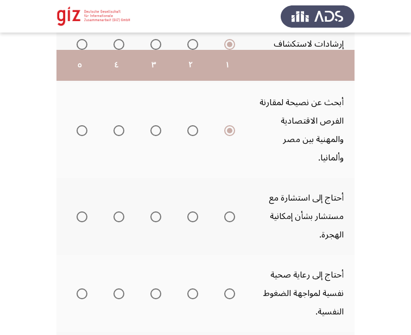
scroll to position [500, 0]
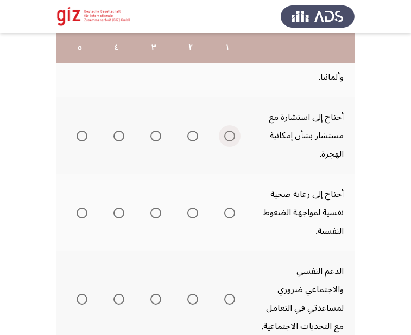
click at [232, 131] on span "Select an option" at bounding box center [229, 136] width 11 height 11
click at [232, 131] on input "Select an option" at bounding box center [229, 136] width 11 height 11
click at [229, 183] on mat-tooltip-component "WAITING" at bounding box center [227, 204] width 73 height 44
drag, startPoint x: 229, startPoint y: 181, endPoint x: 229, endPoint y: 175, distance: 6.0
click at [229, 175] on body "السابق Required Services by the Beneficiary التالي . إلى أي مدى تصف احتياجاتك ف…" at bounding box center [205, 114] width 411 height 1140
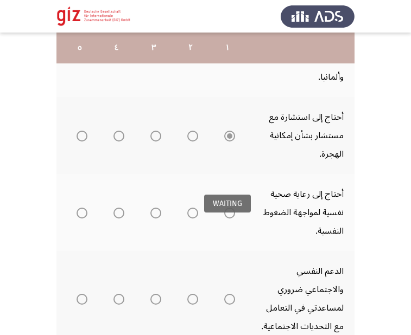
click at [229, 182] on body "السابق Required Services by the Beneficiary التالي . إلى أي مدى تصف احتياجاتك ف…" at bounding box center [205, 114] width 411 height 1140
click at [229, 203] on mat-radio-group "Select an option" at bounding box center [227, 212] width 15 height 18
click at [230, 213] on span "Select an option" at bounding box center [230, 213] width 0 height 0
click at [229, 208] on input "Select an option" at bounding box center [229, 213] width 11 height 11
click at [229, 211] on span "Select an option" at bounding box center [229, 213] width 5 height 5
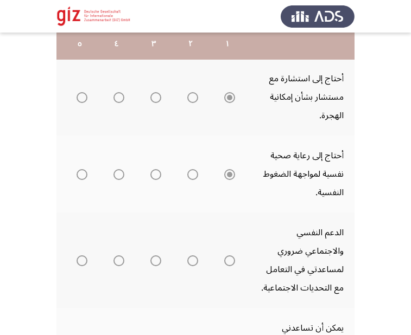
scroll to position [539, 0]
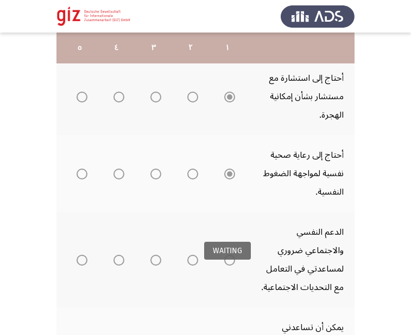
click at [230, 255] on span "Select an option" at bounding box center [229, 260] width 11 height 11
click at [231, 255] on span "Select an option" at bounding box center [229, 260] width 11 height 11
click at [230, 255] on span "Select an option" at bounding box center [229, 260] width 11 height 11
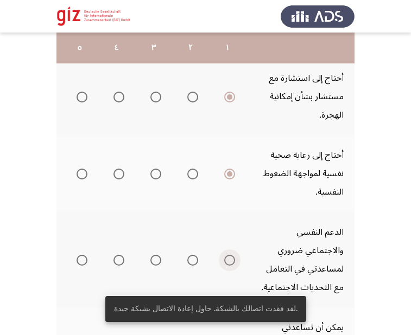
click at [230, 255] on span "Select an option" at bounding box center [229, 260] width 11 height 11
click at [230, 255] on input "Select an option" at bounding box center [229, 260] width 11 height 11
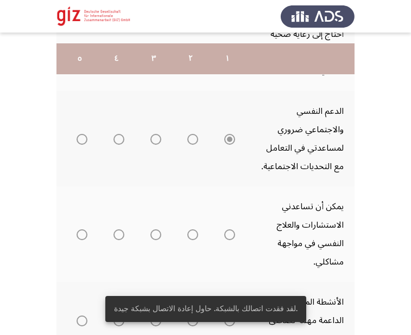
scroll to position [671, 0]
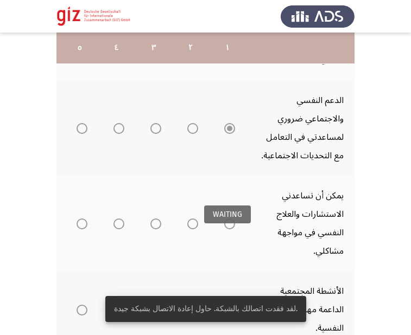
click at [230, 219] on span "Select an option" at bounding box center [229, 224] width 11 height 11
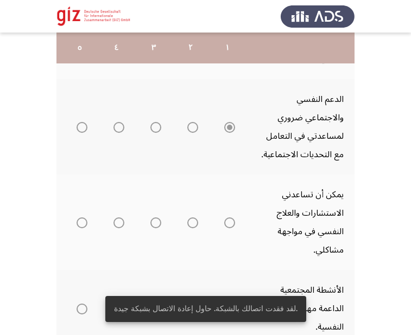
click at [237, 175] on th at bounding box center [227, 222] width 37 height 95
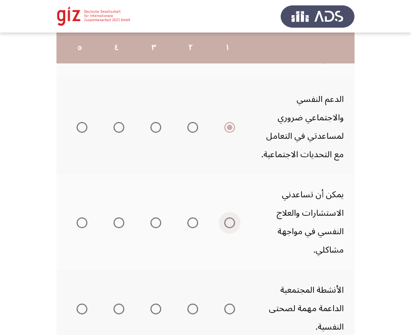
click at [228, 218] on span "Select an option" at bounding box center [229, 223] width 11 height 11
click at [228, 218] on input "Select an option" at bounding box center [229, 223] width 11 height 11
click at [233, 304] on span "Select an option" at bounding box center [229, 309] width 11 height 11
click at [233, 304] on input "Select an option" at bounding box center [229, 309] width 11 height 11
drag, startPoint x: 234, startPoint y: 264, endPoint x: 234, endPoint y: 251, distance: 12.5
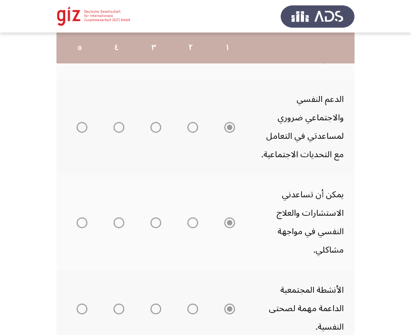
click at [234, 270] on th at bounding box center [227, 308] width 37 height 77
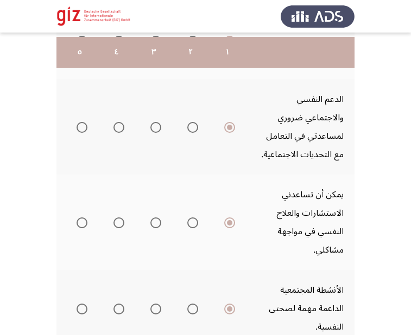
scroll to position [699, 0]
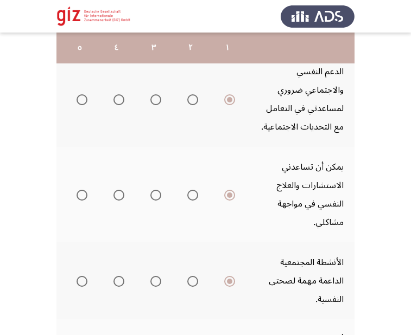
drag, startPoint x: 234, startPoint y: 175, endPoint x: 234, endPoint y: 184, distance: 9.2
click at [234, 184] on th at bounding box center [227, 194] width 37 height 95
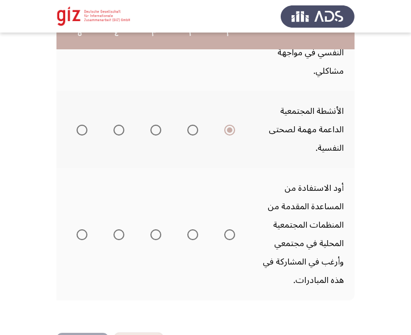
scroll to position [855, 0]
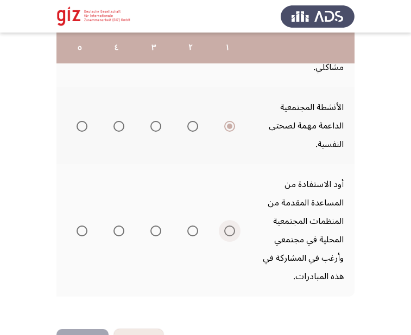
click at [230, 226] on span "Select an option" at bounding box center [229, 231] width 11 height 11
click at [230, 226] on input "Select an option" at bounding box center [229, 231] width 11 height 11
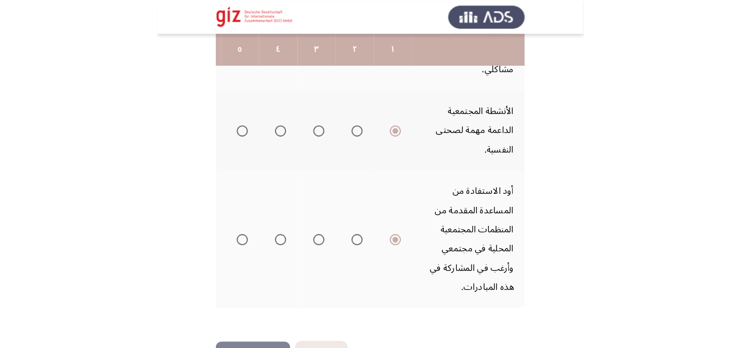
scroll to position [0, 0]
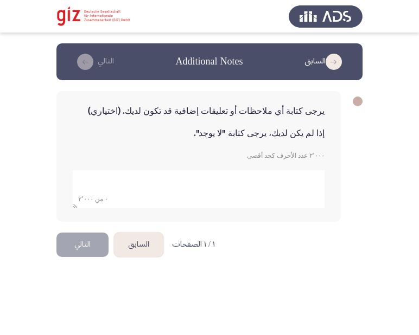
click at [164, 188] on textarea "add answer for essay" at bounding box center [199, 189] width 252 height 38
type textarea "لا"
click at [95, 276] on html "السابق Additional Notes التالي يرجى كتابة أي ملاحظات أو تعليقات إضافية قد تكون …" at bounding box center [209, 138] width 419 height 276
click at [91, 239] on button "التالي" at bounding box center [82, 245] width 52 height 24
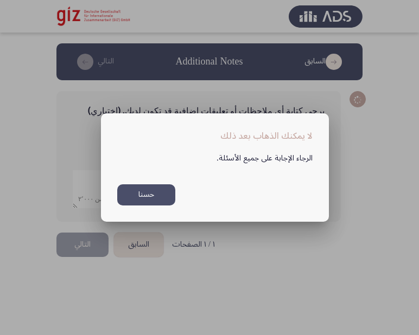
click at [151, 190] on button "حسنا" at bounding box center [146, 194] width 58 height 21
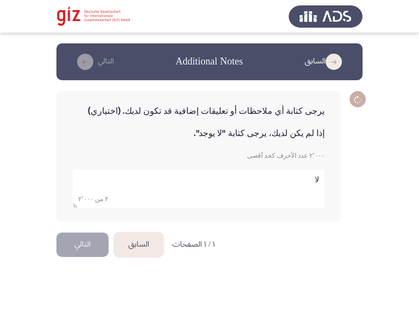
click at [133, 183] on textarea "add answer for essay" at bounding box center [199, 189] width 252 height 38
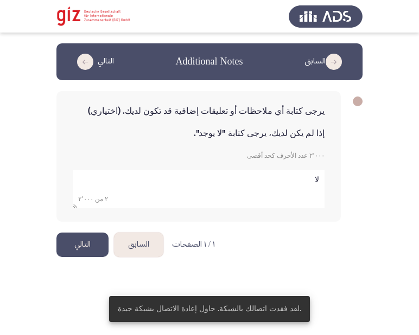
click at [67, 240] on button "التالي" at bounding box center [82, 245] width 52 height 24
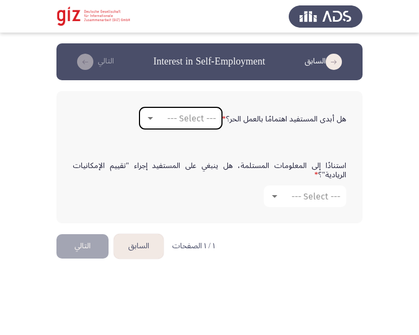
click at [175, 122] on span "--- Select ---" at bounding box center [191, 118] width 49 height 10
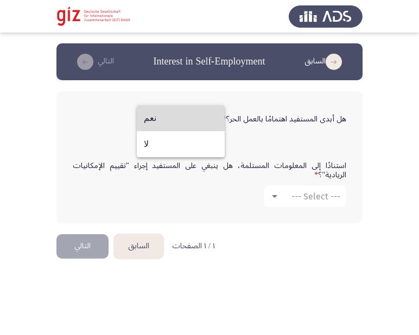
click at [180, 126] on span "نعم" at bounding box center [181, 118] width 74 height 26
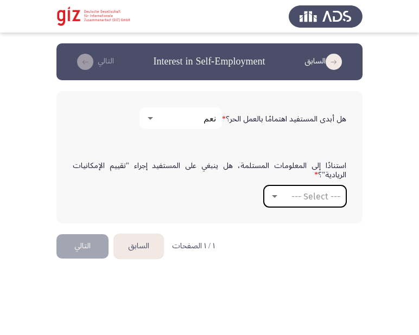
click at [297, 194] on span "--- Select ---" at bounding box center [315, 197] width 49 height 10
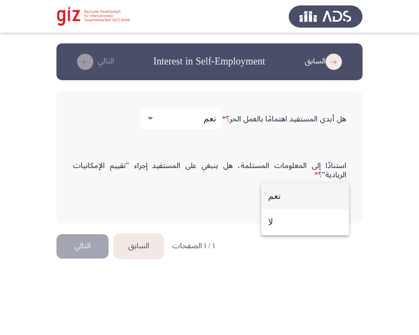
click at [295, 209] on span "نعم" at bounding box center [305, 196] width 74 height 26
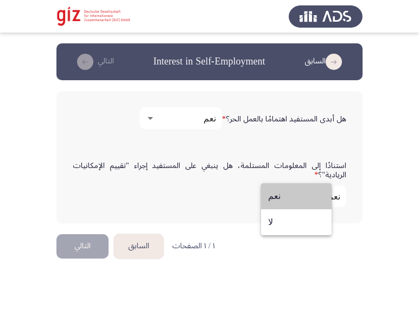
click at [295, 209] on div "استنادًا إلى المعلومات المستلمة، هل ينبغي على المستفيد إجراء "تقييم الإمكانيات …" at bounding box center [209, 184] width 284 height 56
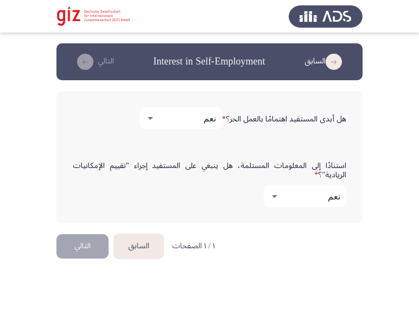
click at [294, 209] on div "استنادًا إلى المعلومات المستلمة، هل ينبغي على المستفيد إجراء "تقييم الإمكانيات …" at bounding box center [209, 184] width 284 height 56
click at [295, 209] on div "استنادًا إلى المعلومات المستلمة، هل ينبغي على المستفيد إجراء "تقييم الإمكانيات …" at bounding box center [209, 184] width 284 height 56
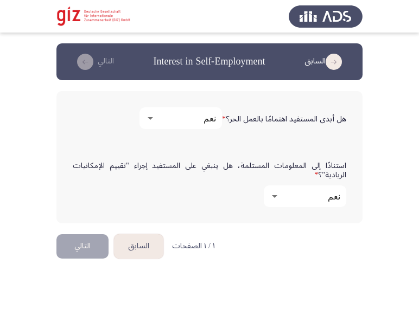
click at [295, 209] on div "استنادًا إلى المعلومات المستلمة، هل ينبغي على المستفيد إجراء "تقييم الإمكانيات …" at bounding box center [209, 184] width 284 height 56
drag, startPoint x: 295, startPoint y: 209, endPoint x: 295, endPoint y: 201, distance: 8.1
click at [295, 201] on div "استنادًا إلى المعلومات المستلمة، هل ينبغي على المستفيد إجراء "تقييم الإمكانيات …" at bounding box center [209, 184] width 284 height 56
click at [295, 201] on div "نعم" at bounding box center [309, 197] width 61 height 10
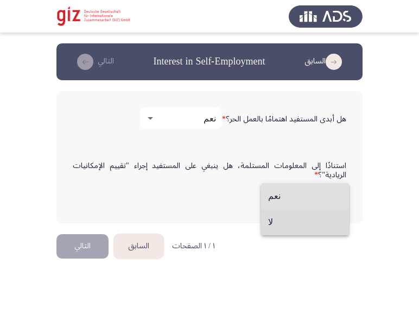
click at [294, 221] on span "لا" at bounding box center [305, 222] width 74 height 26
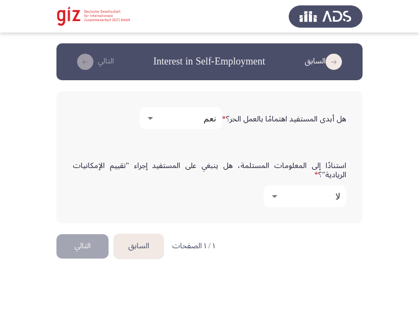
click at [94, 266] on html "السابق Interest in Self-Employment التالي هل أبدى المستفيد اهتمامًا بالعمل الحر…" at bounding box center [209, 139] width 419 height 278
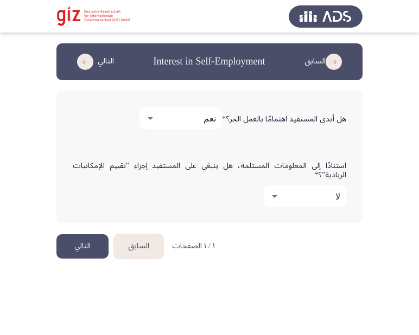
click at [93, 252] on button "التالي" at bounding box center [82, 246] width 52 height 24
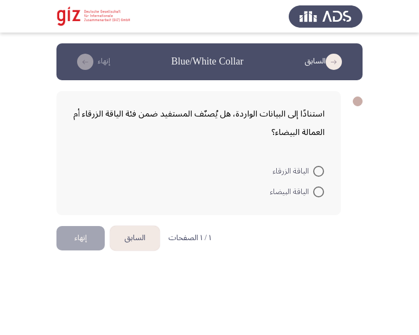
click at [314, 171] on span at bounding box center [318, 171] width 11 height 11
click at [314, 171] on input "الياقة الزرقاء" at bounding box center [318, 171] width 11 height 11
radio input "true"
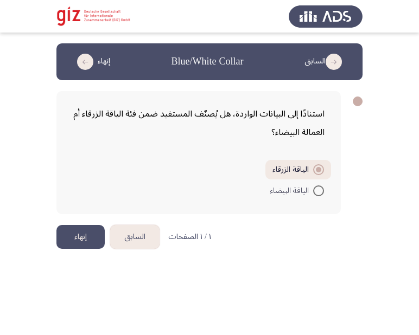
click at [88, 233] on button "إنهاء" at bounding box center [80, 237] width 48 height 24
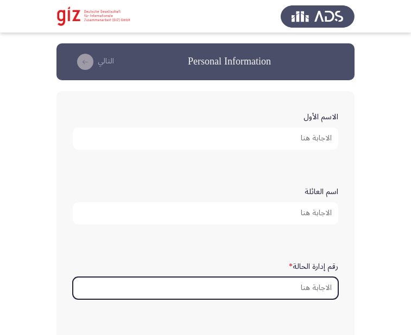
click at [277, 287] on input "رقم إدارة الحالة *" at bounding box center [205, 288] width 265 height 22
paste input "PIMAUG00037-LUXOR"
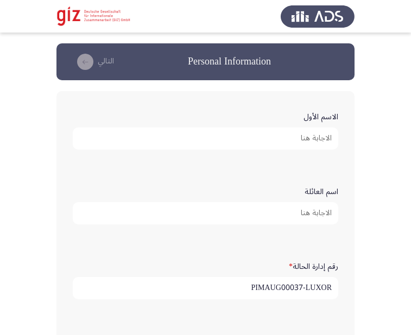
type input "PIMAUG00037-LUXOR"
click at [298, 130] on input "الاسم الأول" at bounding box center [205, 139] width 265 height 22
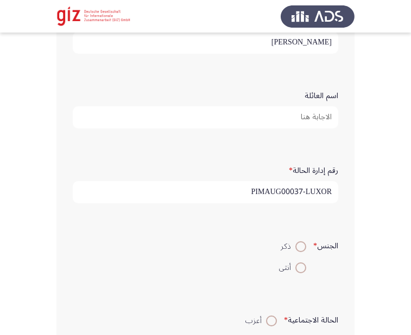
scroll to position [189, 0]
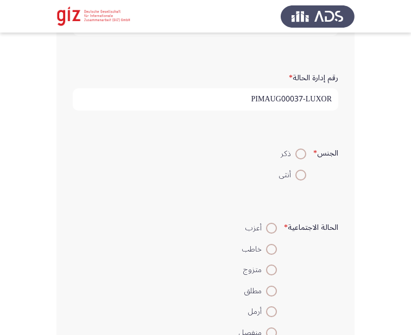
type input "[PERSON_NAME]"
click at [295, 157] on span at bounding box center [300, 154] width 11 height 11
click at [295, 157] on input "ذكر" at bounding box center [300, 154] width 11 height 11
radio input "true"
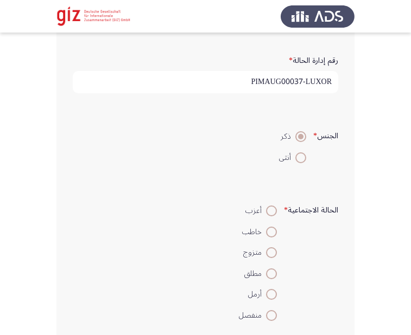
scroll to position [207, 0]
click at [272, 211] on span at bounding box center [271, 210] width 11 height 11
click at [272, 211] on input "أعزب" at bounding box center [271, 210] width 11 height 11
radio input "true"
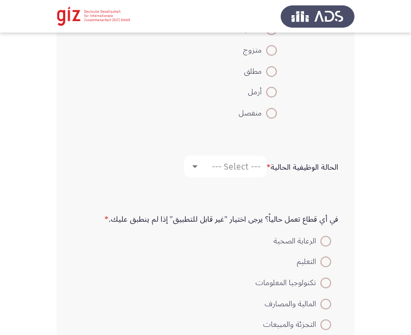
scroll to position [409, 0]
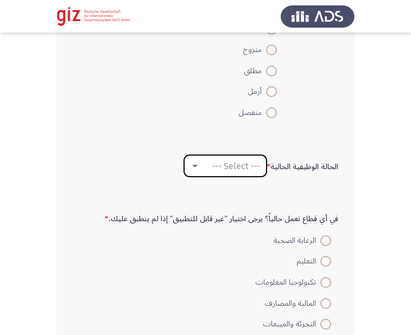
click at [231, 167] on span "--- Select ---" at bounding box center [236, 166] width 49 height 10
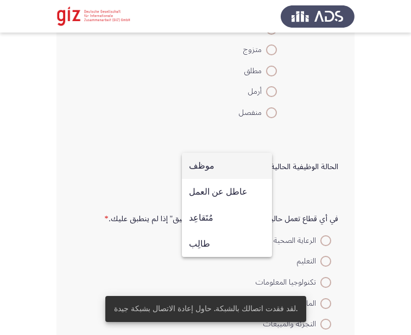
click at [235, 173] on span "موظف" at bounding box center [227, 166] width 76 height 26
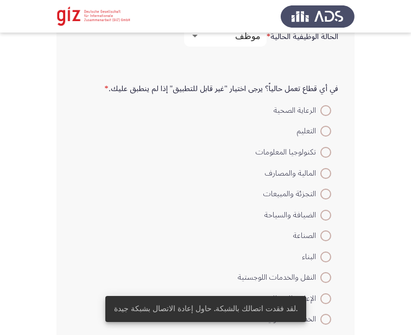
scroll to position [563, 0]
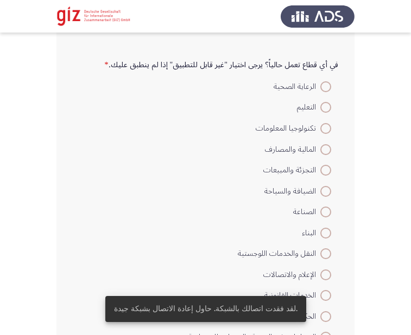
drag, startPoint x: 236, startPoint y: 179, endPoint x: 311, endPoint y: 209, distance: 80.8
click at [248, 180] on mat-radio-group "الرعاية الصحية التعليم تكنولوجيا المعلومات المالية والمصارف التجزئة والمبيعات ا…" at bounding box center [259, 252] width 157 height 355
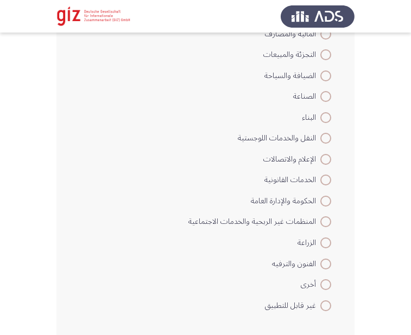
scroll to position [724, 0]
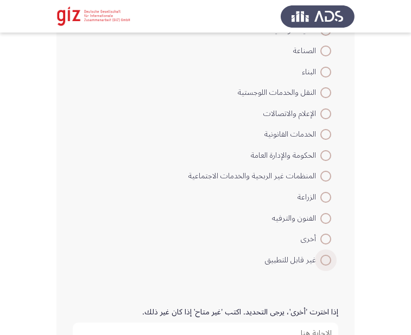
click at [327, 260] on span at bounding box center [325, 260] width 11 height 11
click at [327, 260] on input "غير قابل للتطبيق" at bounding box center [325, 260] width 11 height 11
radio input "true"
click at [327, 243] on span at bounding box center [325, 239] width 11 height 11
click at [327, 243] on input "أخرى" at bounding box center [325, 239] width 11 height 11
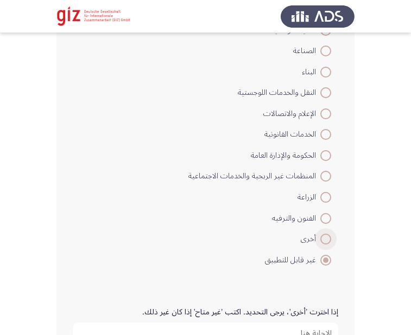
radio input "true"
drag, startPoint x: 327, startPoint y: 232, endPoint x: 330, endPoint y: 203, distance: 29.0
click at [330, 203] on mat-radio-group "الرعاية الصحية التعليم تكنولوجيا المعلومات المالية والمصارف التجزئة والمبيعات ا…" at bounding box center [259, 91] width 157 height 355
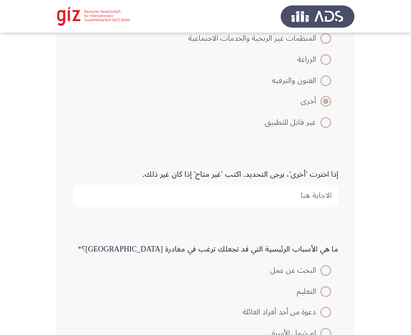
scroll to position [868, 0]
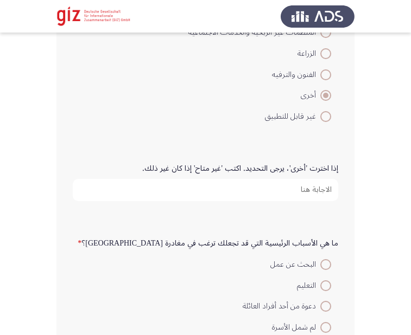
click at [311, 195] on input "إذا اخترت 'أخرى'، يرجى التحديد. اكتب 'غير متاح' إذا كان غير ذلك." at bounding box center [205, 190] width 265 height 22
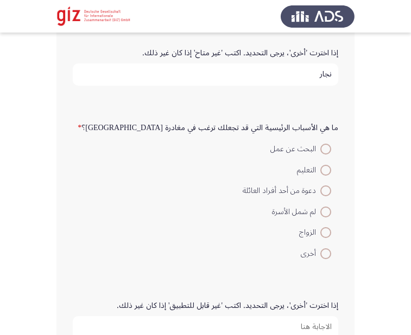
scroll to position [1024, 0]
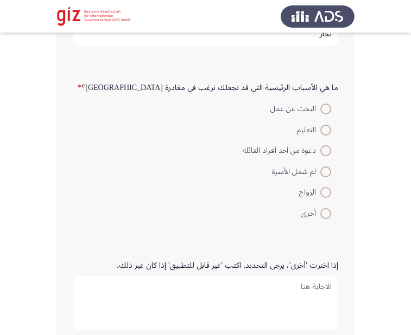
type input "نجار"
click at [323, 108] on span at bounding box center [325, 109] width 11 height 11
click at [323, 108] on input "البحث عن عمل" at bounding box center [325, 109] width 11 height 11
radio input "true"
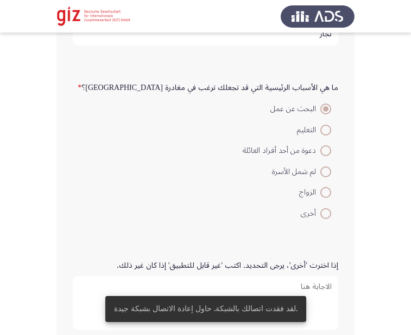
scroll to position [1096, 0]
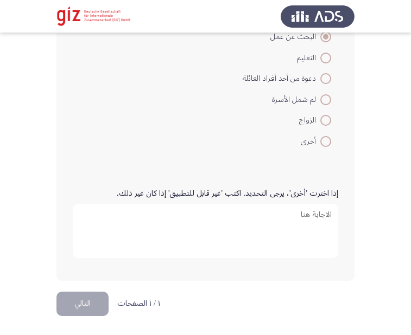
click at [225, 191] on label "إذا اخترت 'أخرى'، يرجى التحديد. اكتب 'غير قابل للتطبيق' إذا كان غير ذلك." at bounding box center [227, 193] width 221 height 9
click at [225, 204] on textarea "إذا اخترت 'أخرى'، يرجى التحديد. اكتب 'غير قابل للتطبيق' إذا كان غير ذلك." at bounding box center [205, 231] width 265 height 54
click at [61, 303] on button "التالي" at bounding box center [82, 304] width 52 height 24
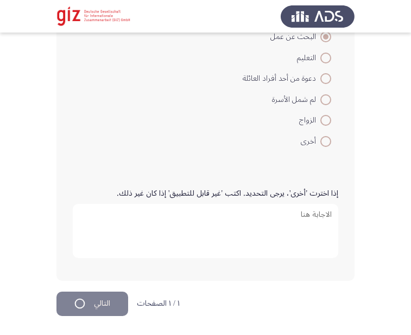
scroll to position [0, 0]
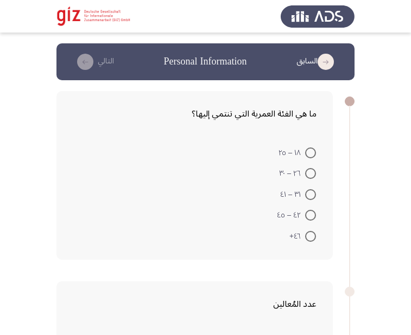
click at [312, 175] on span at bounding box center [310, 173] width 11 height 11
click at [312, 175] on input "٢٦ – ٣٠" at bounding box center [310, 173] width 11 height 11
radio input "true"
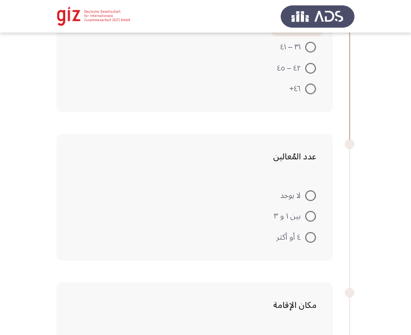
scroll to position [150, 0]
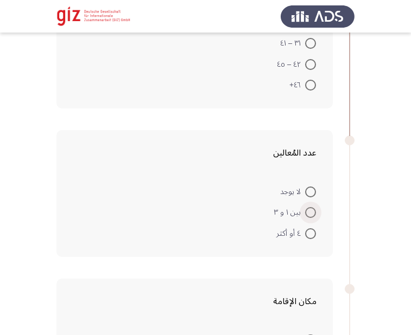
click at [306, 208] on span at bounding box center [310, 212] width 11 height 11
click at [306, 208] on input "بين ١ و ٣" at bounding box center [310, 212] width 11 height 11
radio input "true"
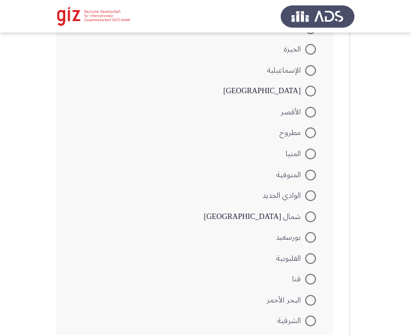
scroll to position [667, 0]
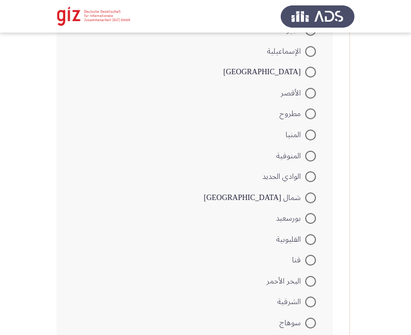
click at [312, 97] on span at bounding box center [310, 93] width 11 height 11
click at [312, 97] on input "الأقصر" at bounding box center [310, 93] width 11 height 11
radio input "true"
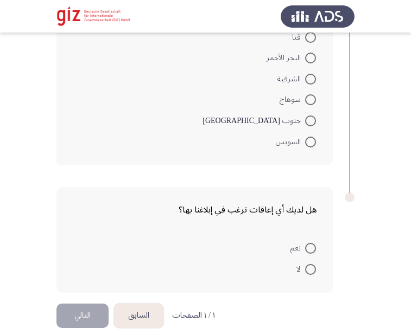
scroll to position [901, 0]
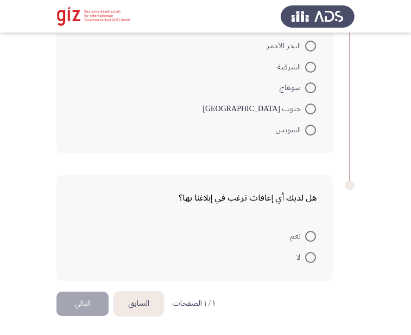
click at [307, 254] on span at bounding box center [310, 257] width 11 height 11
click at [307, 254] on input "لا" at bounding box center [310, 257] width 11 height 11
radio input "true"
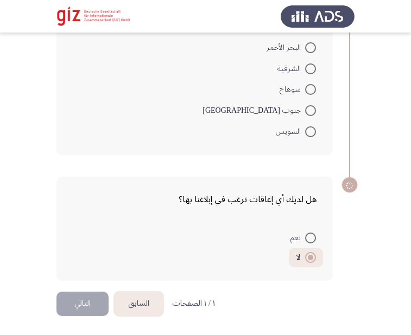
scroll to position [900, 0]
click at [107, 269] on div "هل لديك أي إعاقات ترغب في إبلاغنا بها؟ نعم لا" at bounding box center [194, 229] width 276 height 105
click at [77, 297] on button "التالي" at bounding box center [82, 304] width 52 height 24
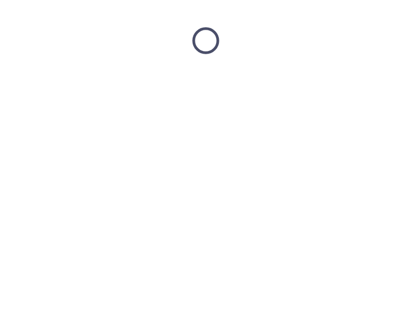
scroll to position [0, 0]
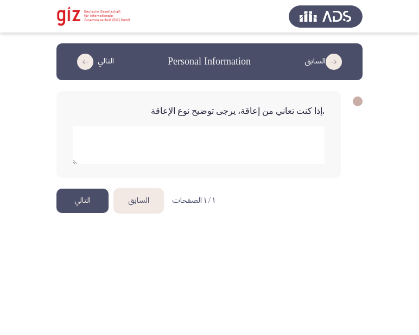
click at [260, 132] on textarea "add answer for essay" at bounding box center [199, 145] width 252 height 38
type textarea "لا"
click at [253, 232] on html "السابق Personal Information التالي .إذا كنت تعاني من إعاقة، يرجى توضيح نوع الإع…" at bounding box center [209, 116] width 419 height 232
click at [94, 193] on button "التالي" at bounding box center [82, 201] width 52 height 24
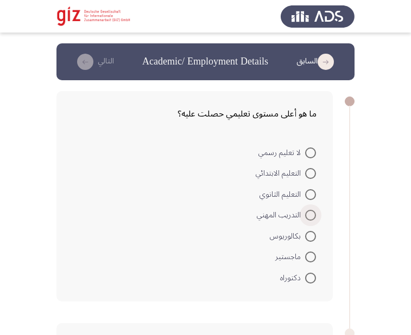
click at [309, 211] on span at bounding box center [310, 215] width 11 height 11
click at [309, 211] on input "التدريب المهني" at bounding box center [310, 215] width 11 height 11
radio input "true"
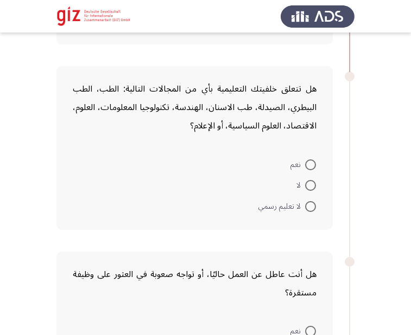
scroll to position [256, 0]
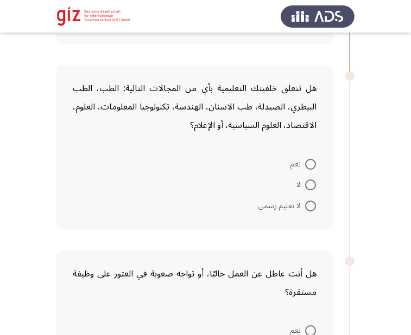
click at [309, 187] on span at bounding box center [310, 185] width 11 height 11
click at [309, 187] on input "لا" at bounding box center [310, 185] width 11 height 11
radio input "true"
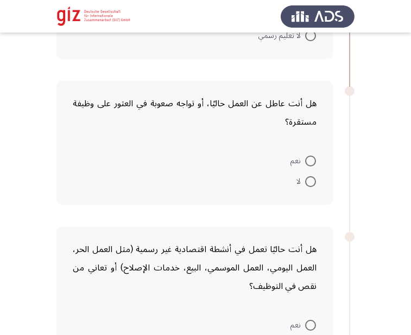
scroll to position [426, 0]
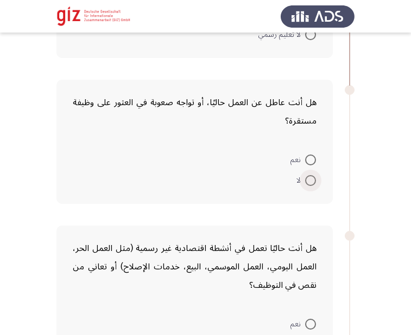
click at [309, 175] on span at bounding box center [310, 180] width 11 height 11
click at [309, 175] on input "لا" at bounding box center [310, 180] width 11 height 11
radio input "true"
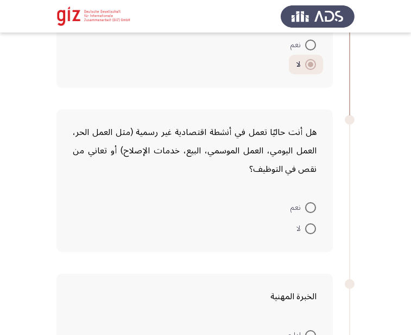
scroll to position [543, 0]
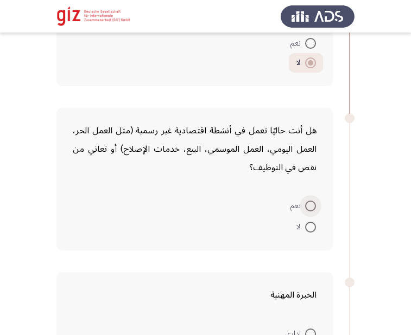
click at [308, 205] on span at bounding box center [310, 206] width 11 height 11
click at [308, 205] on input "نعم" at bounding box center [310, 206] width 11 height 11
radio input "true"
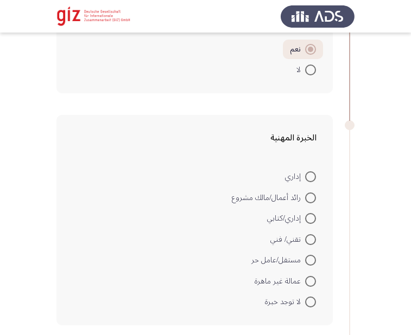
scroll to position [720, 0]
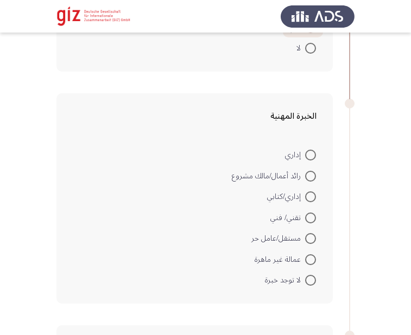
click at [309, 253] on label "عمالة غير ماهرة" at bounding box center [284, 259] width 61 height 13
click at [309, 254] on input "عمالة غير ماهرة" at bounding box center [310, 259] width 11 height 11
radio input "true"
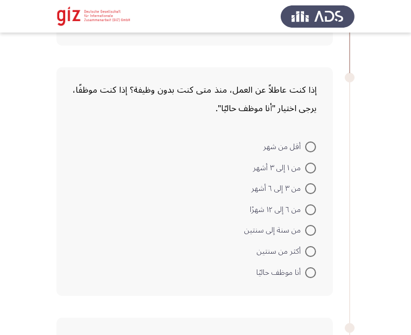
scroll to position [978, 0]
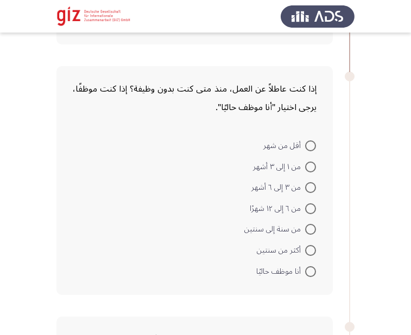
click at [309, 263] on mat-radio-button "أنا موظف حاليًا" at bounding box center [286, 270] width 74 height 21
click at [310, 276] on span at bounding box center [310, 271] width 11 height 11
click at [310, 276] on input "أنا موظف حاليًا" at bounding box center [310, 271] width 11 height 11
radio input "true"
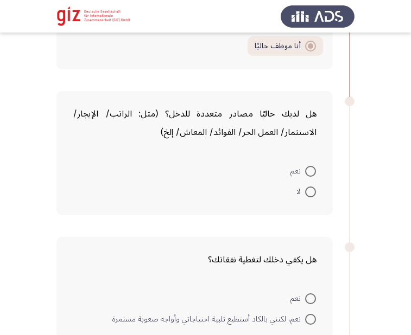
scroll to position [1203, 0]
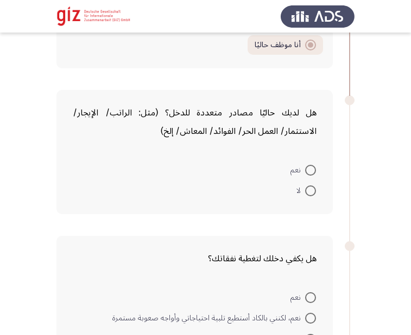
click at [316, 193] on mat-radio-button "لا" at bounding box center [306, 190] width 34 height 21
click at [311, 192] on span at bounding box center [310, 191] width 11 height 11
click at [311, 192] on input "لا" at bounding box center [310, 191] width 11 height 11
radio input "true"
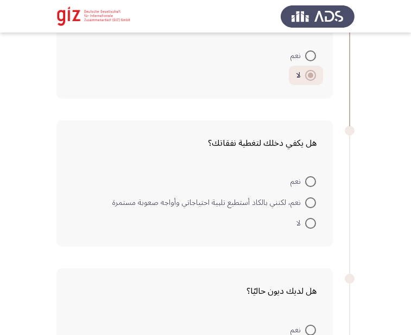
scroll to position [1348, 0]
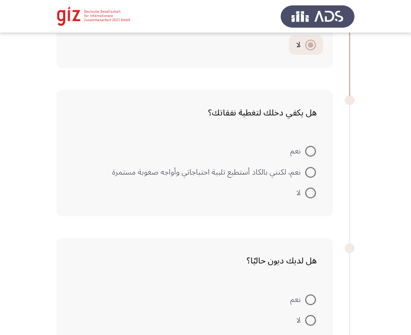
click at [311, 194] on span at bounding box center [310, 193] width 11 height 11
click at [311, 194] on input "لا" at bounding box center [310, 193] width 11 height 11
radio input "true"
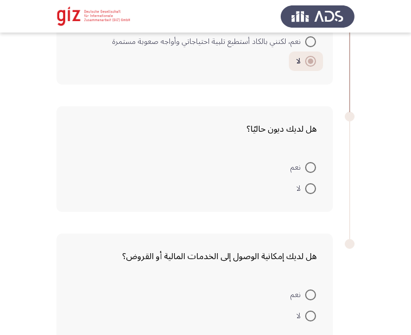
scroll to position [1503, 0]
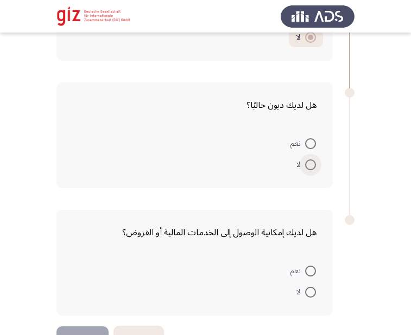
click at [311, 169] on span at bounding box center [310, 165] width 11 height 11
click at [311, 169] on input "لا" at bounding box center [310, 165] width 11 height 11
radio input "true"
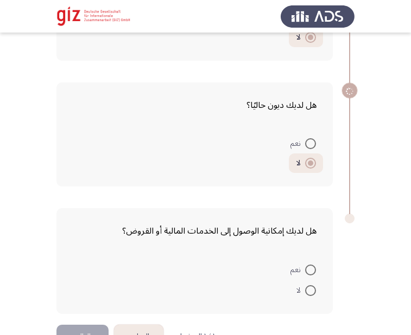
click at [311, 291] on span at bounding box center [310, 290] width 11 height 11
click at [311, 291] on input "لا" at bounding box center [310, 290] width 11 height 11
radio input "true"
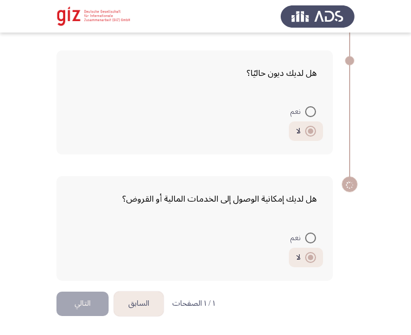
click at [76, 312] on button "التالي" at bounding box center [82, 304] width 52 height 24
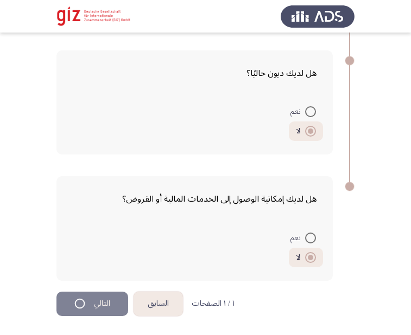
scroll to position [0, 0]
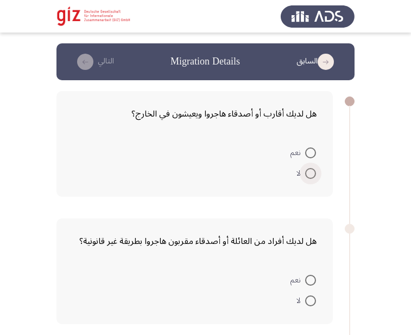
click at [310, 177] on span at bounding box center [310, 173] width 11 height 11
click at [310, 177] on input "لا" at bounding box center [310, 173] width 11 height 11
radio input "true"
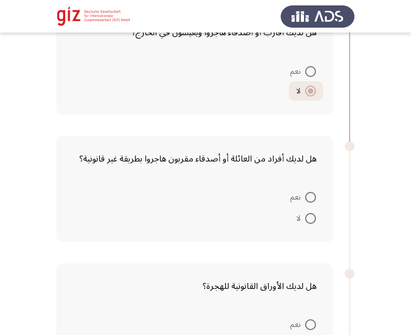
scroll to position [131, 0]
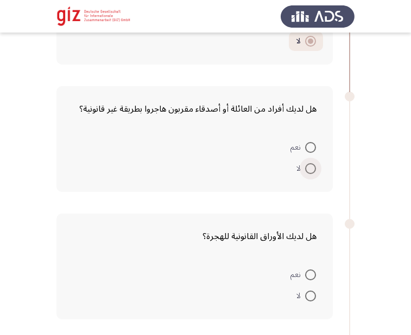
click at [305, 170] on span at bounding box center [310, 168] width 11 height 11
click at [305, 170] on input "لا" at bounding box center [310, 168] width 11 height 11
radio input "true"
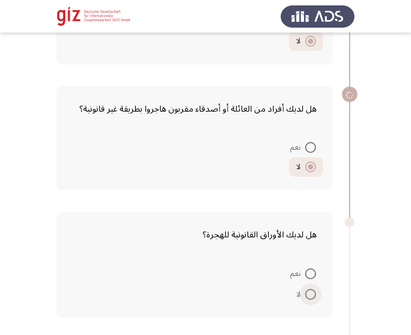
click at [309, 293] on span at bounding box center [310, 294] width 11 height 11
click at [309, 293] on input "لا" at bounding box center [310, 294] width 11 height 11
radio input "true"
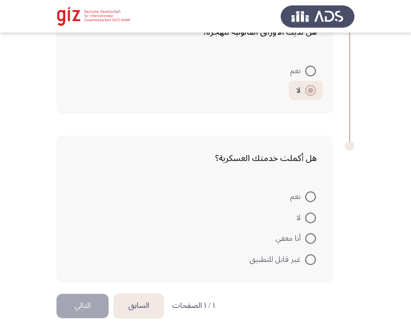
scroll to position [336, 0]
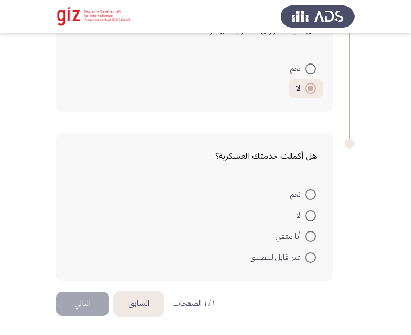
click at [312, 256] on span at bounding box center [310, 257] width 11 height 11
click at [312, 256] on input "غير قابل للتطبيق" at bounding box center [310, 257] width 11 height 11
radio input "true"
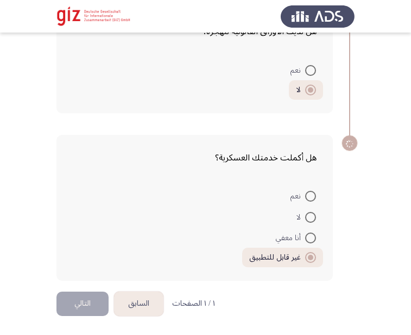
scroll to position [335, 0]
click at [304, 216] on span "لا" at bounding box center [300, 217] width 9 height 13
click at [305, 216] on input "لا" at bounding box center [310, 217] width 11 height 11
radio input "true"
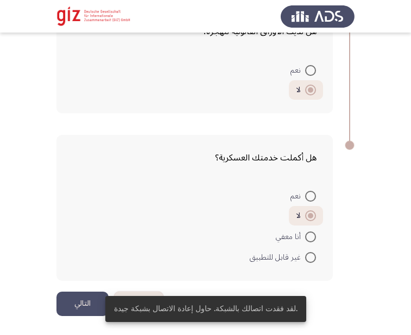
click at [86, 301] on button "التالي" at bounding box center [82, 304] width 52 height 24
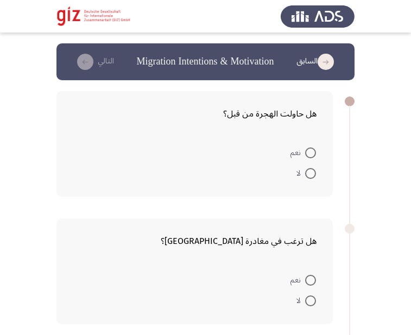
click at [307, 176] on span at bounding box center [310, 173] width 11 height 11
click at [307, 176] on input "لا" at bounding box center [310, 173] width 11 height 11
radio input "true"
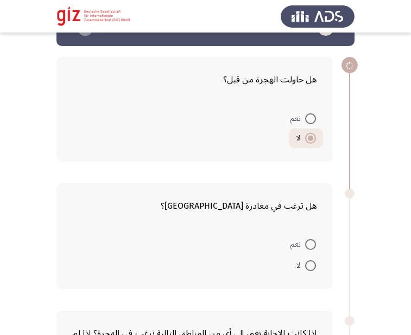
scroll to position [193, 0]
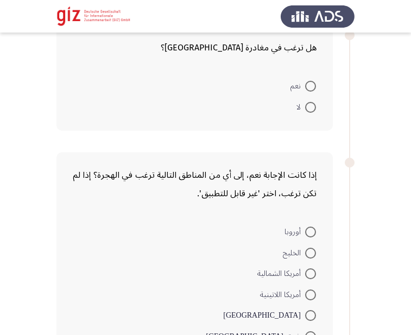
click at [314, 110] on span at bounding box center [310, 107] width 11 height 11
click at [314, 110] on input "لا" at bounding box center [310, 107] width 11 height 11
radio input "true"
click at [314, 110] on span at bounding box center [310, 107] width 11 height 11
click at [314, 110] on input "لا" at bounding box center [310, 107] width 11 height 11
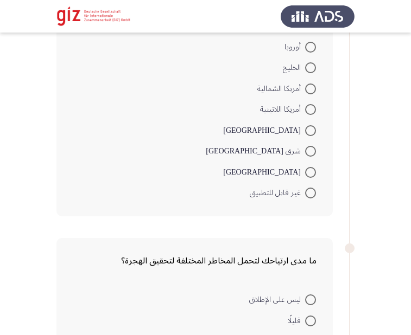
scroll to position [399, 0]
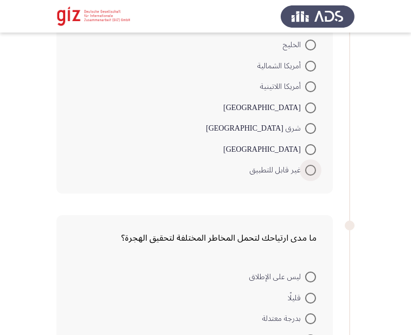
click at [308, 175] on span at bounding box center [310, 170] width 11 height 11
click at [308, 175] on input "غير قابل للتطبيق" at bounding box center [310, 170] width 11 height 11
radio input "true"
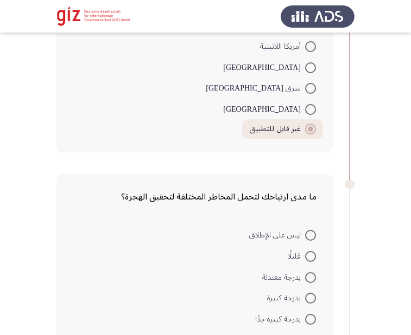
scroll to position [522, 0]
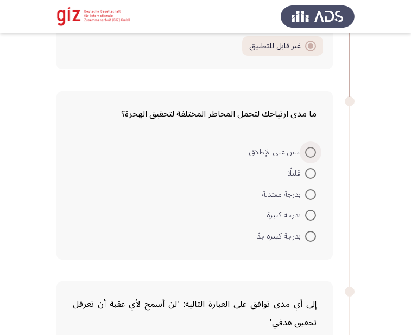
click at [309, 157] on span at bounding box center [310, 152] width 11 height 11
click at [309, 157] on input "ليس على الإطلاق" at bounding box center [310, 152] width 11 height 11
radio input "true"
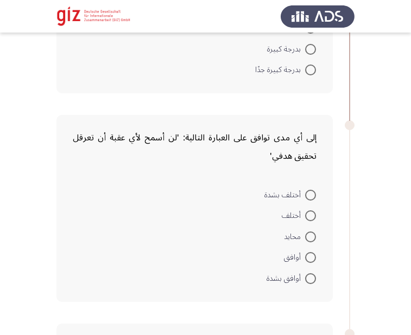
scroll to position [689, 0]
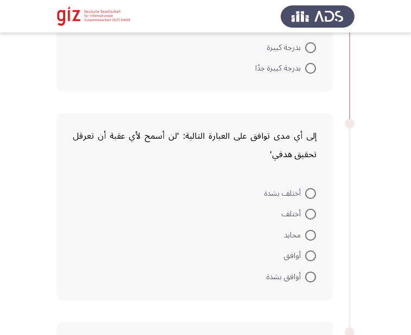
click at [315, 196] on span at bounding box center [310, 193] width 11 height 11
click at [315, 196] on input "أختلف بشدة" at bounding box center [310, 193] width 11 height 11
radio input "true"
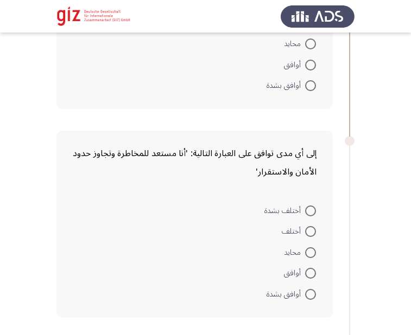
scroll to position [880, 0]
click at [308, 207] on span at bounding box center [310, 210] width 11 height 11
click at [308, 207] on input "أختلف بشدة" at bounding box center [310, 210] width 11 height 11
radio input "true"
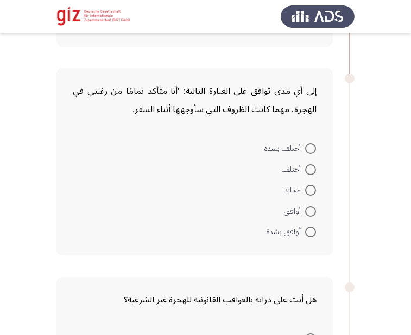
scroll to position [1176, 0]
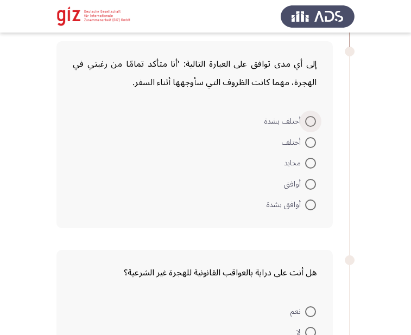
click at [311, 117] on span at bounding box center [310, 121] width 11 height 11
click at [311, 117] on input "أختلف بشدة" at bounding box center [310, 121] width 11 height 11
radio input "true"
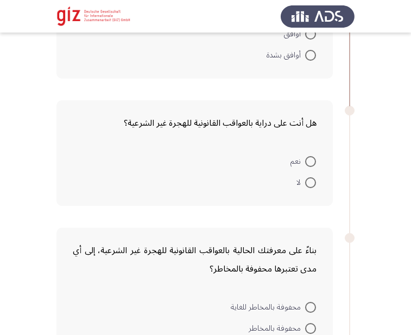
scroll to position [1353, 0]
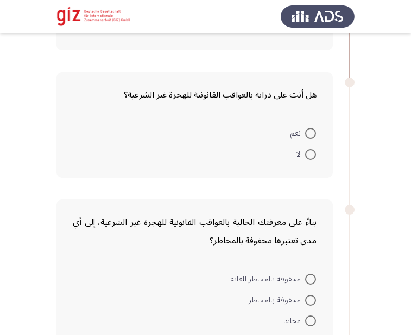
click at [313, 137] on span at bounding box center [310, 133] width 11 height 11
click at [313, 137] on input "نعم" at bounding box center [310, 133] width 11 height 11
radio input "true"
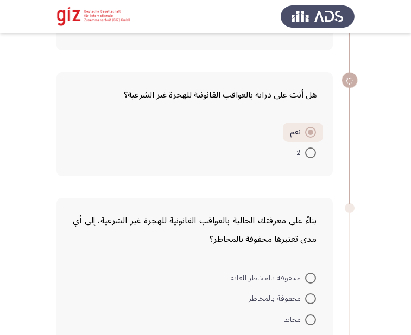
click at [313, 151] on span at bounding box center [310, 153] width 11 height 11
click at [313, 151] on input "لا" at bounding box center [310, 153] width 11 height 11
radio input "true"
click at [311, 133] on span at bounding box center [310, 133] width 11 height 11
click at [311, 133] on input "نعم" at bounding box center [310, 133] width 11 height 11
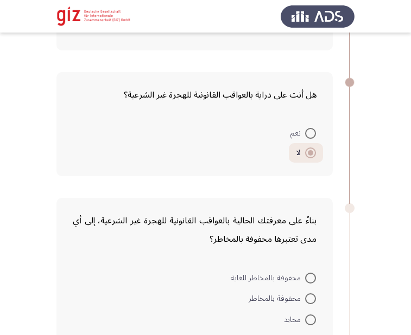
radio input "true"
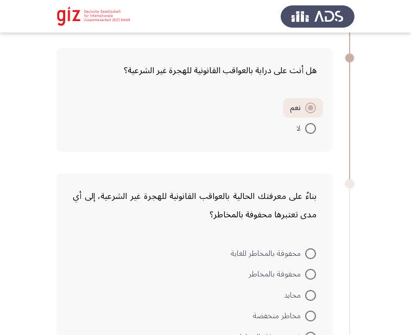
scroll to position [1378, 0]
drag, startPoint x: 315, startPoint y: 116, endPoint x: 311, endPoint y: 228, distance: 112.9
click at [310, 256] on span at bounding box center [310, 253] width 11 height 11
click at [310, 256] on input "محفوفة بالمخاطر للغاية" at bounding box center [310, 253] width 11 height 11
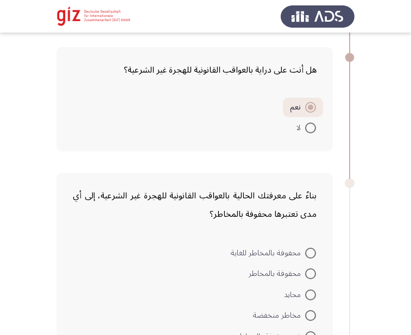
radio input "true"
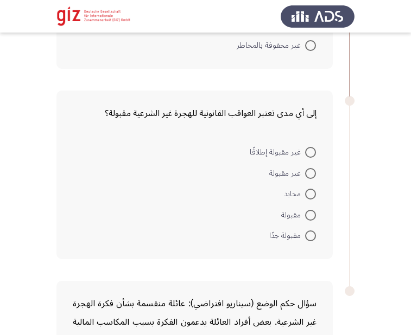
scroll to position [1679, 0]
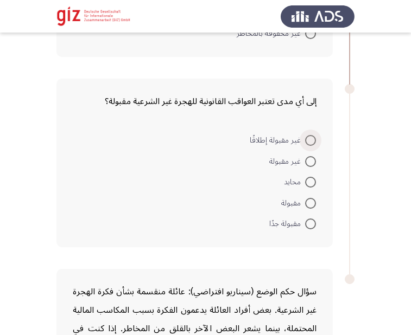
click at [309, 137] on span at bounding box center [310, 140] width 11 height 11
click at [309, 137] on input "غير مقبولة إطلاقًا" at bounding box center [310, 140] width 11 height 11
radio input "true"
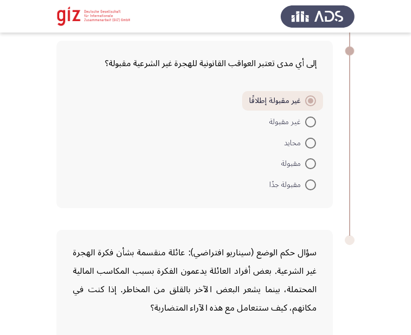
scroll to position [1850, 0]
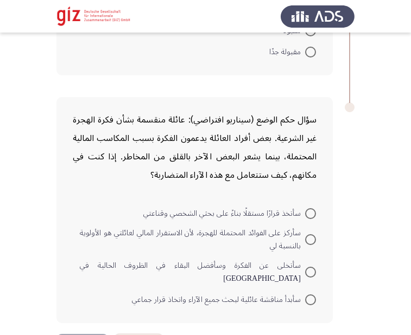
drag, startPoint x: 254, startPoint y: 200, endPoint x: 309, endPoint y: 270, distance: 89.7
click at [309, 270] on div "سؤال حكم الوضع (سيناريو افتراضي): عائلة منقسمة بشأن فكرة الهجرة غير الشرعية. بع…" at bounding box center [194, 210] width 276 height 226
click at [305, 275] on mat-radio-button "سأتخلى عن الفكرة وسأفضل البقاء في الظروف الحالية في [GEOGRAPHIC_DATA]" at bounding box center [198, 272] width 250 height 33
click at [309, 271] on span at bounding box center [310, 272] width 11 height 11
click at [309, 271] on input "سأتخلى عن الفكرة وسأفضل البقاء في الظروف الحالية في [GEOGRAPHIC_DATA]" at bounding box center [310, 272] width 11 height 11
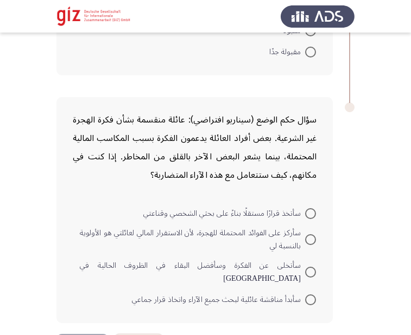
radio input "true"
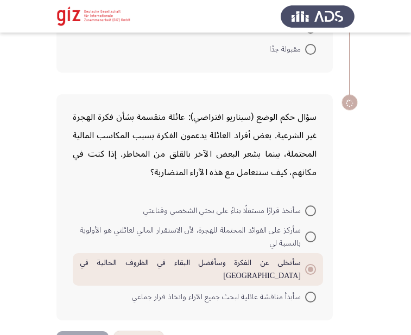
scroll to position [1879, 0]
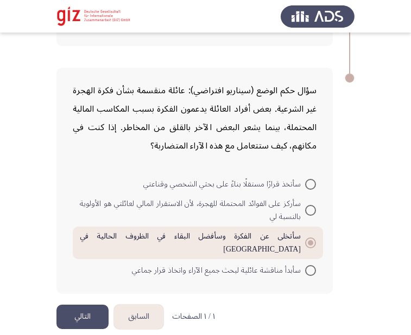
click at [84, 305] on button "التالي" at bounding box center [82, 317] width 52 height 24
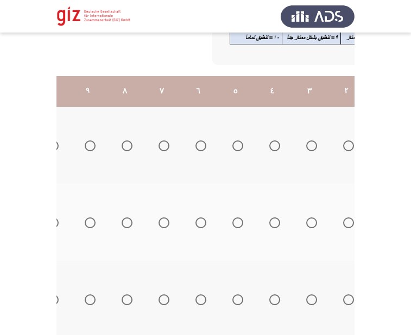
scroll to position [0, -180]
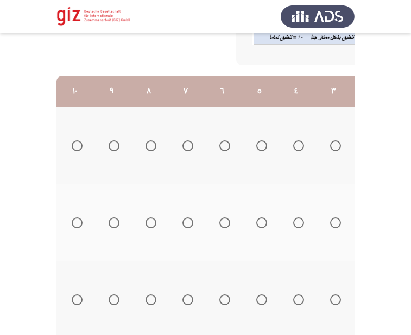
click at [77, 141] on span "Select an option" at bounding box center [77, 146] width 11 height 11
click at [77, 141] on input "Select an option" at bounding box center [77, 146] width 11 height 11
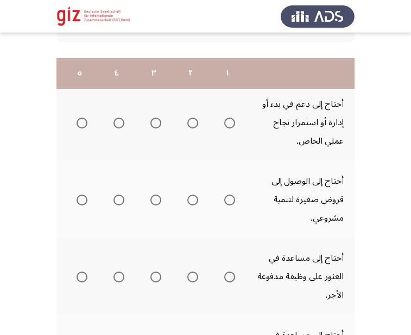
scroll to position [199, 0]
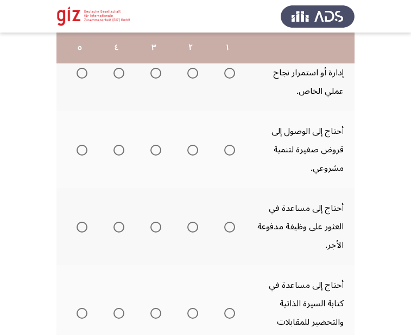
click at [235, 152] on th at bounding box center [227, 149] width 37 height 77
click at [234, 151] on span "Select an option" at bounding box center [229, 150] width 11 height 11
click at [234, 151] on input "Select an option" at bounding box center [229, 150] width 11 height 11
click at [228, 225] on span "Select an option" at bounding box center [229, 227] width 11 height 11
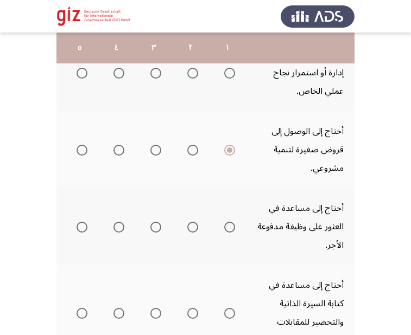
click at [228, 225] on input "Select an option" at bounding box center [229, 227] width 11 height 11
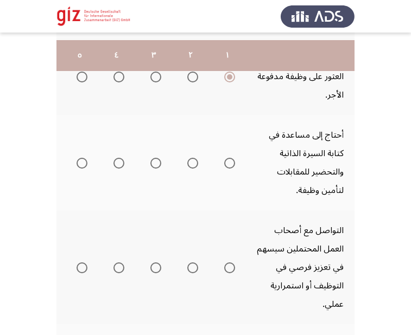
scroll to position [366, 0]
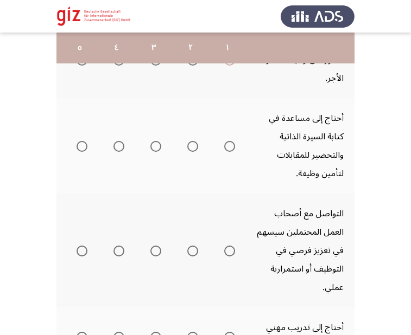
click at [226, 146] on span "Select an option" at bounding box center [229, 146] width 11 height 11
click at [226, 146] on input "Select an option" at bounding box center [229, 146] width 11 height 11
click at [228, 258] on mat-radio-group "Select an option" at bounding box center [227, 250] width 15 height 18
click at [228, 249] on span "Select an option" at bounding box center [229, 251] width 11 height 11
click at [228, 249] on input "Select an option" at bounding box center [229, 251] width 11 height 11
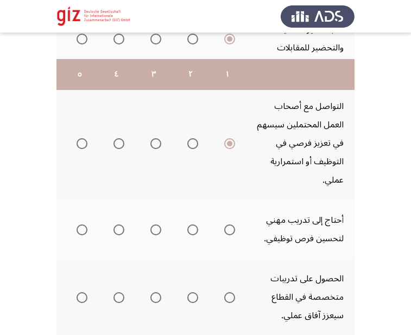
scroll to position [500, 0]
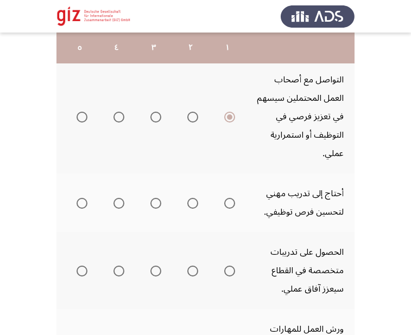
click at [234, 215] on th at bounding box center [227, 203] width 37 height 59
click at [230, 199] on span "Select an option" at bounding box center [229, 203] width 11 height 11
click at [230, 199] on input "Select an option" at bounding box center [229, 203] width 11 height 11
click at [232, 263] on mat-radio-group "Select an option" at bounding box center [227, 271] width 15 height 18
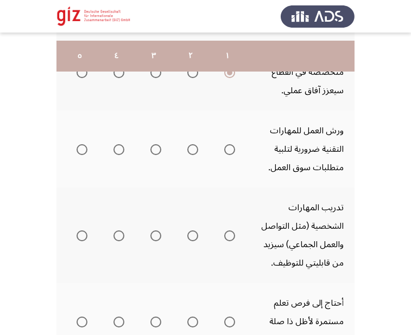
scroll to position [707, 0]
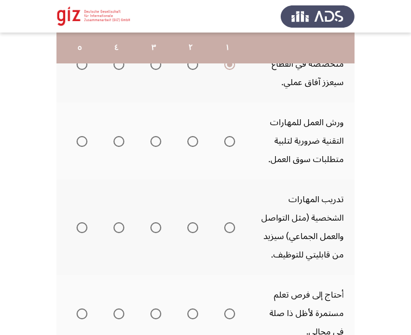
click at [233, 143] on span "Select an option" at bounding box center [229, 141] width 11 height 11
click at [233, 143] on input "Select an option" at bounding box center [229, 141] width 11 height 11
click at [235, 228] on th at bounding box center [227, 227] width 37 height 95
click at [231, 228] on span "Select an option" at bounding box center [229, 227] width 11 height 11
click at [231, 228] on input "Select an option" at bounding box center [229, 227] width 11 height 11
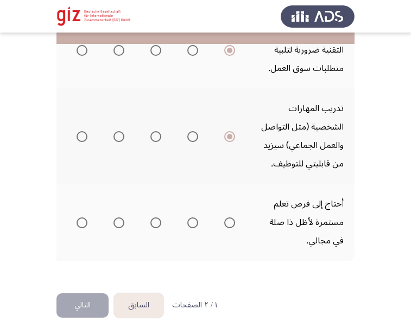
scroll to position [808, 0]
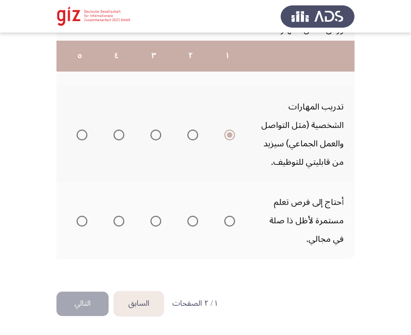
click at [231, 216] on span "Select an option" at bounding box center [229, 221] width 11 height 11
click at [231, 216] on input "Select an option" at bounding box center [229, 221] width 11 height 11
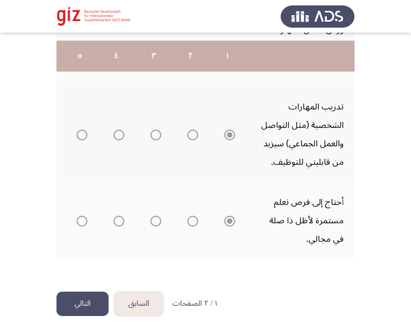
click at [86, 308] on button "التالي" at bounding box center [82, 304] width 52 height 24
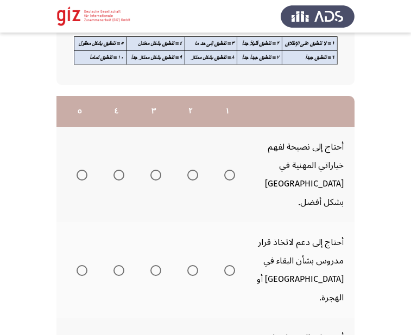
scroll to position [107, 0]
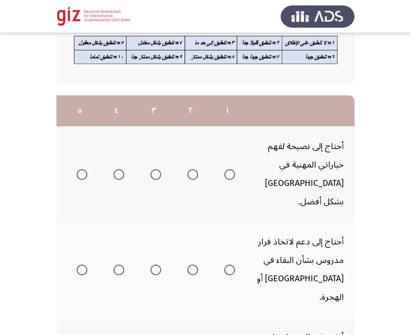
click at [266, 154] on td "أحتاج إلى نصيحة لفهم خياراتي المهنية في [GEOGRAPHIC_DATA] بشكل أفضل." at bounding box center [300, 173] width 109 height 95
click at [228, 169] on span "Select an option" at bounding box center [229, 174] width 11 height 11
click at [228, 169] on input "Select an option" at bounding box center [229, 174] width 11 height 11
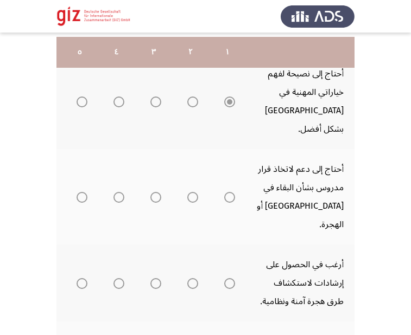
scroll to position [184, 0]
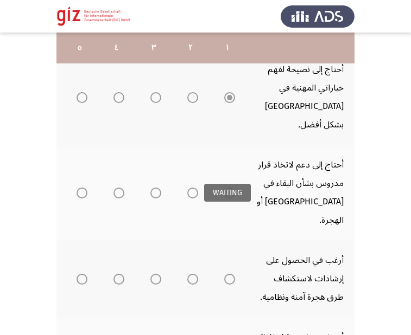
click at [228, 188] on span "Select an option" at bounding box center [229, 193] width 11 height 11
click at [231, 188] on span "Select an option" at bounding box center [229, 193] width 11 height 11
click at [230, 183] on mat-radio-group "Select an option" at bounding box center [227, 192] width 15 height 18
click at [230, 188] on span "Select an option" at bounding box center [229, 193] width 11 height 11
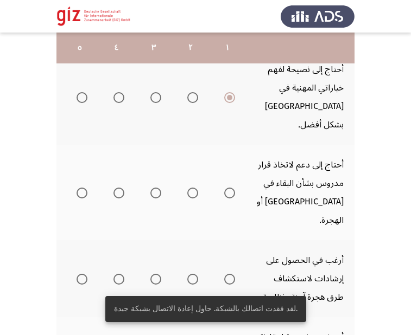
click at [230, 193] on span "Select an option" at bounding box center [230, 193] width 0 height 0
click at [230, 188] on input "Select an option" at bounding box center [229, 193] width 11 height 11
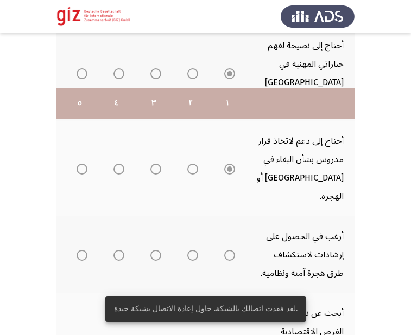
scroll to position [273, 0]
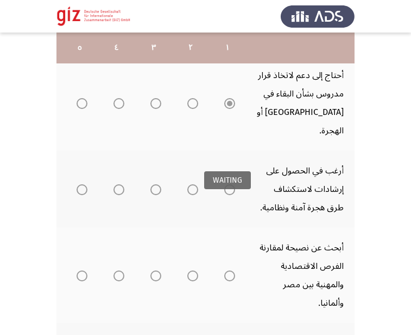
click at [233, 184] on span "Select an option" at bounding box center [229, 189] width 11 height 11
click at [229, 180] on mat-radio-group "Select an option" at bounding box center [227, 189] width 15 height 18
click at [229, 184] on span "Select an option" at bounding box center [229, 189] width 11 height 11
click at [229, 184] on input "Select an option" at bounding box center [229, 189] width 11 height 11
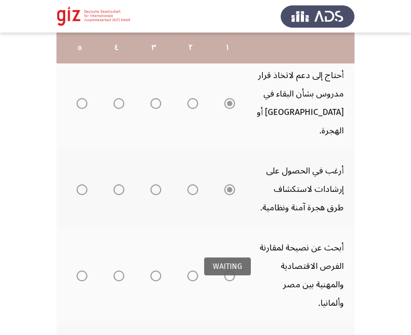
click at [230, 271] on span "Select an option" at bounding box center [229, 276] width 11 height 11
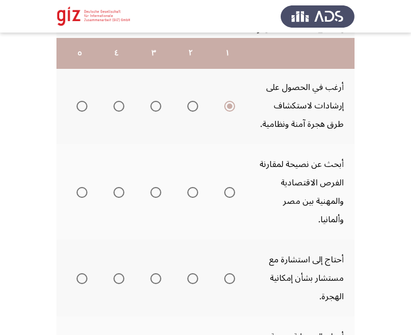
scroll to position [378, 0]
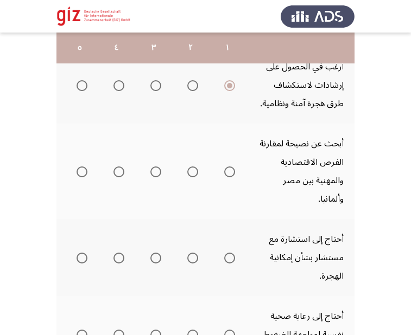
click at [231, 167] on span "Select an option" at bounding box center [229, 172] width 11 height 11
click at [231, 167] on input "Select an option" at bounding box center [229, 172] width 11 height 11
drag, startPoint x: 231, startPoint y: 136, endPoint x: 232, endPoint y: 320, distance: 183.9
click at [232, 320] on tbody "أحتاج إلى نصيحة لفهم خياراتي المهنية في [GEOGRAPHIC_DATA] بشكل أفضل. أحتاج إلى …" at bounding box center [115, 315] width 477 height 918
click at [230, 253] on span "Select an option" at bounding box center [229, 258] width 11 height 11
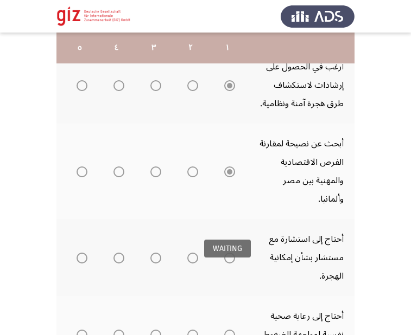
click at [234, 253] on span "Select an option" at bounding box center [229, 258] width 11 height 11
click at [232, 253] on span "Select an option" at bounding box center [229, 258] width 11 height 11
click at [227, 248] on mat-radio-group "Select an option" at bounding box center [227, 257] width 15 height 18
click at [229, 253] on span "Select an option" at bounding box center [229, 258] width 11 height 11
click at [229, 253] on input "Select an option" at bounding box center [229, 258] width 11 height 11
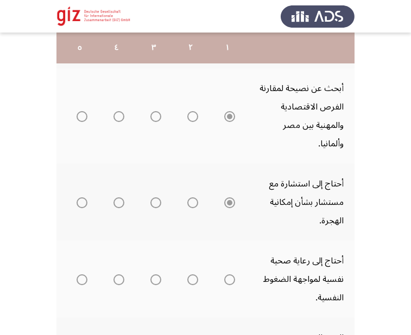
click at [253, 179] on td "أحتاج إلى استشارة مع مستشار بشأن إمكانية الهجرة." at bounding box center [300, 202] width 109 height 77
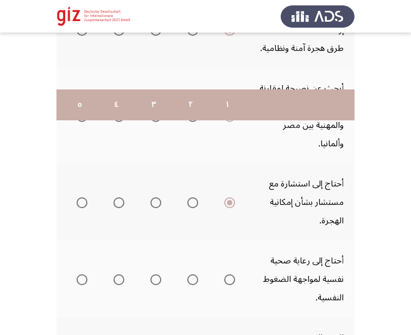
scroll to position [537, 0]
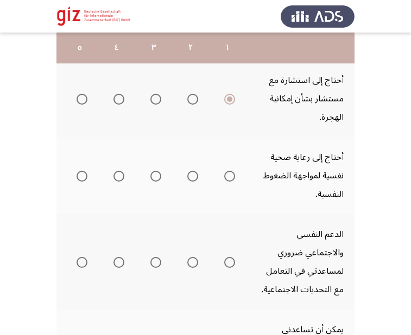
drag, startPoint x: 239, startPoint y: 155, endPoint x: 237, endPoint y: 148, distance: 7.9
click at [237, 148] on th at bounding box center [227, 175] width 37 height 77
click at [232, 171] on span "Select an option" at bounding box center [229, 176] width 11 height 11
click at [232, 171] on input "Select an option" at bounding box center [229, 176] width 11 height 11
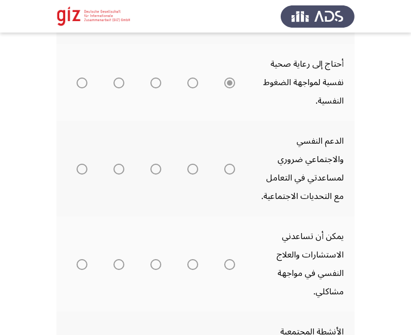
scroll to position [632, 0]
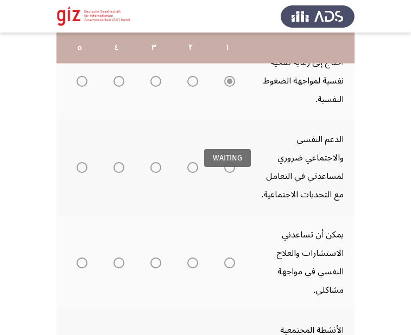
click at [233, 162] on span "Select an option" at bounding box center [229, 167] width 11 height 11
click at [230, 136] on mat-tooltip-component "WAITING" at bounding box center [227, 158] width 73 height 44
click at [230, 162] on span "Select an option" at bounding box center [229, 167] width 11 height 11
click at [230, 162] on input "Select an option" at bounding box center [229, 167] width 11 height 11
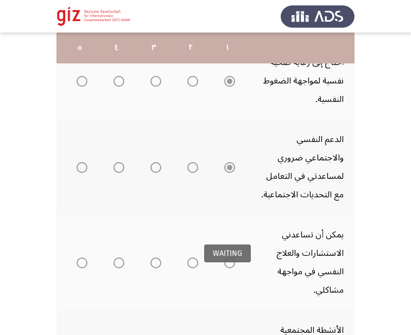
click at [228, 258] on span "Select an option" at bounding box center [229, 263] width 11 height 11
click at [231, 258] on span "Select an option" at bounding box center [229, 263] width 11 height 11
click at [231, 258] on input "Select an option" at bounding box center [229, 263] width 11 height 11
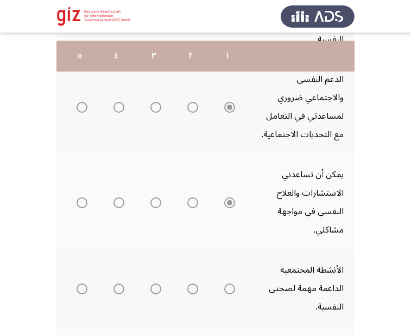
scroll to position [706, 0]
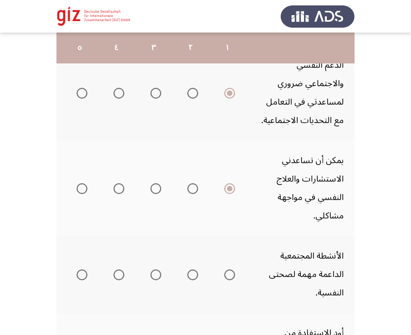
click at [230, 270] on span "Select an option" at bounding box center [229, 275] width 11 height 11
click at [230, 270] on input "Select an option" at bounding box center [229, 275] width 11 height 11
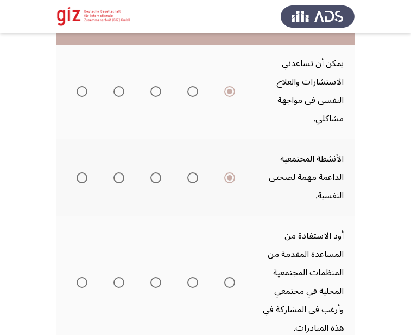
scroll to position [812, 0]
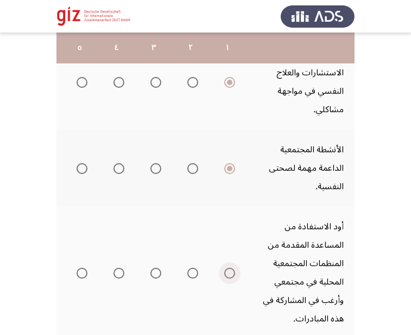
click at [230, 268] on span "Select an option" at bounding box center [229, 273] width 11 height 11
click at [230, 268] on input "Select an option" at bounding box center [229, 273] width 11 height 11
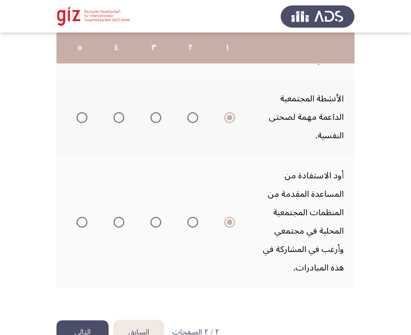
click at [96, 321] on button "التالي" at bounding box center [82, 333] width 52 height 24
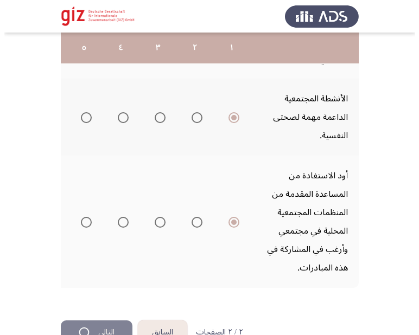
scroll to position [0, 0]
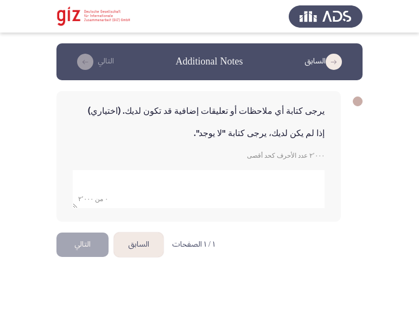
click at [230, 181] on textarea "add answer for essay" at bounding box center [199, 189] width 252 height 38
type textarea "لا"
click at [254, 213] on div "يرجى كتابة أي ملاحظات أو تعليقات إضافية قد تكون لديك. (اختياري) إذا لم يكن لديك…" at bounding box center [198, 156] width 284 height 131
click at [113, 170] on form "٢ من ٢٬٠٠٠" at bounding box center [199, 185] width 252 height 46
click at [114, 155] on p "٢٬٠٠٠ عدد الأحرف كحد أقصى" at bounding box center [199, 156] width 252 height 8
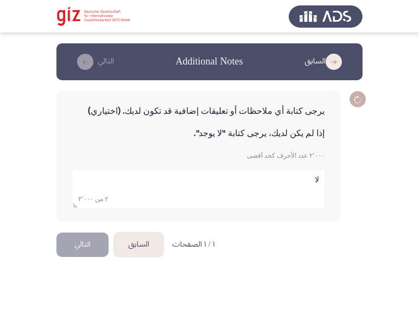
click at [114, 276] on html "السابق Additional Notes التالي يرجى كتابة أي ملاحظات أو تعليقات إضافية قد تكون …" at bounding box center [209, 138] width 419 height 276
click at [117, 192] on textarea "add answer for essay" at bounding box center [199, 189] width 252 height 38
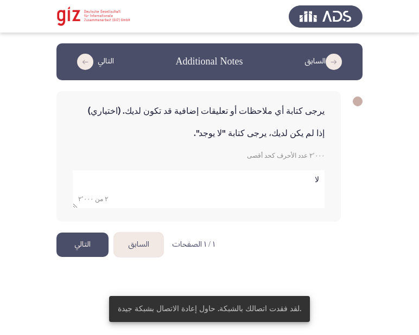
click at [92, 250] on button "التالي" at bounding box center [82, 245] width 52 height 24
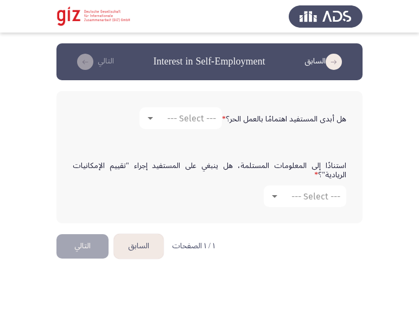
click at [189, 77] on header "السابق Interest in Self-Employment التالي" at bounding box center [209, 61] width 306 height 37
drag, startPoint x: 189, startPoint y: 77, endPoint x: 187, endPoint y: 85, distance: 7.9
click at [189, 78] on header "السابق Interest in Self-Employment التالي" at bounding box center [209, 61] width 306 height 37
drag, startPoint x: 187, startPoint y: 85, endPoint x: 175, endPoint y: 113, distance: 30.6
click at [175, 113] on div "السابق Interest in Self-Employment التالي هل أبدى المستفيد اهتمامًا بالعمل الحر…" at bounding box center [209, 138] width 306 height 191
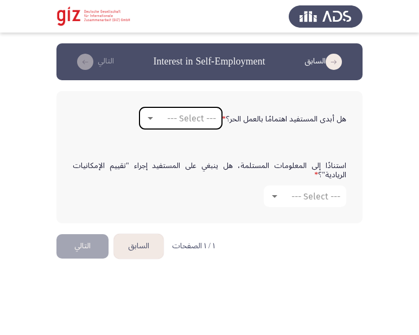
click at [175, 113] on span "--- Select ---" at bounding box center [191, 118] width 49 height 10
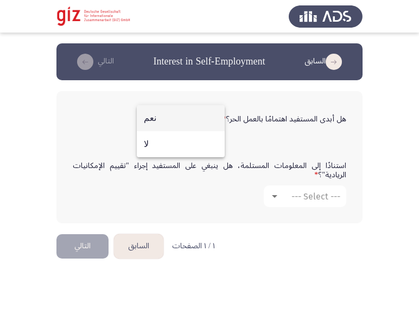
click at [175, 121] on span "نعم" at bounding box center [181, 118] width 74 height 26
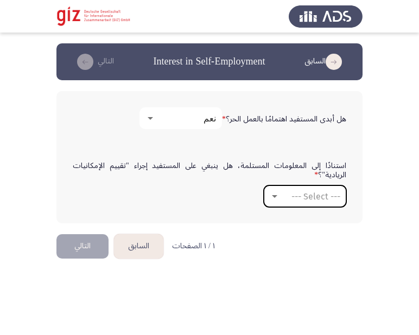
click at [291, 199] on span "--- Select ---" at bounding box center [315, 197] width 49 height 10
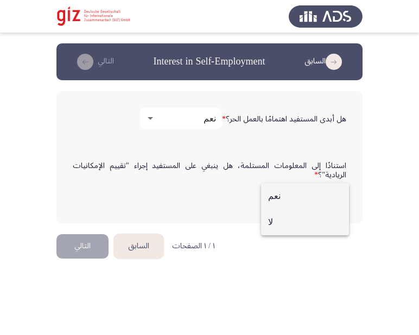
click at [289, 228] on span "لا" at bounding box center [305, 222] width 74 height 26
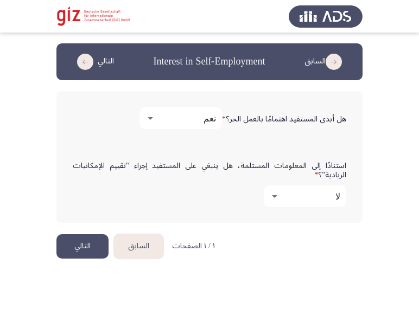
click at [92, 247] on button "التالي" at bounding box center [82, 246] width 52 height 24
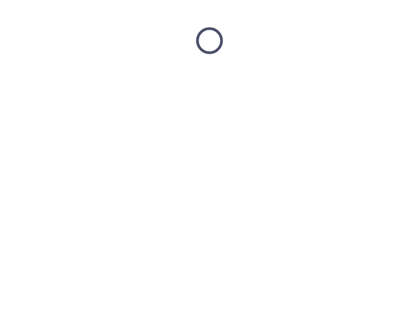
drag, startPoint x: 92, startPoint y: 247, endPoint x: 144, endPoint y: 254, distance: 52.0
click at [140, 81] on html at bounding box center [209, 40] width 419 height 81
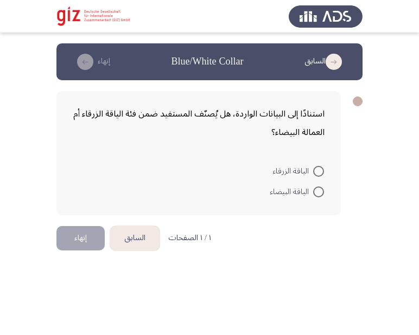
click at [320, 171] on span at bounding box center [318, 171] width 11 height 11
click at [320, 171] on input "الياقة الزرقاء" at bounding box center [318, 171] width 11 height 11
radio input "true"
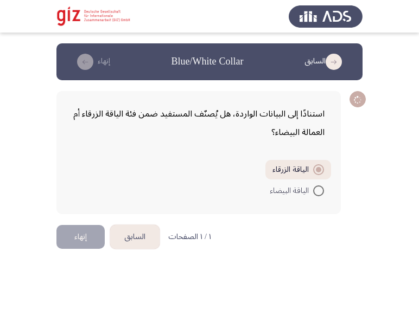
click at [85, 269] on html "السابق Blue/White Collar إنهاء استنادًا إلى البيانات الواردة، هل يُصنّف المستفي…" at bounding box center [209, 134] width 419 height 269
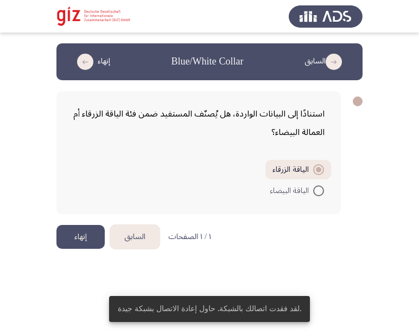
click at [82, 235] on button "إنهاء" at bounding box center [80, 237] width 48 height 24
